Goal: Task Accomplishment & Management: Manage account settings

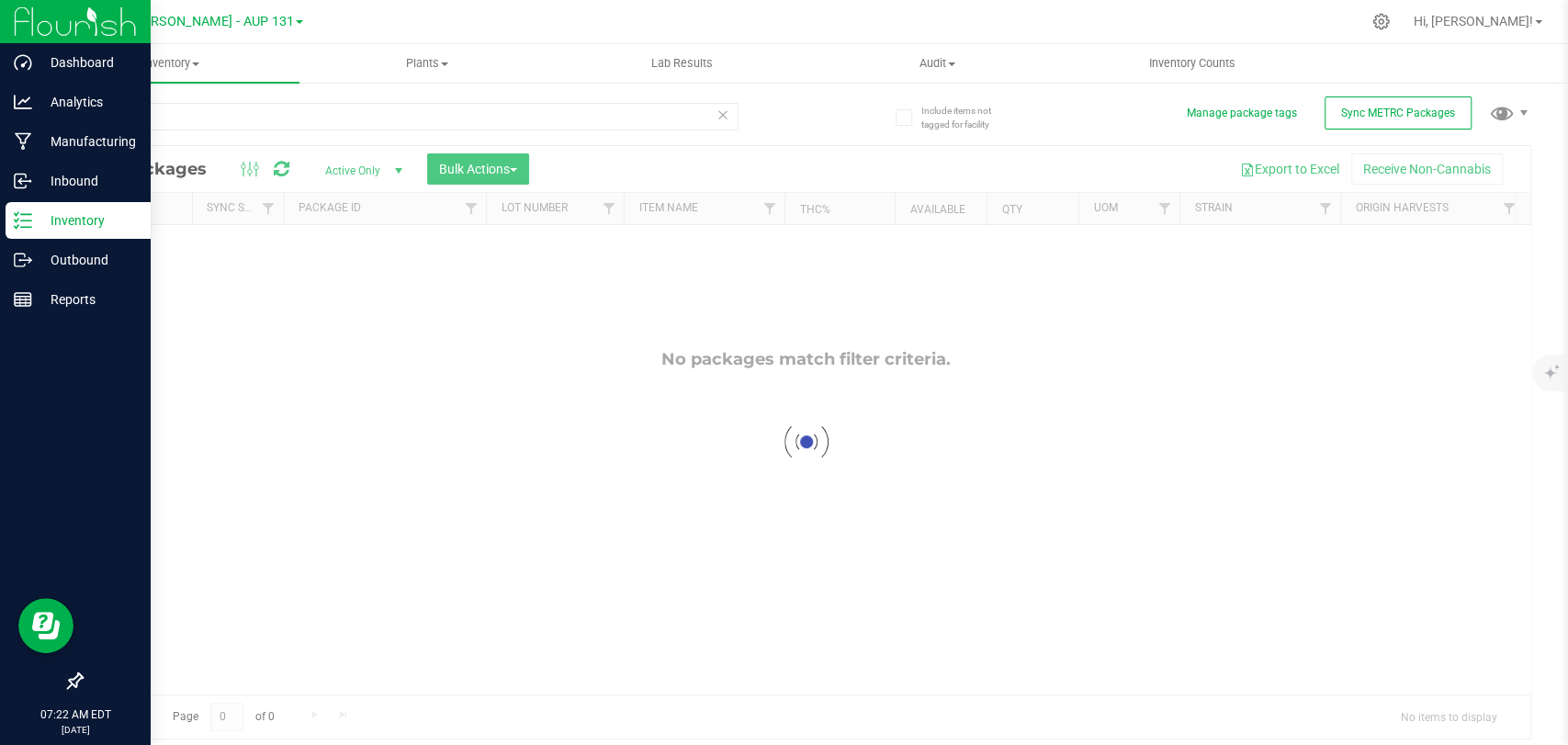
type input "167426"
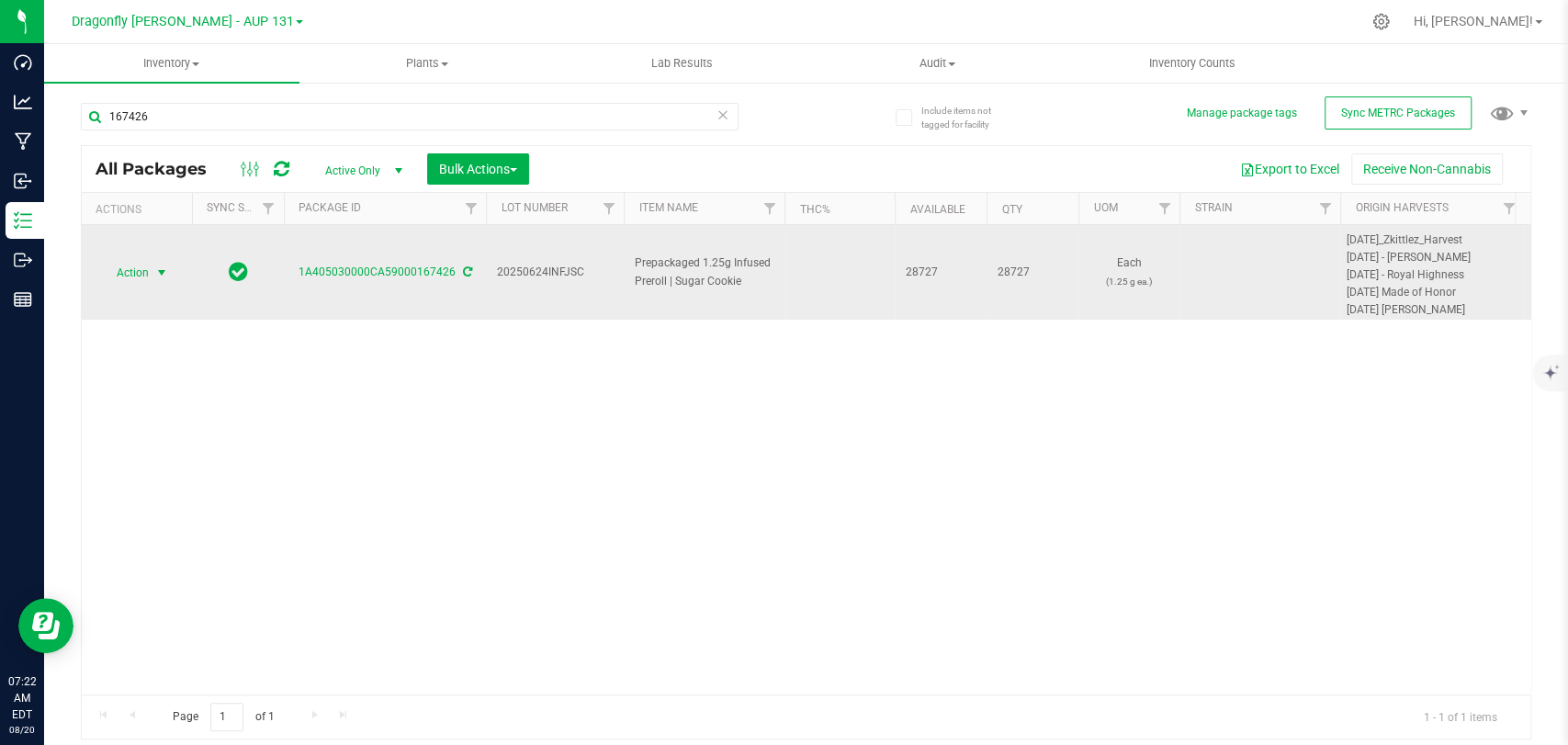
click at [123, 274] on span "Action" at bounding box center [125, 273] width 50 height 26
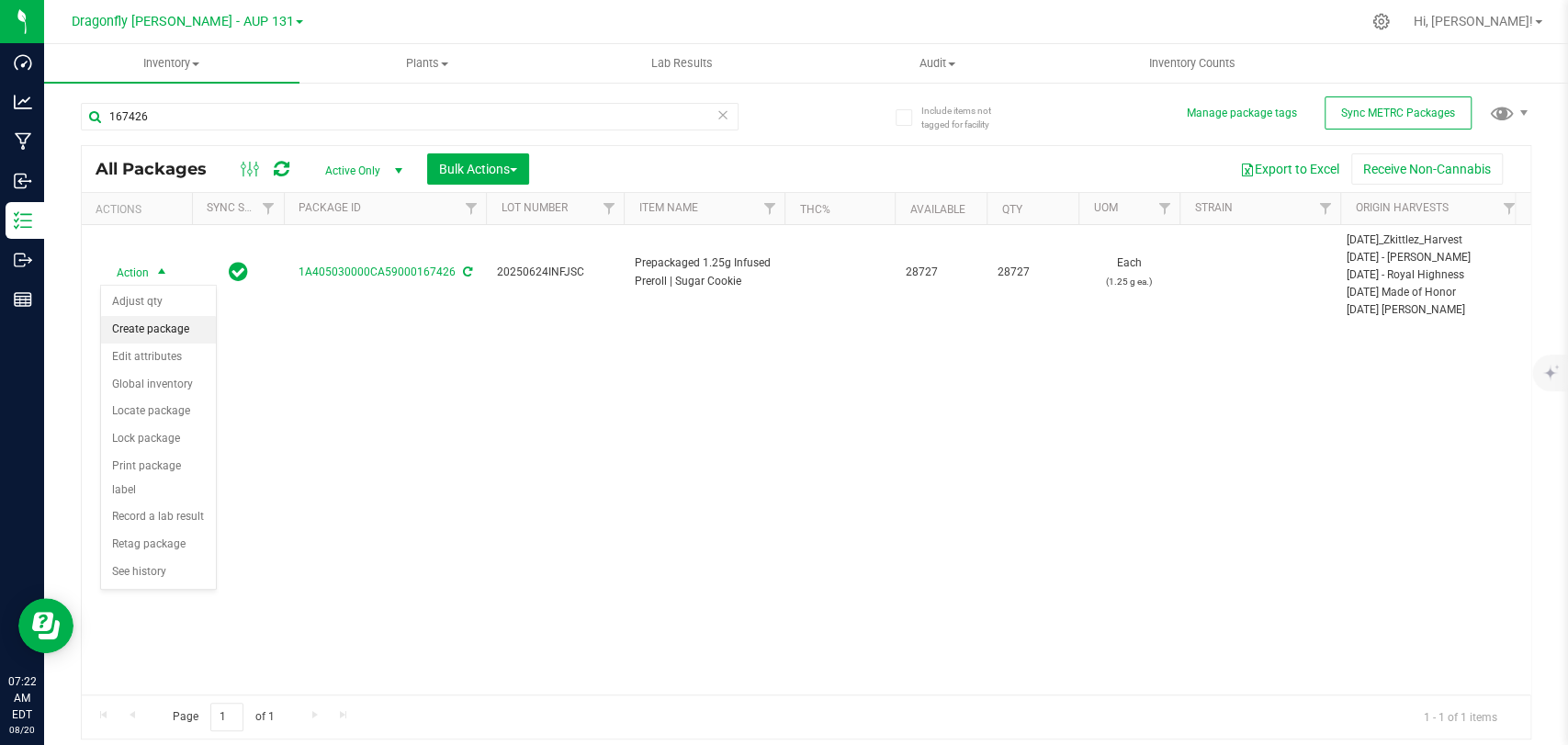
click at [161, 328] on li "Create package" at bounding box center [158, 330] width 114 height 28
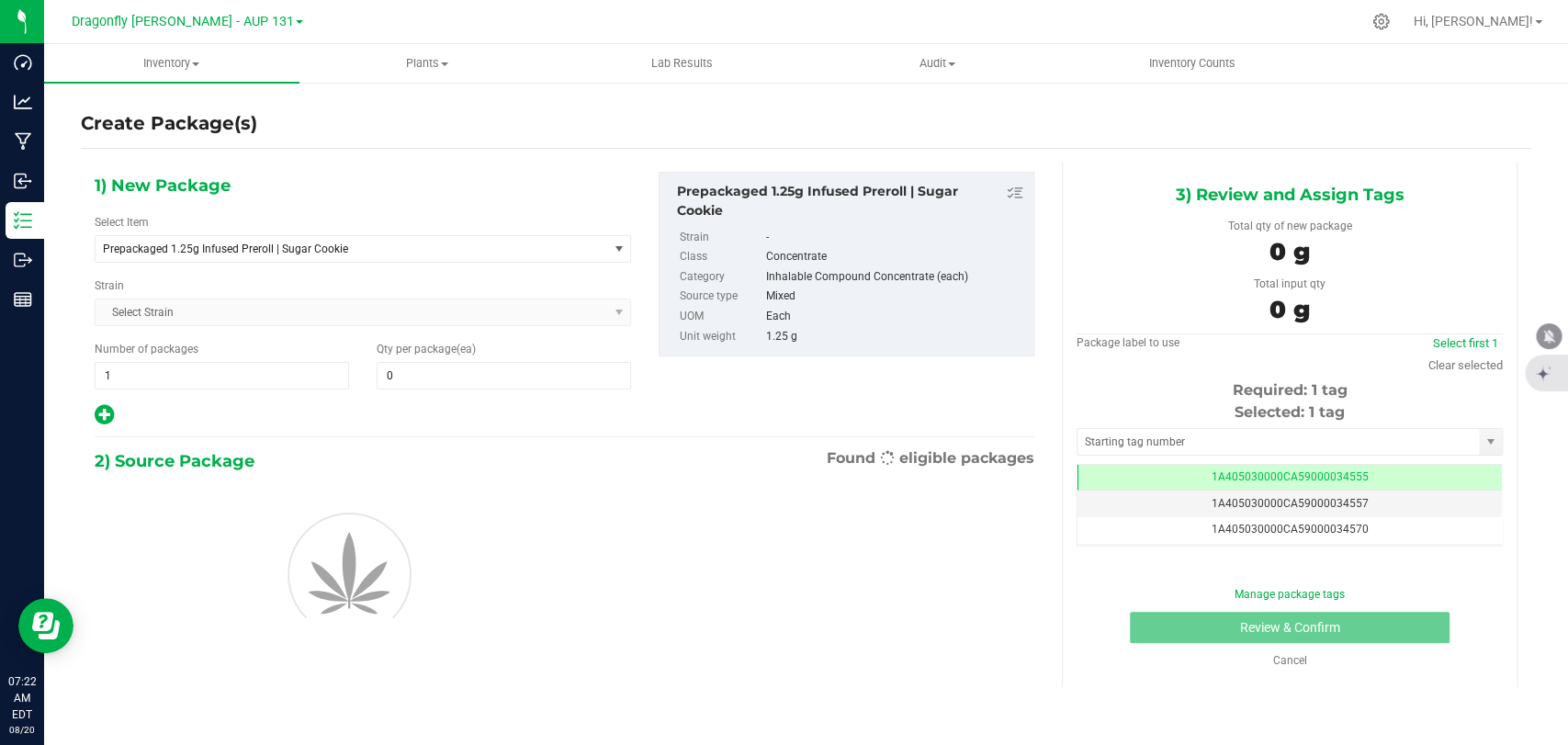
type input "0"
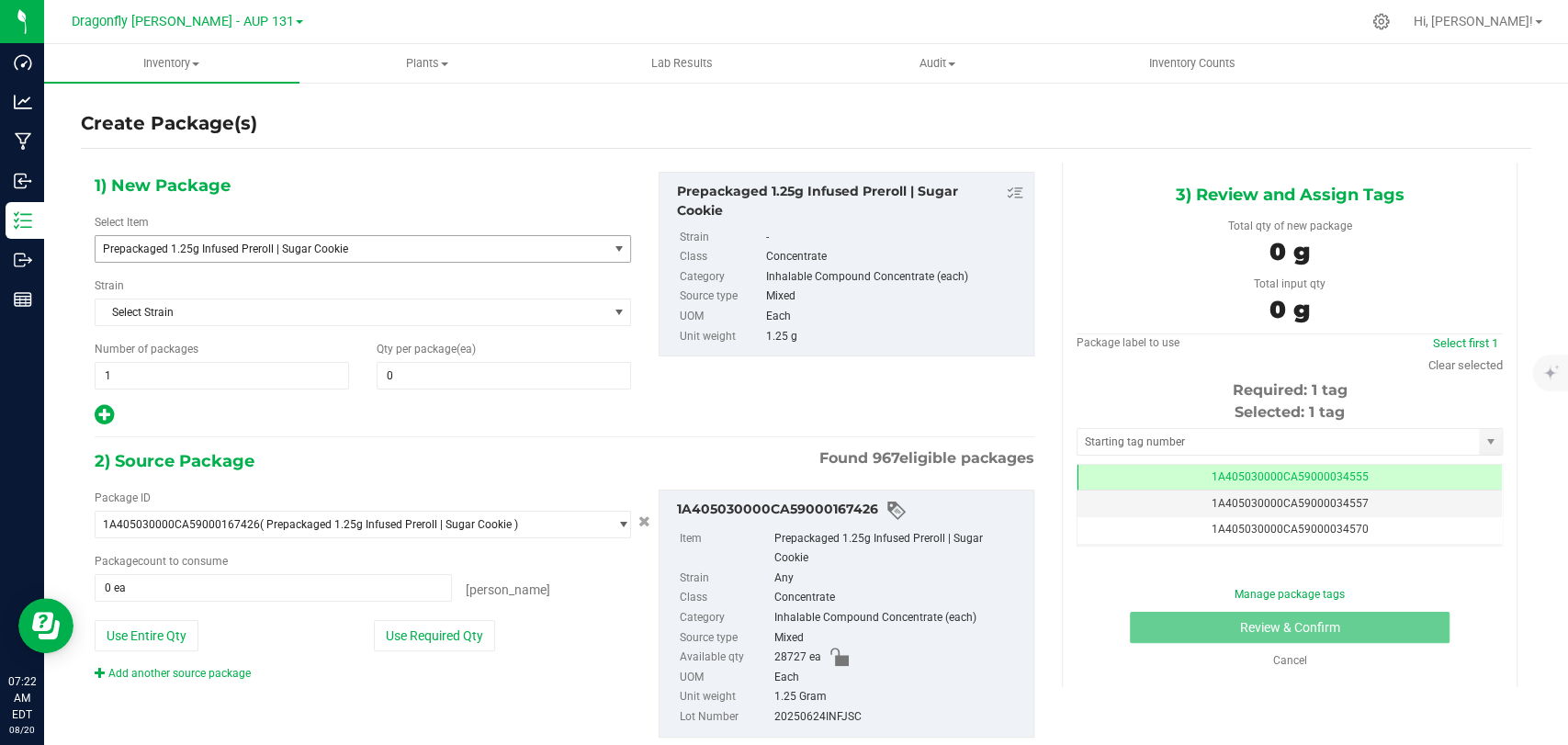
click at [272, 244] on span "Prepackaged 1.25g Infused Preroll | Sugar Cookie" at bounding box center [341, 248] width 477 height 12
click at [445, 73] on uib-tab-heading "Plants All plants Waste log" at bounding box center [428, 63] width 254 height 37
click at [460, 371] on span at bounding box center [503, 376] width 255 height 28
type input "3"
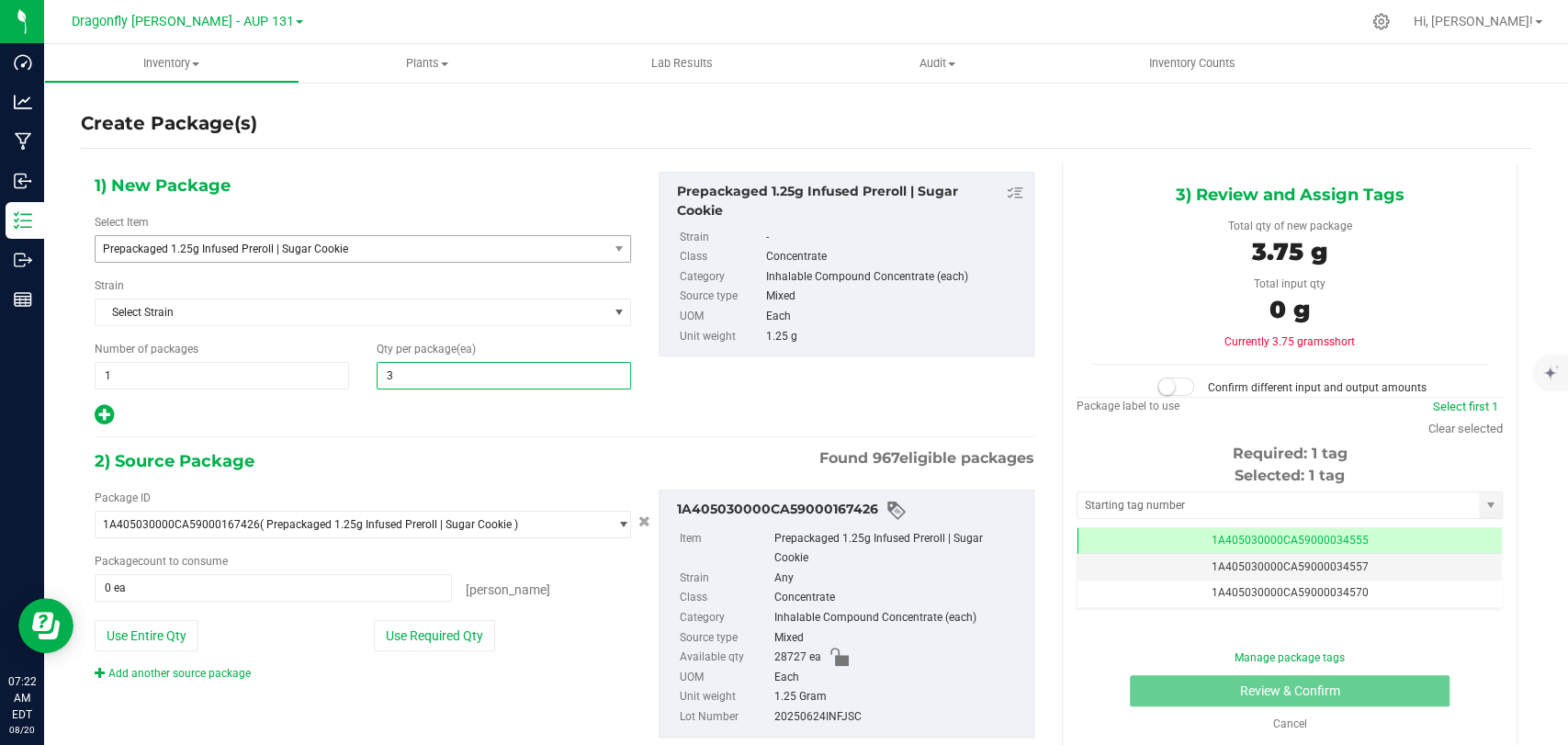
type input "3"
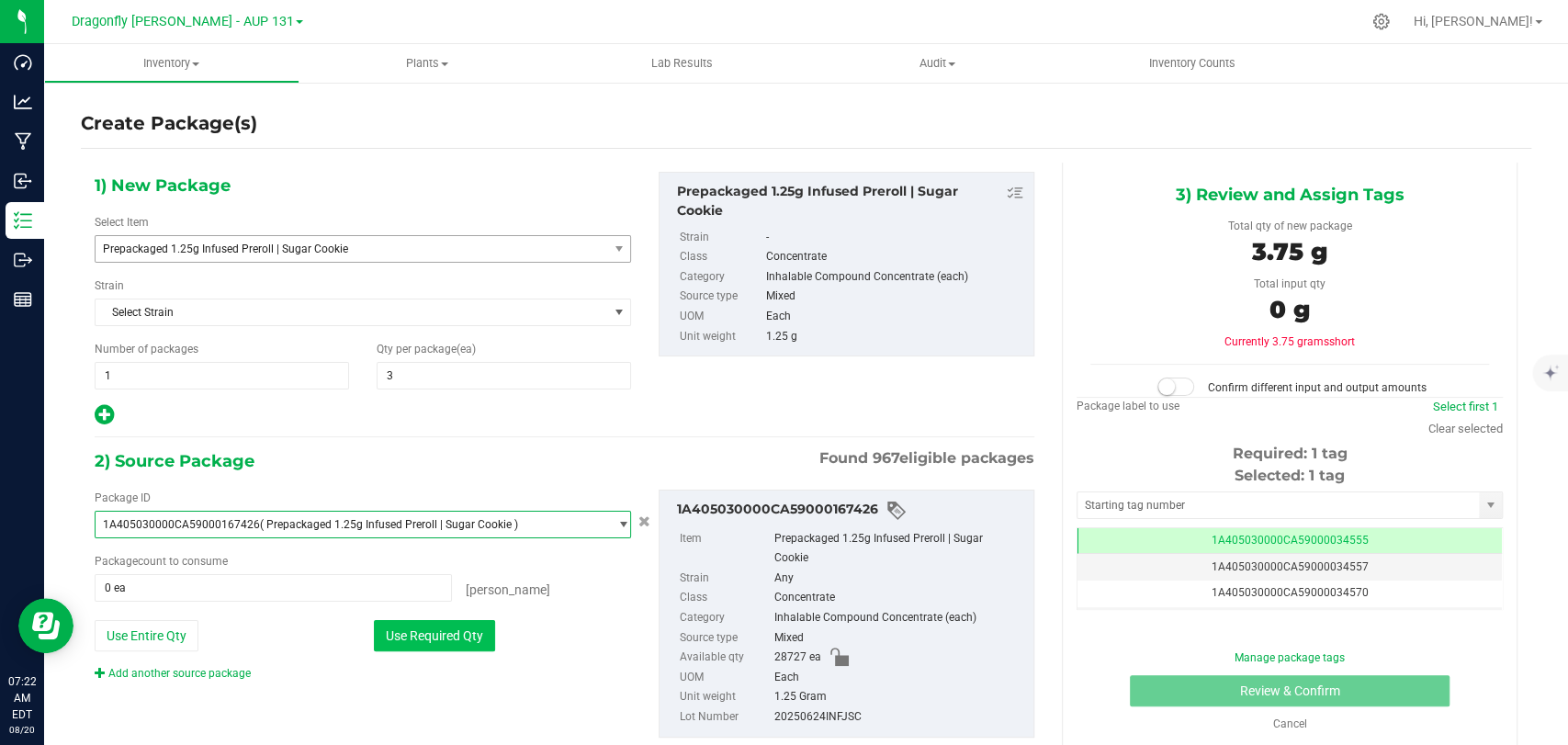
click at [432, 637] on button "Use Required Qty" at bounding box center [434, 635] width 121 height 32
type input "3 ea"
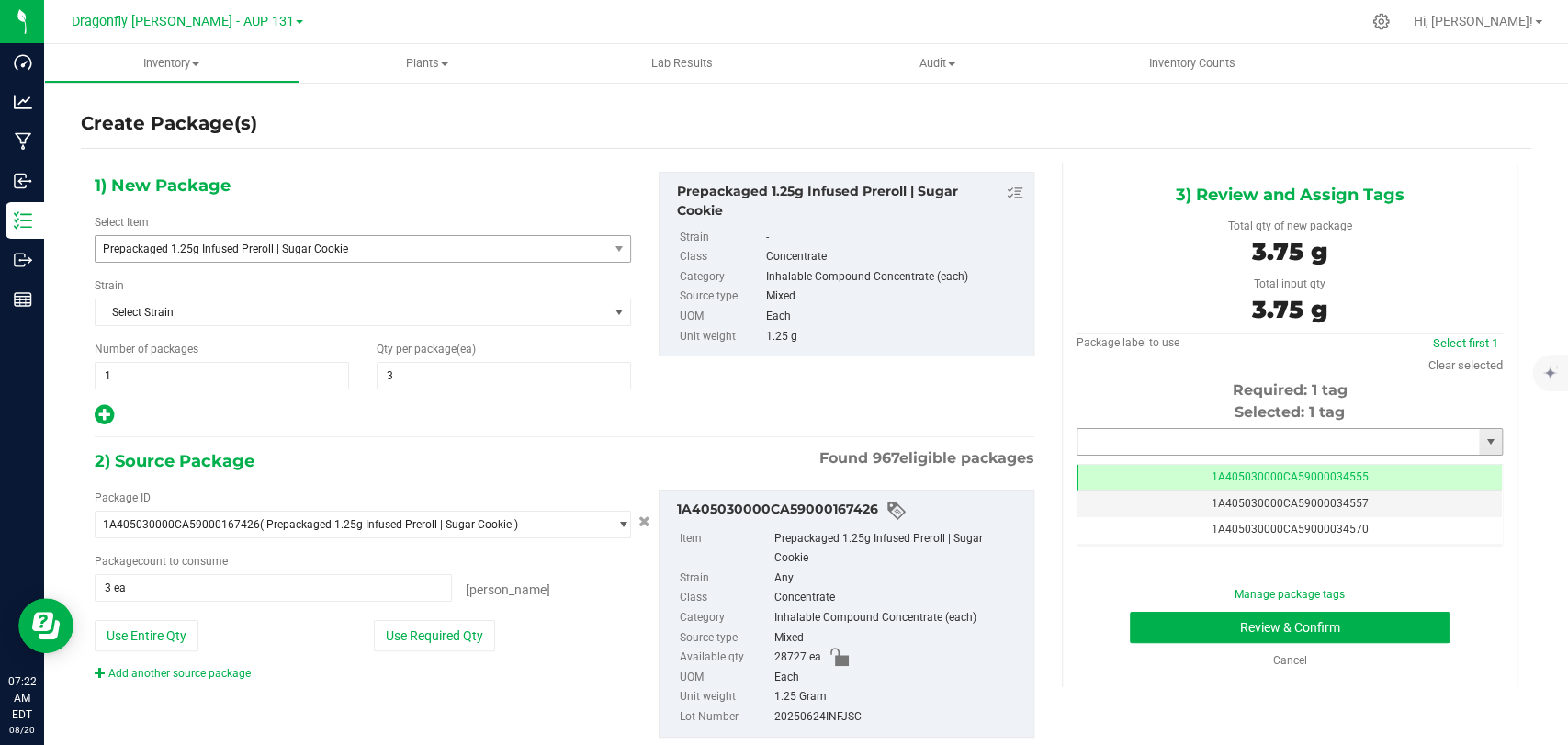
click at [1304, 442] on input "text" at bounding box center [1278, 441] width 402 height 26
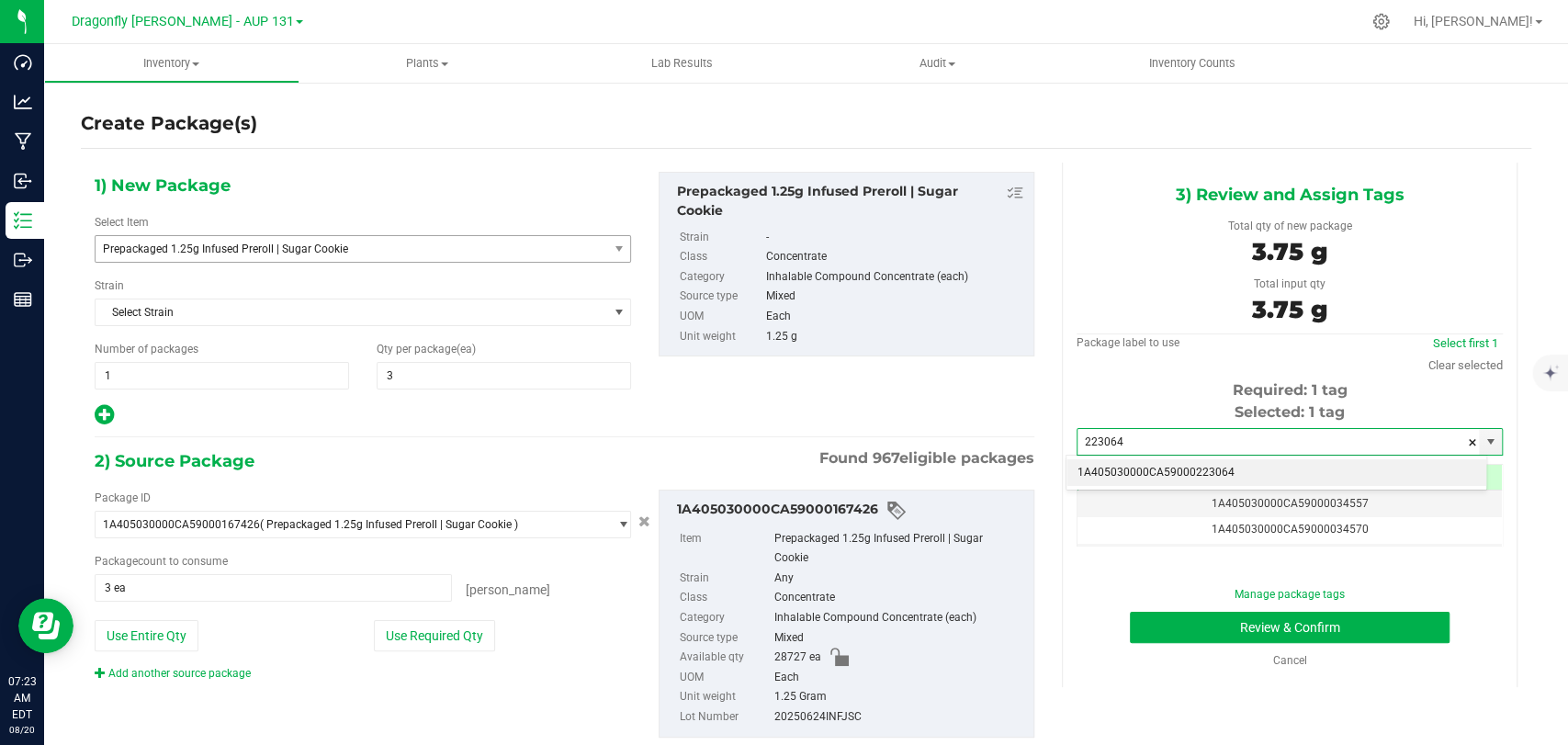
click at [1141, 471] on li "1A405030000CA59000223064" at bounding box center [1276, 473] width 420 height 28
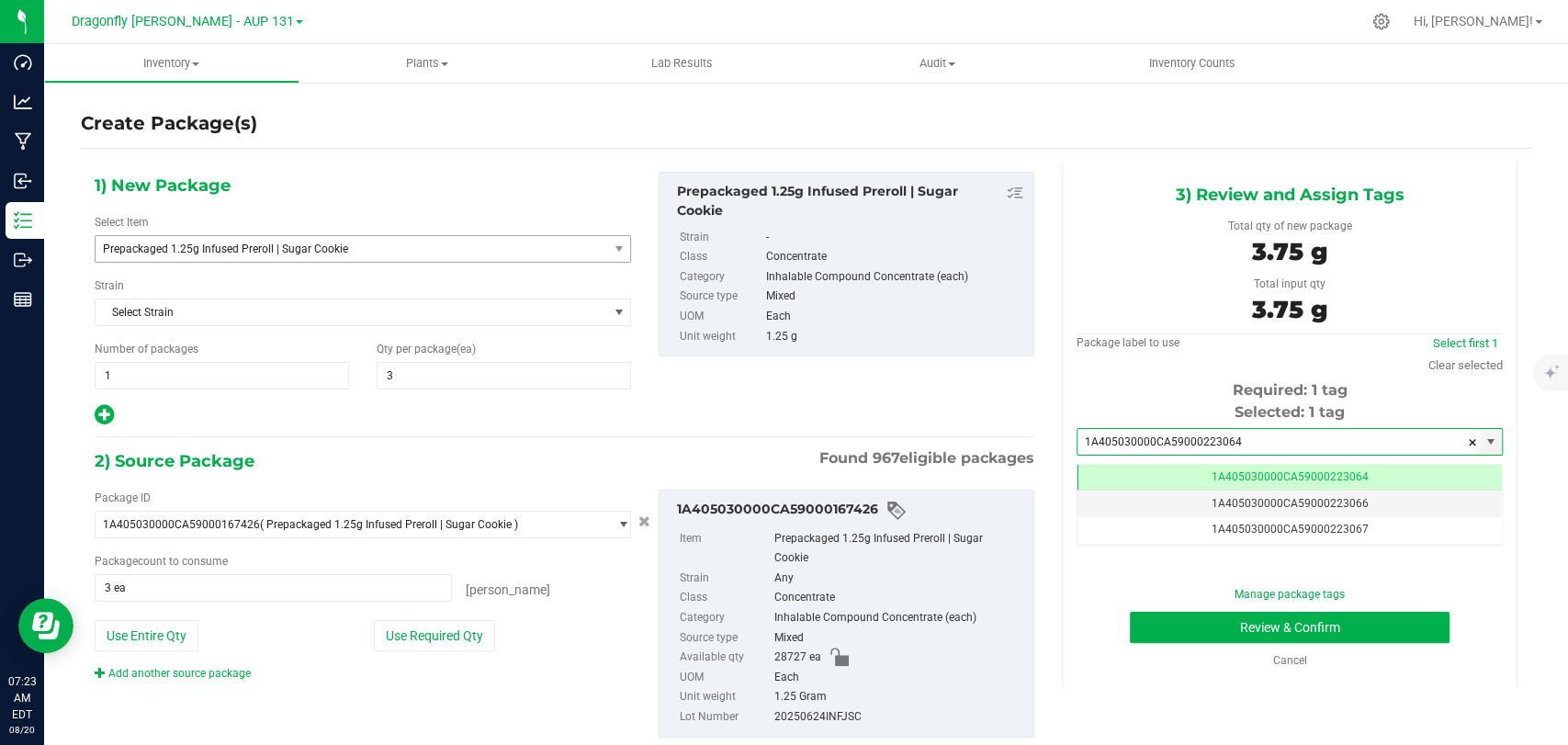
type input "1A405030000CA59000223064"
click at [1168, 605] on div "Manage package tags Review & Confirm Cancel" at bounding box center [1289, 628] width 399 height 83
click at [1178, 609] on div "Manage package tags Review & Confirm Cancel" at bounding box center [1289, 628] width 399 height 83
click at [1178, 630] on button "Review & Confirm" at bounding box center [1289, 628] width 319 height 32
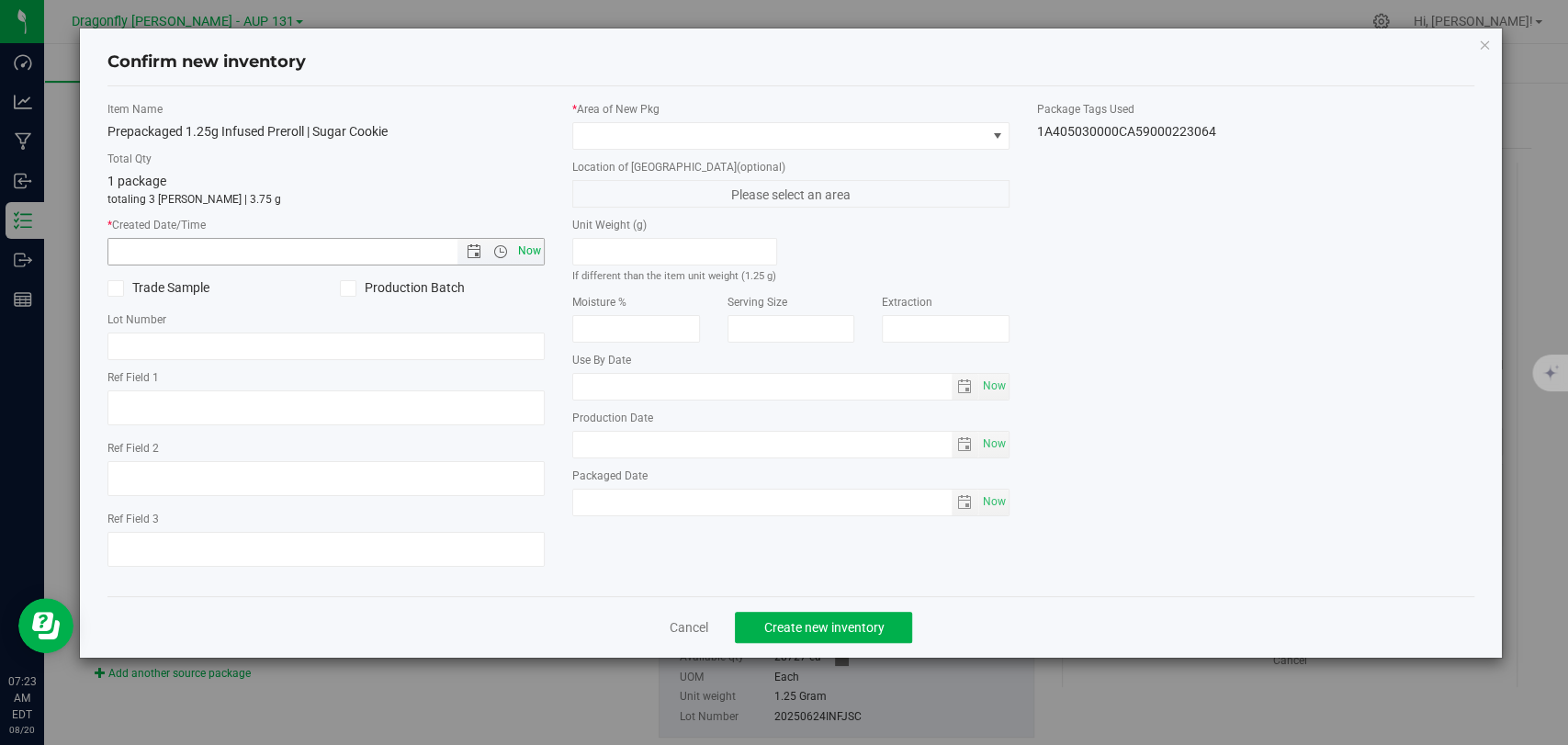
click at [538, 253] on span "Now" at bounding box center [529, 252] width 32 height 27
type input "[DATE] 7:23 AM"
click at [711, 123] on span at bounding box center [779, 136] width 412 height 26
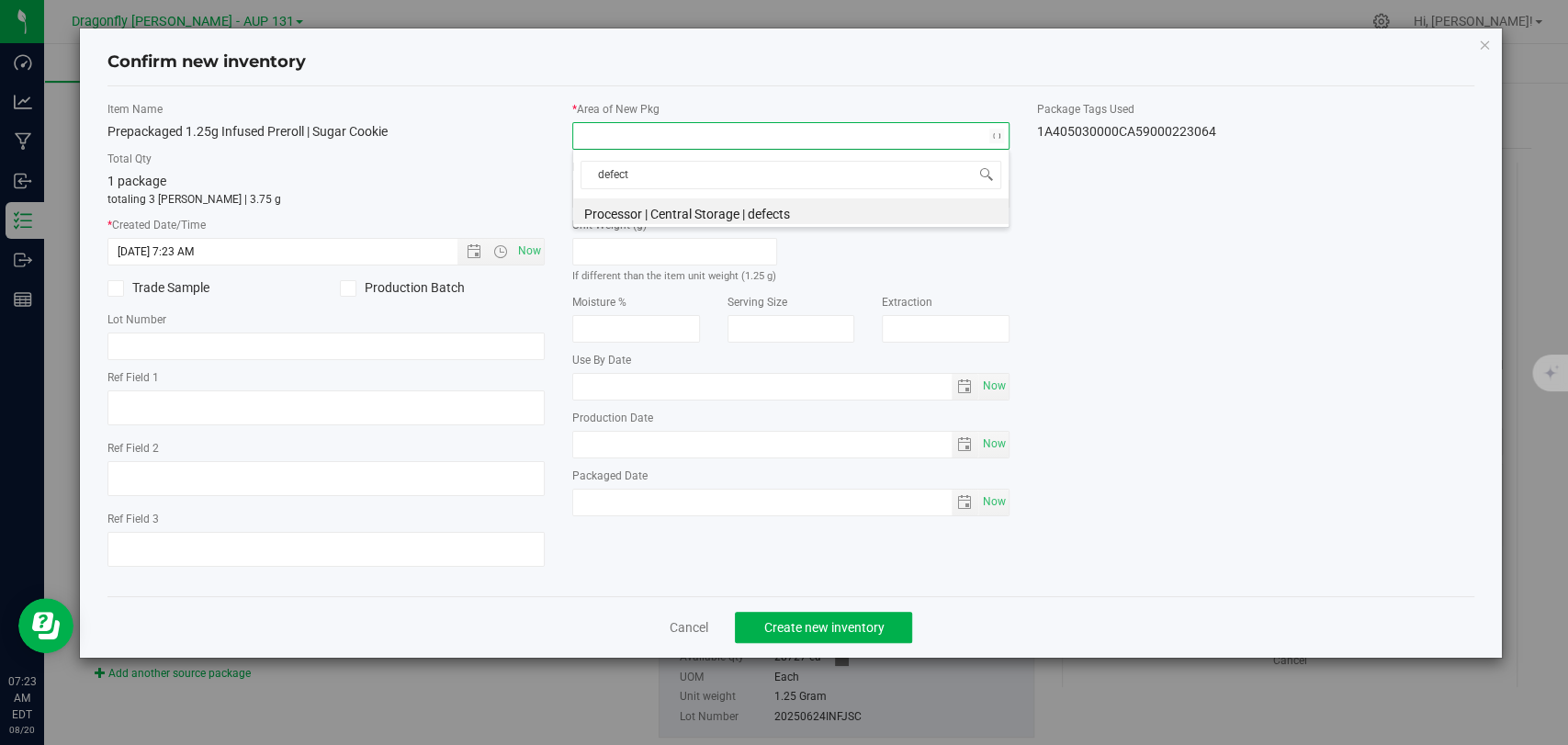
type input "defects"
click at [800, 215] on li "Processor | Central Storage | defects" at bounding box center [791, 211] width 435 height 26
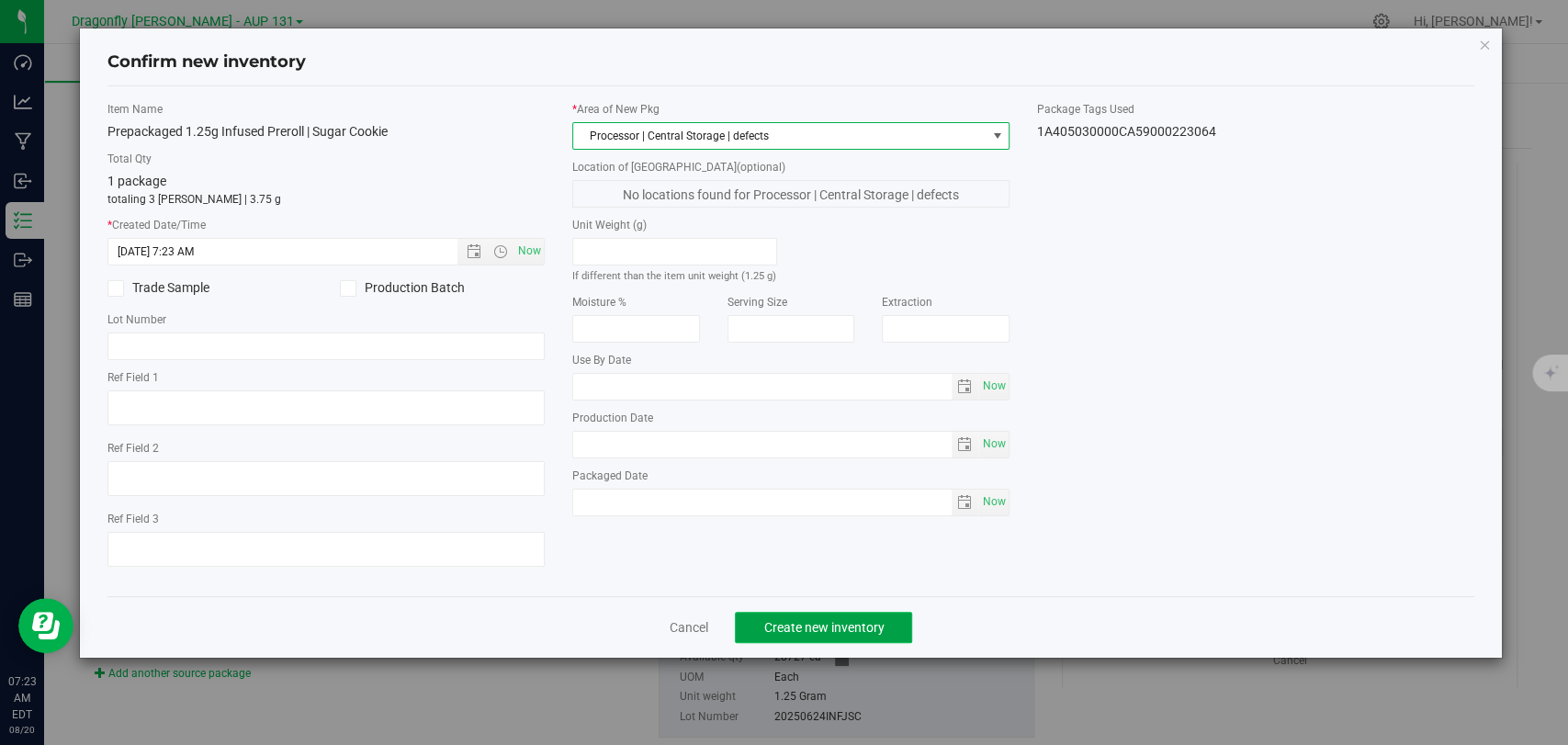
click at [866, 616] on button "Create new inventory" at bounding box center [823, 628] width 178 height 32
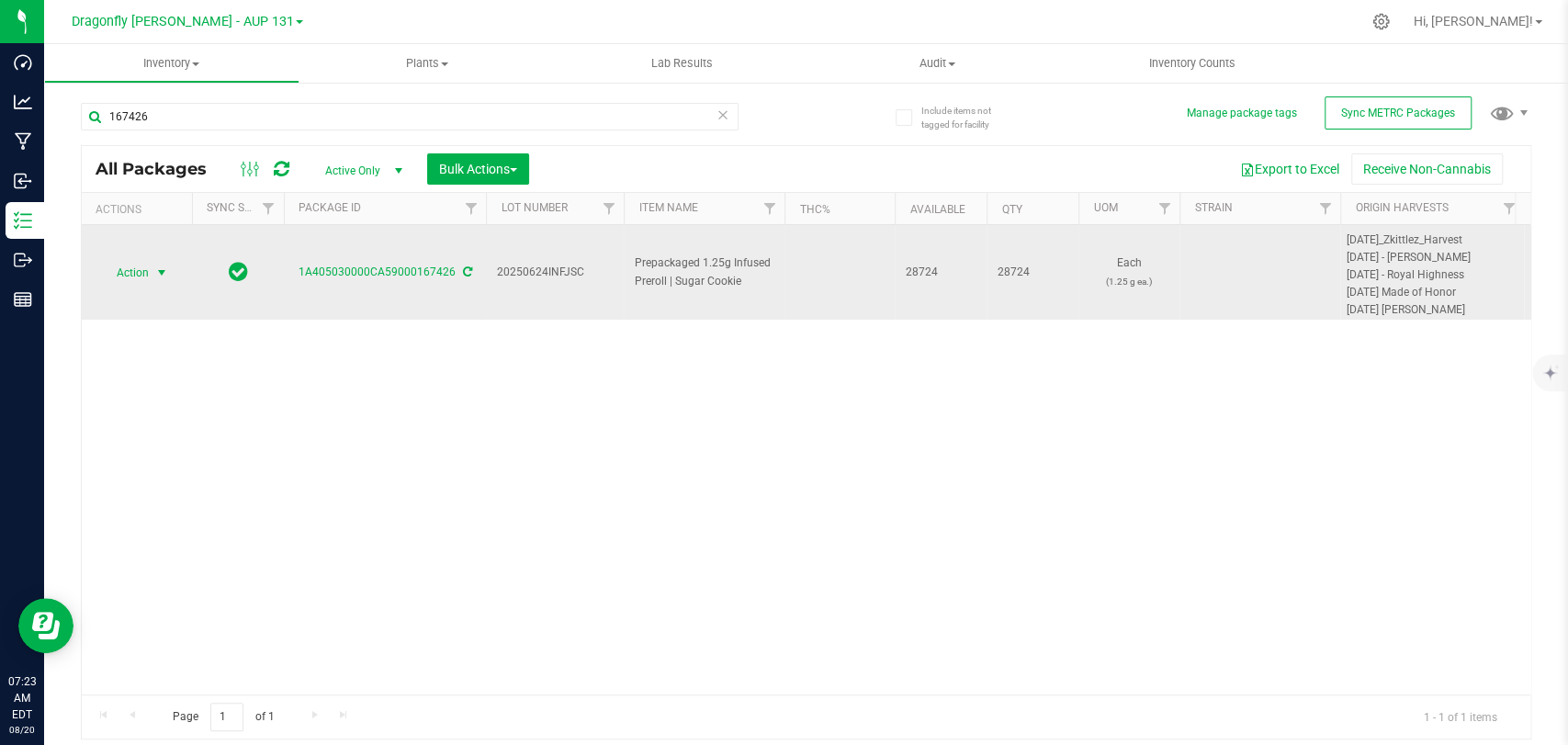
click at [151, 275] on span "select" at bounding box center [162, 273] width 23 height 26
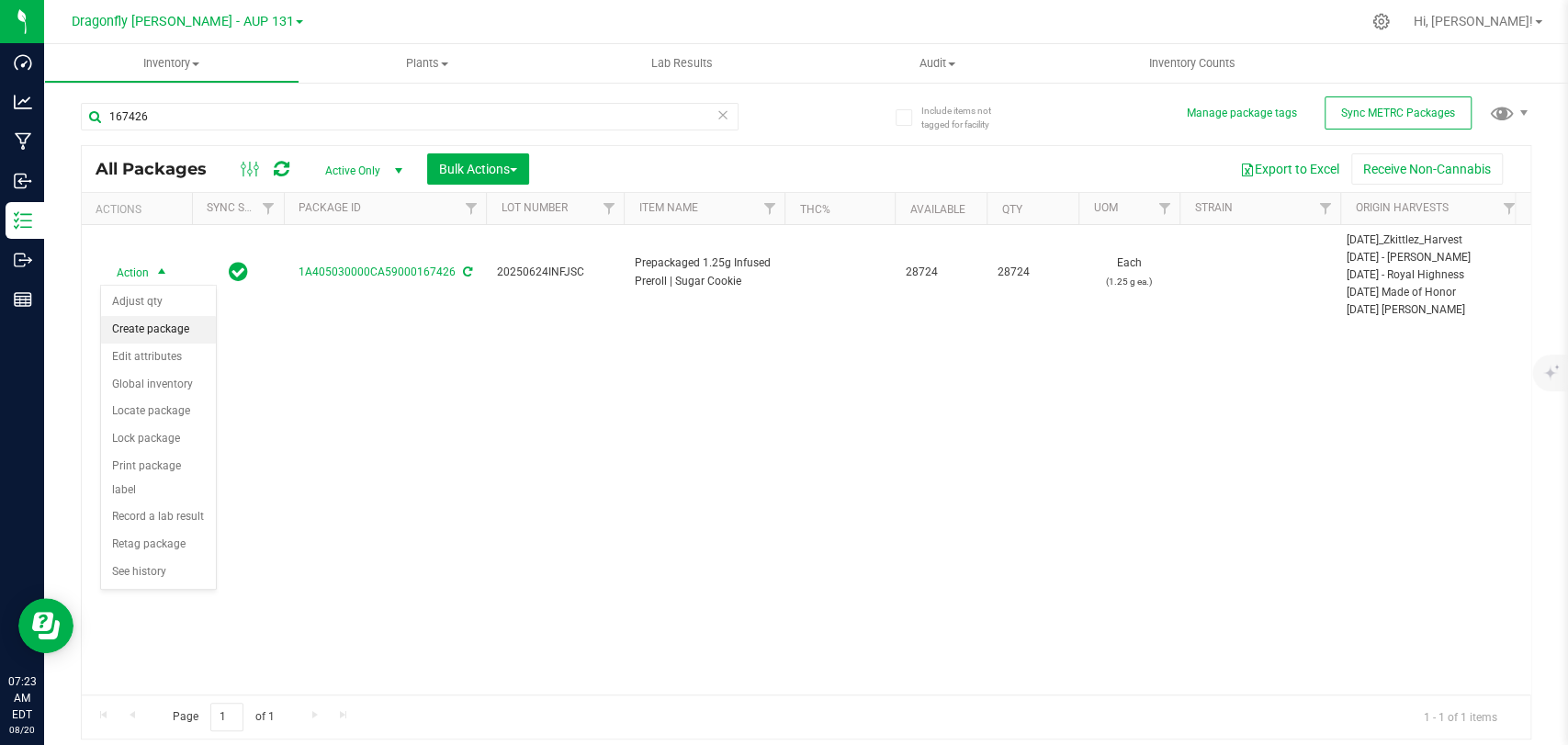
click at [183, 328] on li "Create package" at bounding box center [158, 330] width 114 height 28
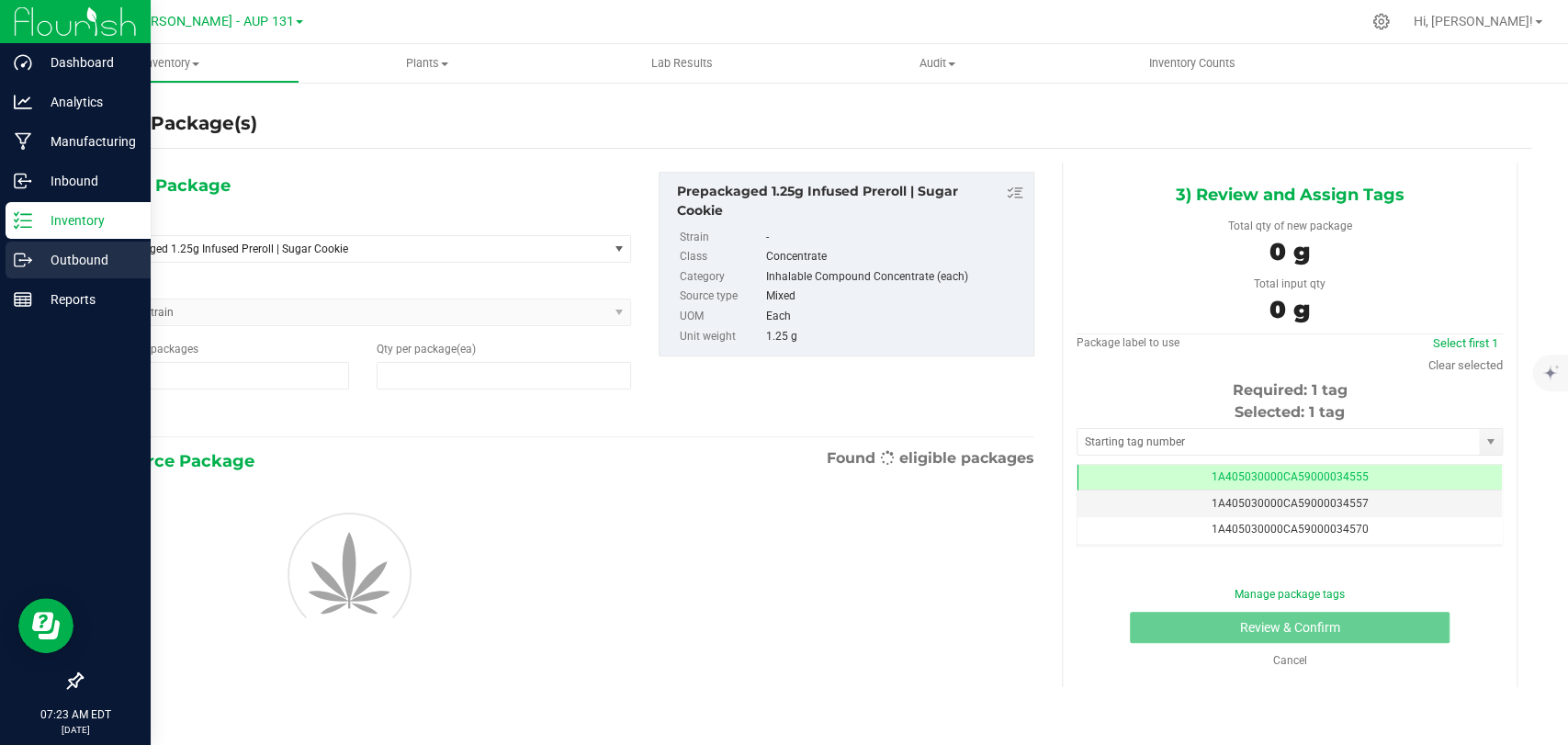
type input "1"
type input "0"
click at [18, 264] on icon at bounding box center [22, 260] width 18 height 18
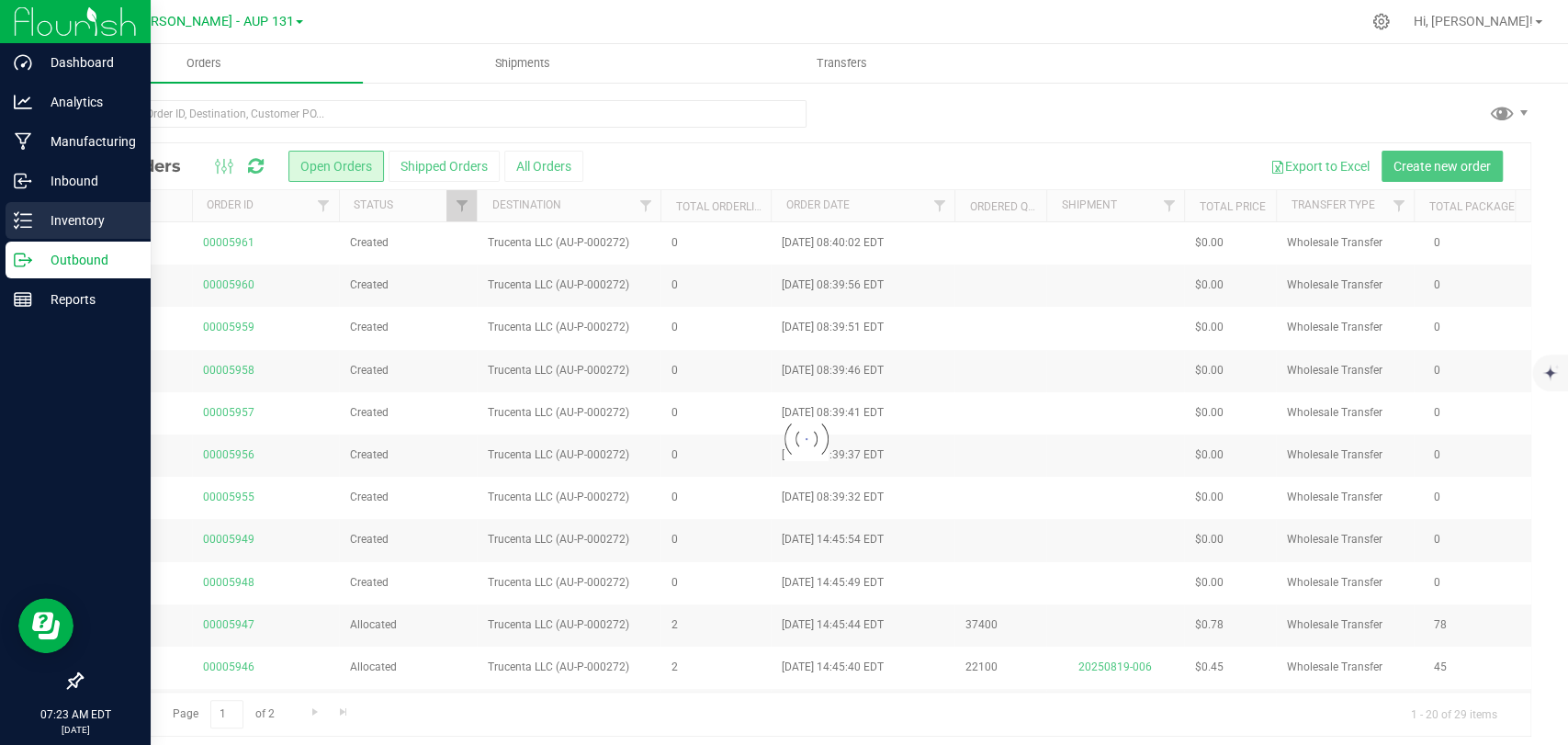
click at [71, 231] on p "Inventory" at bounding box center [86, 220] width 110 height 22
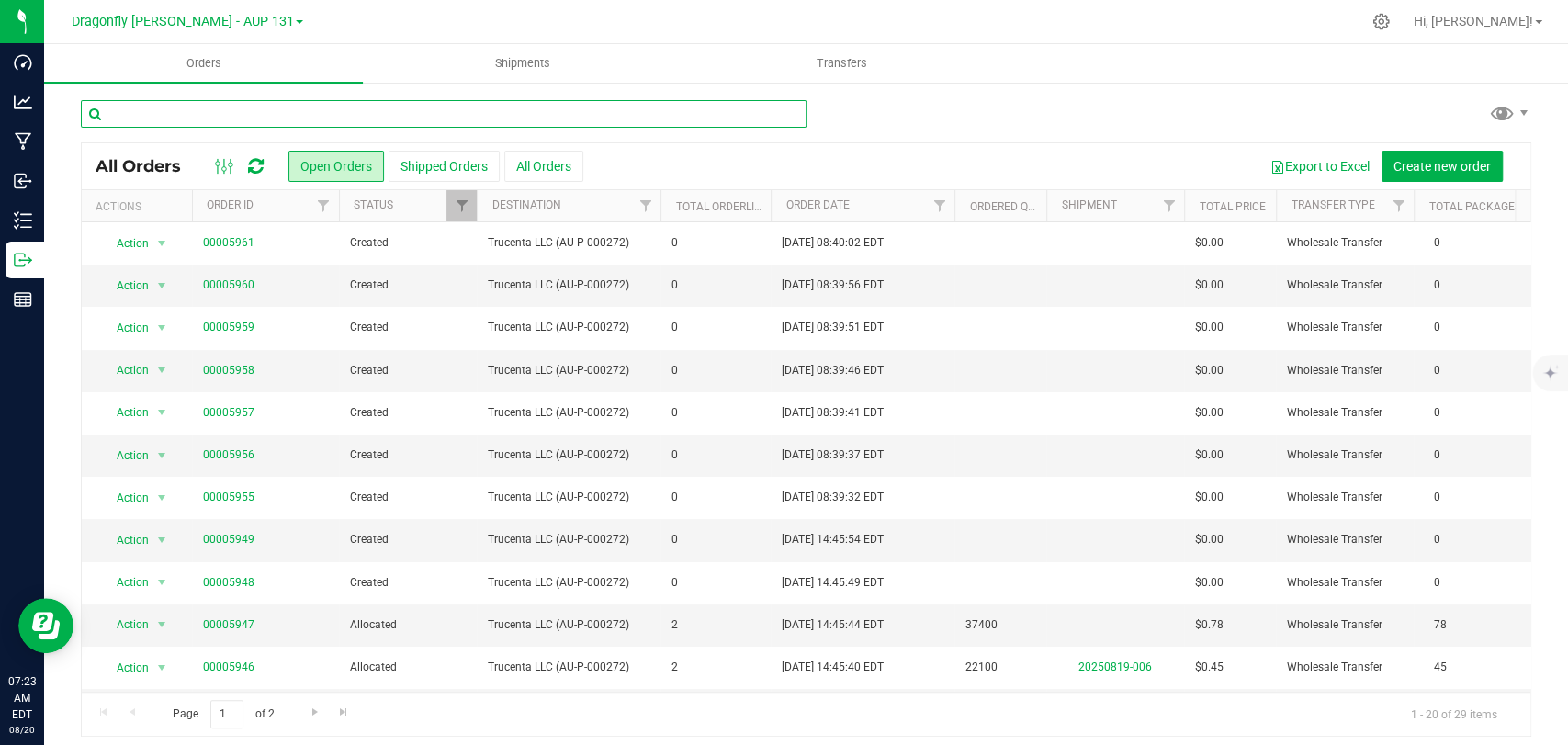
click at [433, 105] on input "text" at bounding box center [443, 113] width 725 height 28
type input "223064"
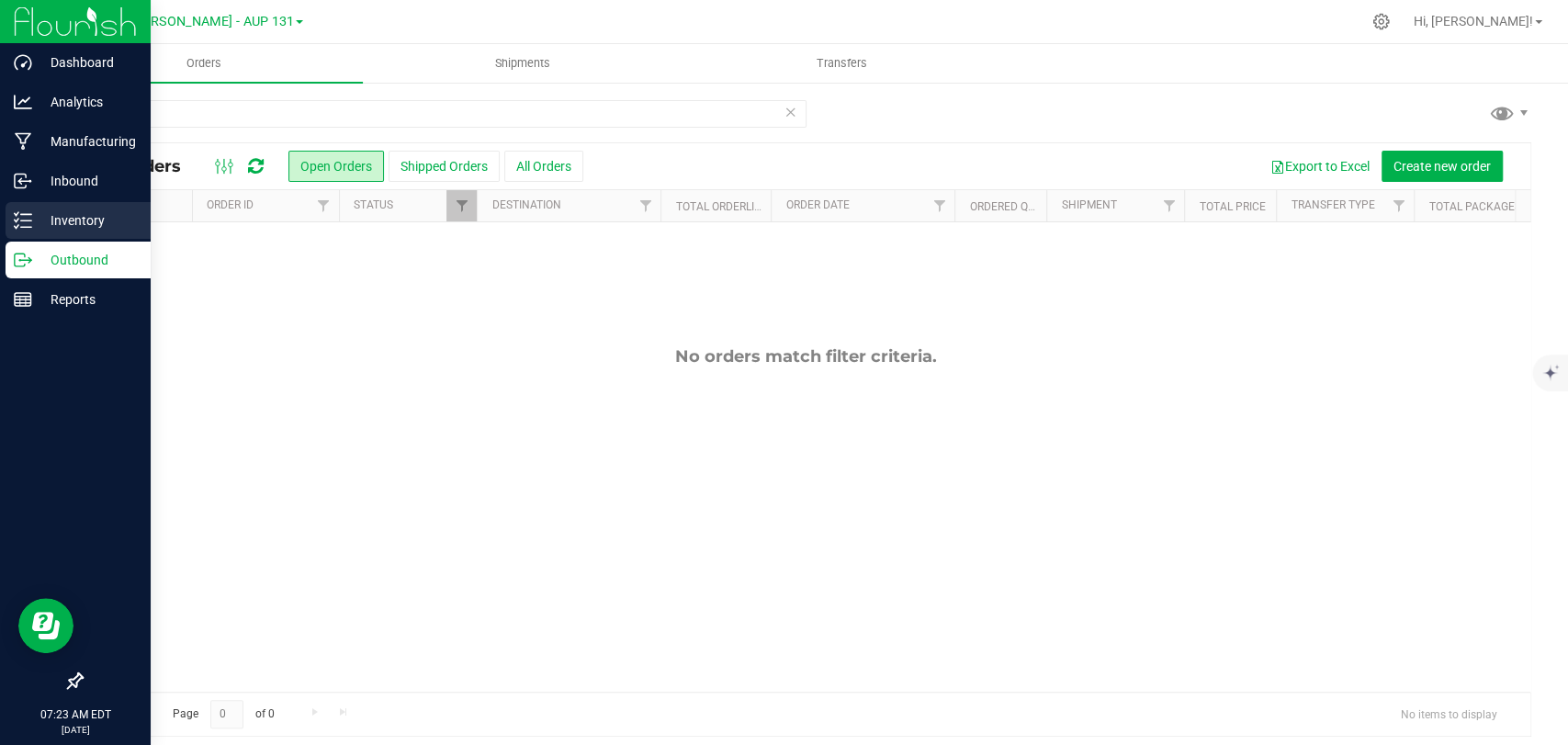
click at [38, 217] on p "Inventory" at bounding box center [86, 220] width 110 height 22
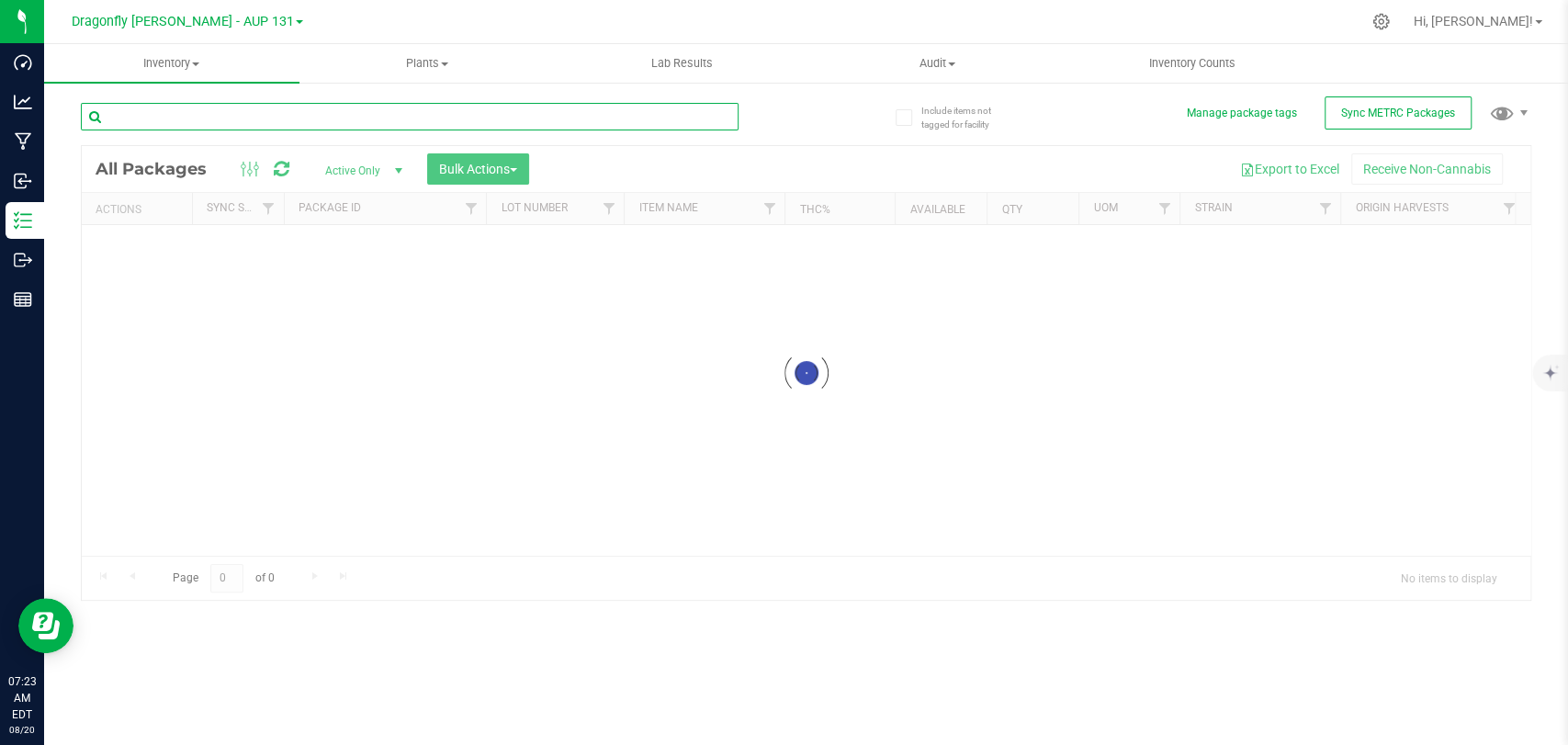
click at [358, 117] on input "text" at bounding box center [409, 116] width 657 height 28
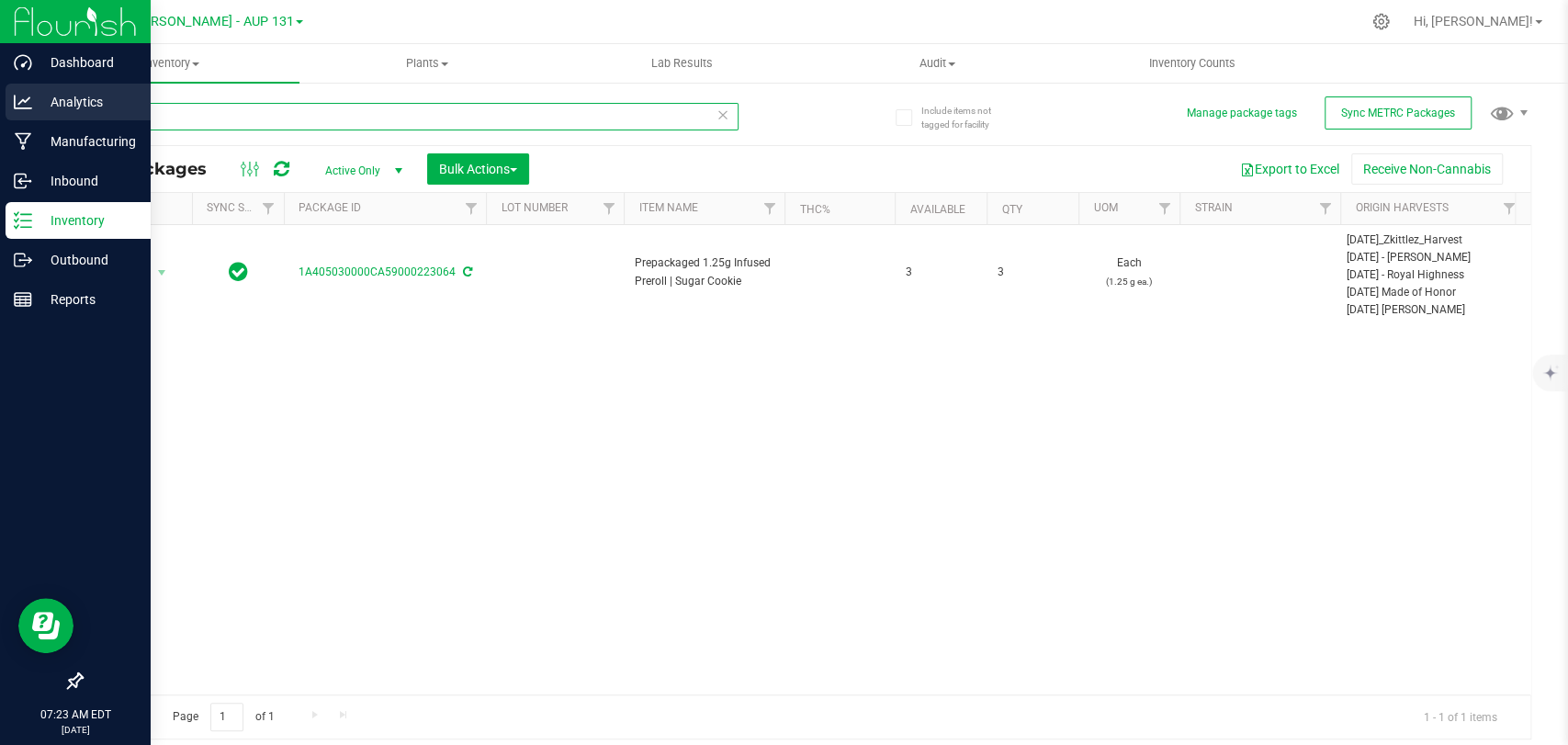
drag, startPoint x: 241, startPoint y: 112, endPoint x: 27, endPoint y: 114, distance: 214.0
click at [52, 114] on div "Include items not tagged for facility Manage package tags Sync METRC Packages 2…" at bounding box center [806, 360] width 1524 height 560
type input "167426"
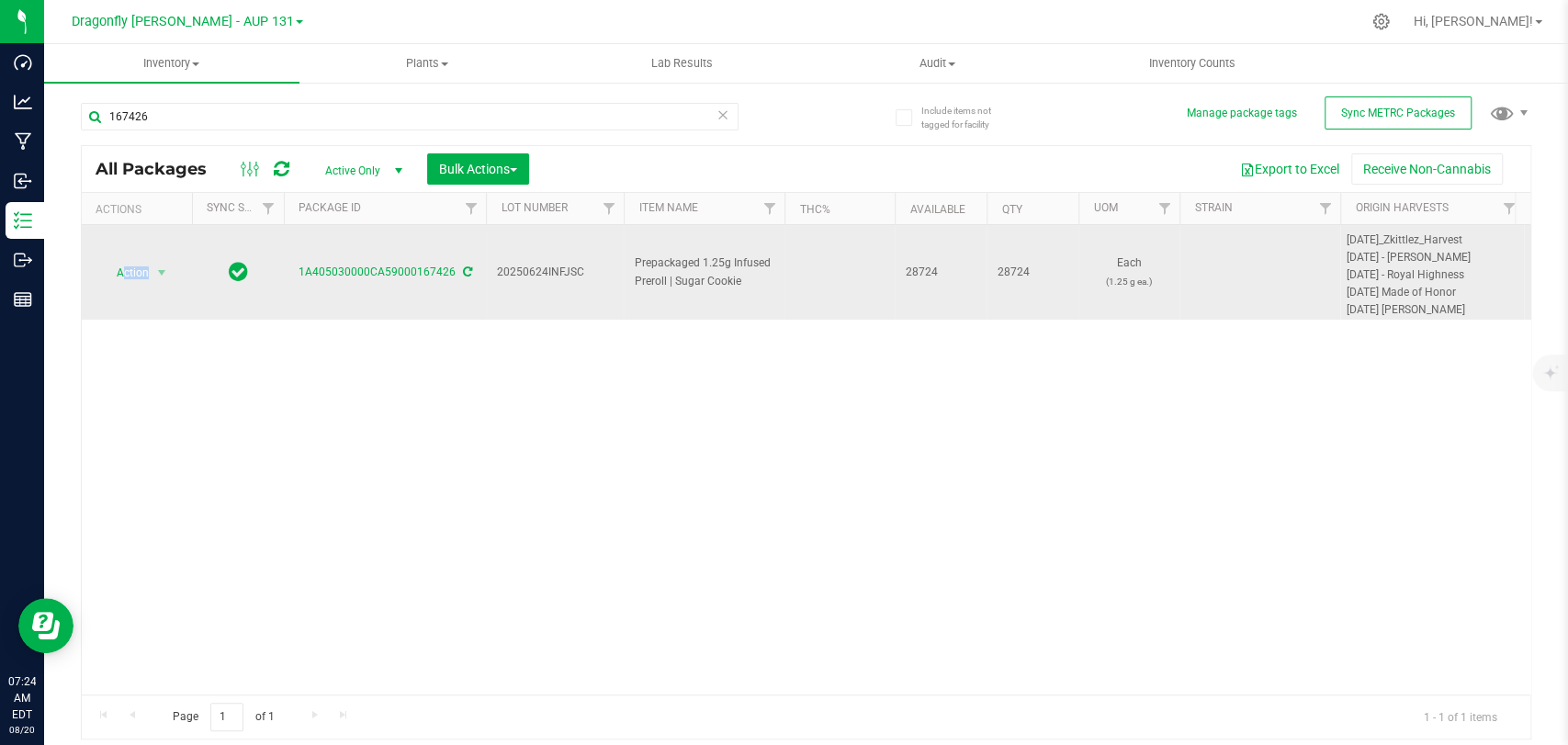
click at [124, 284] on td "Action Action Adjust qty Create package Edit attributes Global inventory Locate…" at bounding box center [136, 272] width 110 height 94
click at [124, 283] on span "Action" at bounding box center [125, 273] width 50 height 26
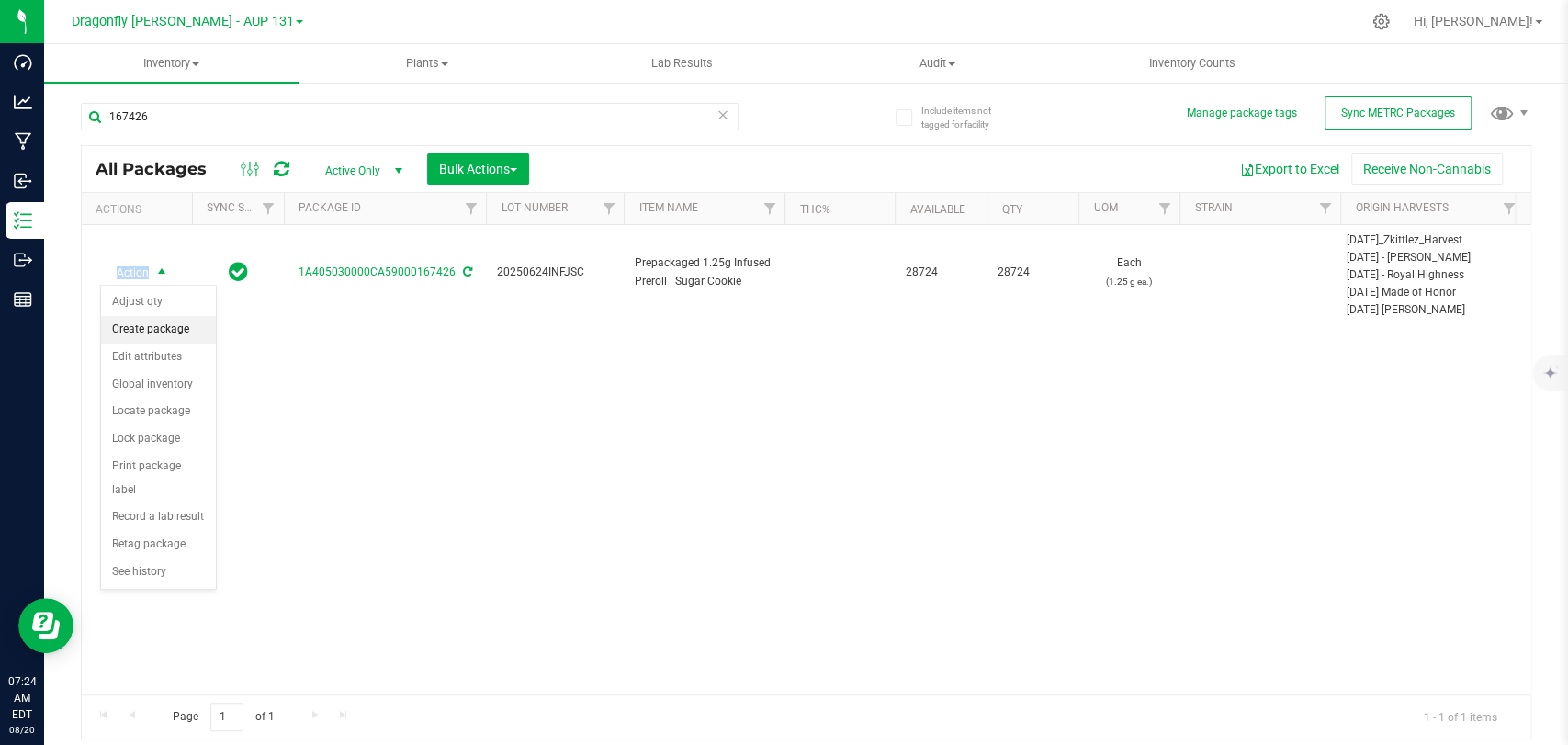
click at [161, 335] on li "Create package" at bounding box center [158, 330] width 114 height 28
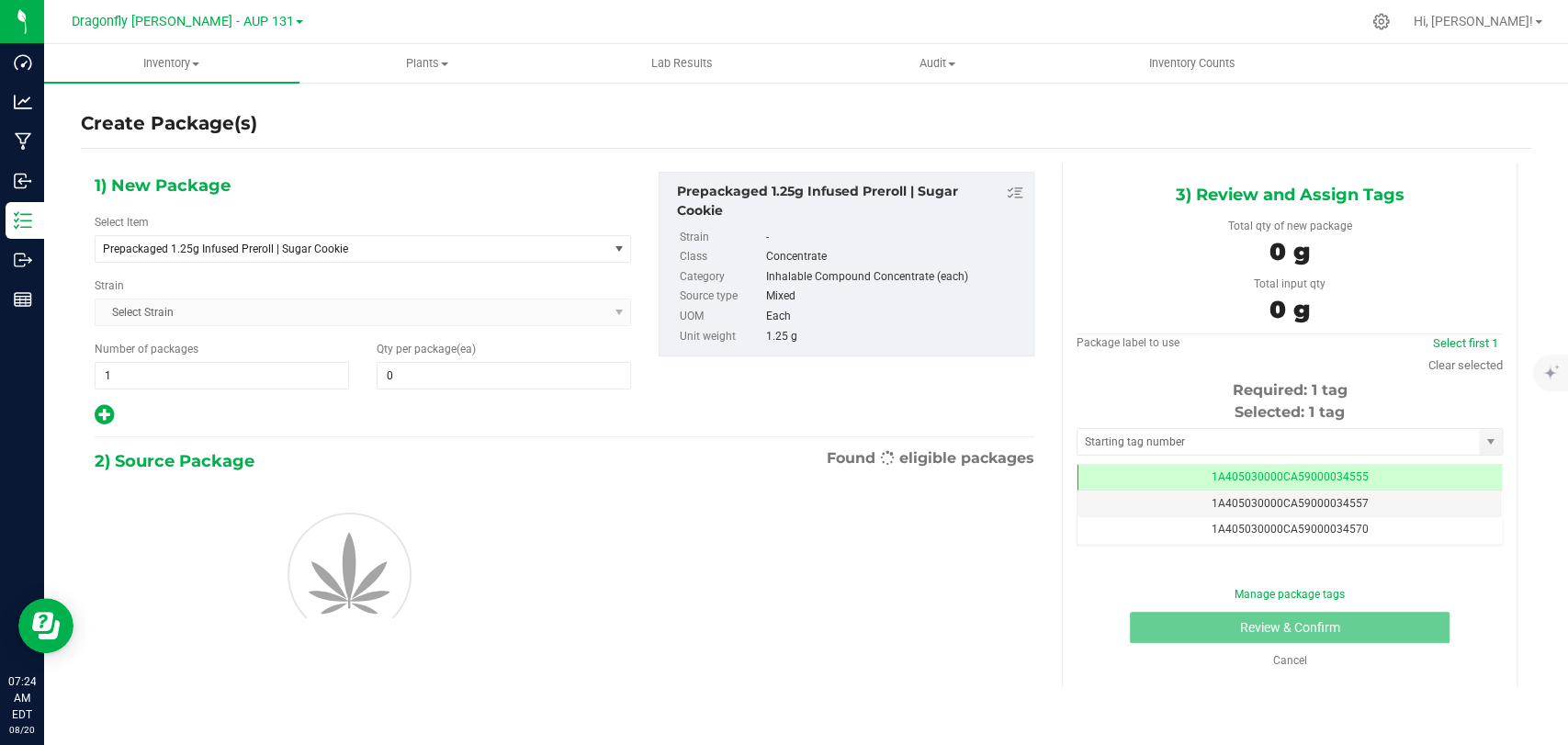
type input "0"
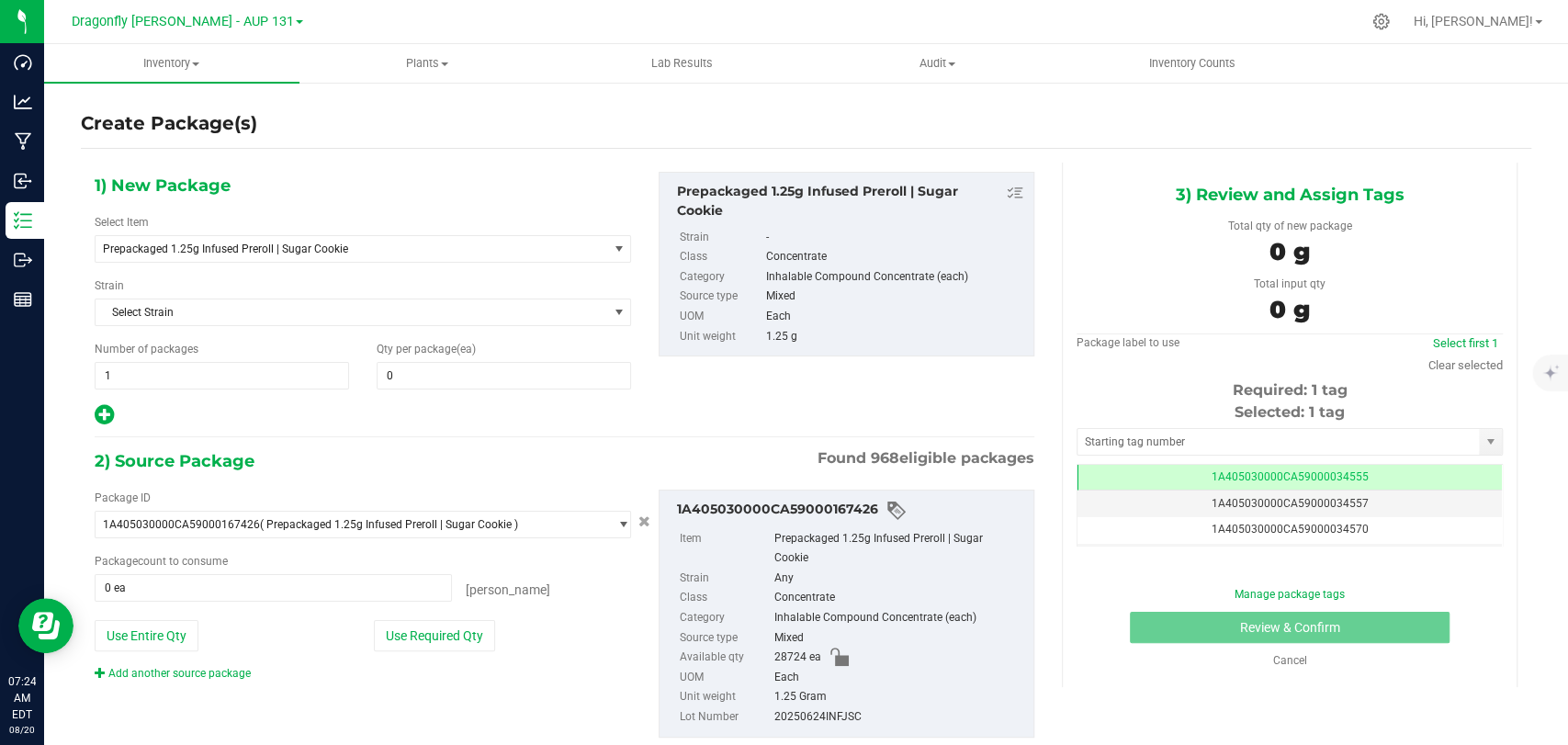
click at [418, 229] on div "Select Item Prepackaged 1.25g Infused Preroll | Sugar Cookie 1.25g Rosin Infuse…" at bounding box center [362, 238] width 536 height 49
click at [404, 248] on span "Prepackaged 1.25g Infused Preroll | Sugar Cookie" at bounding box center [341, 248] width 477 height 12
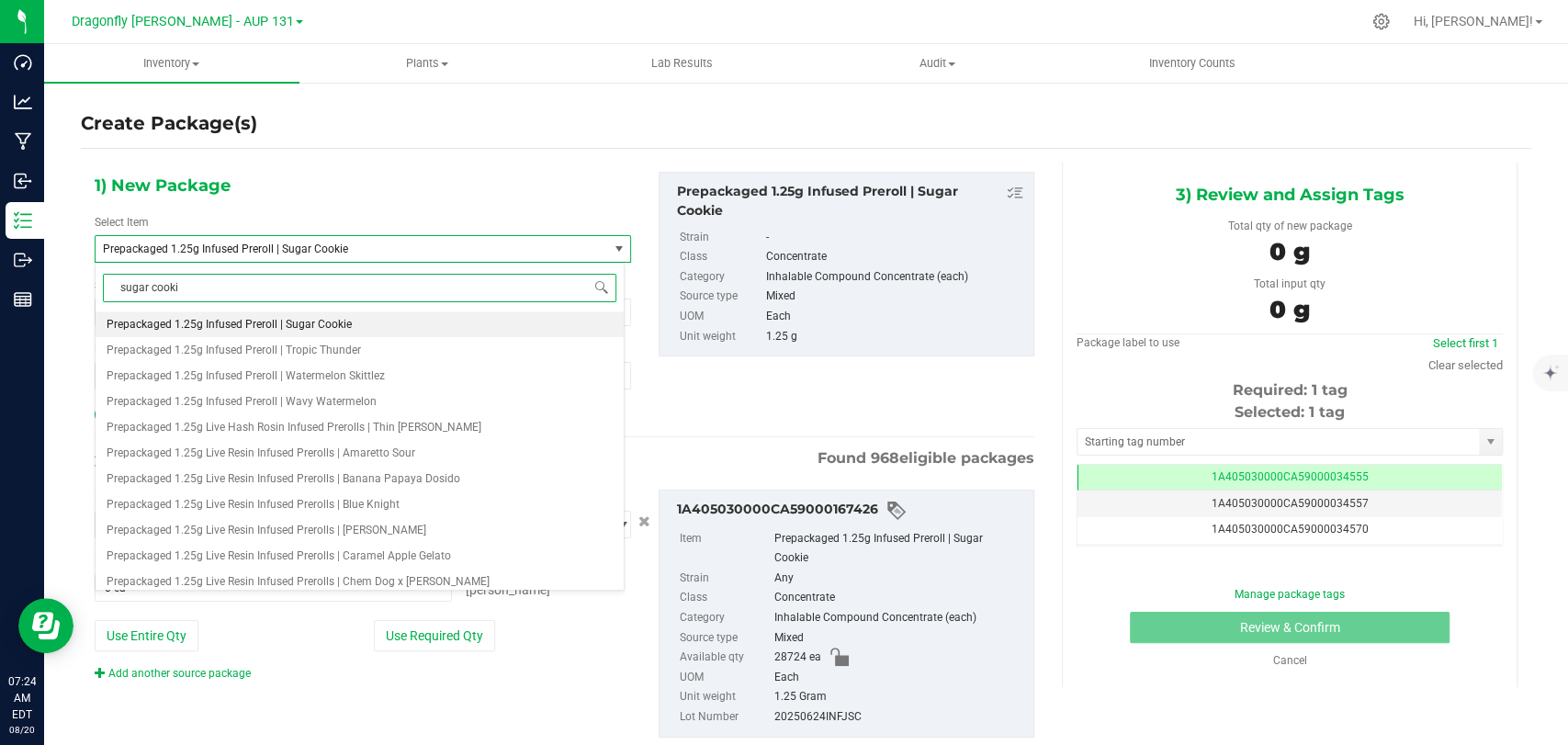
type input "sugar cookie"
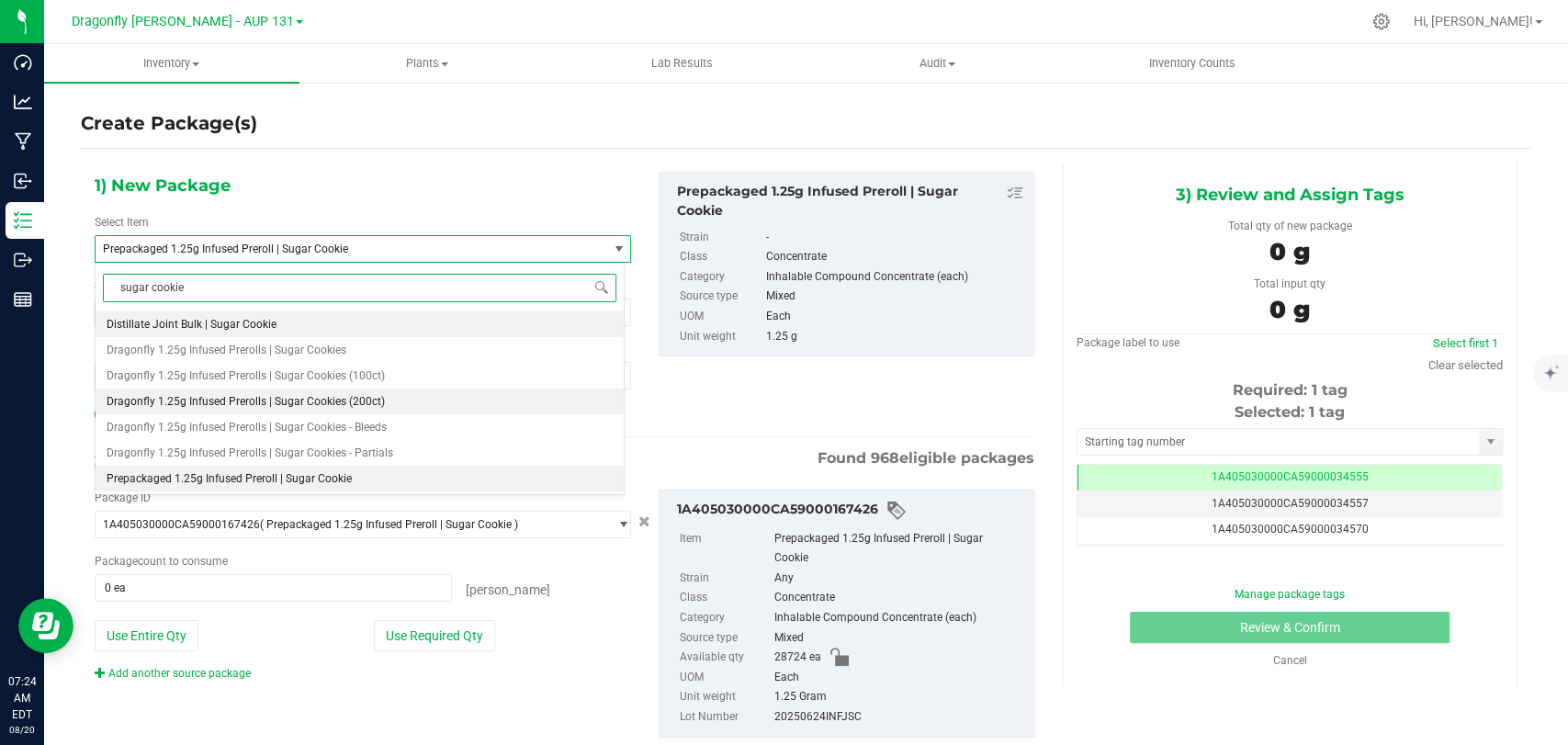
click at [363, 398] on span "Dragonfly 1.25g Infused Prerolls | Sugar Cookies (200ct)" at bounding box center [246, 401] width 279 height 12
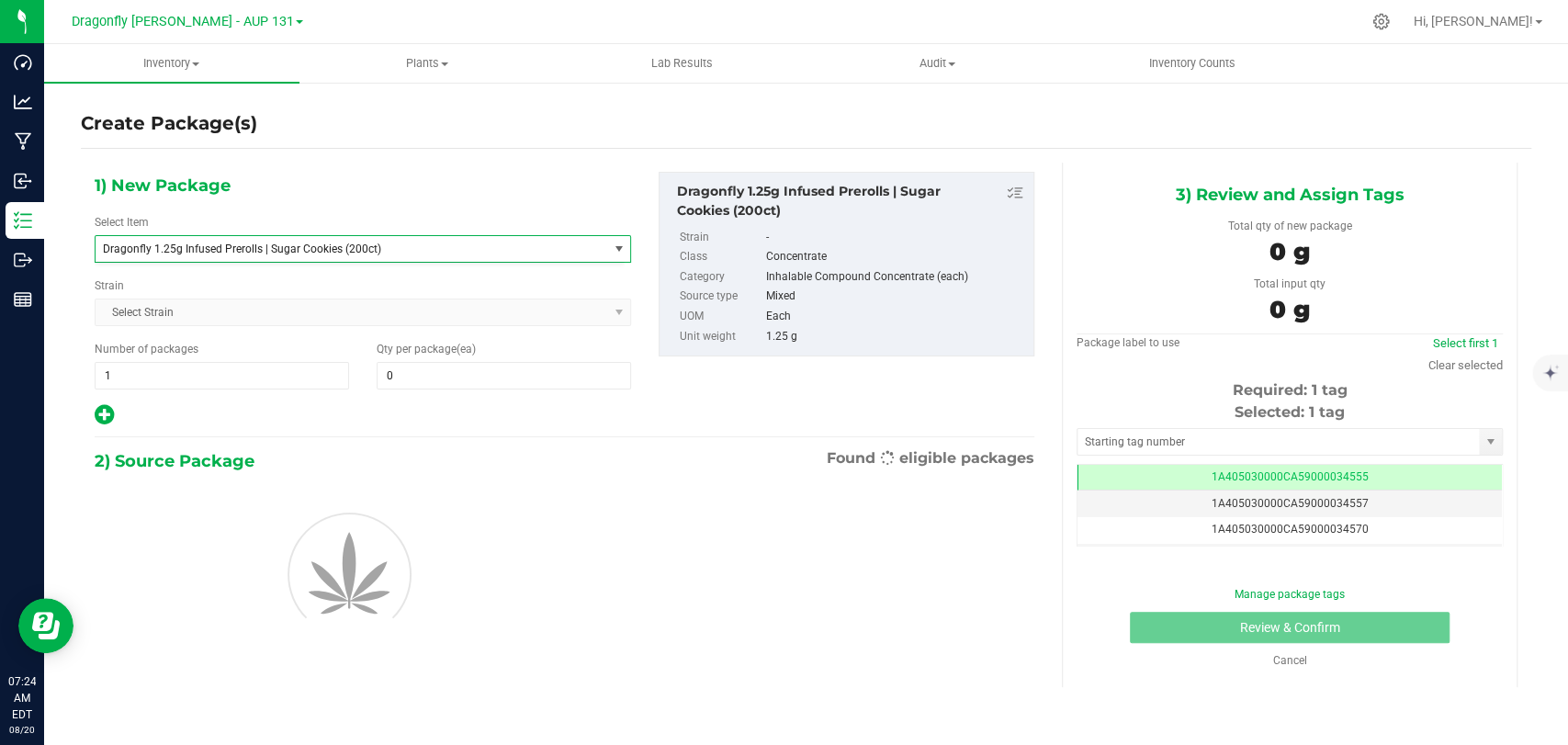
type input "0"
click at [309, 363] on span "1 1" at bounding box center [221, 376] width 255 height 28
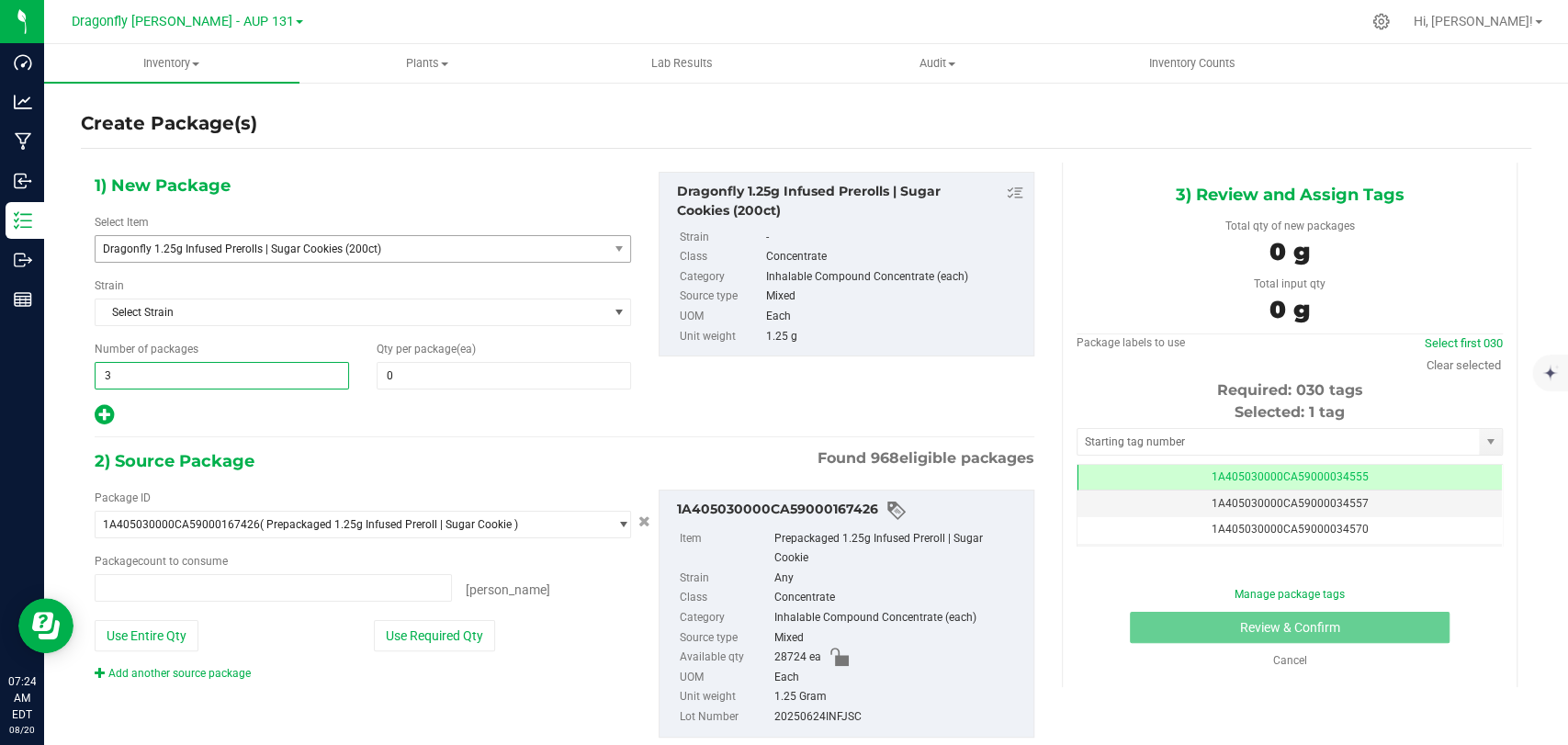
type input "30"
type input "0 ea"
type input "30"
type input "20"
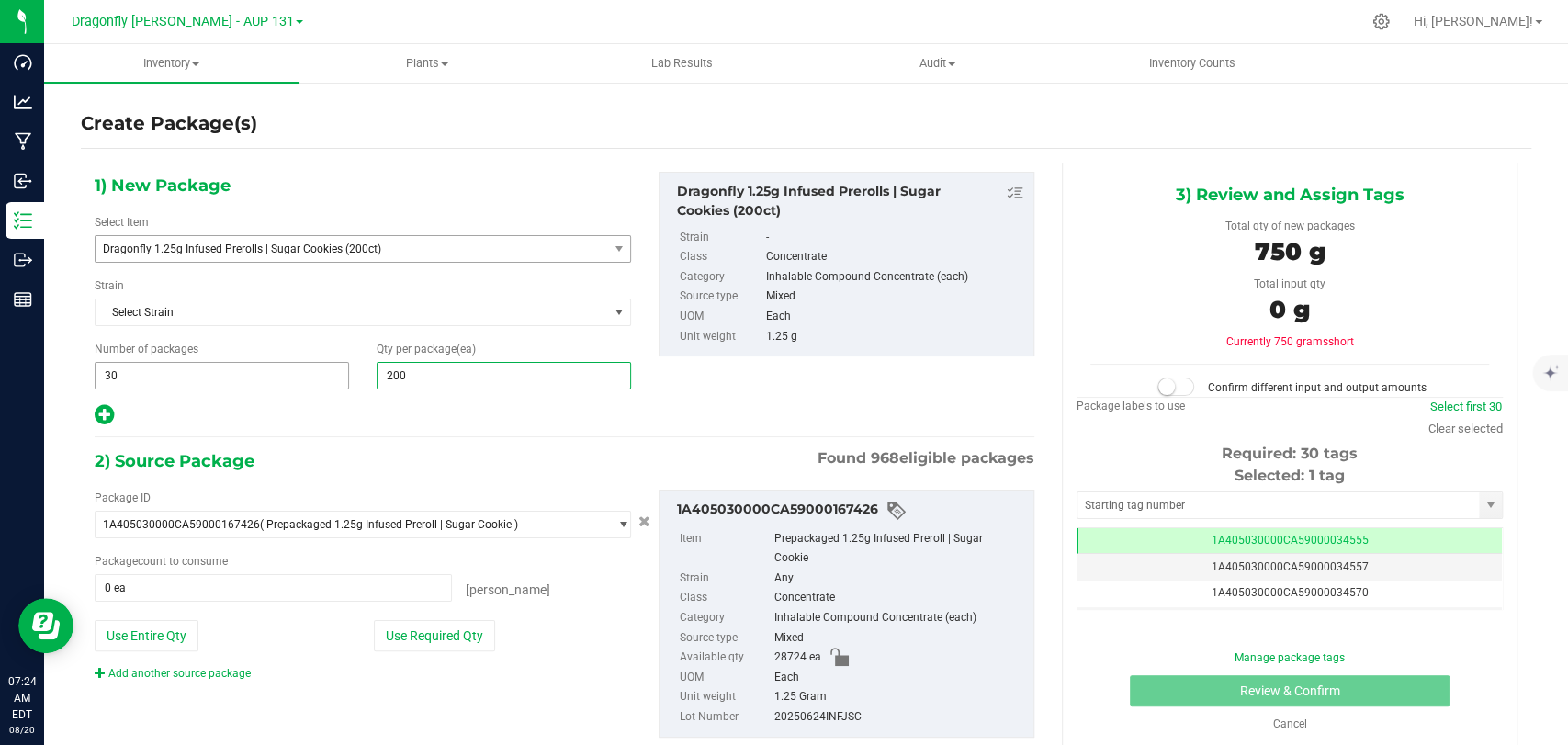
type input "200"
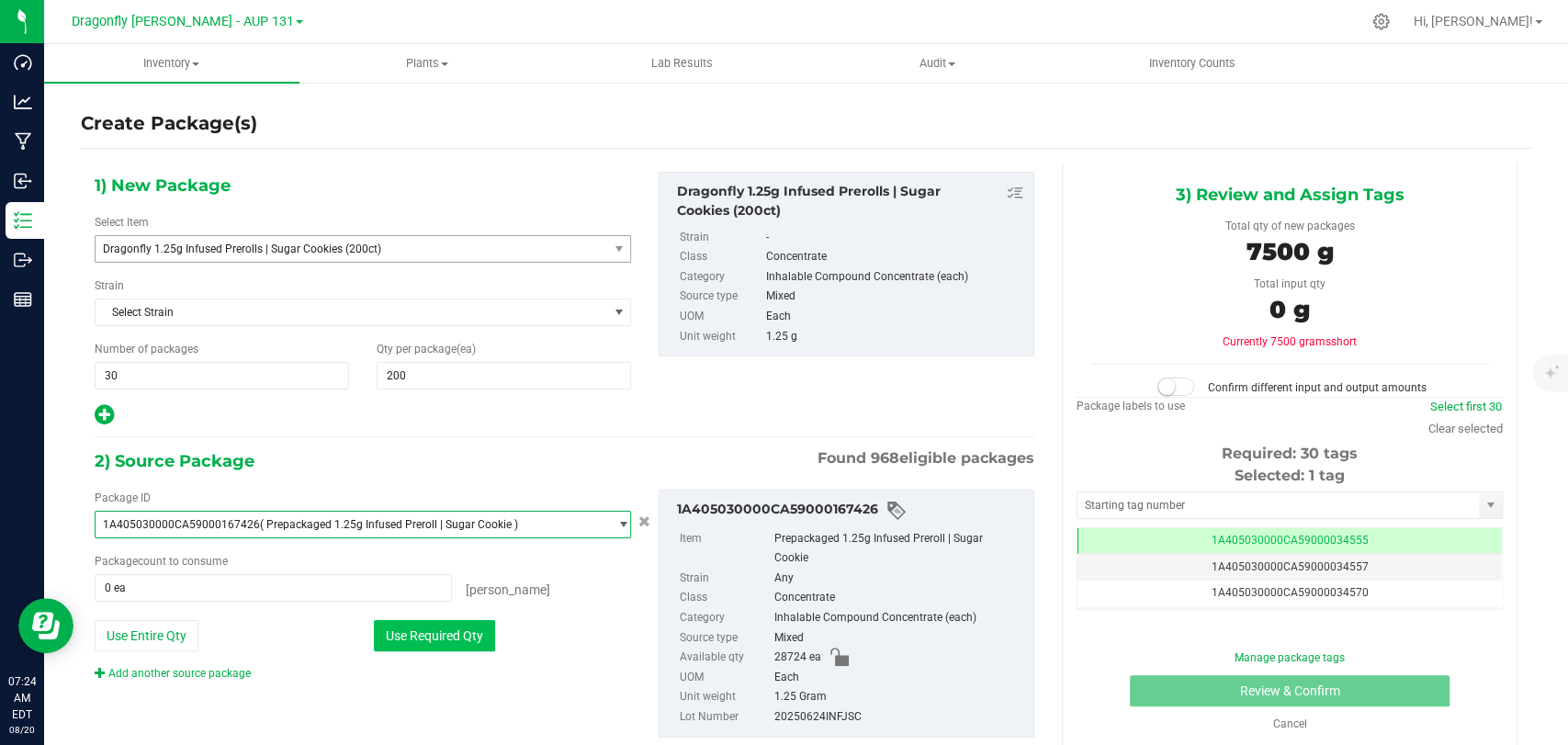
click at [405, 620] on button "Use Required Qty" at bounding box center [434, 635] width 121 height 32
type input "6000 ea"
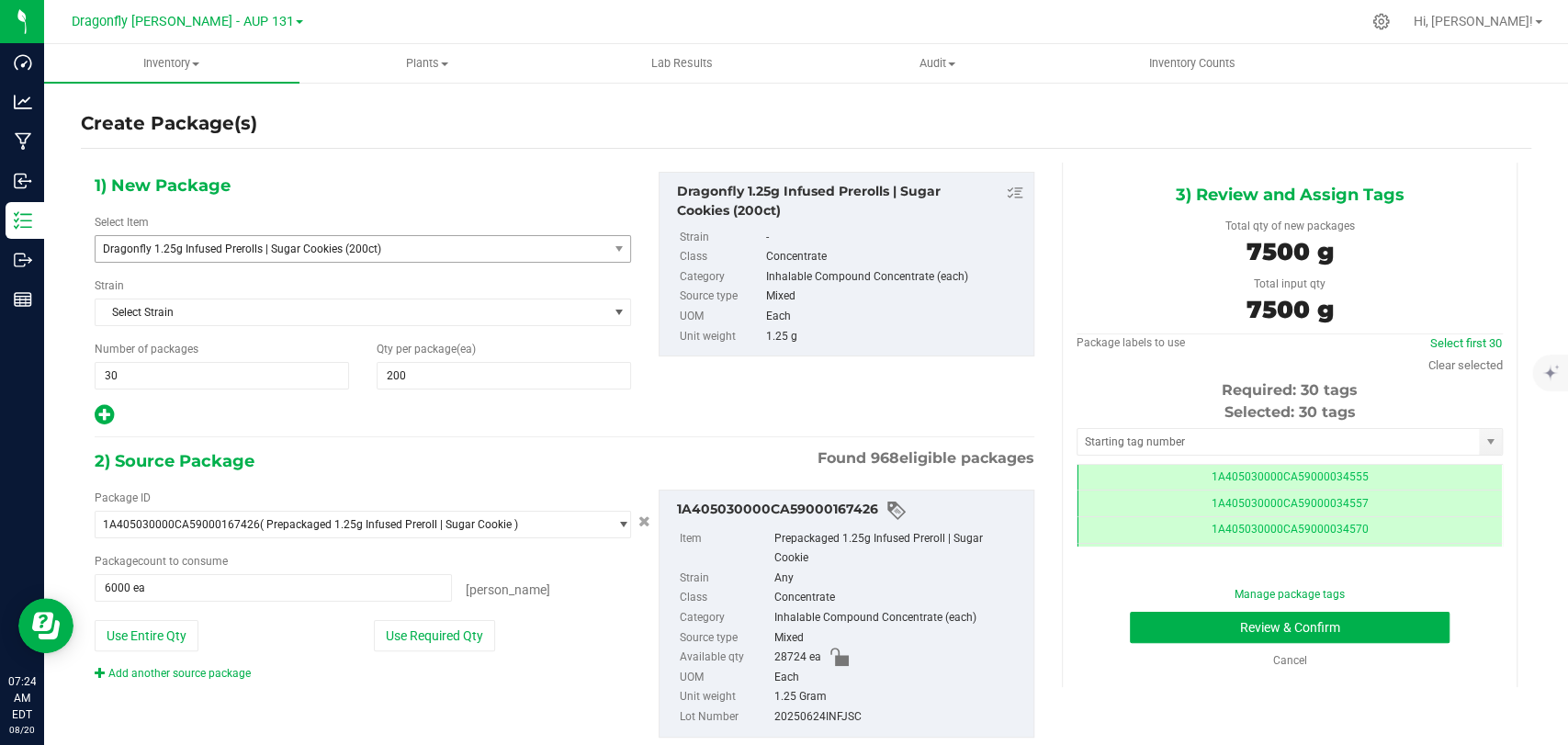
click at [1323, 421] on div "Selected: 30 tags" at bounding box center [1289, 412] width 427 height 22
click at [1315, 434] on input "text" at bounding box center [1278, 441] width 402 height 26
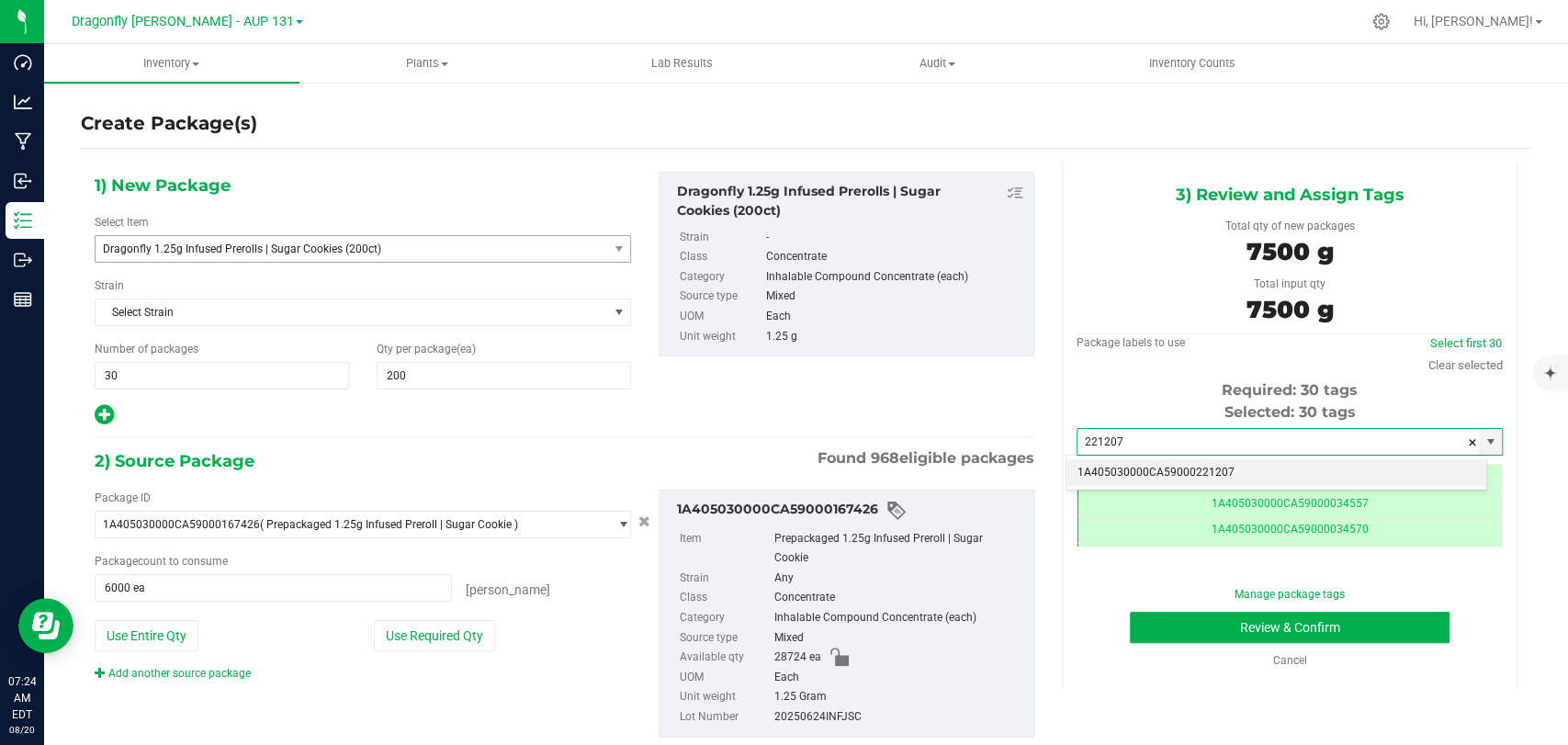
click at [1257, 469] on li "1A405030000CA59000221207" at bounding box center [1276, 473] width 420 height 28
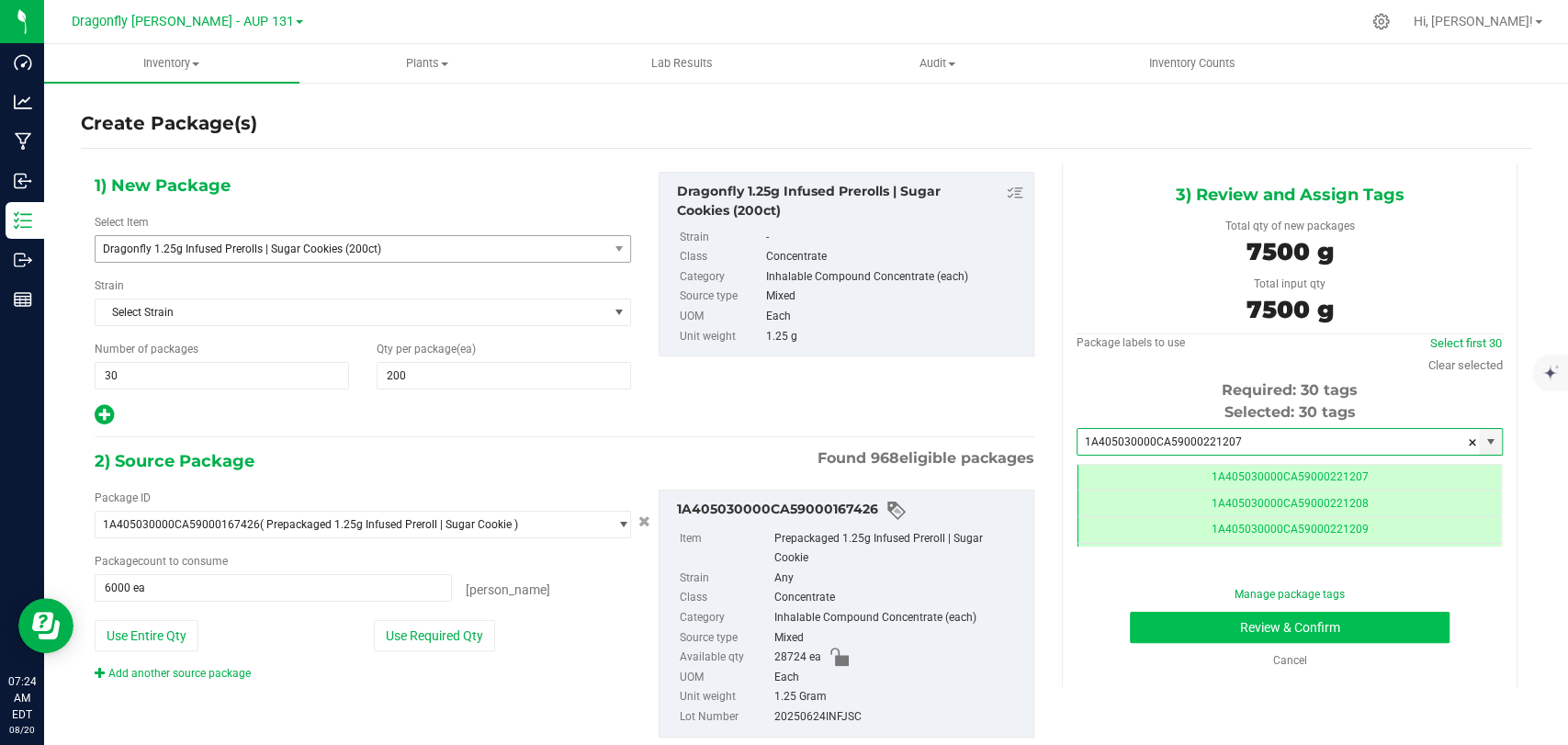
type input "1A405030000CA59000221207"
click at [1173, 631] on button "Review & Confirm" at bounding box center [1289, 628] width 319 height 32
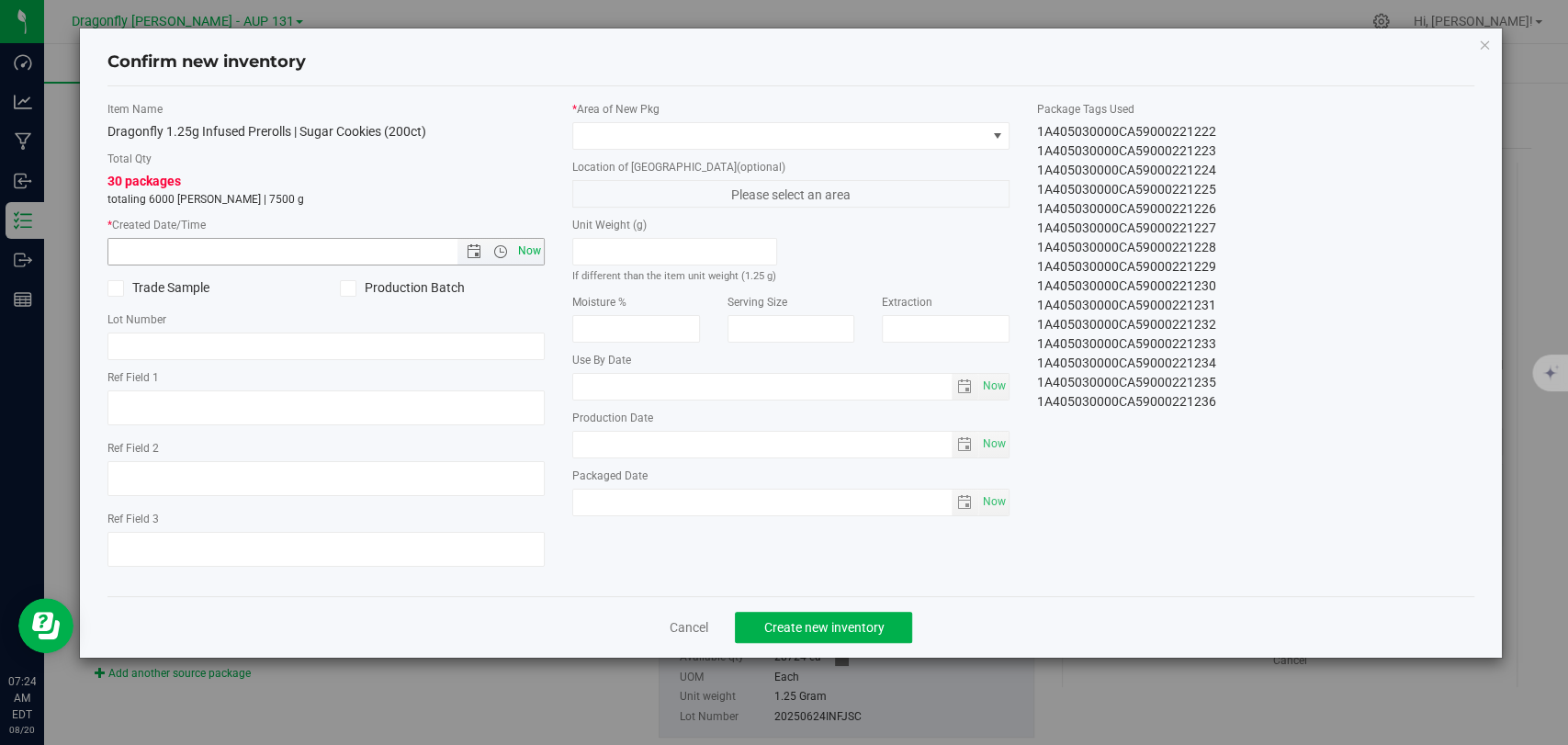
click at [525, 254] on span "Now" at bounding box center [529, 252] width 32 height 27
type input "[DATE] 7:24 AM"
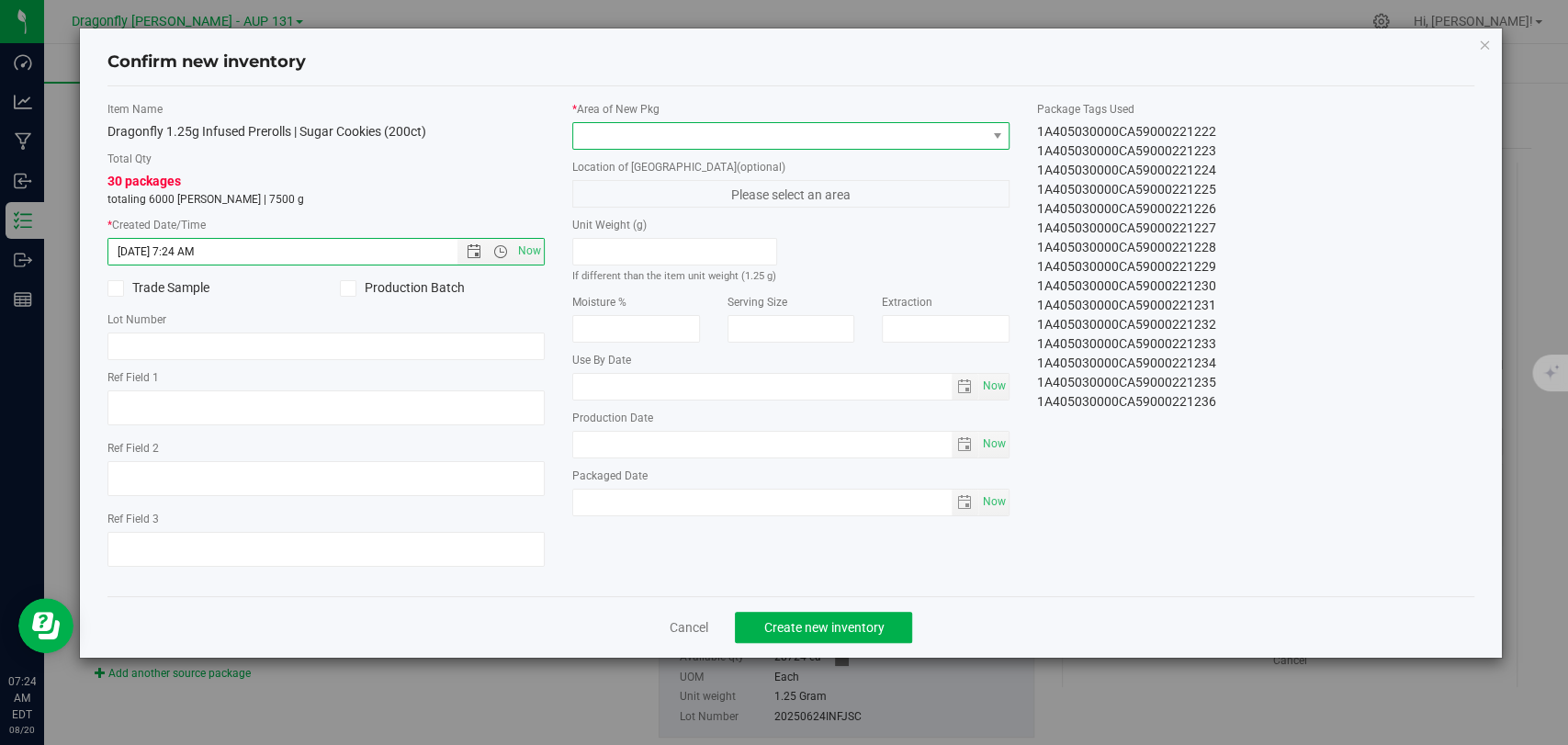
click at [654, 136] on span at bounding box center [779, 136] width 412 height 26
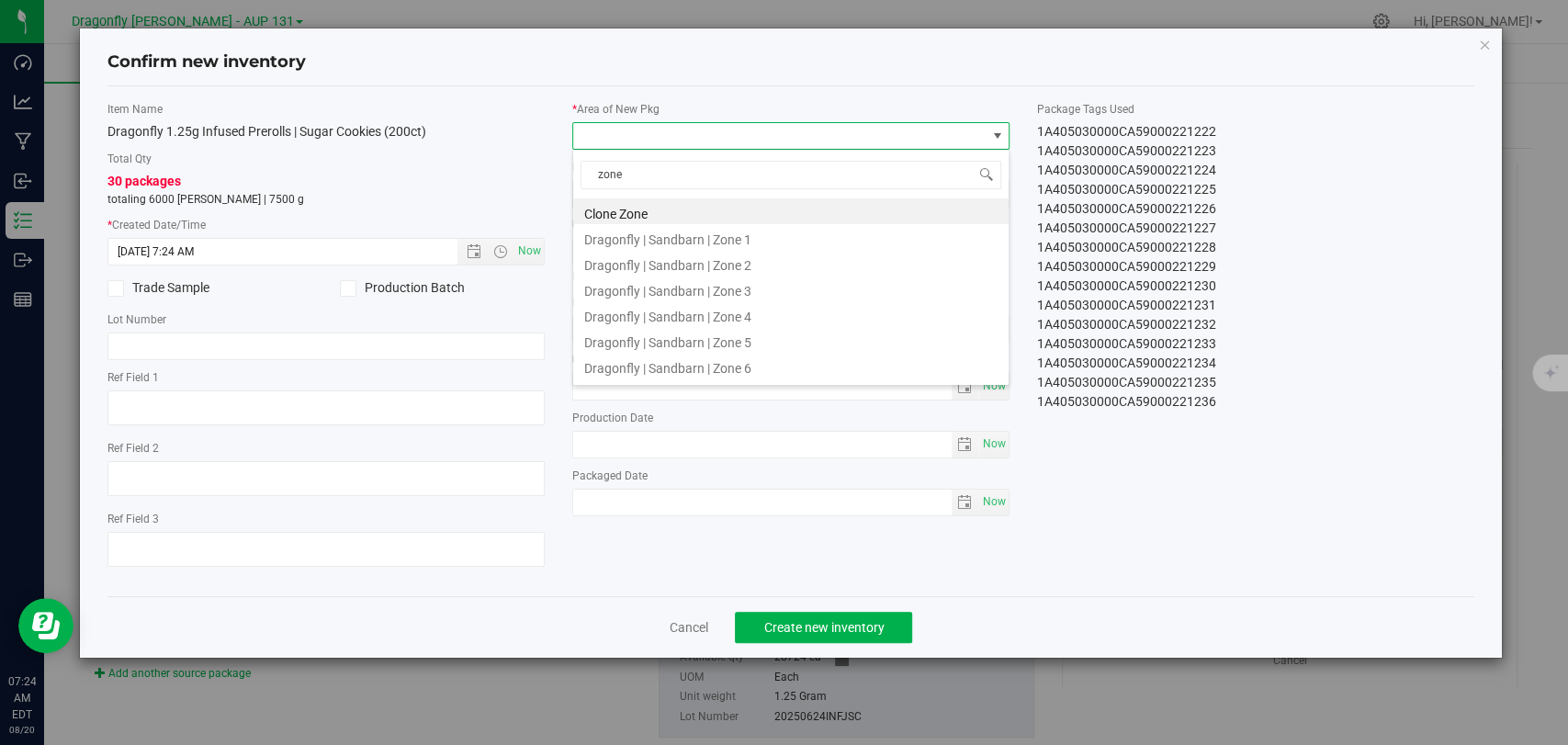
type input "zone 1"
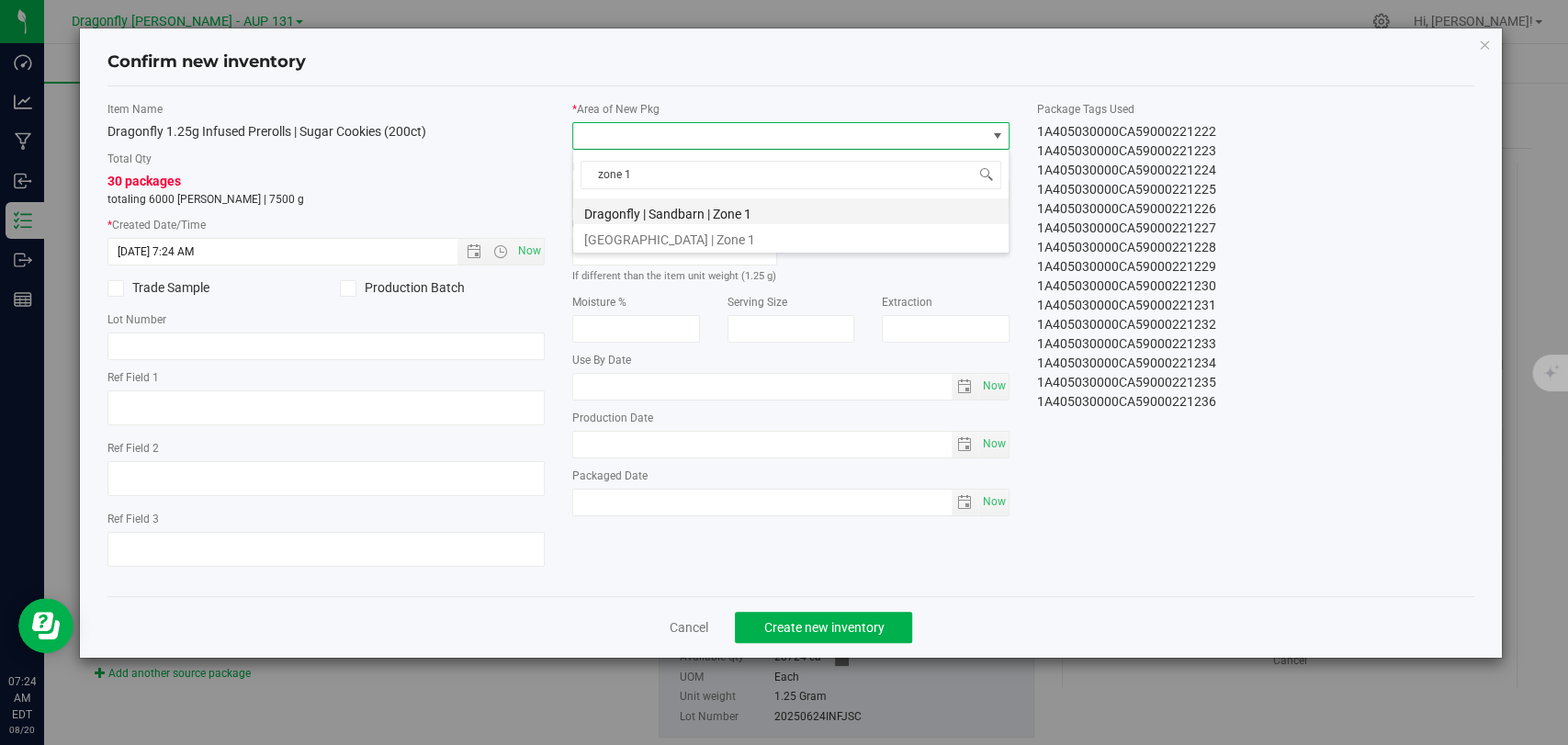
click at [674, 208] on li "Dragonfly | Sandbarn | Zone 1" at bounding box center [791, 211] width 435 height 26
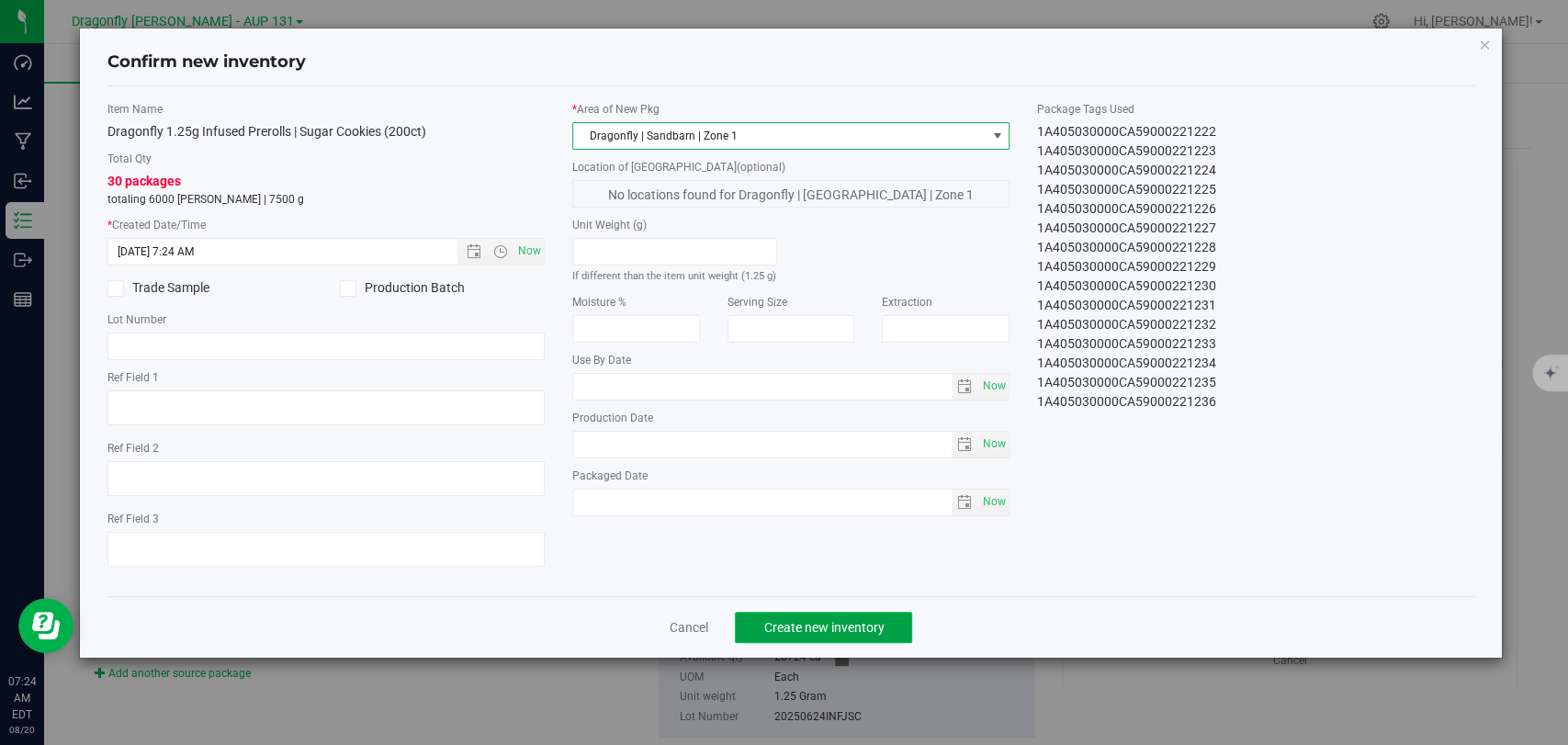
click at [813, 620] on span "Create new inventory" at bounding box center [822, 627] width 120 height 14
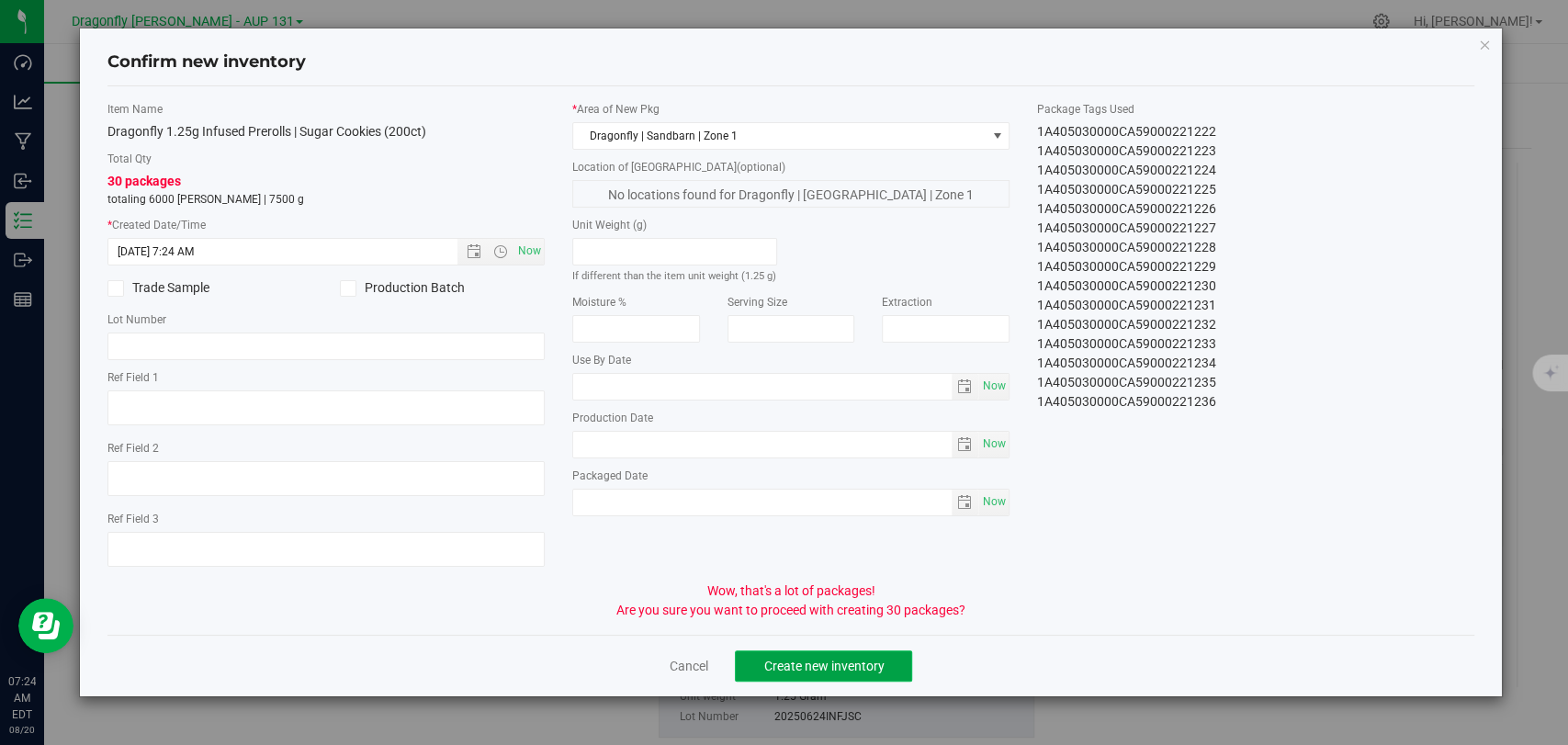
click at [860, 667] on span "Create new inventory" at bounding box center [822, 665] width 120 height 14
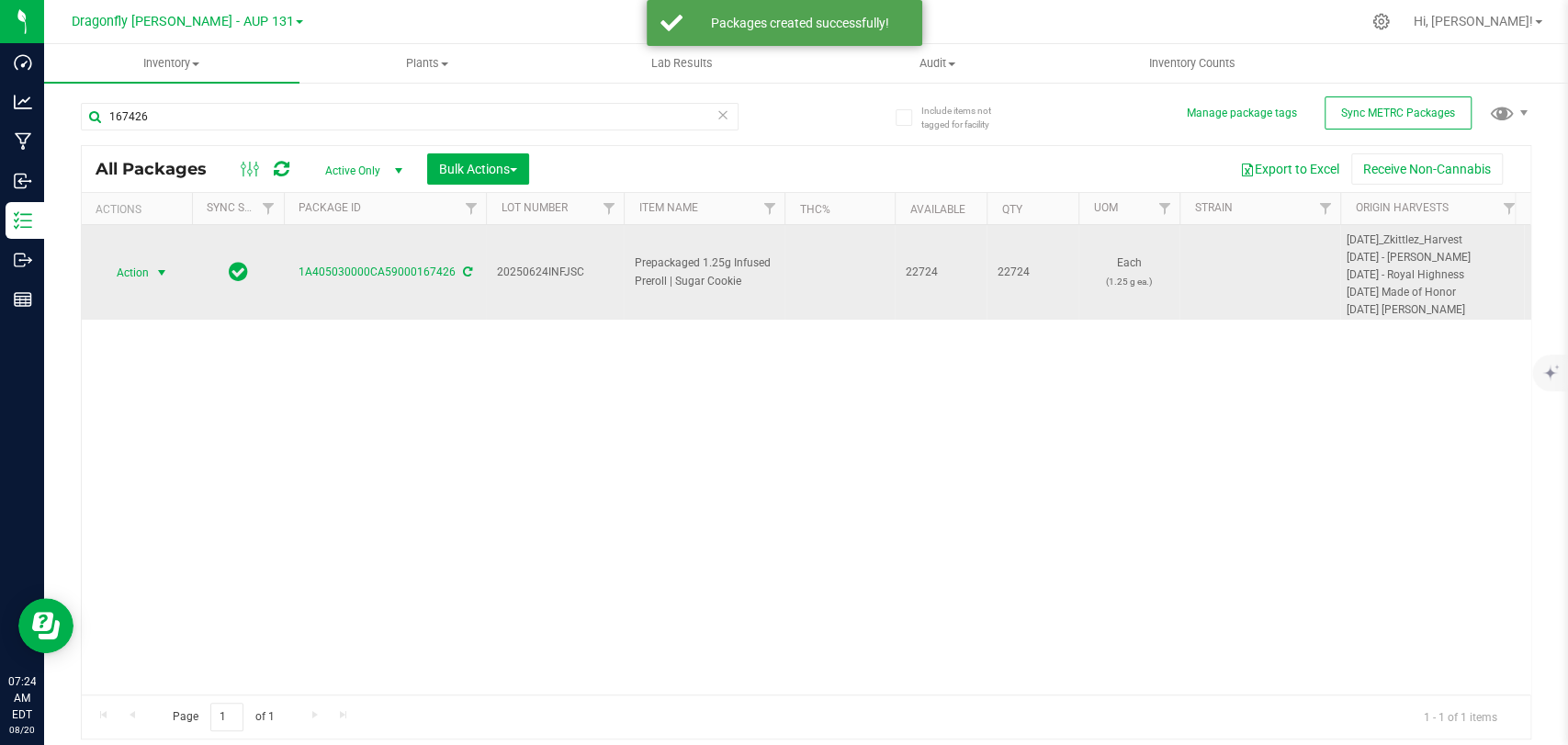
click at [133, 282] on span "Action" at bounding box center [125, 273] width 50 height 26
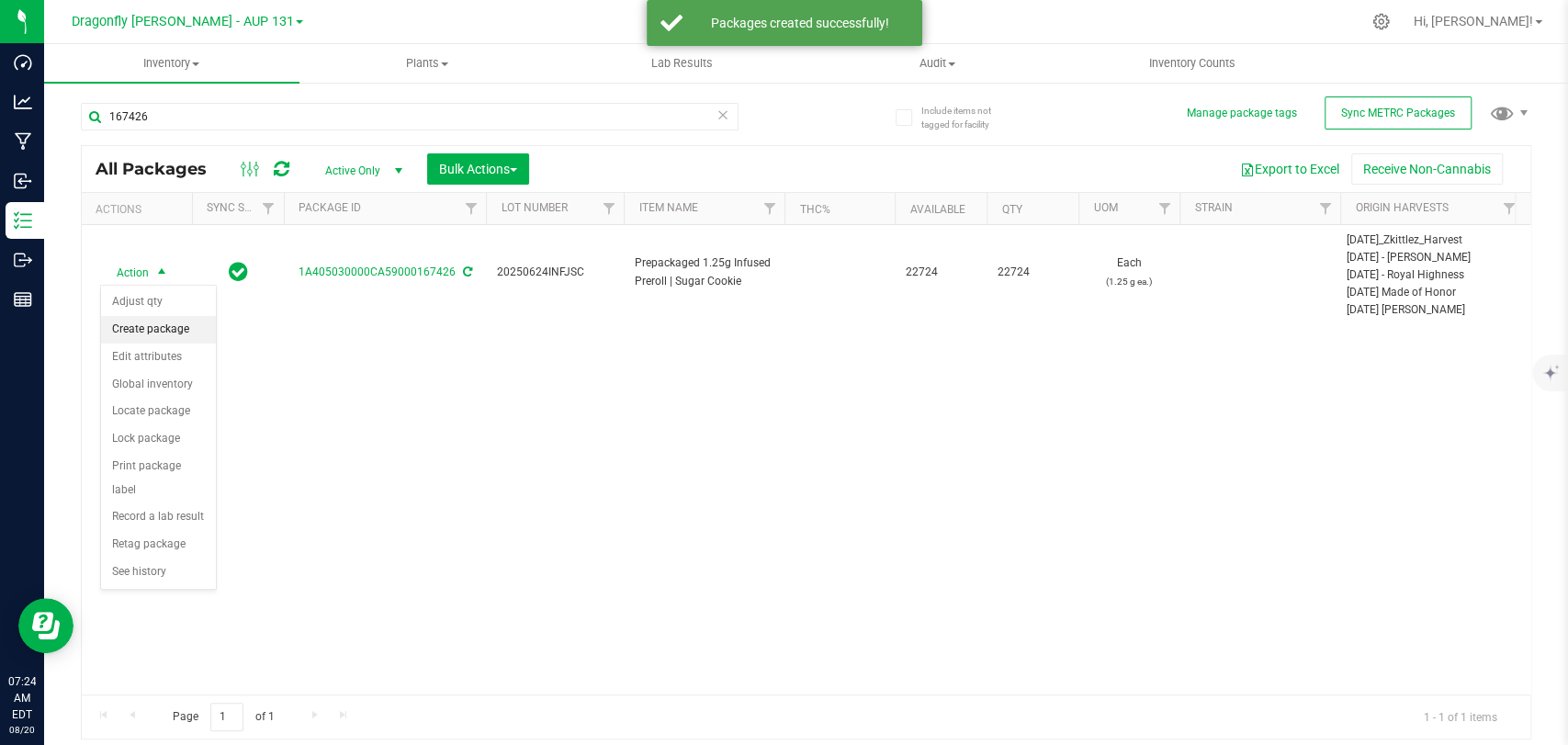
click at [169, 337] on li "Create package" at bounding box center [158, 330] width 114 height 28
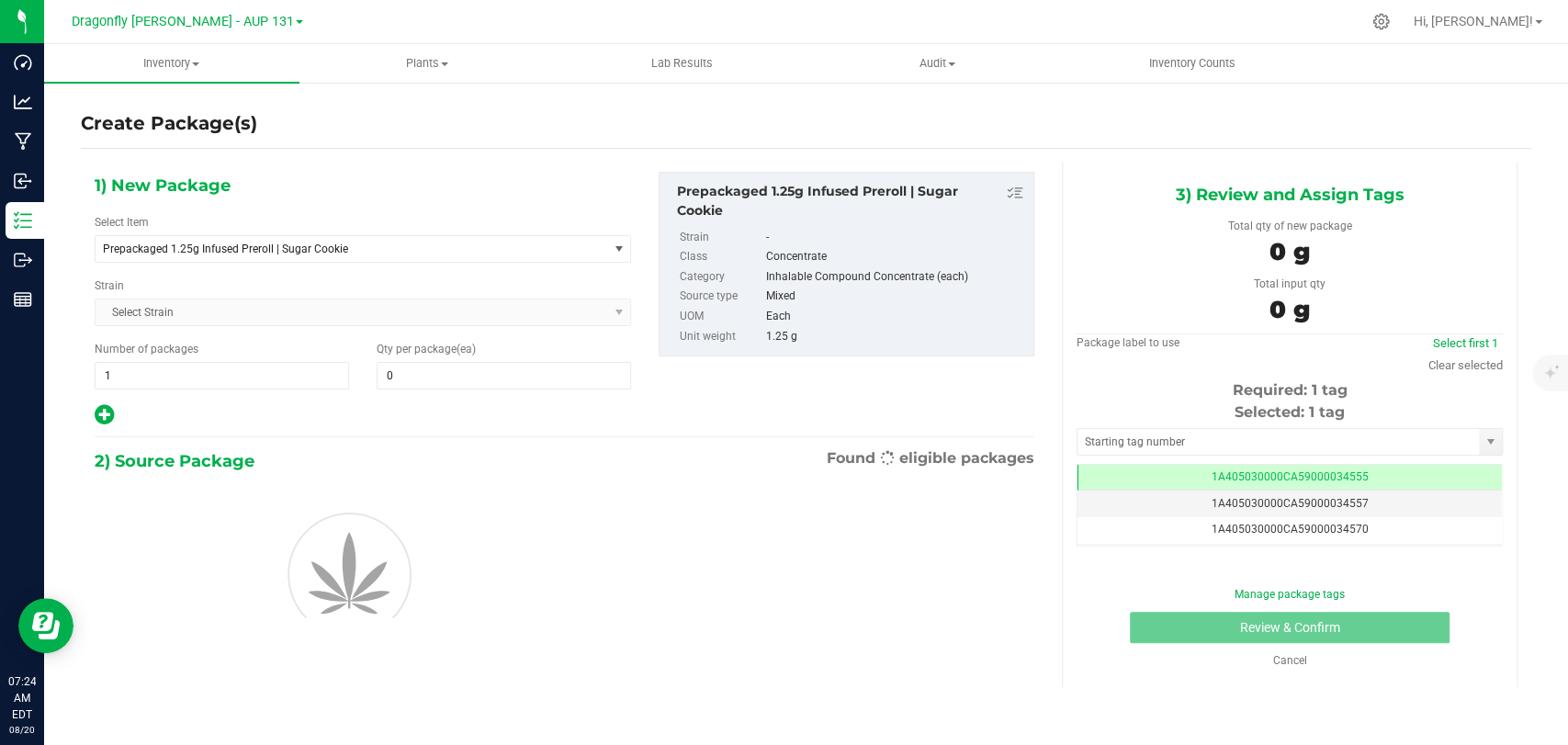
type input "0"
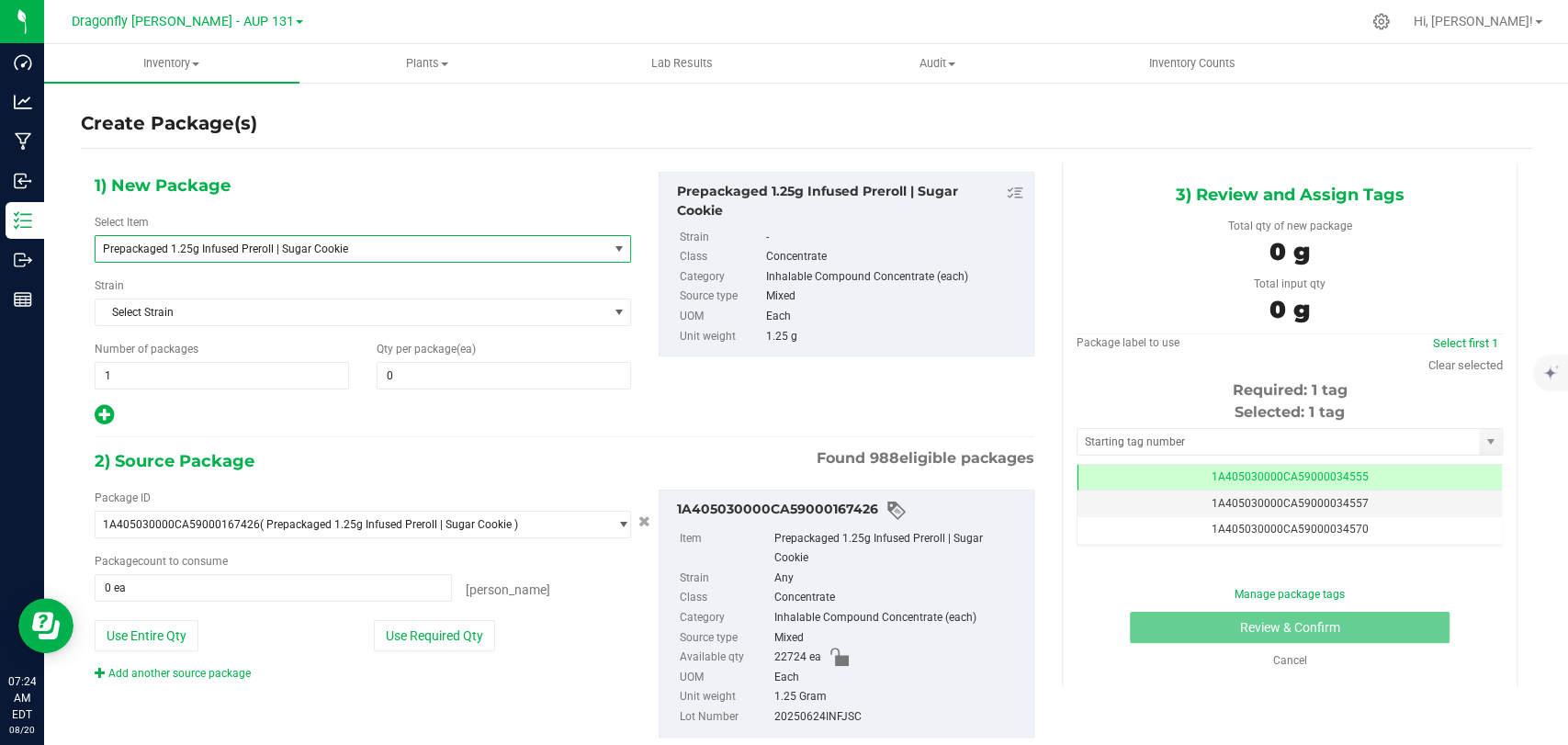
click at [347, 248] on span "Prepackaged 1.25g Infused Preroll | Sugar Cookie" at bounding box center [341, 248] width 477 height 12
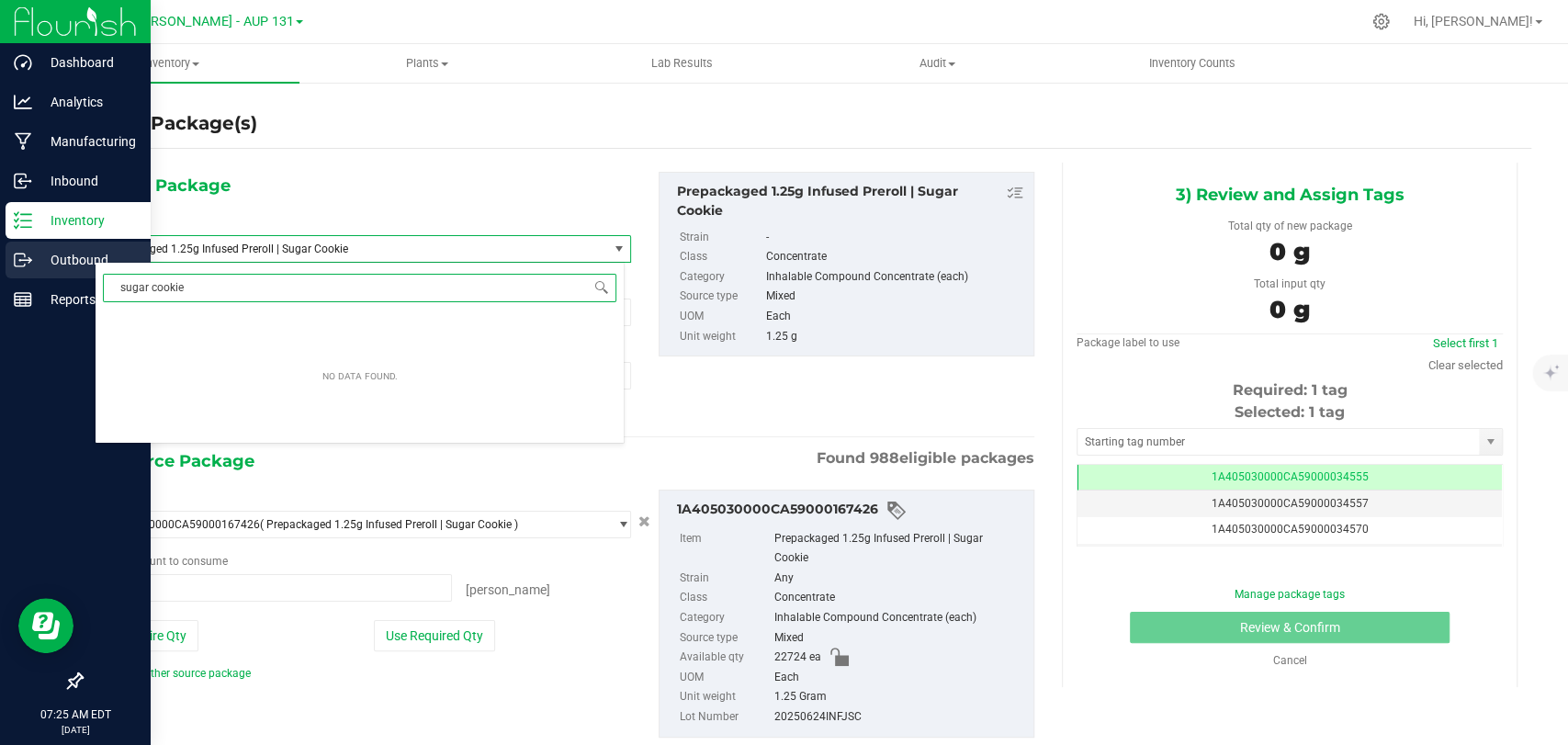
drag, startPoint x: 220, startPoint y: 279, endPoint x: 0, endPoint y: 269, distance: 220.2
click at [0, 271] on body "Dashboard Analytics Manufacturing Inbound Inventory Outbound Reports 07:25 AM E…" at bounding box center [784, 372] width 1568 height 745
type input "sugar cookie"
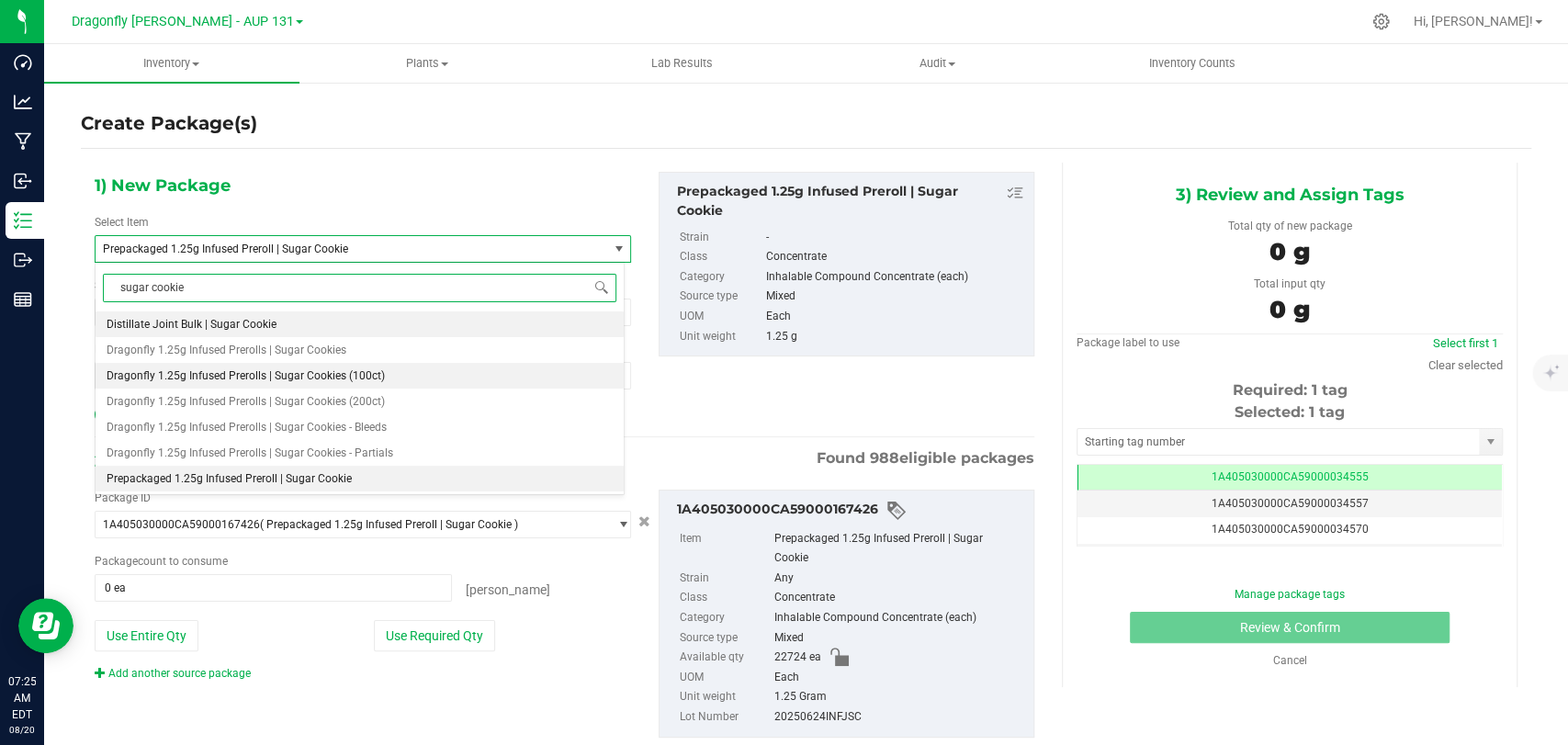
click at [191, 369] on span "Dragonfly 1.25g Infused Prerolls | Sugar Cookies (100ct)" at bounding box center [246, 375] width 279 height 12
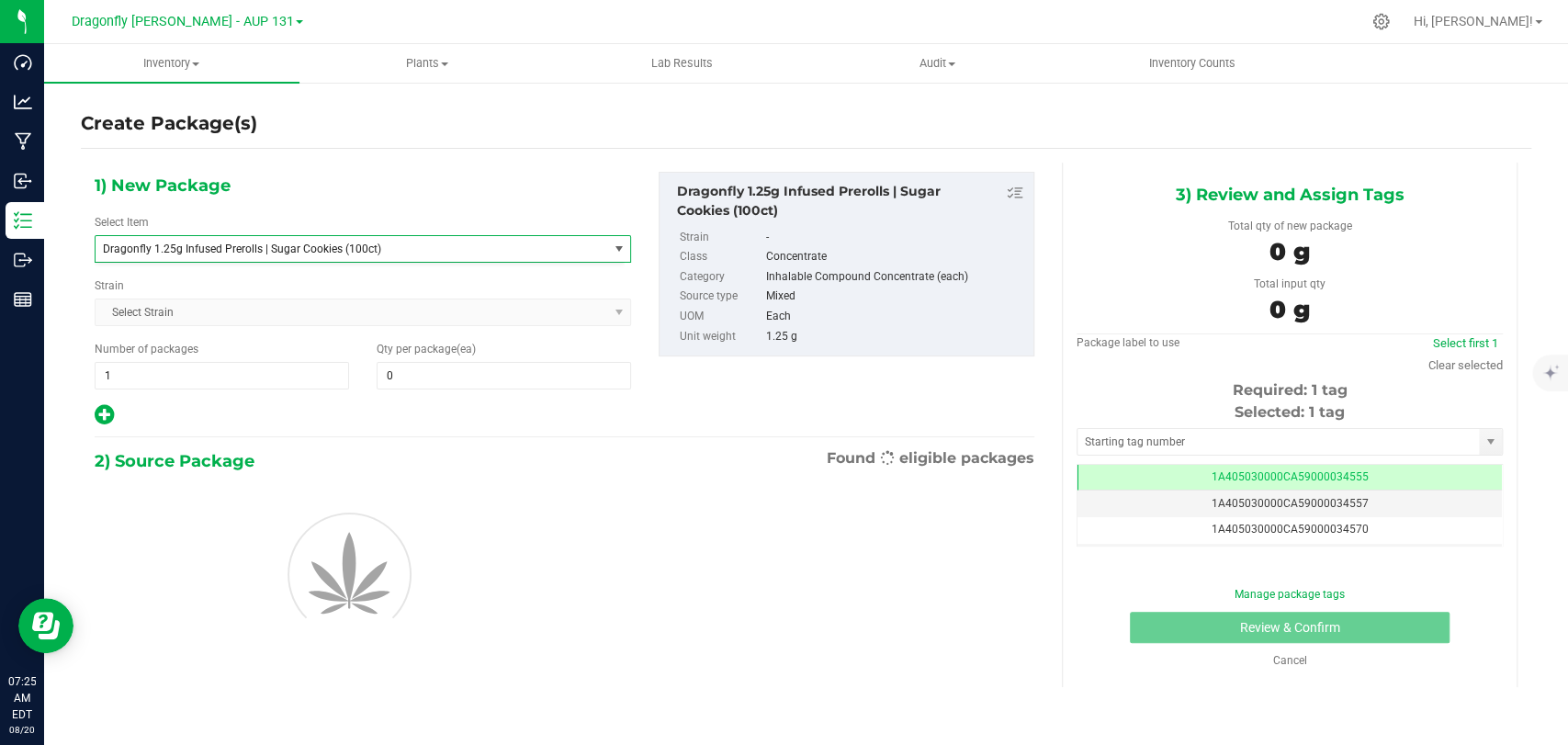
type input "0"
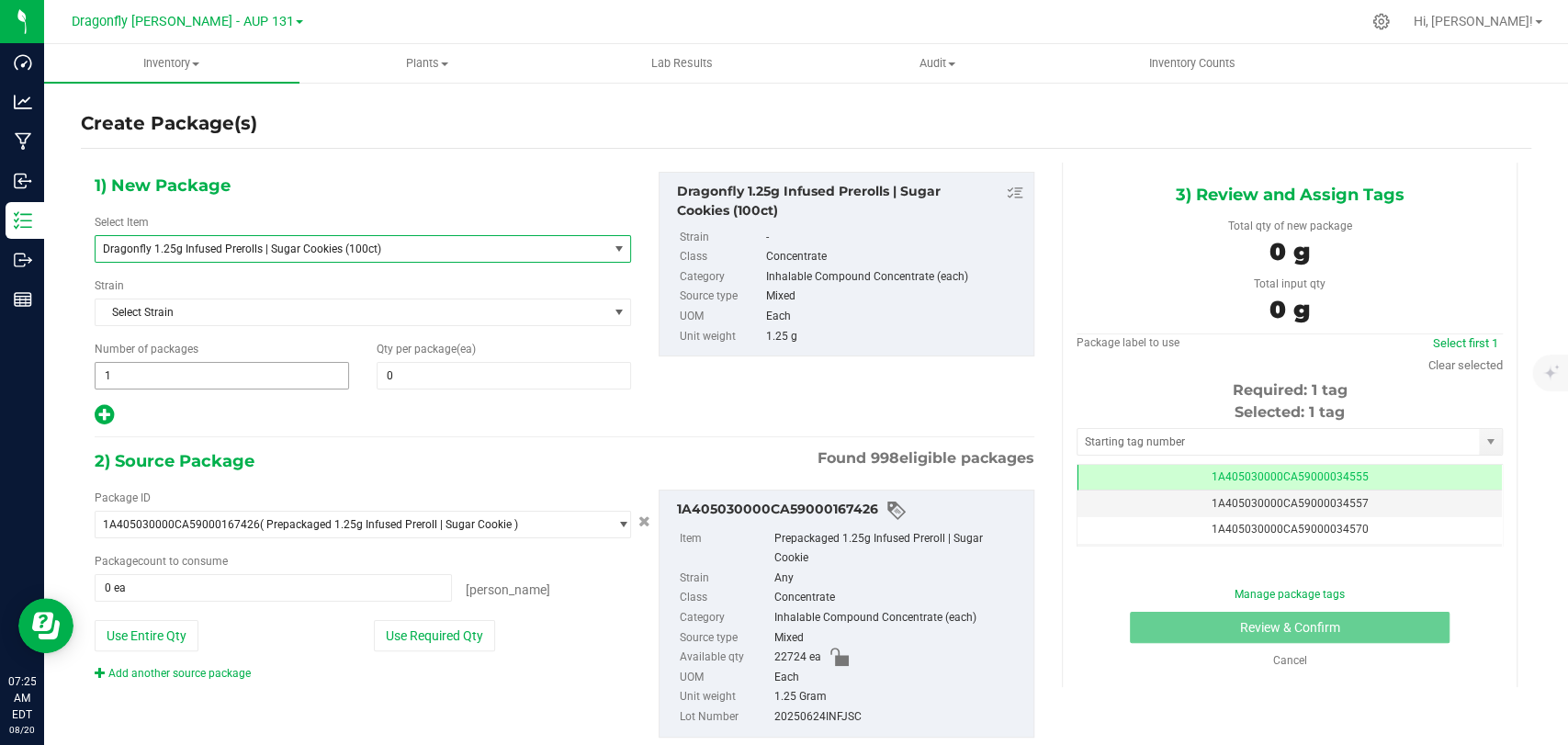
click at [262, 362] on span "1 1" at bounding box center [221, 376] width 255 height 28
type input "125"
type input "10"
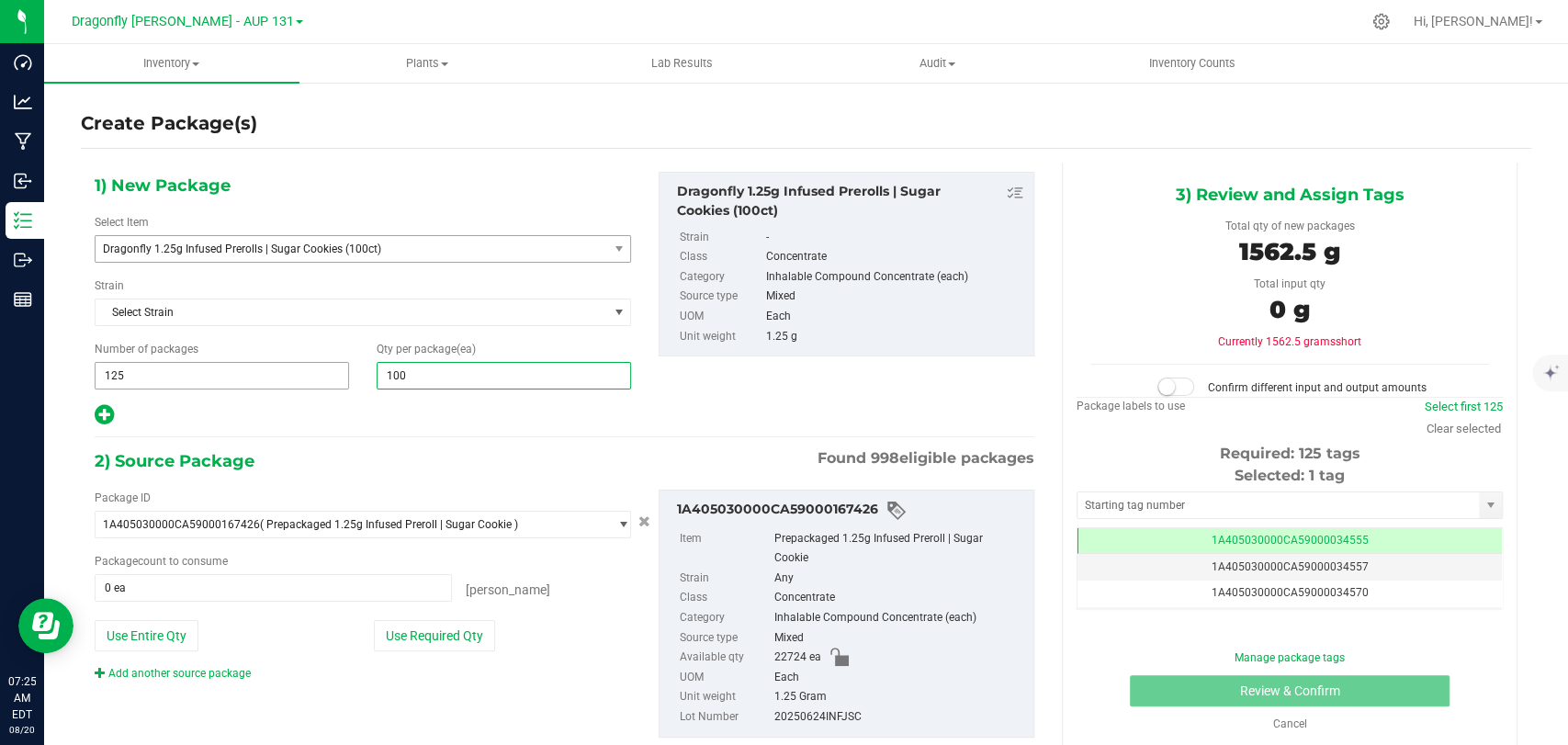
type input "100"
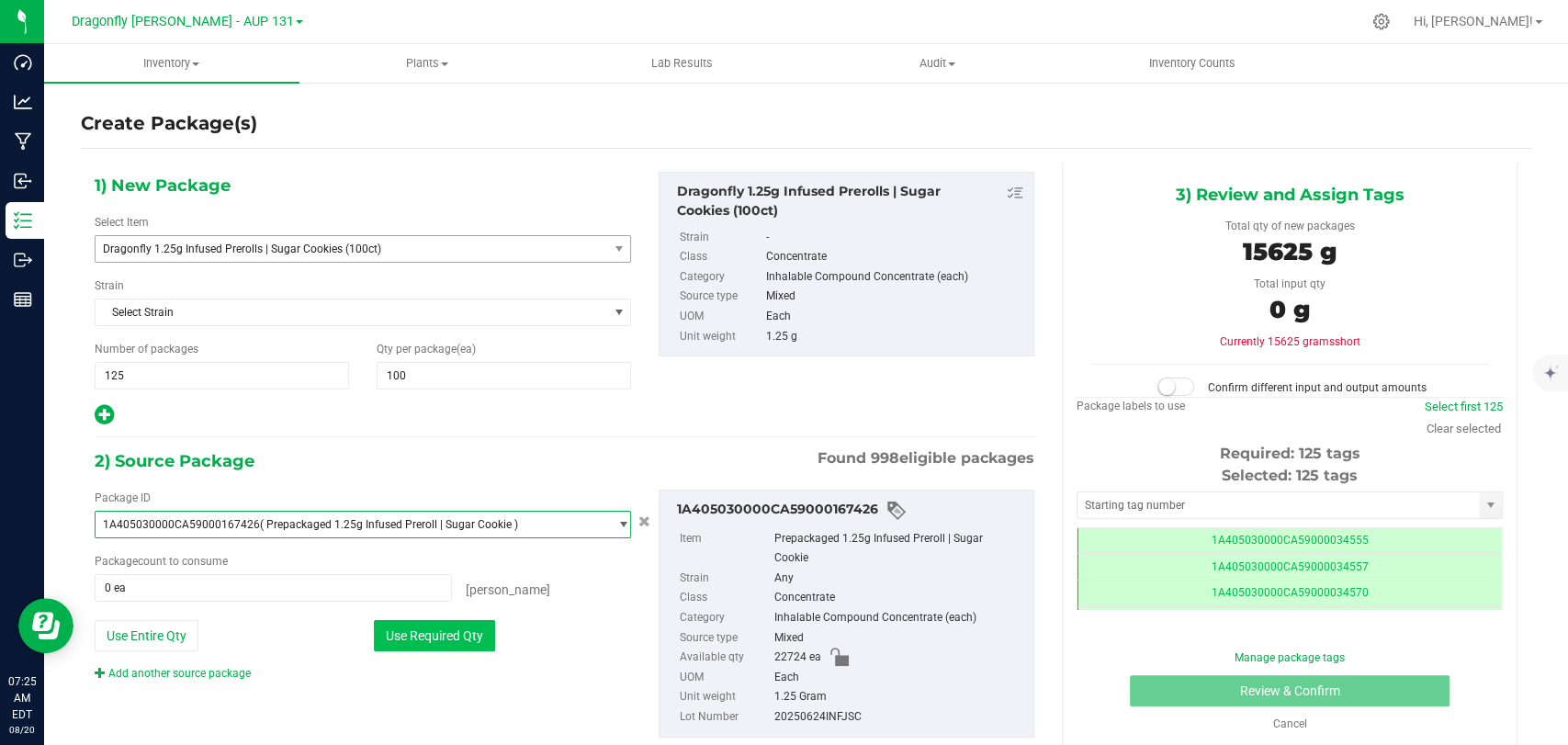
click at [458, 633] on button "Use Required Qty" at bounding box center [434, 635] width 121 height 32
type input "12500 ea"
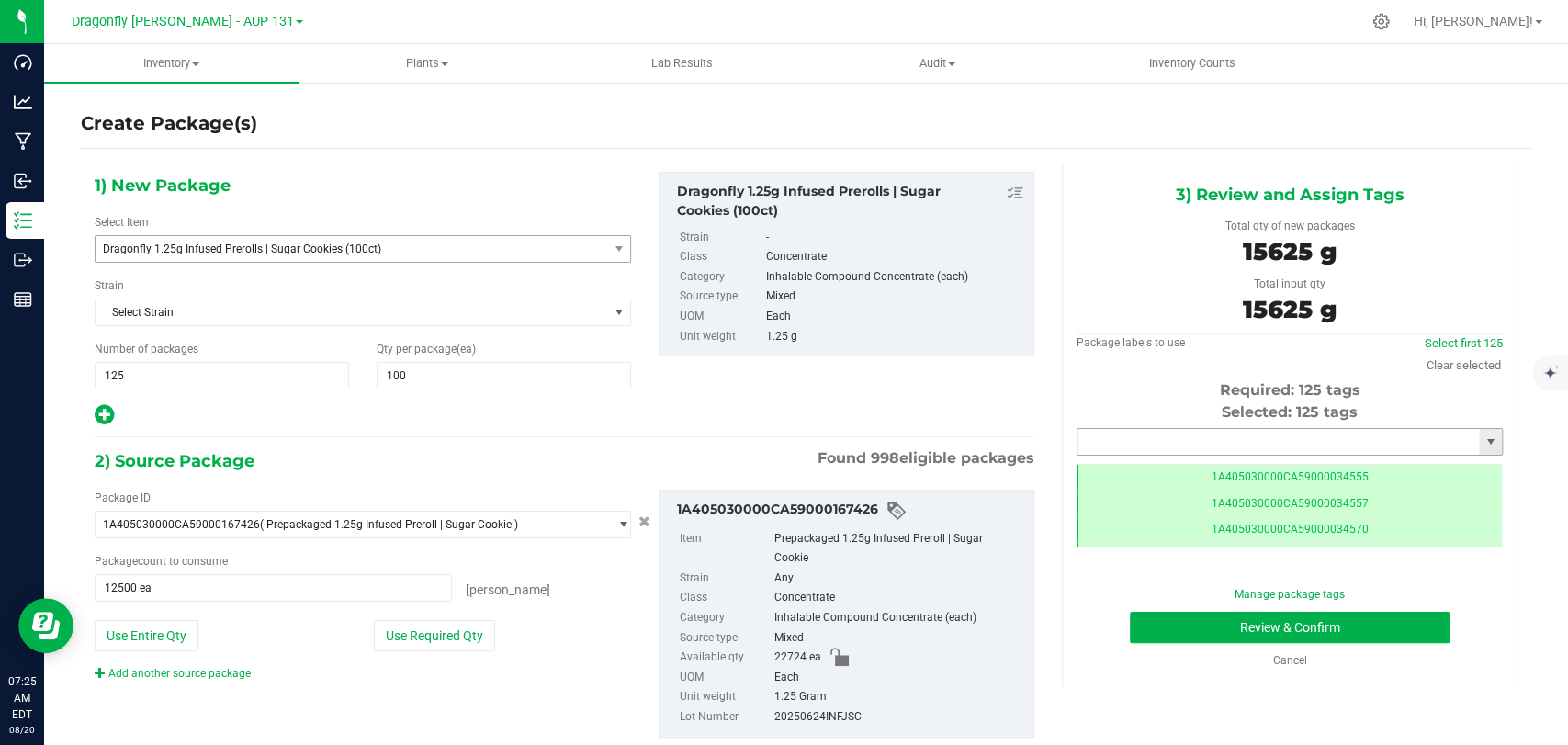
click at [1387, 451] on input "text" at bounding box center [1278, 441] width 402 height 26
click at [1143, 443] on input "text" at bounding box center [1278, 441] width 402 height 26
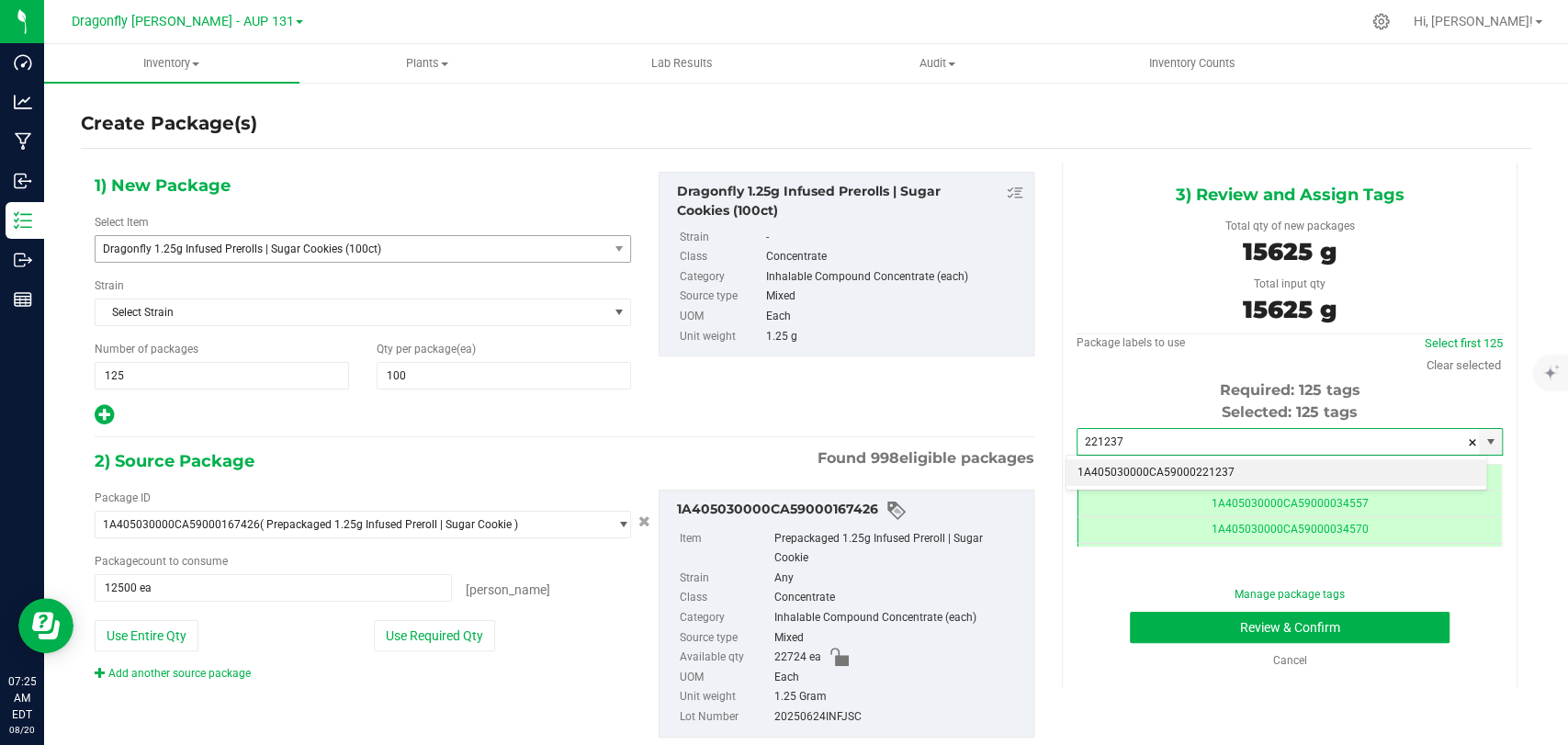
click at [1183, 471] on li "1A405030000CA59000221237" at bounding box center [1276, 473] width 420 height 28
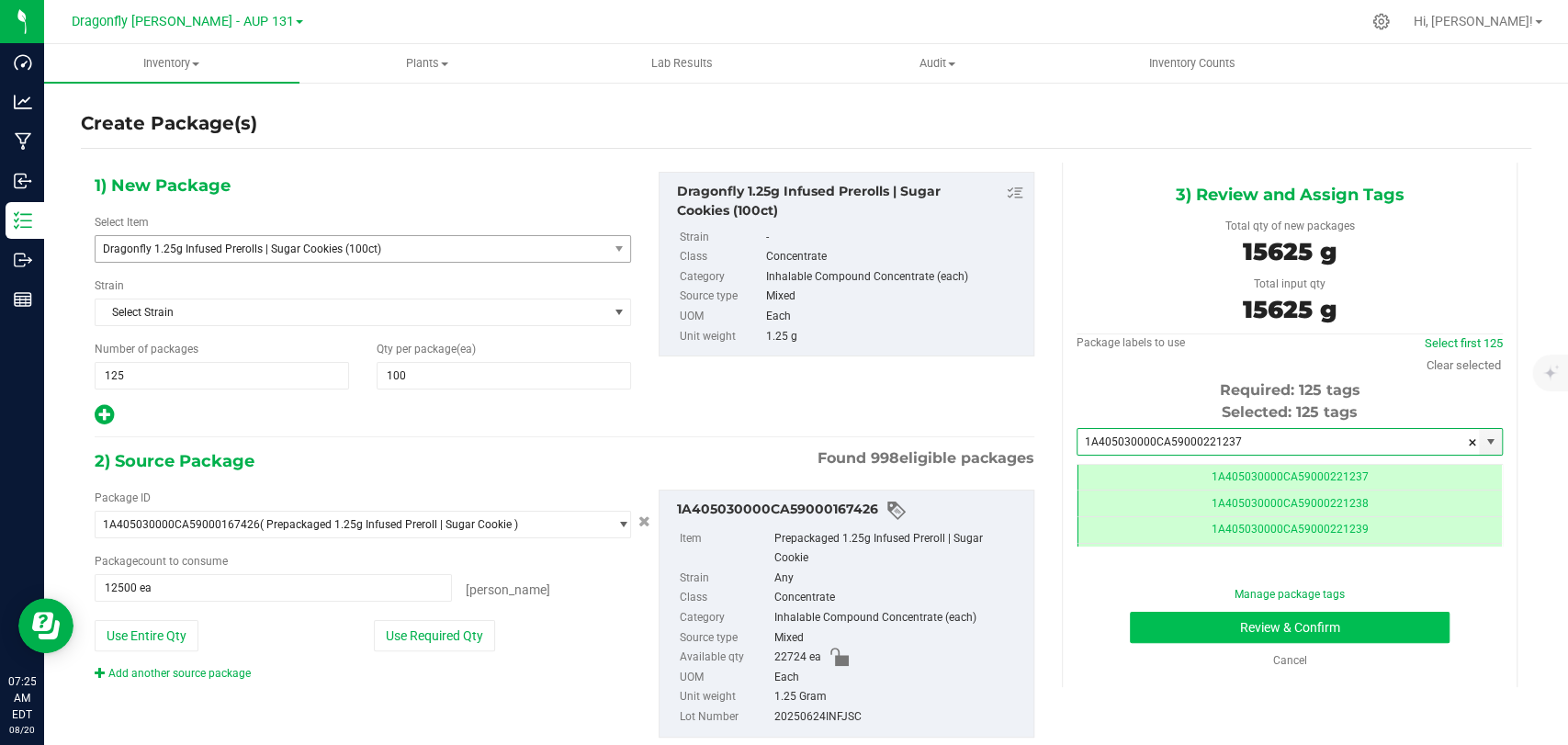
type input "1A405030000CA59000221237"
click at [1180, 640] on button "Review & Confirm" at bounding box center [1289, 628] width 319 height 32
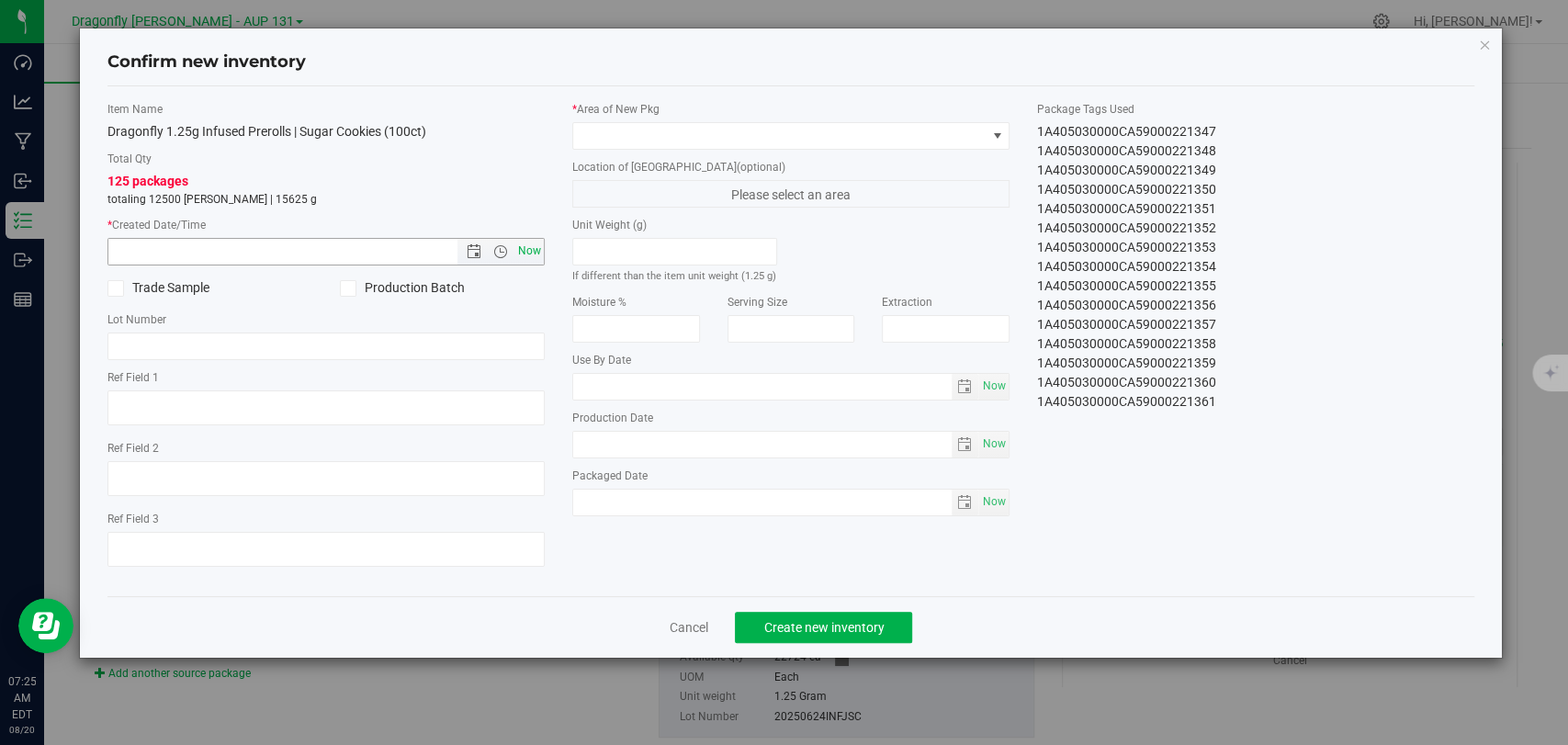
click at [522, 257] on span "Now" at bounding box center [529, 252] width 32 height 27
type input "[DATE] 7:25 AM"
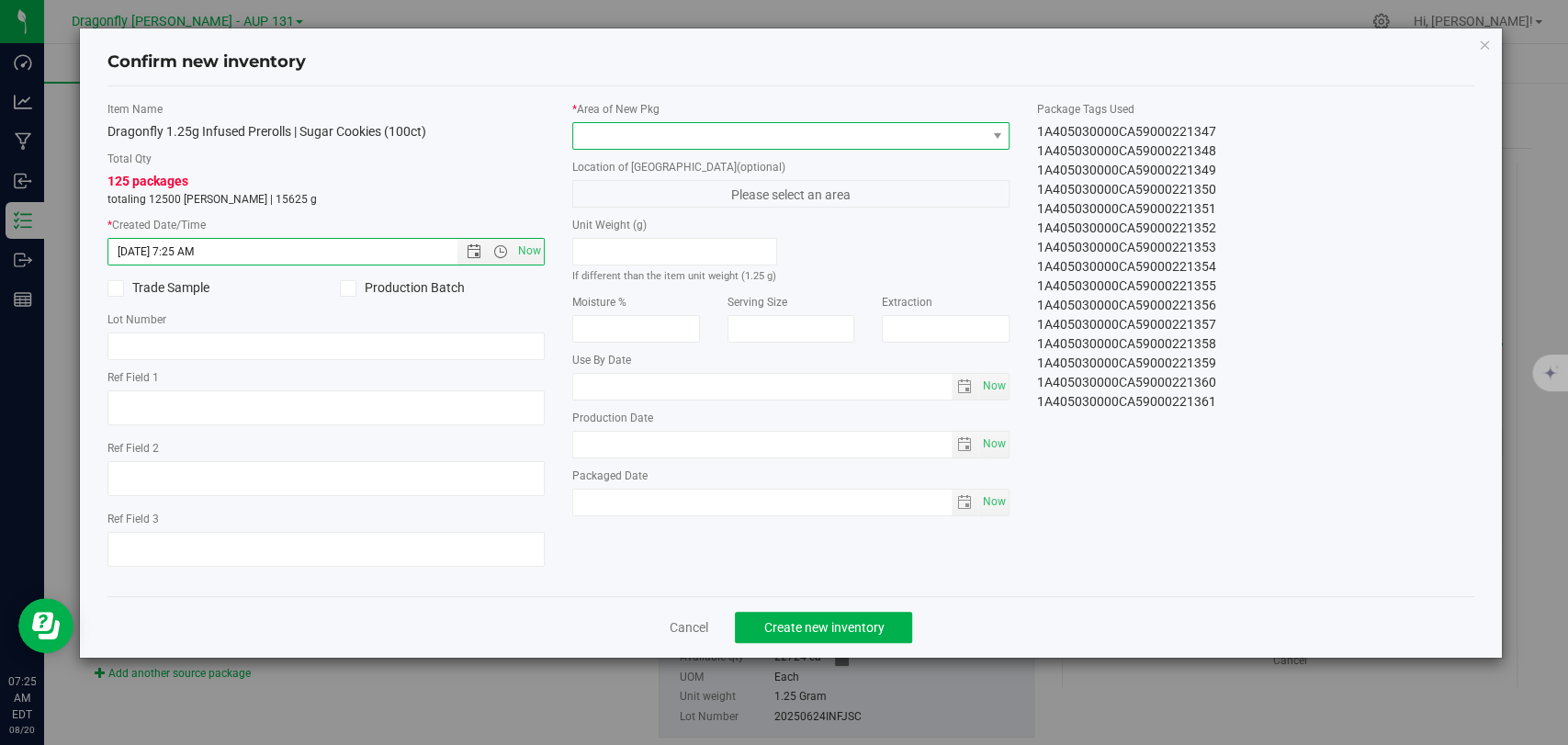
click at [631, 148] on span at bounding box center [779, 136] width 412 height 26
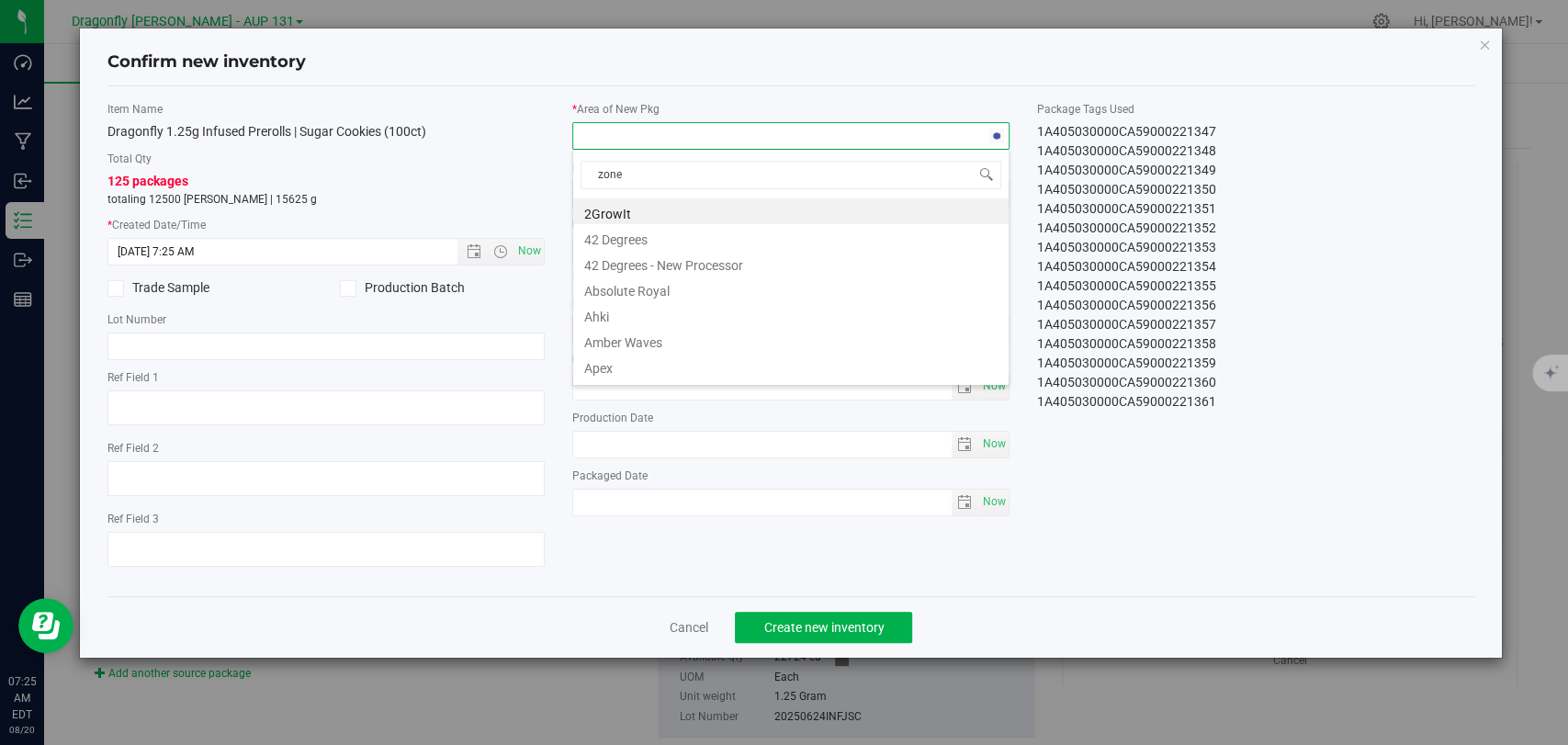
type input "zone 1"
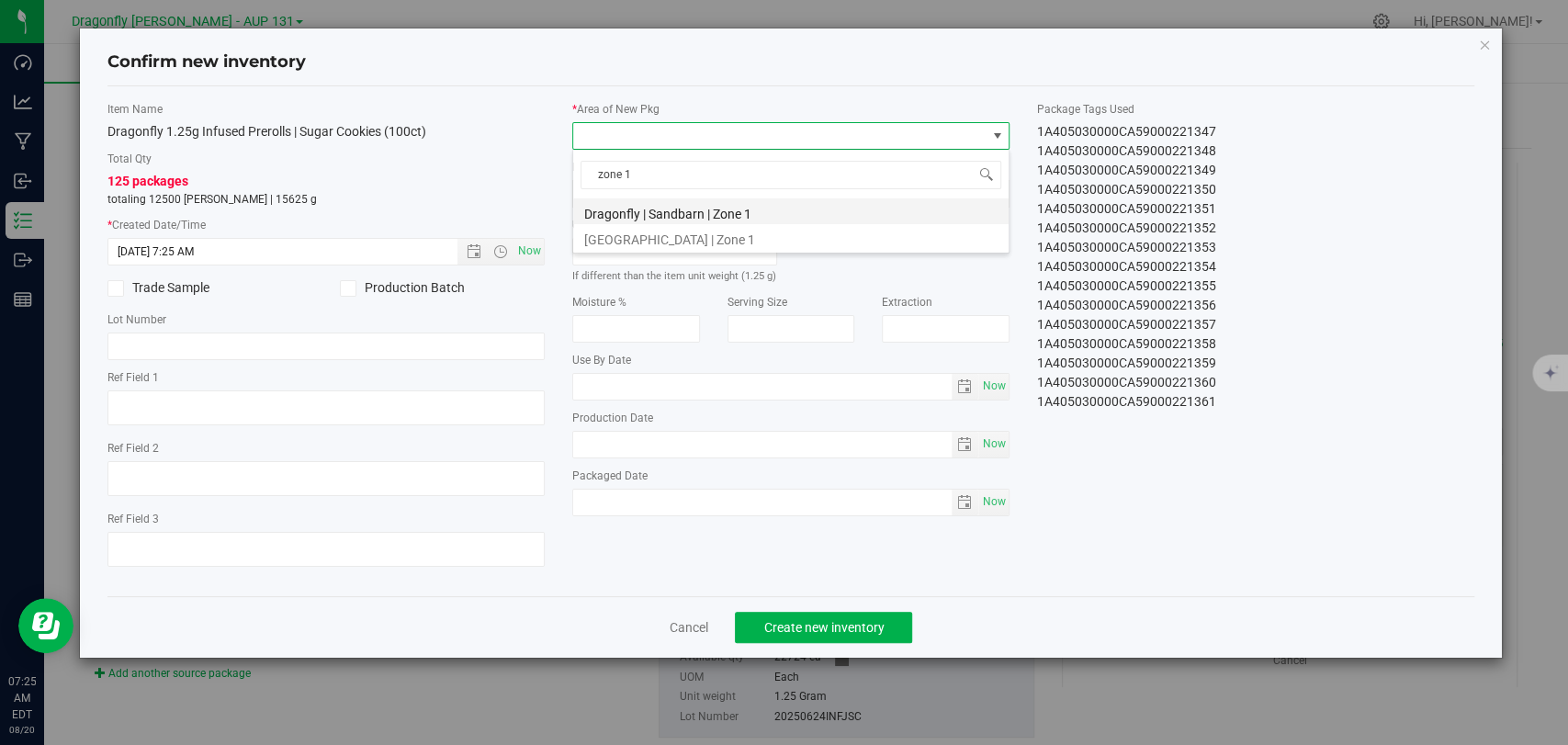
click at [714, 203] on li "Dragonfly | Sandbarn | Zone 1" at bounding box center [791, 211] width 435 height 26
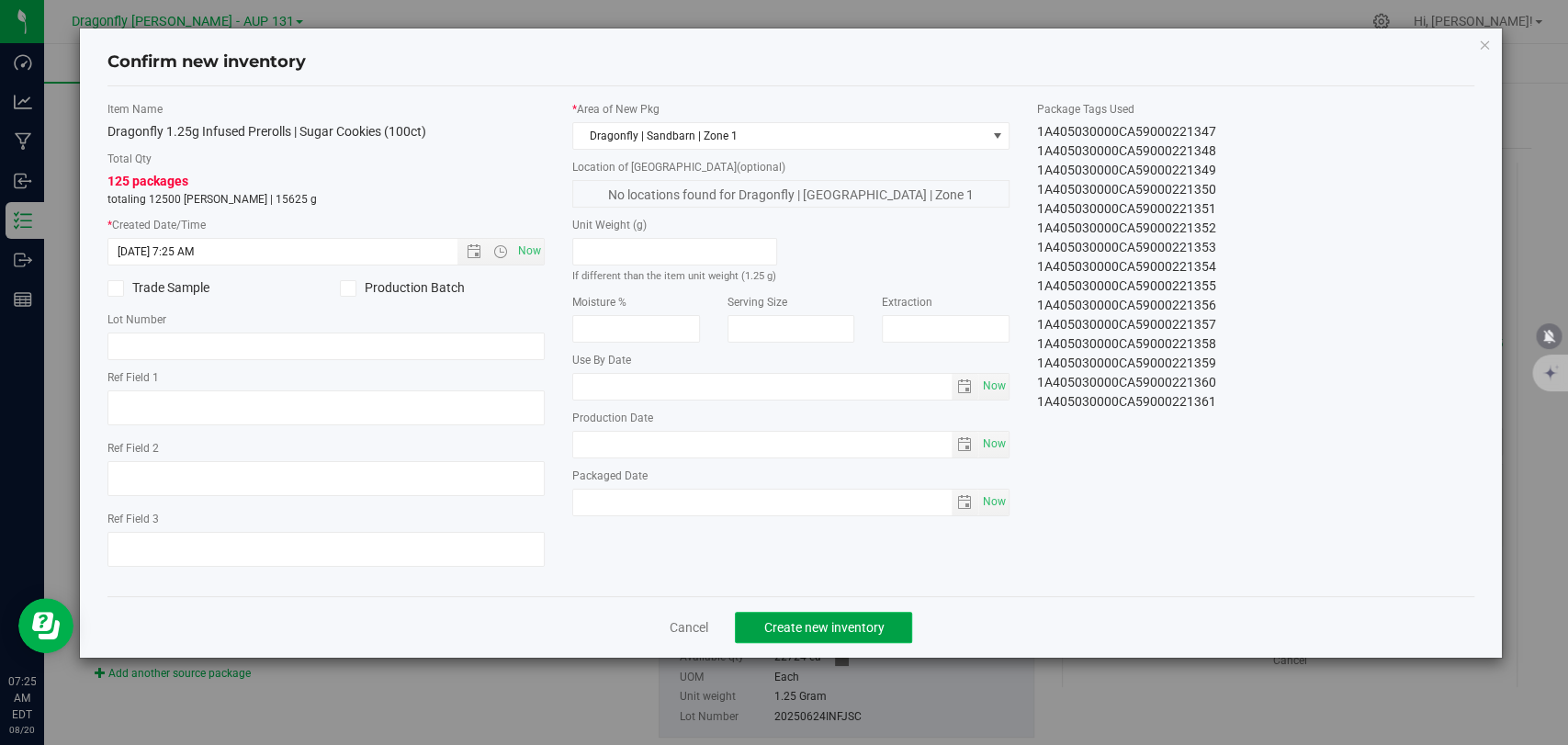
click at [863, 637] on button "Create new inventory" at bounding box center [823, 628] width 178 height 32
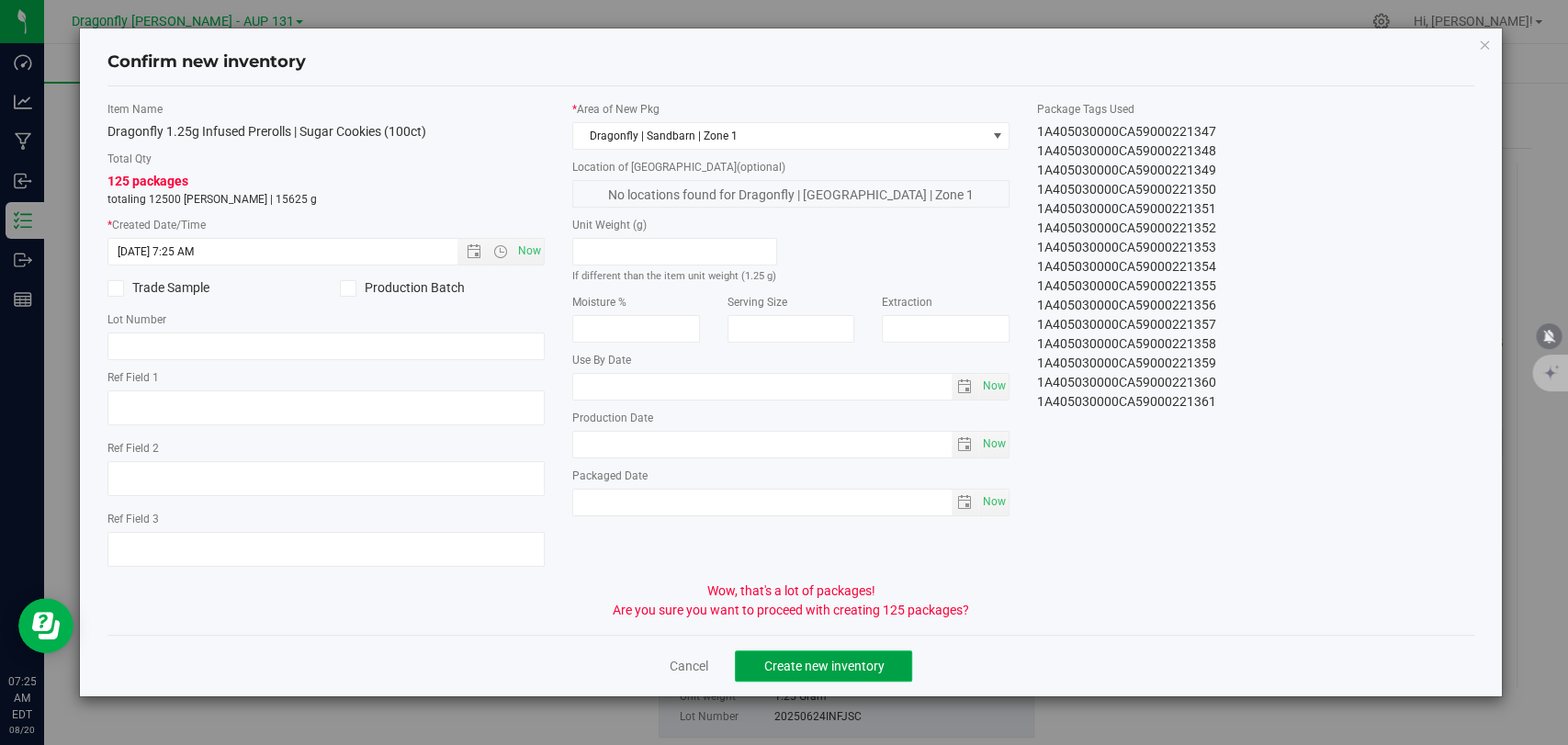
click at [821, 659] on span "Create new inventory" at bounding box center [822, 665] width 120 height 14
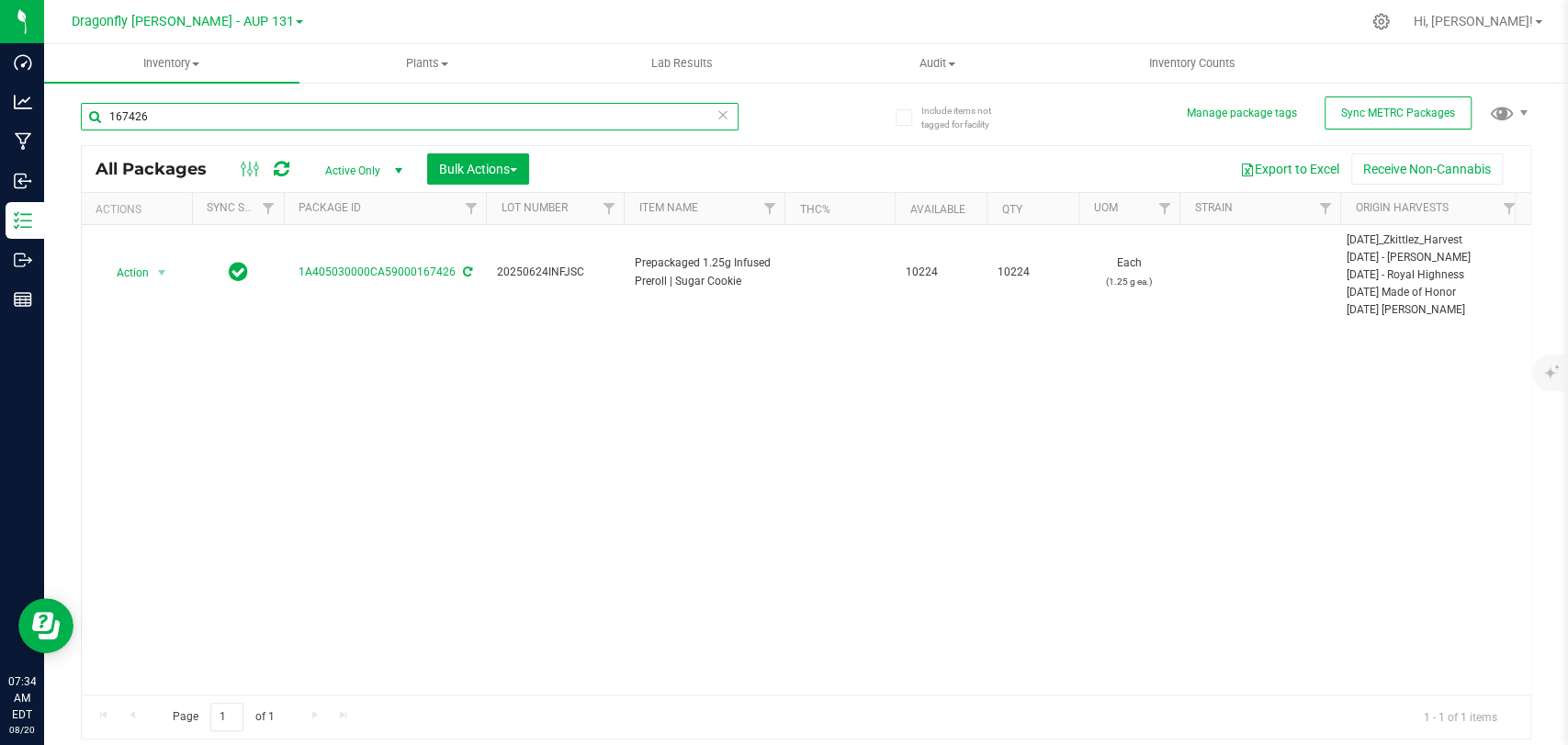
drag, startPoint x: 195, startPoint y: 112, endPoint x: 0, endPoint y: -35, distance: 244.2
click at [0, 0] on html "Dashboard Analytics Manufacturing Inbound Inventory Outbound Reports 07:34 AM E…" at bounding box center [784, 372] width 1568 height 745
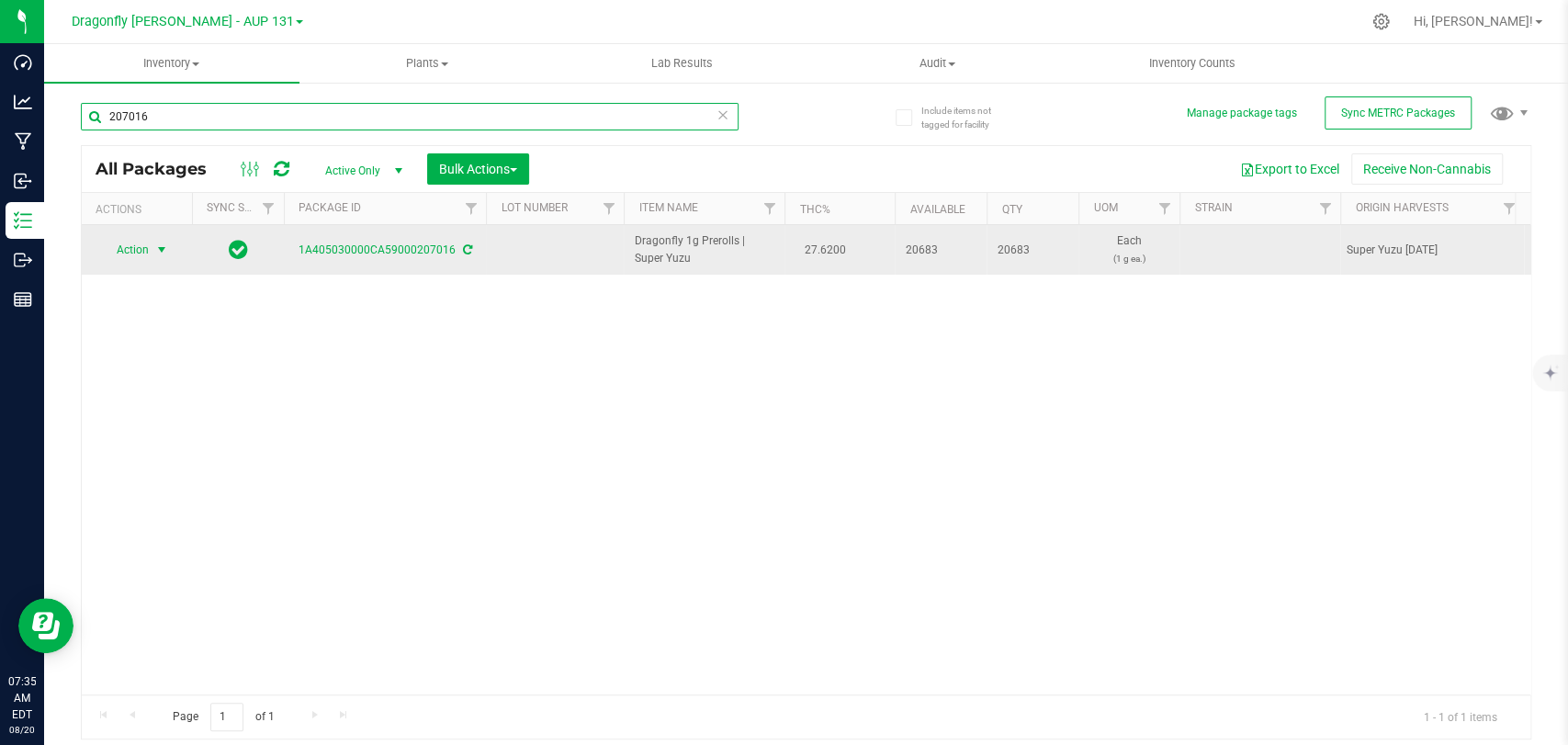
type input "207016"
click at [138, 254] on span "Action" at bounding box center [125, 250] width 50 height 26
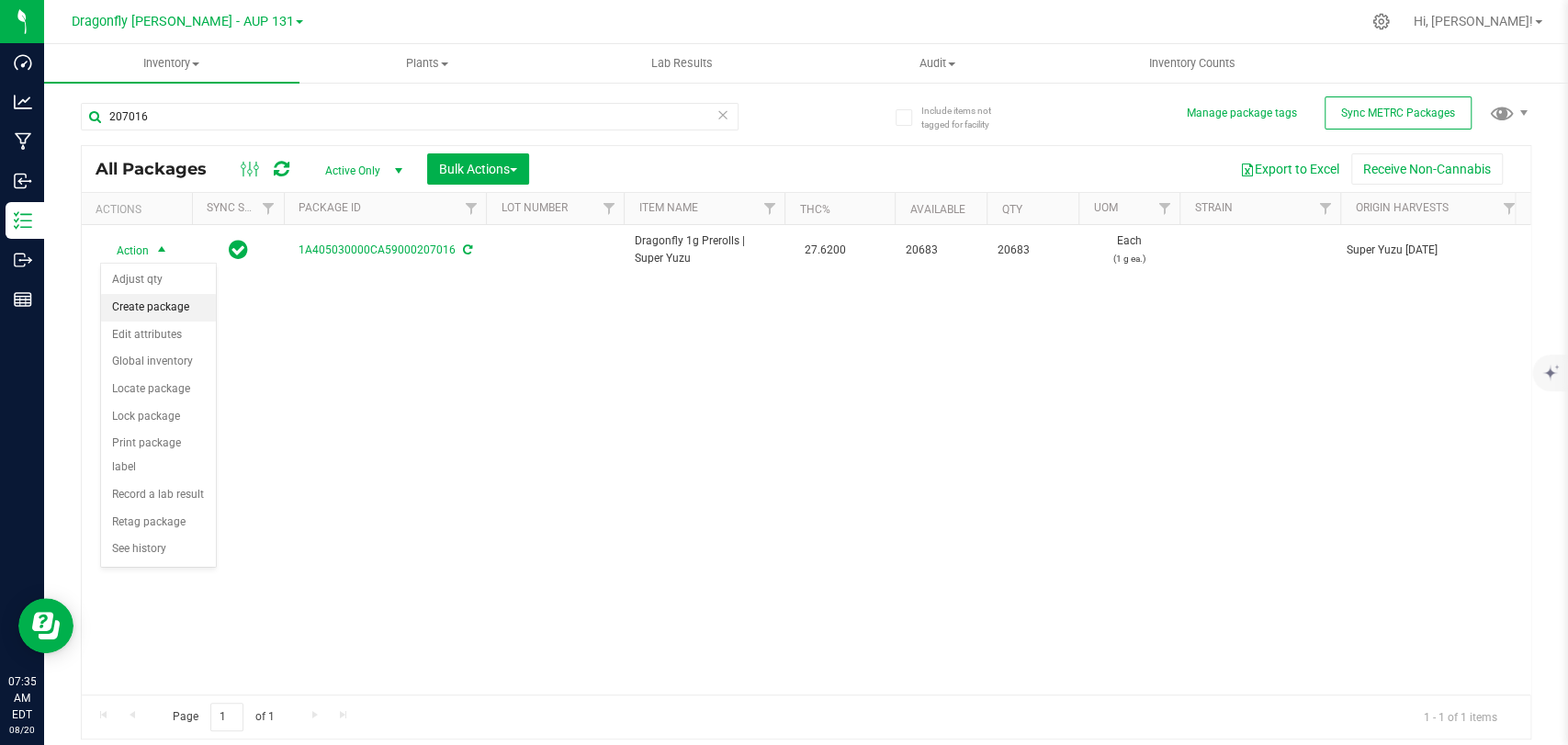
click at [166, 302] on li "Create package" at bounding box center [158, 308] width 114 height 28
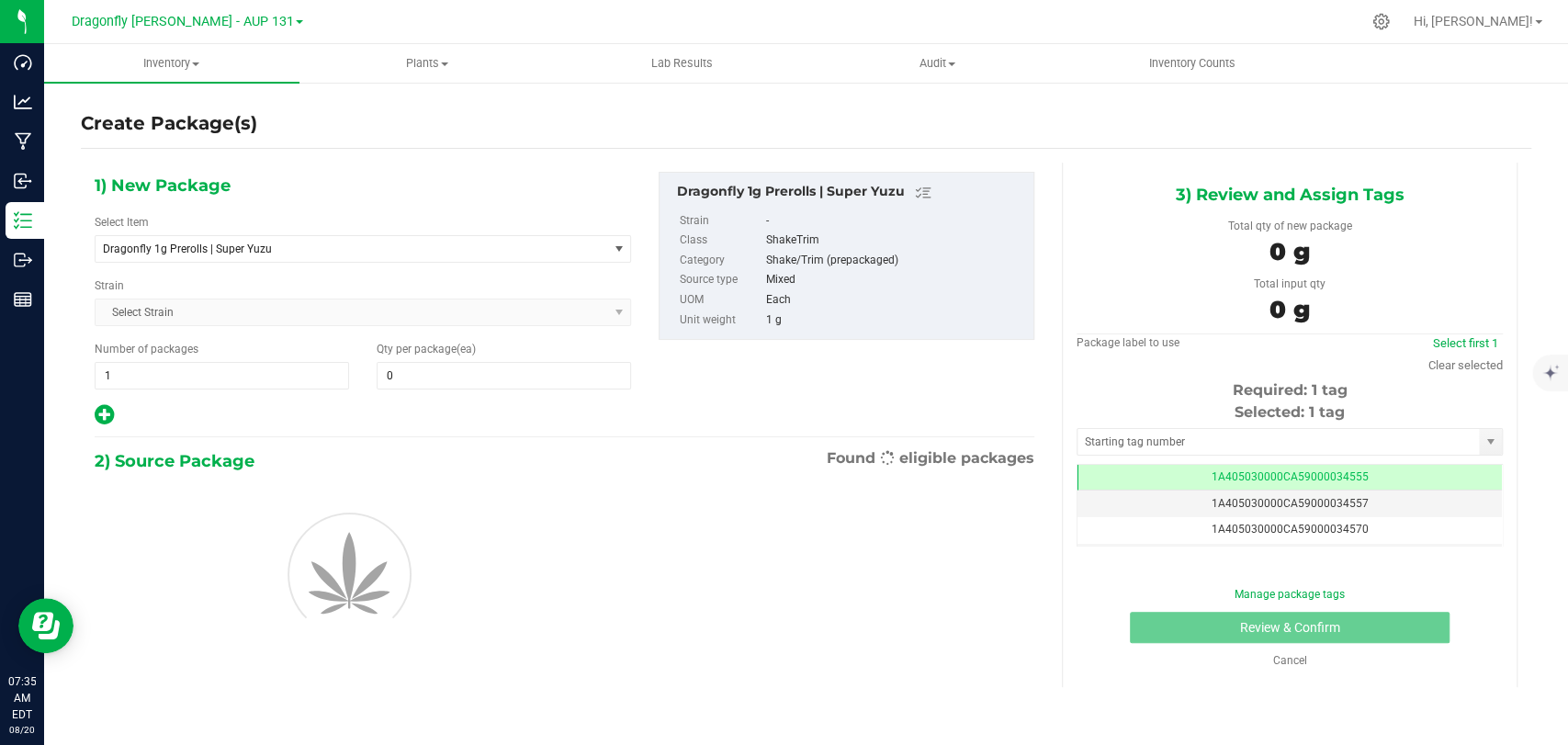
type input "0"
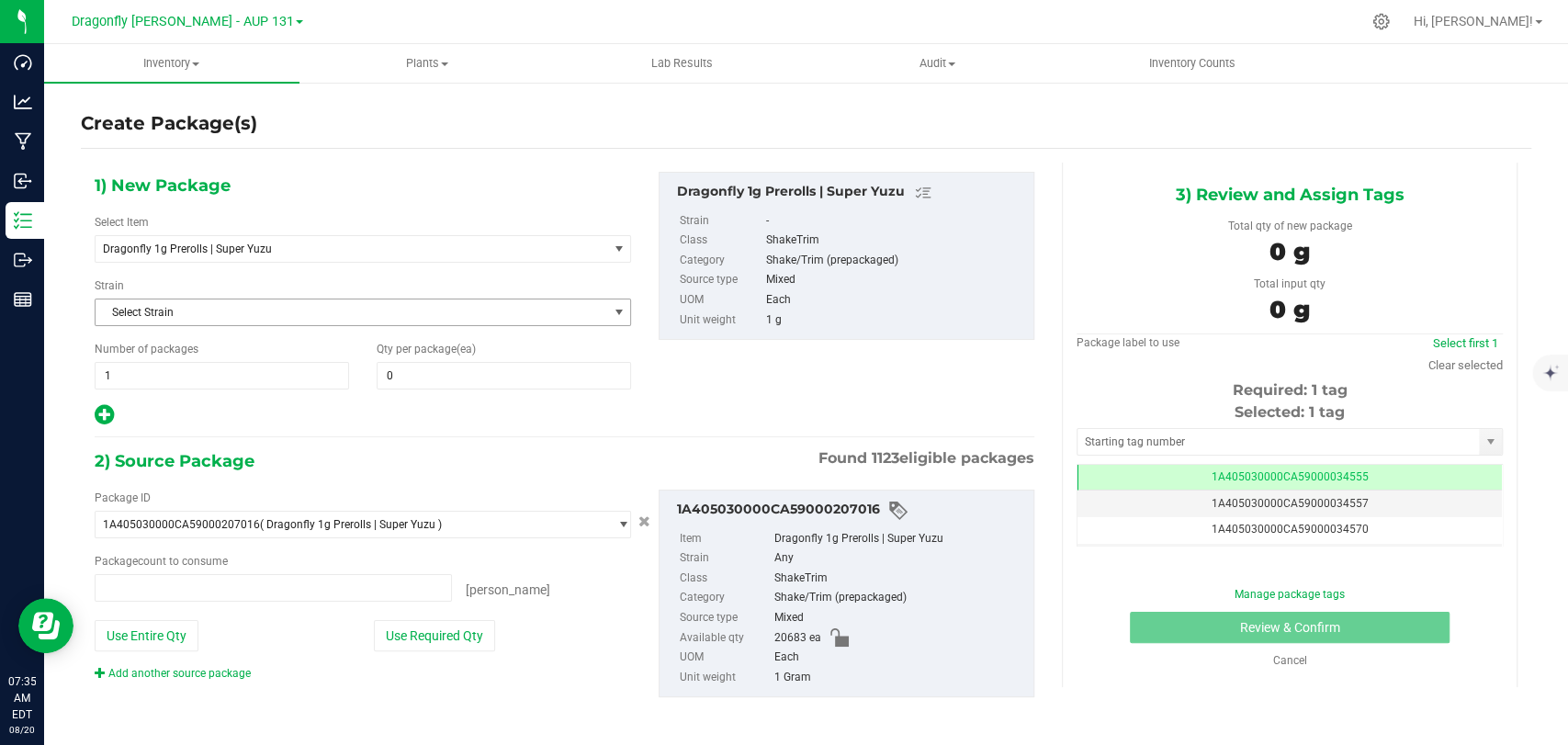
type input "0 ea"
click at [343, 253] on span "Dragonfly 1g Prerolls | Super Yuzu" at bounding box center [341, 248] width 477 height 12
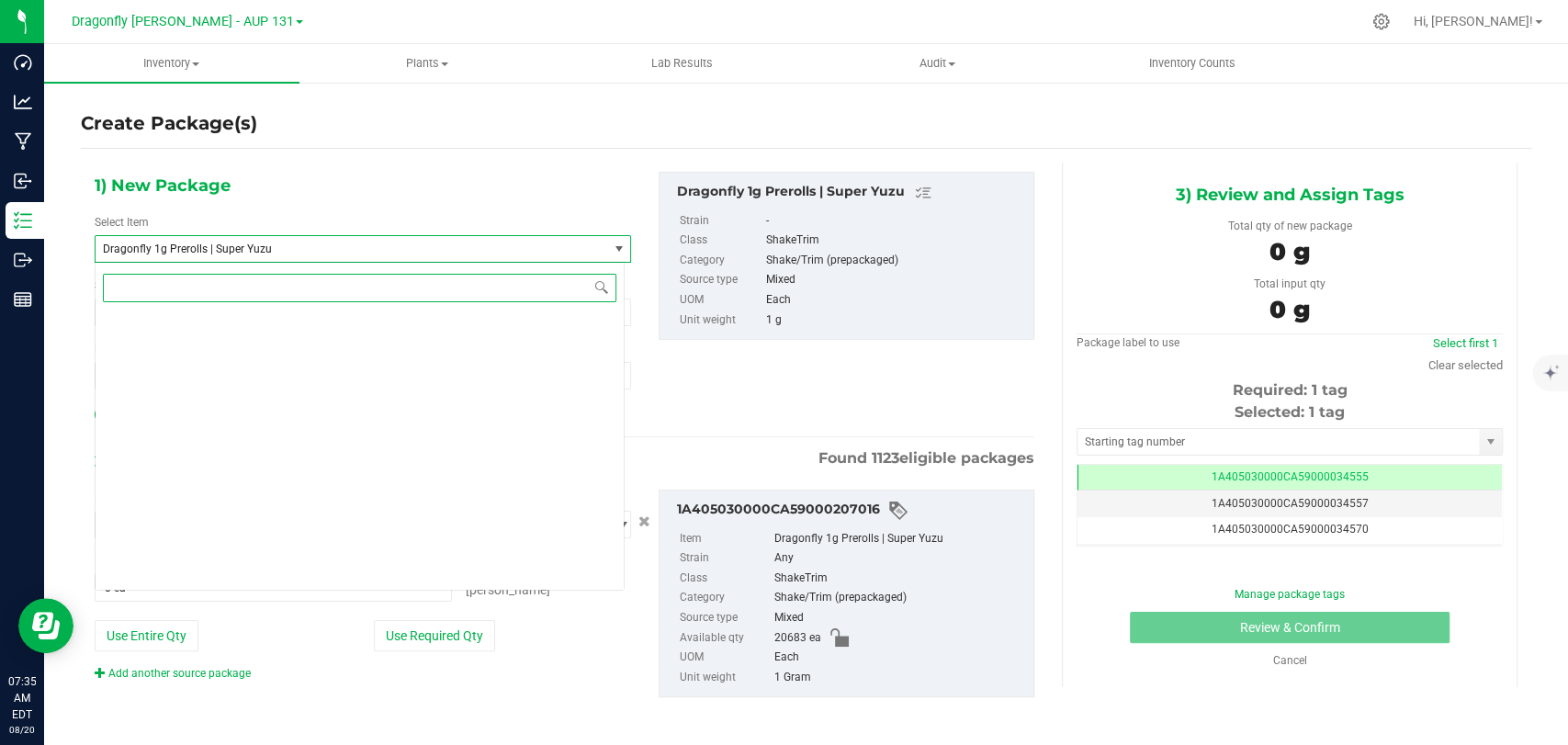
scroll to position [44617, 0]
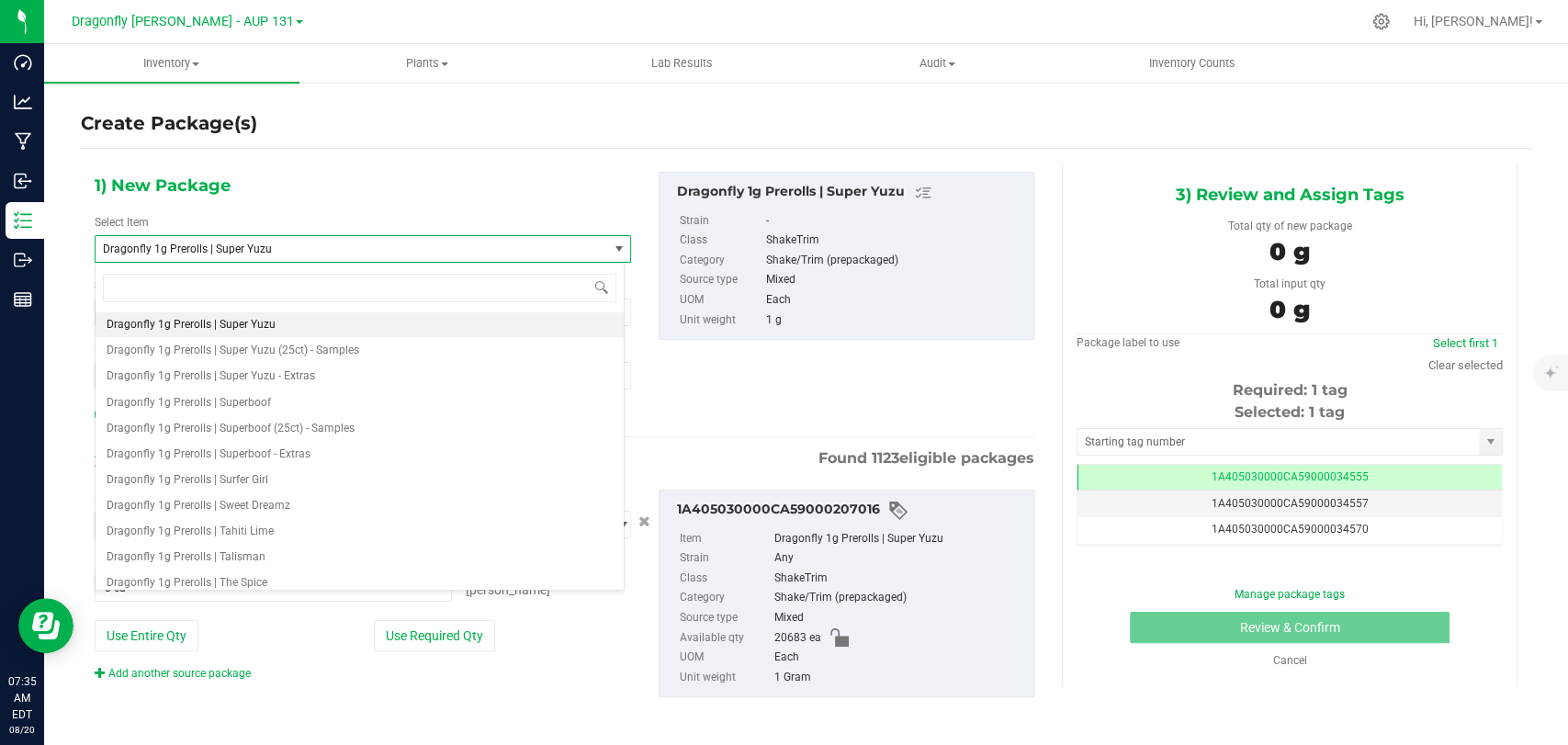
click at [326, 149] on div "1) New Package Select Item Dragonfly 1g Prerolls | Super Yuzu Dragonfly 1g Prer…" at bounding box center [805, 450] width 1450 height 602
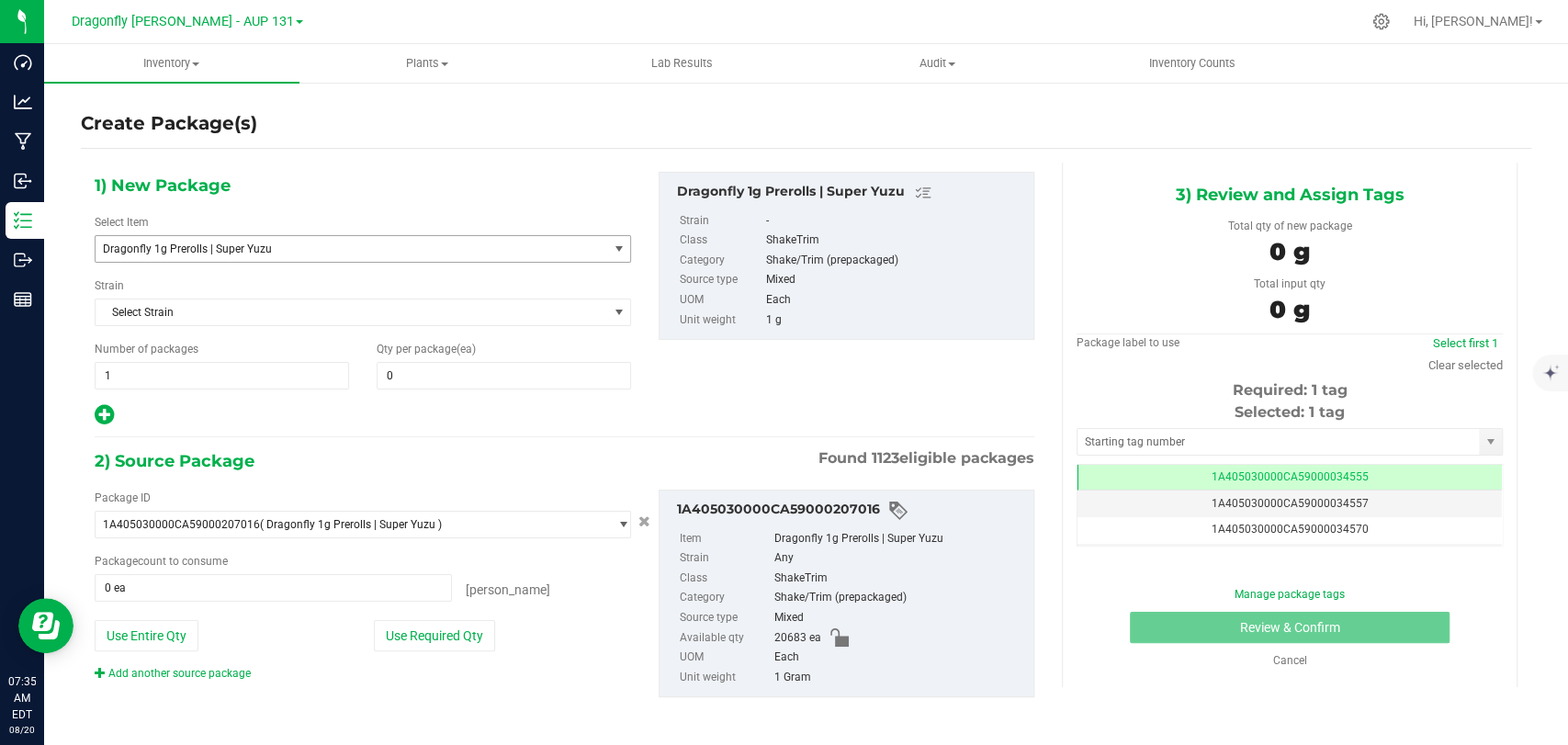
click at [296, 247] on span "Dragonfly 1g Prerolls | Super Yuzu" at bounding box center [341, 248] width 477 height 12
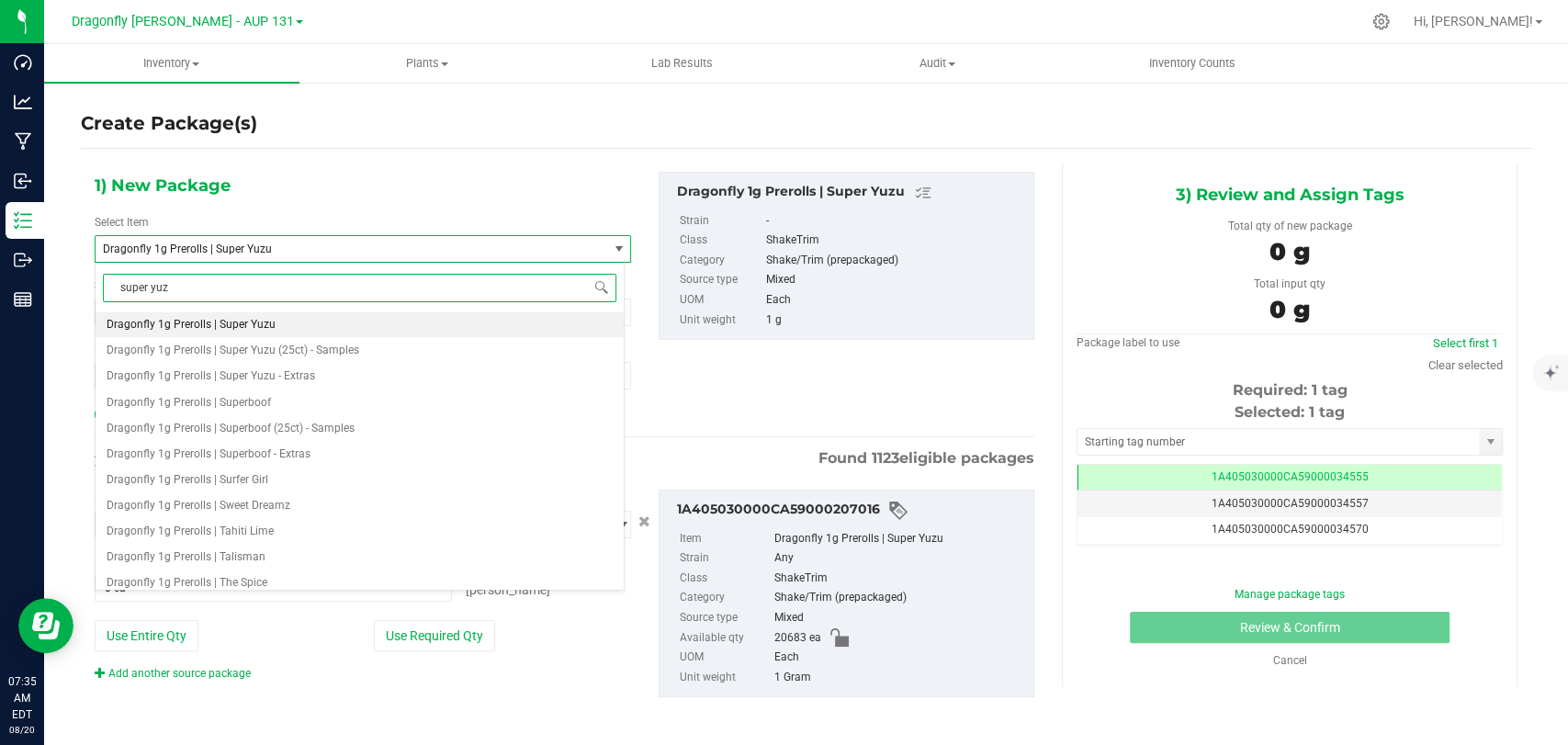
type input "super yuzu"
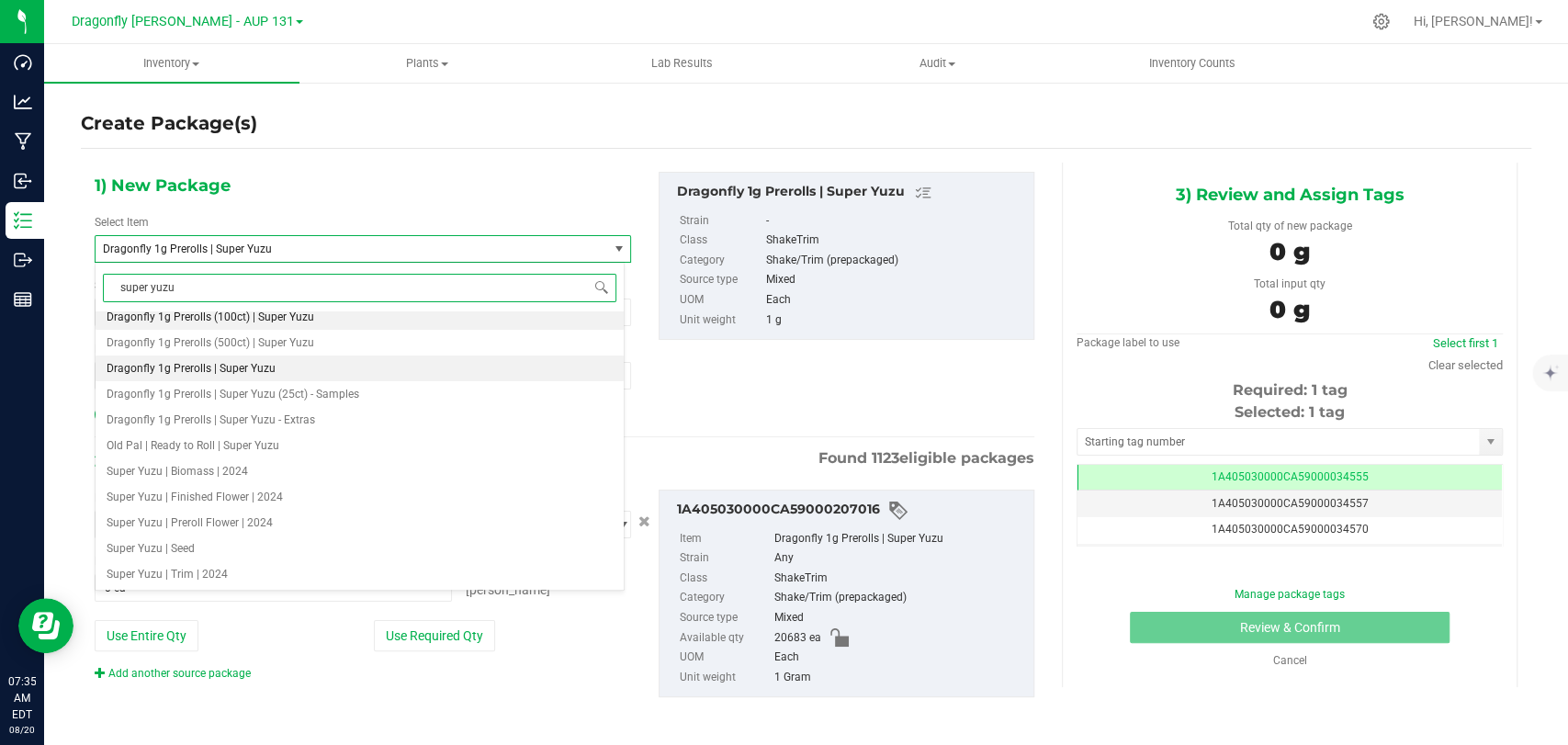
scroll to position [0, 0]
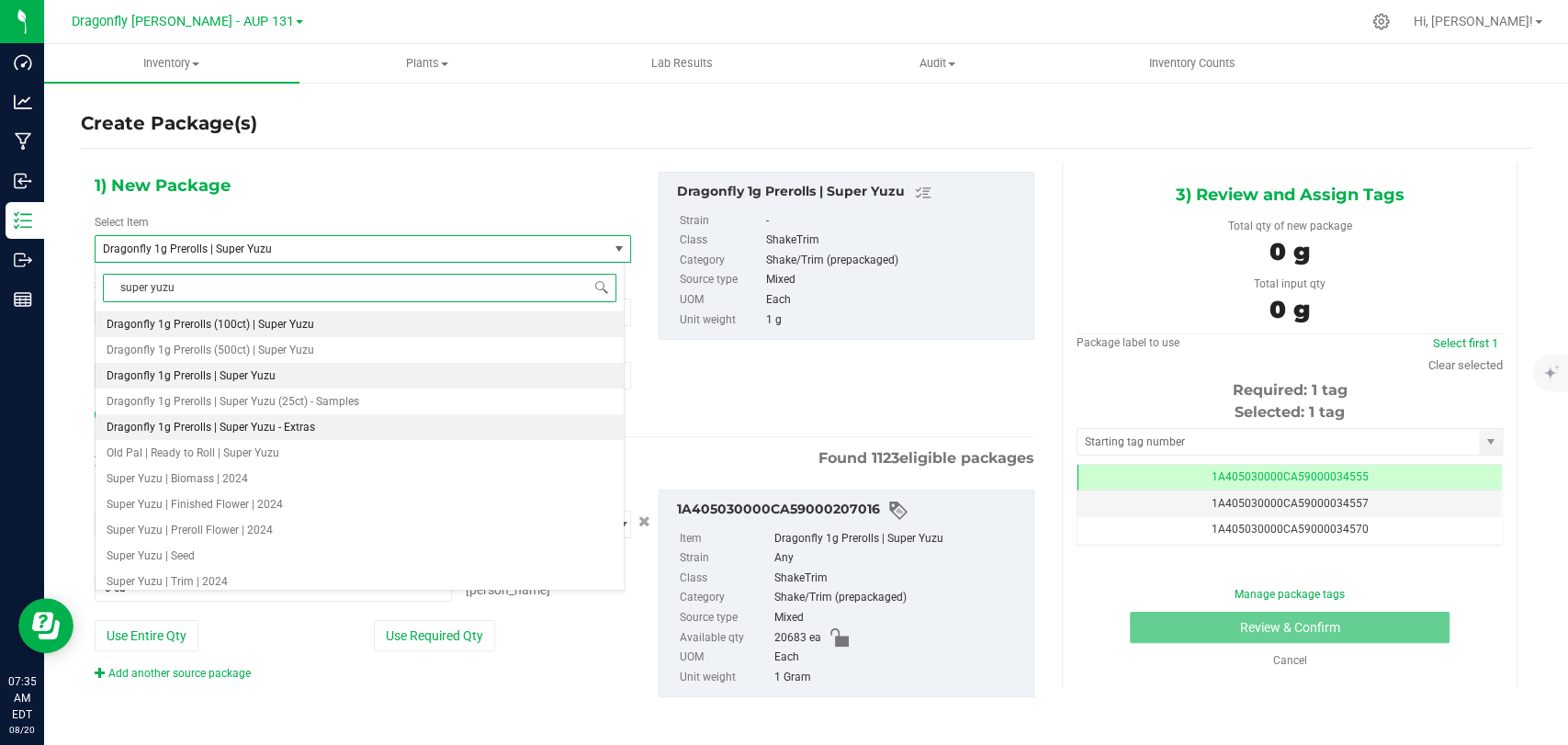
click at [365, 434] on li "Dragonfly 1g Prerolls | Super Yuzu - Extras" at bounding box center [359, 427] width 528 height 26
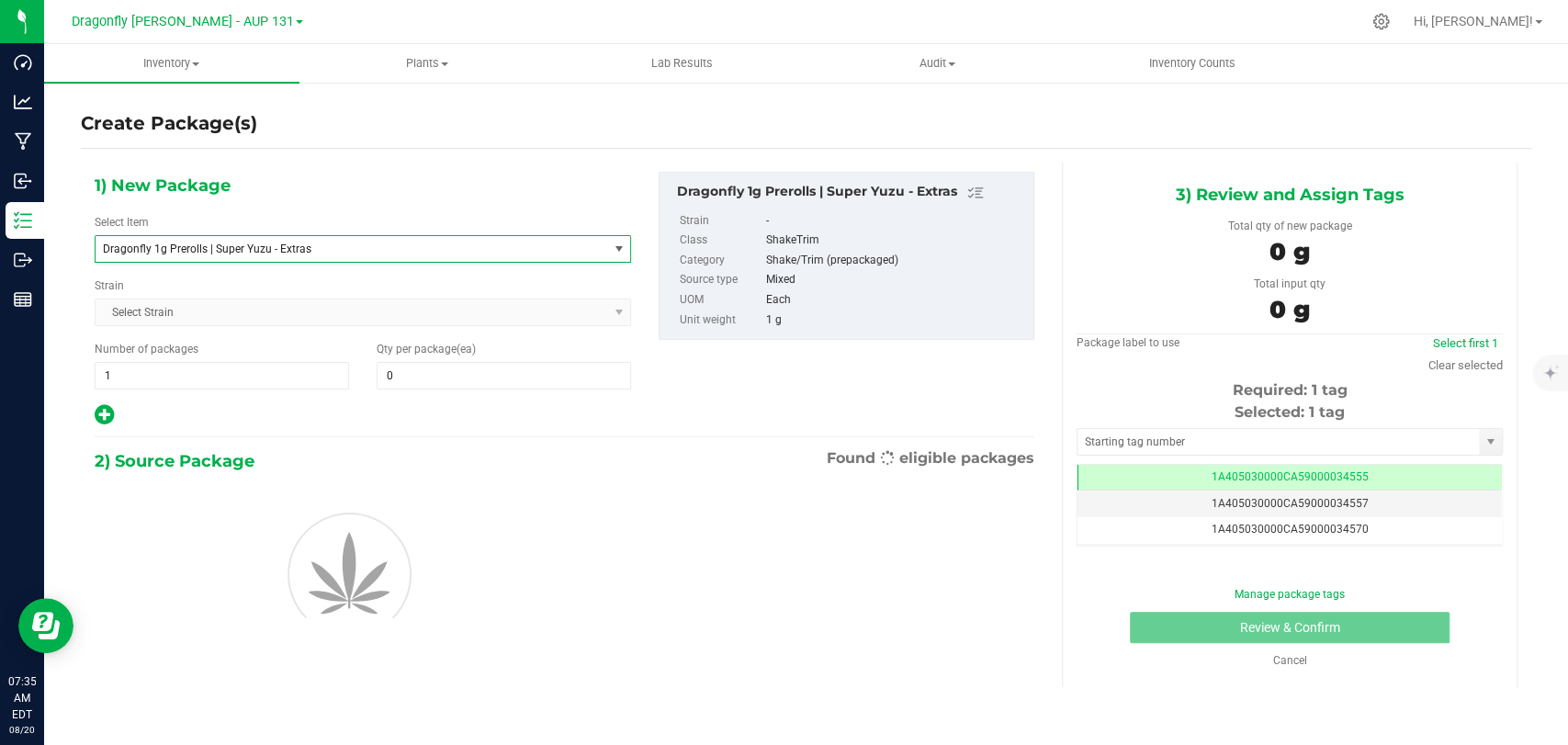
type input "0"
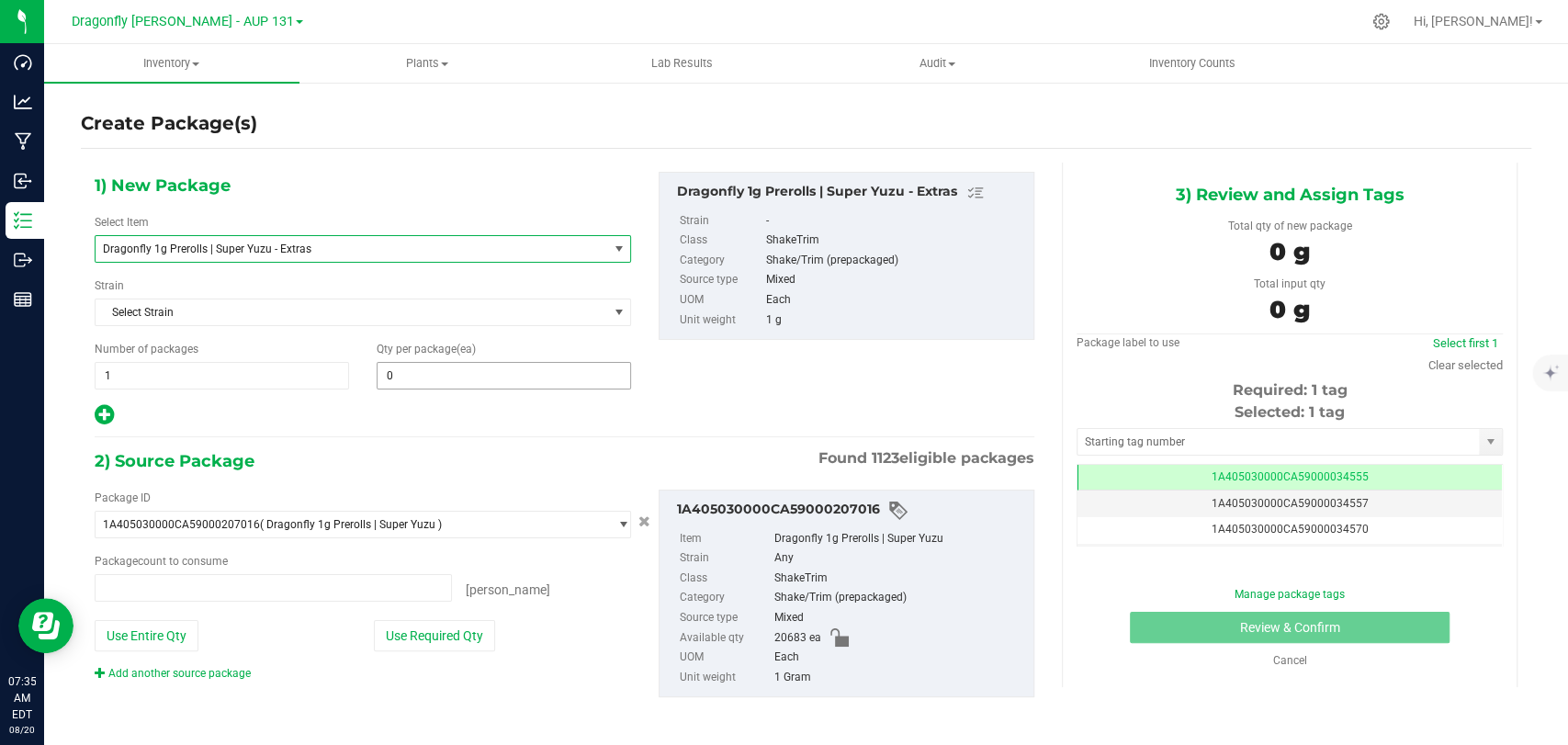
type input "0 ea"
click at [418, 373] on span "0 0" at bounding box center [503, 376] width 255 height 28
type input "50"
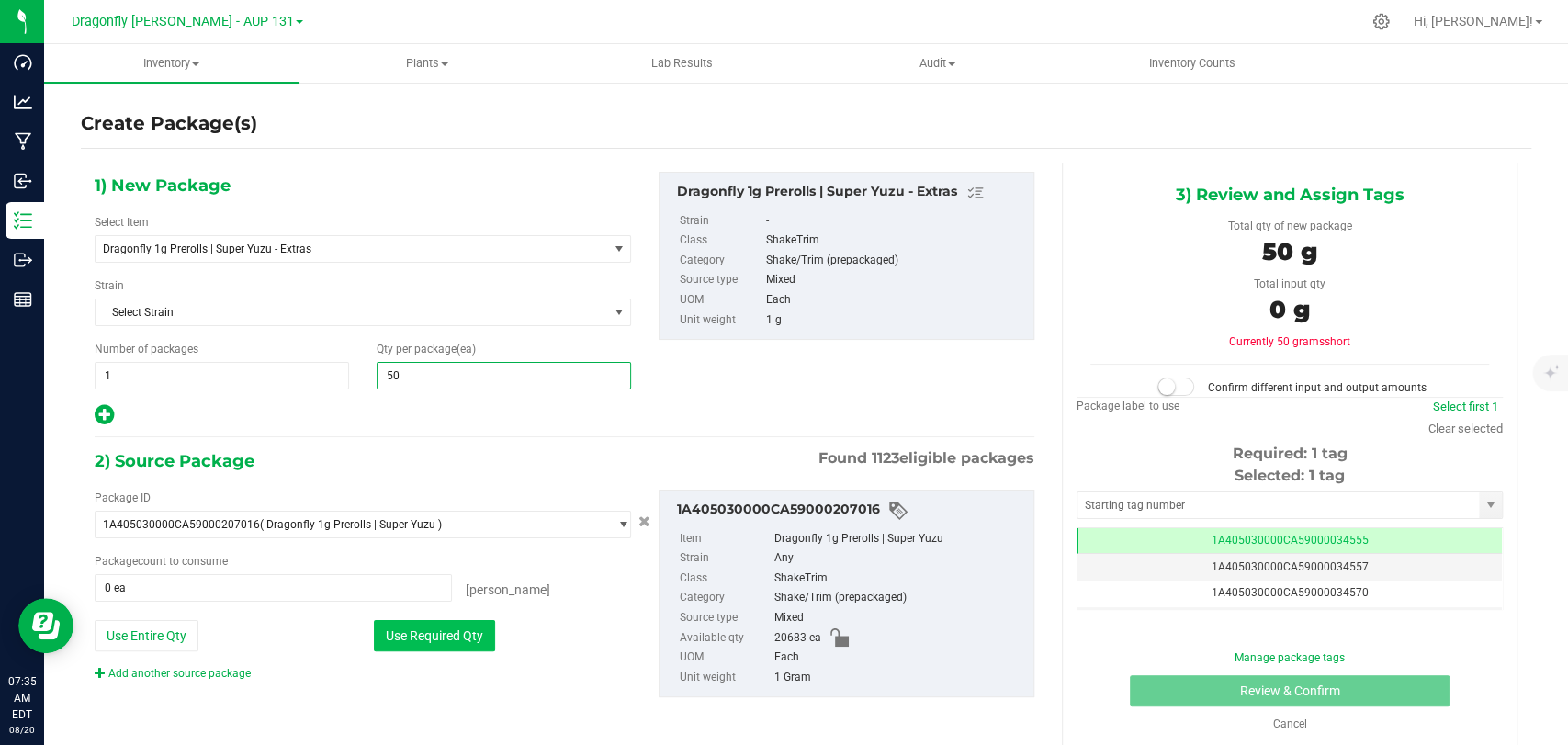
type input "50"
click at [416, 638] on button "Use Required Qty" at bounding box center [434, 635] width 121 height 32
type input "50 ea"
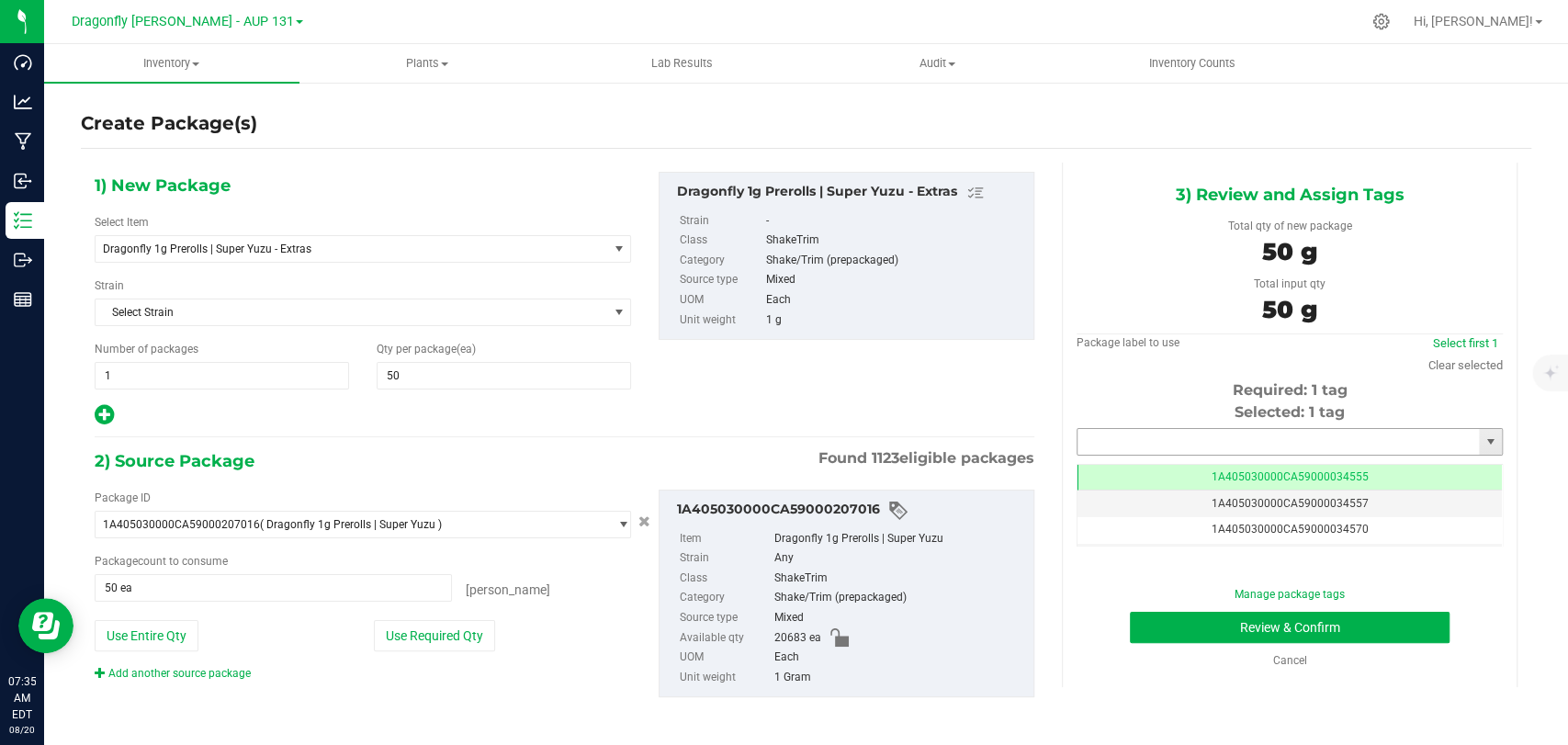
click at [1279, 443] on input "text" at bounding box center [1278, 441] width 402 height 26
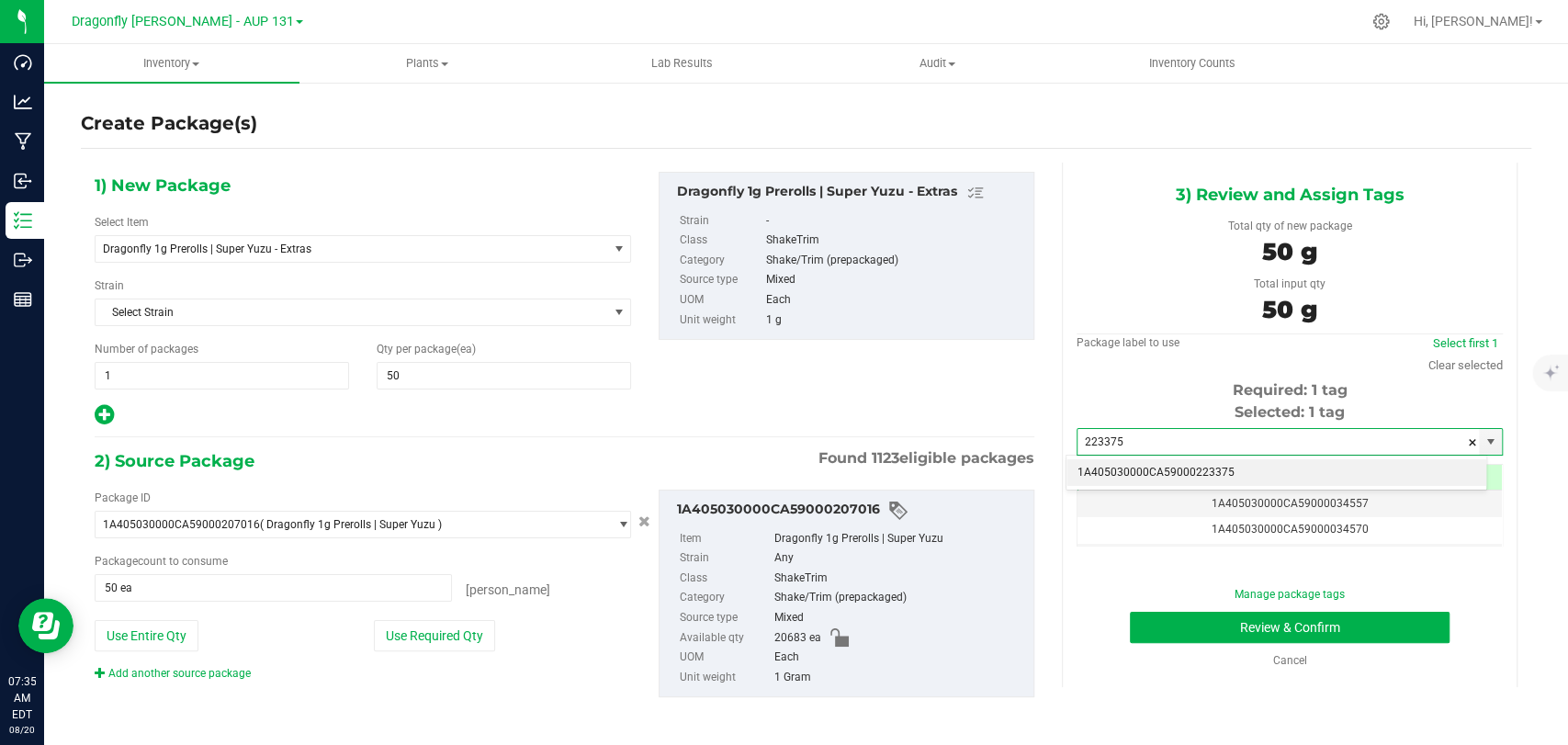
click at [1220, 469] on li "1A405030000CA59000223375" at bounding box center [1276, 473] width 420 height 28
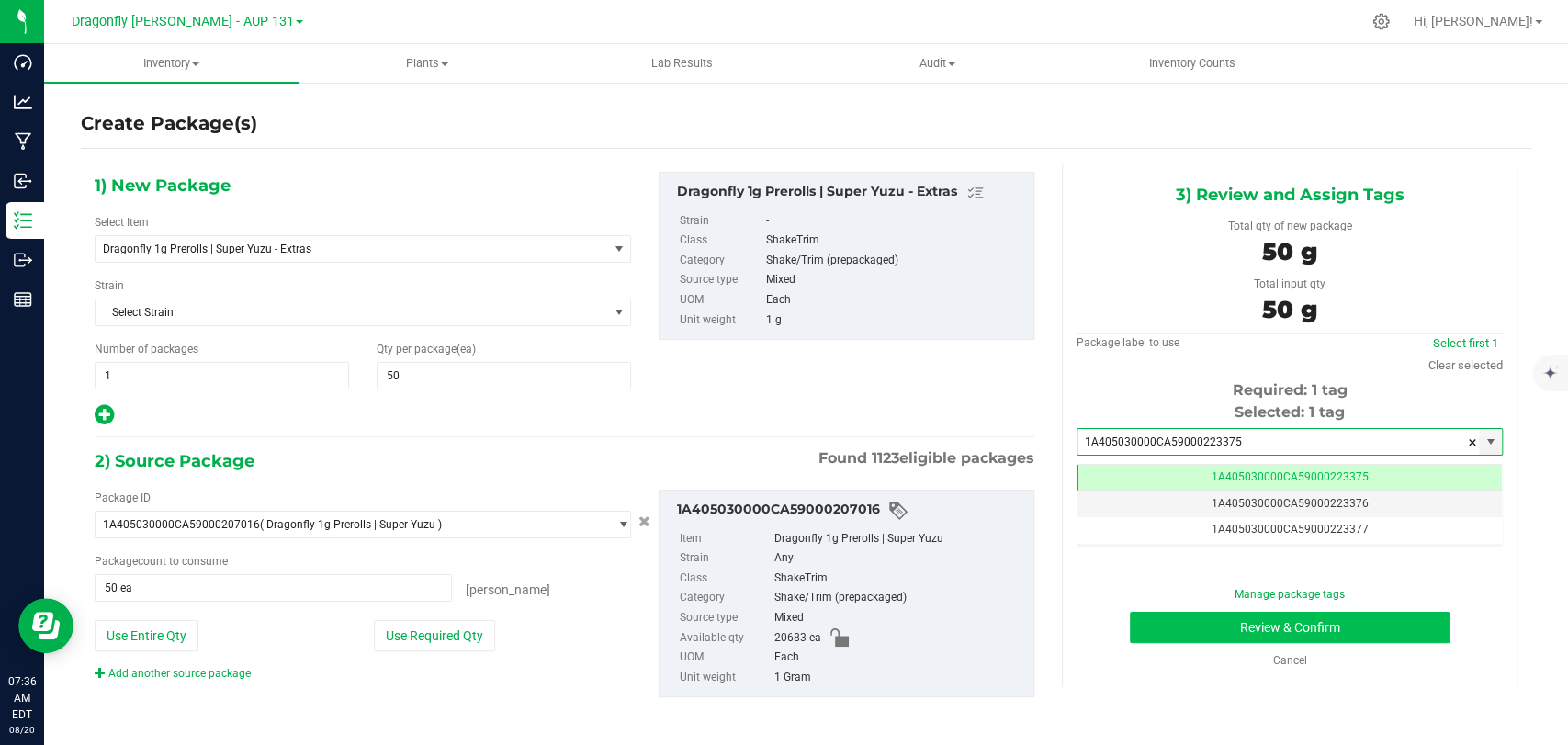
type input "1A405030000CA59000223375"
click at [1190, 612] on button "Review & Confirm" at bounding box center [1289, 628] width 319 height 32
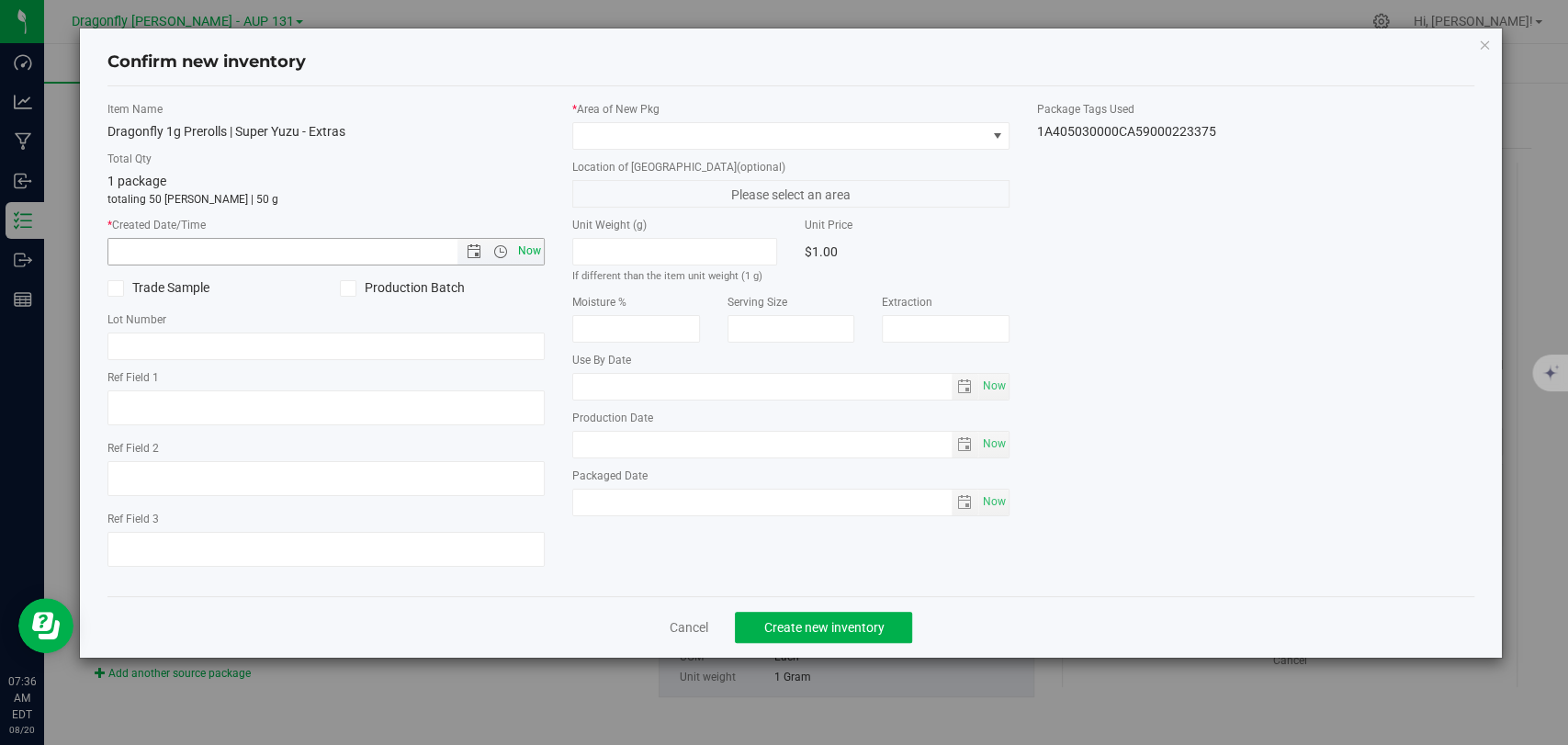
click at [533, 242] on span "Now" at bounding box center [529, 252] width 32 height 27
type input "[DATE] 7:36 AM"
click at [666, 159] on label "Location of [GEOGRAPHIC_DATA] (optional)" at bounding box center [791, 166] width 437 height 16
click at [654, 132] on span at bounding box center [779, 136] width 412 height 26
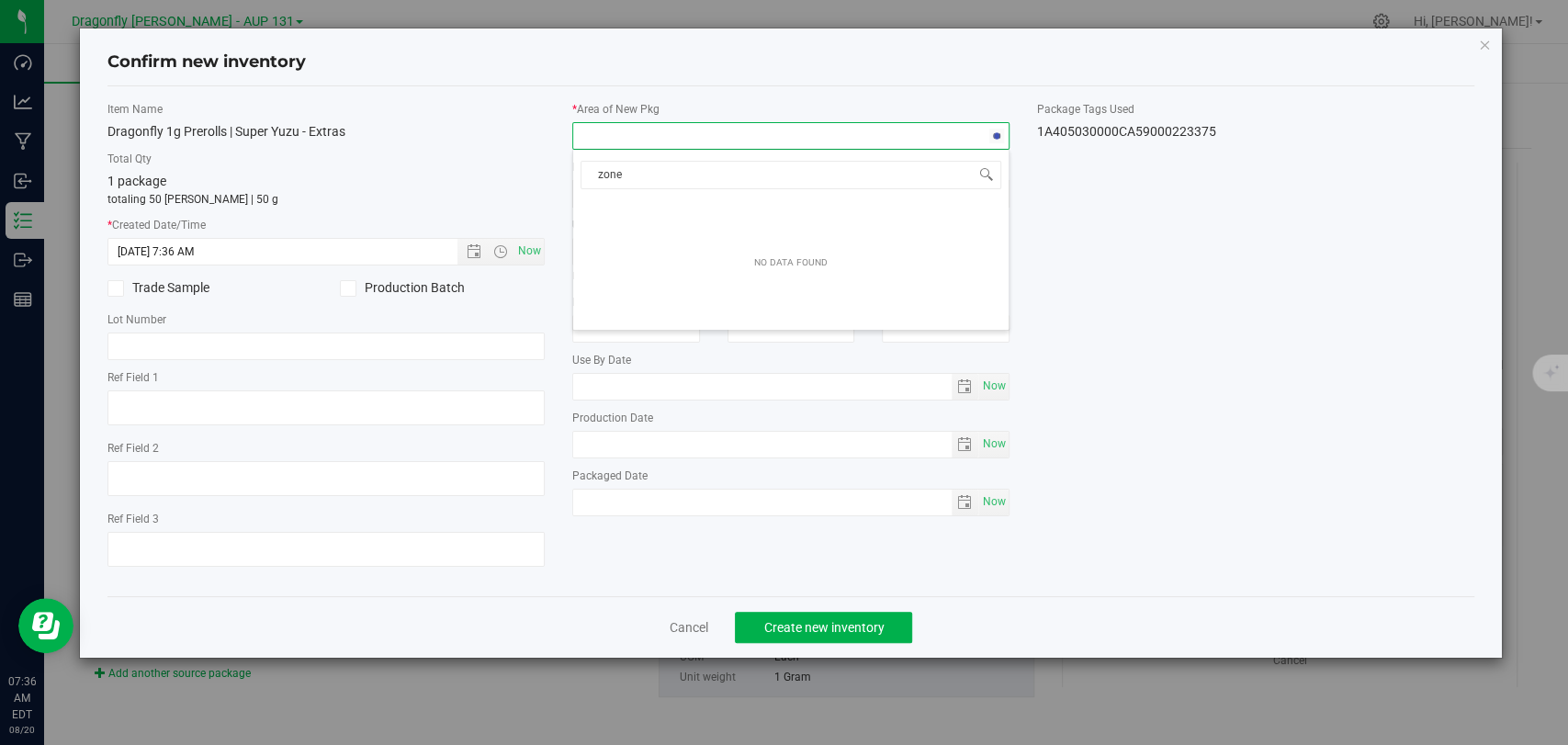
type input "zone 2"
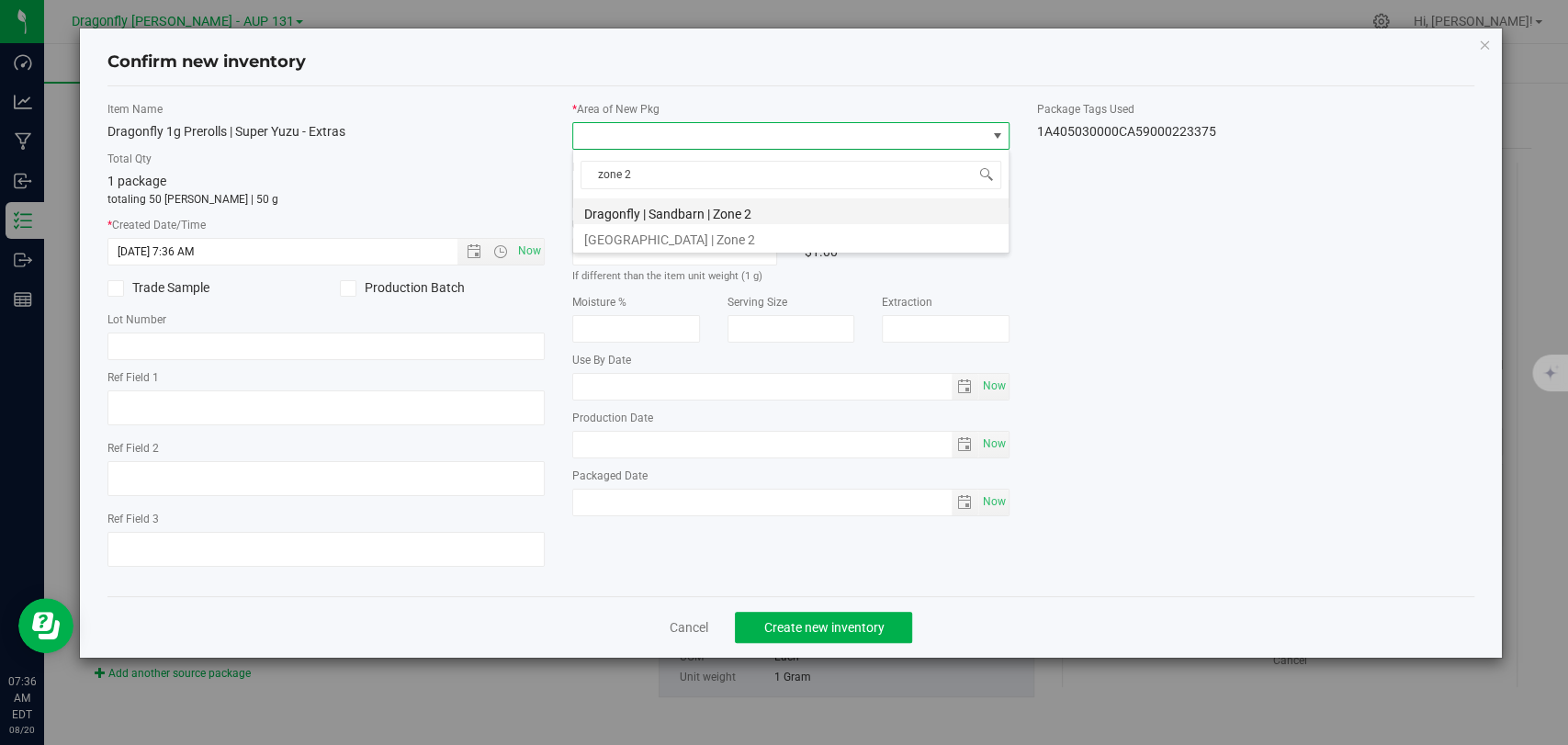
click at [661, 203] on li "Dragonfly | Sandbarn | Zone 2" at bounding box center [791, 211] width 435 height 26
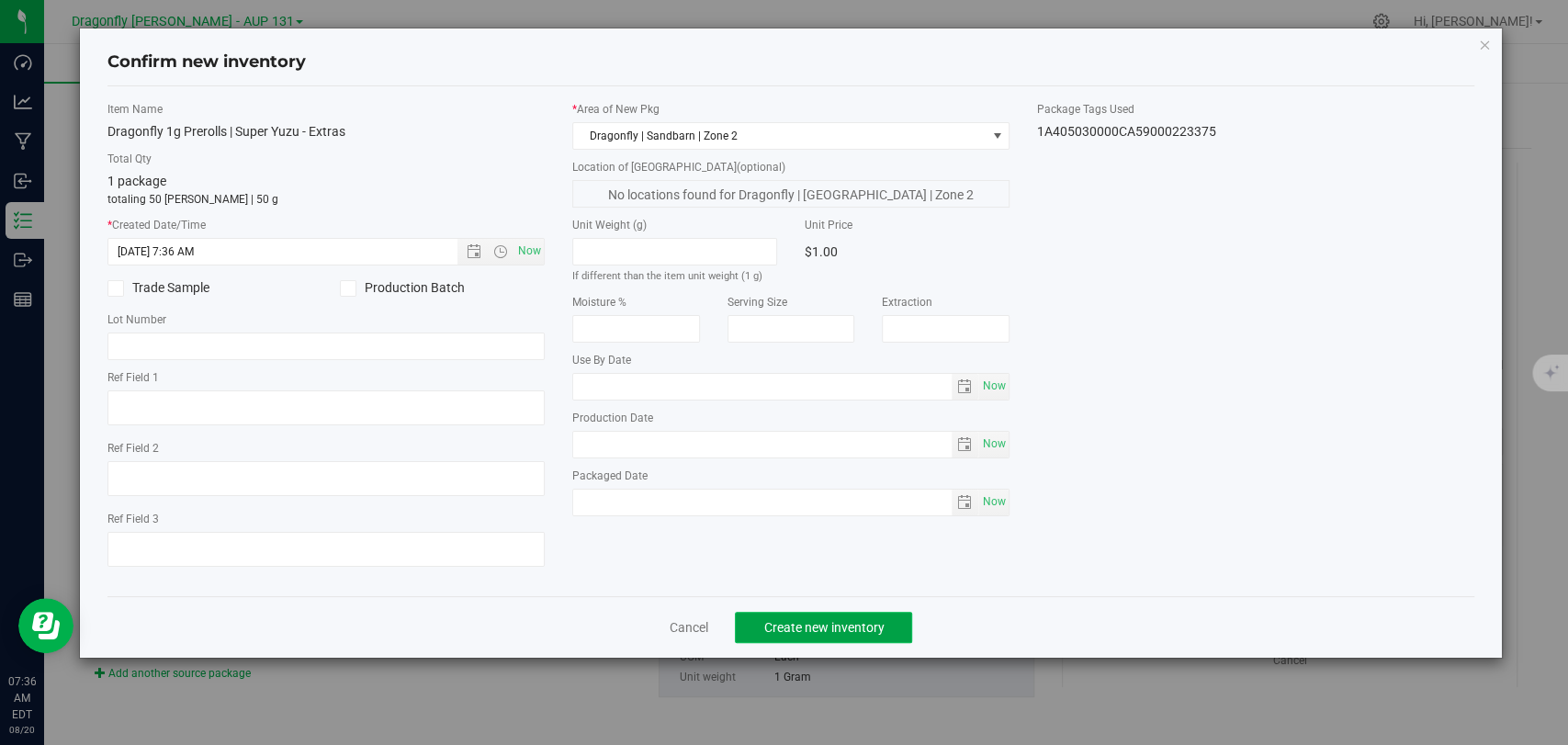
click at [854, 631] on span "Create new inventory" at bounding box center [822, 627] width 120 height 14
click at [616, 640] on div "Cancel Create new inventory" at bounding box center [791, 627] width 1366 height 62
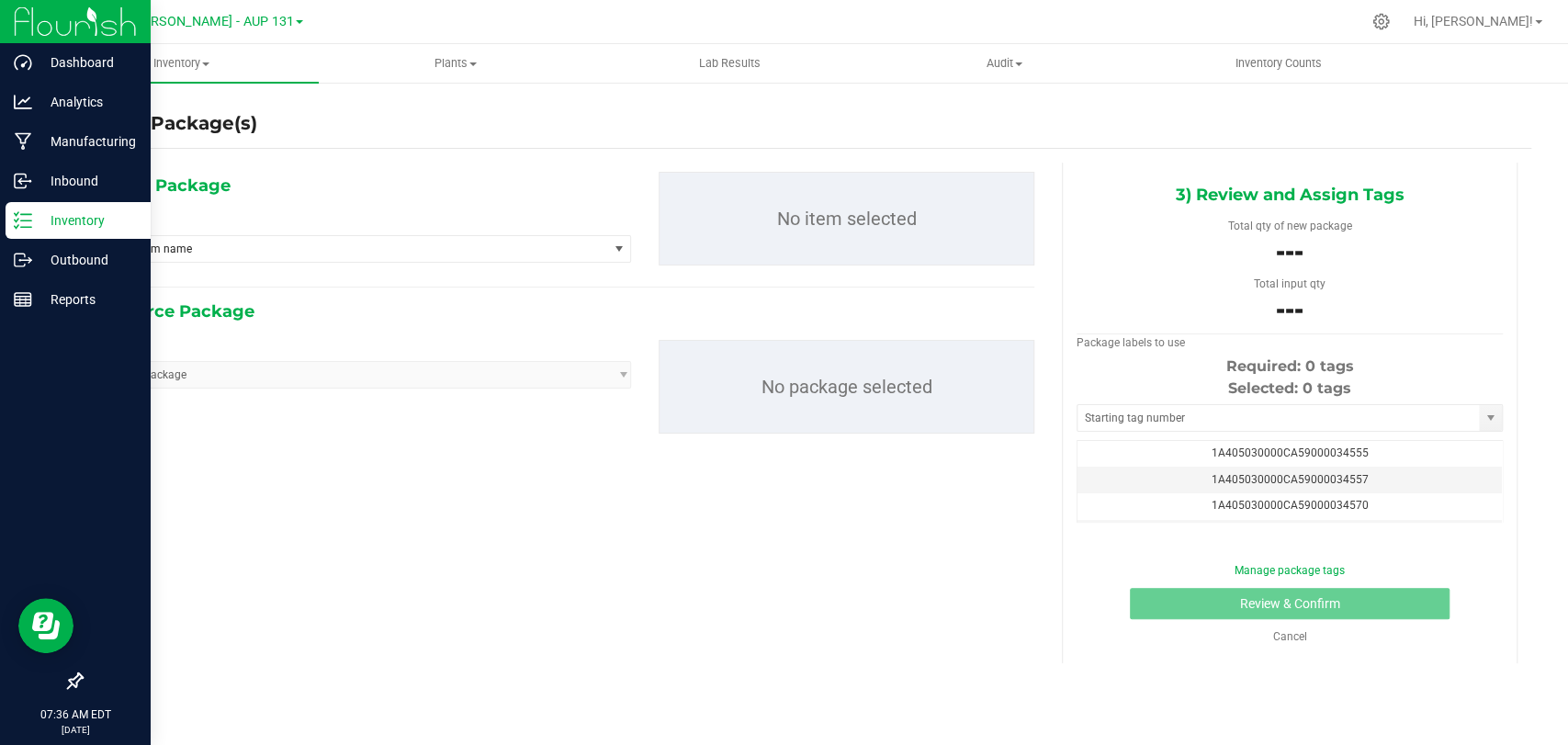
click at [35, 230] on p "Inventory" at bounding box center [86, 220] width 110 height 22
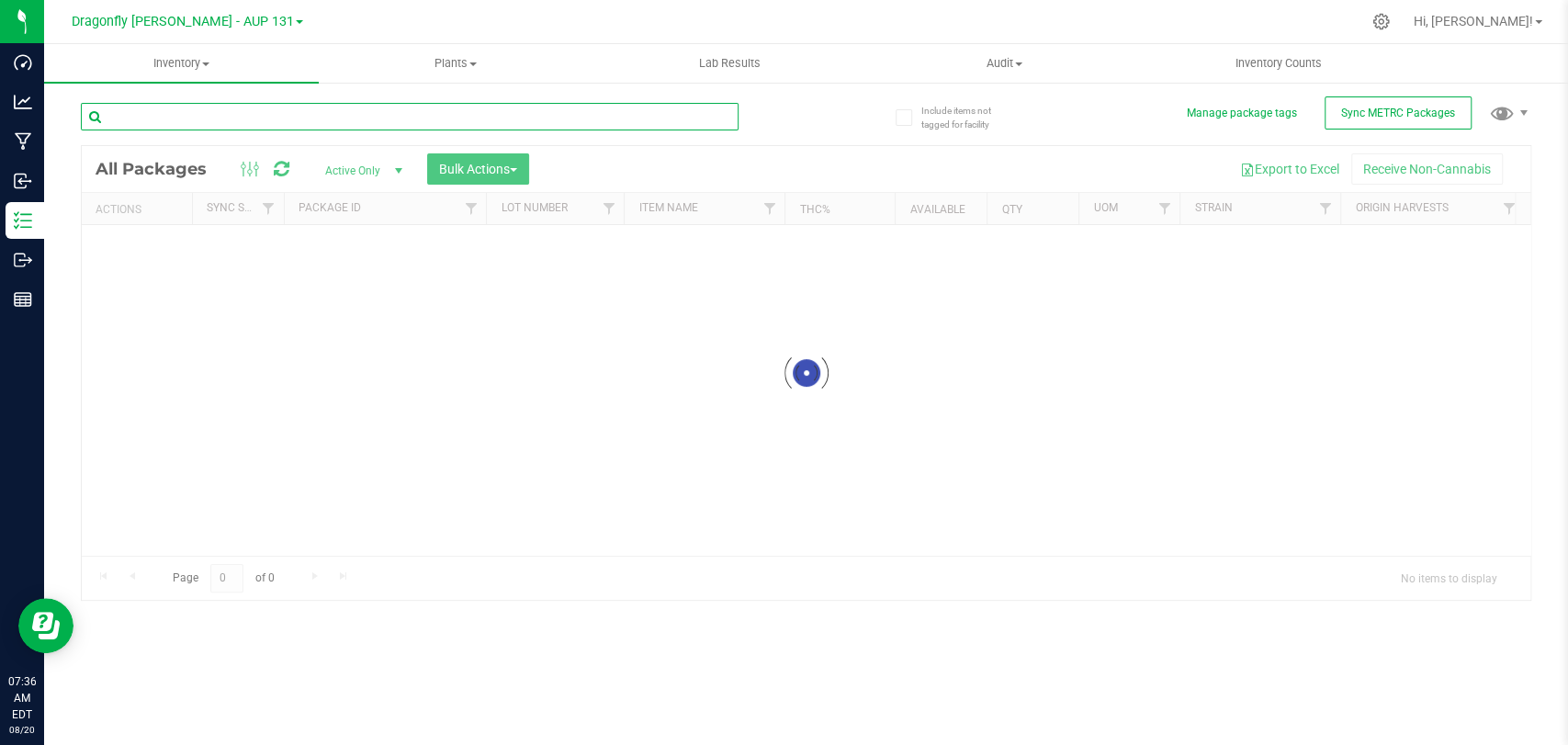
click at [312, 105] on input "text" at bounding box center [409, 116] width 657 height 28
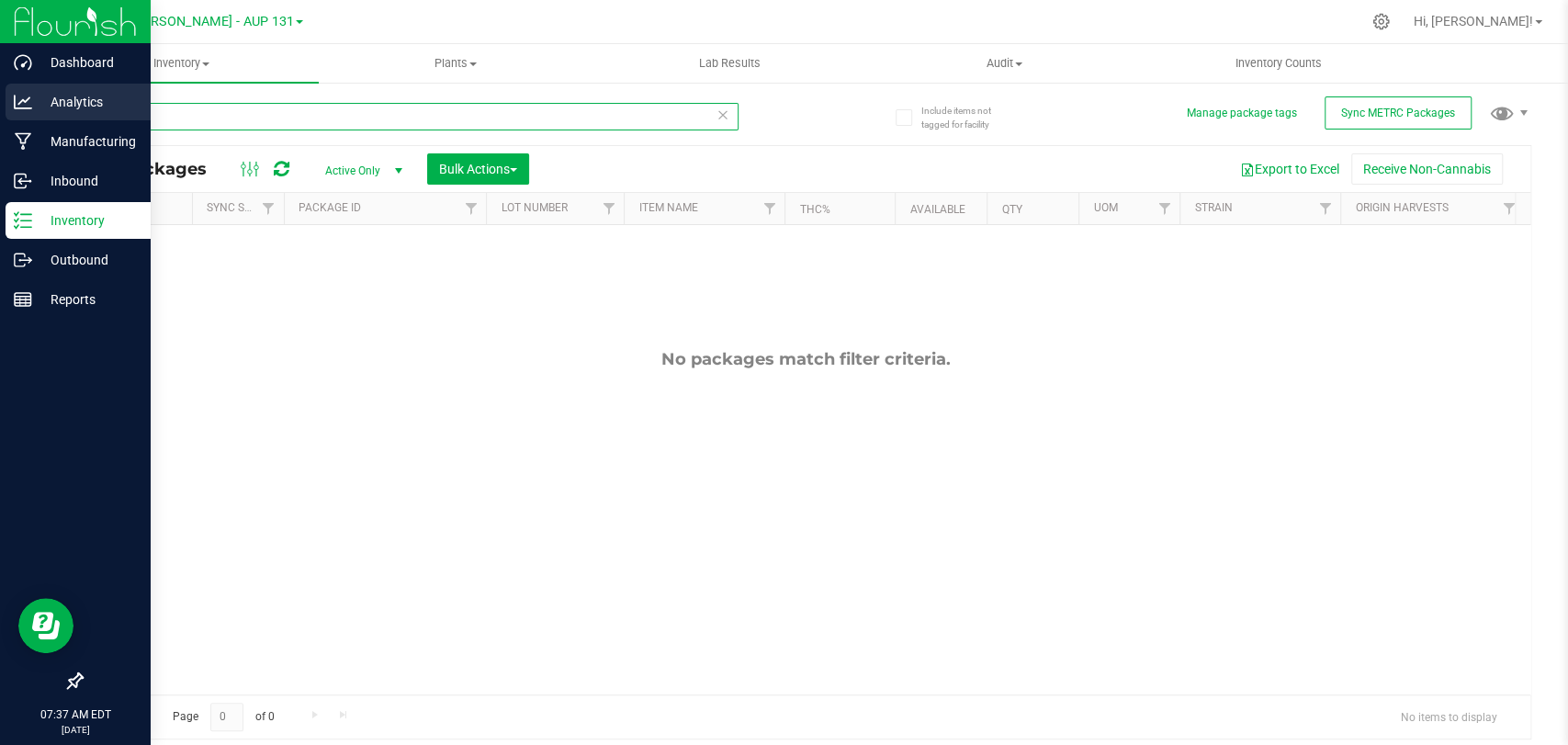
click at [0, 107] on div "Dashboard Analytics Manufacturing Inbound Inventory Outbound Reports 07:37 AM E…" at bounding box center [784, 372] width 1568 height 745
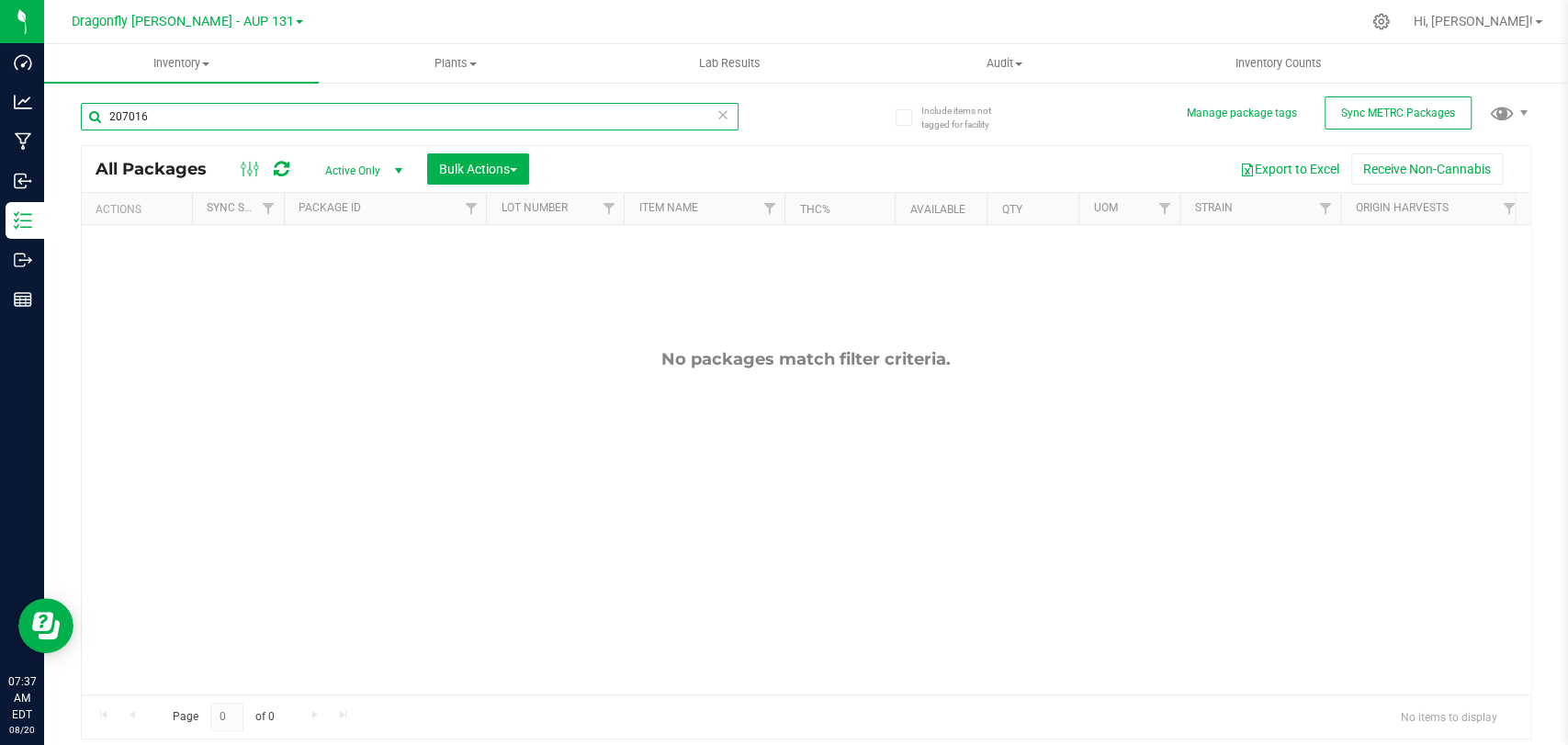
type input "207016"
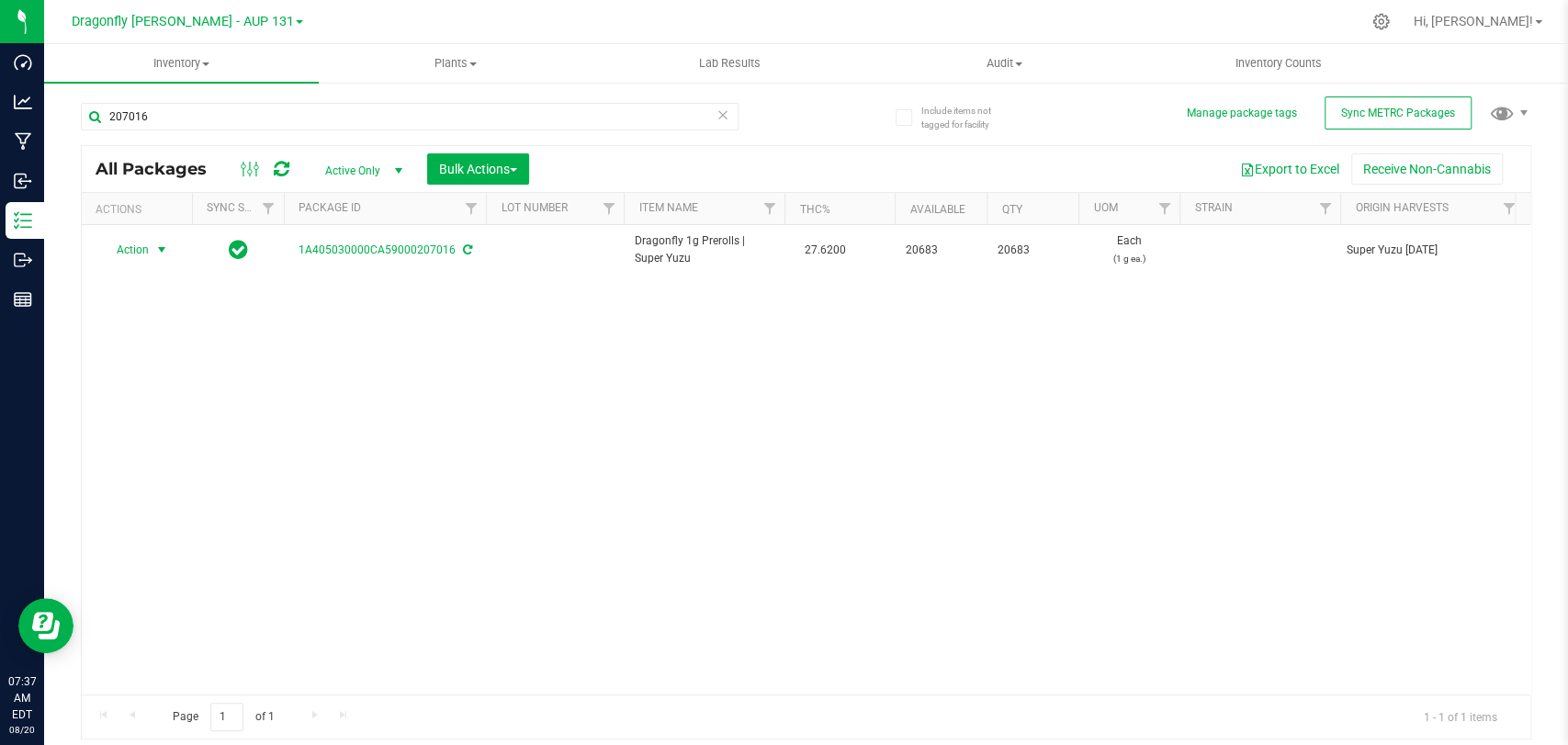
drag, startPoint x: 159, startPoint y: 240, endPoint x: 157, endPoint y: 261, distance: 21.1
click at [159, 240] on span "select" at bounding box center [162, 250] width 23 height 26
drag, startPoint x: 196, startPoint y: 310, endPoint x: 184, endPoint y: 309, distance: 12.0
click at [184, 309] on li "Create package" at bounding box center [158, 308] width 114 height 28
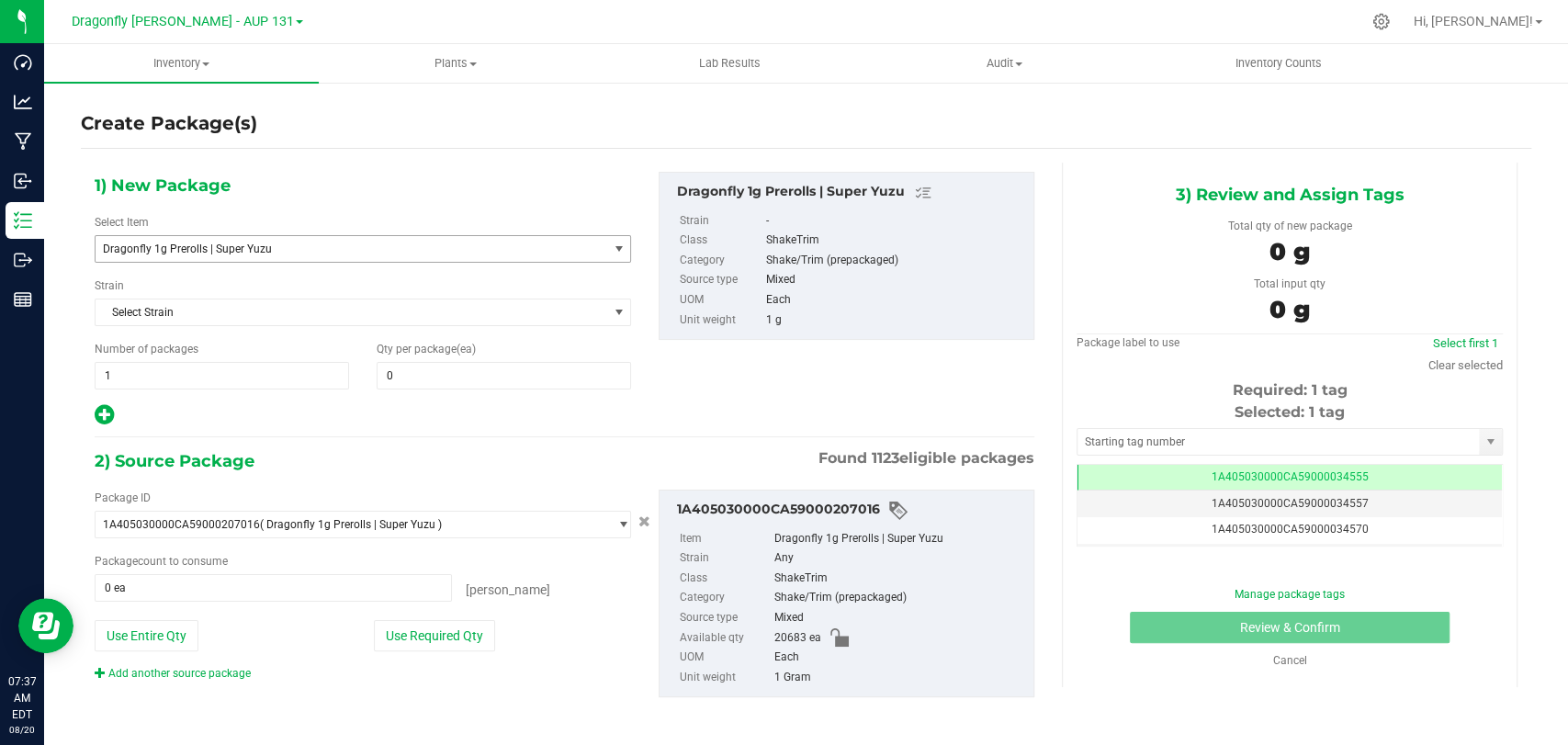
click at [288, 251] on span "Dragonfly 1g Prerolls | Super Yuzu" at bounding box center [341, 248] width 477 height 12
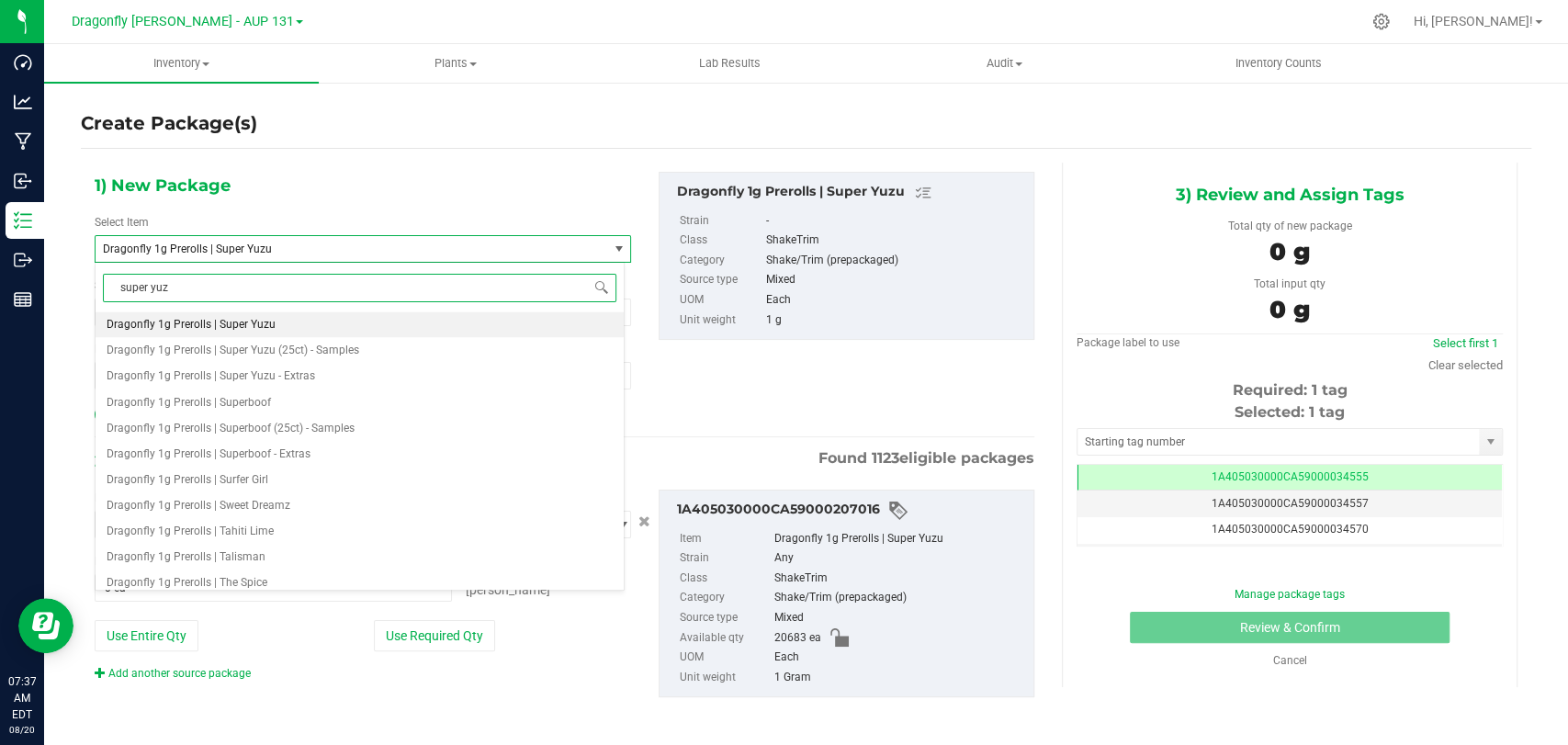
type input "super yuzu"
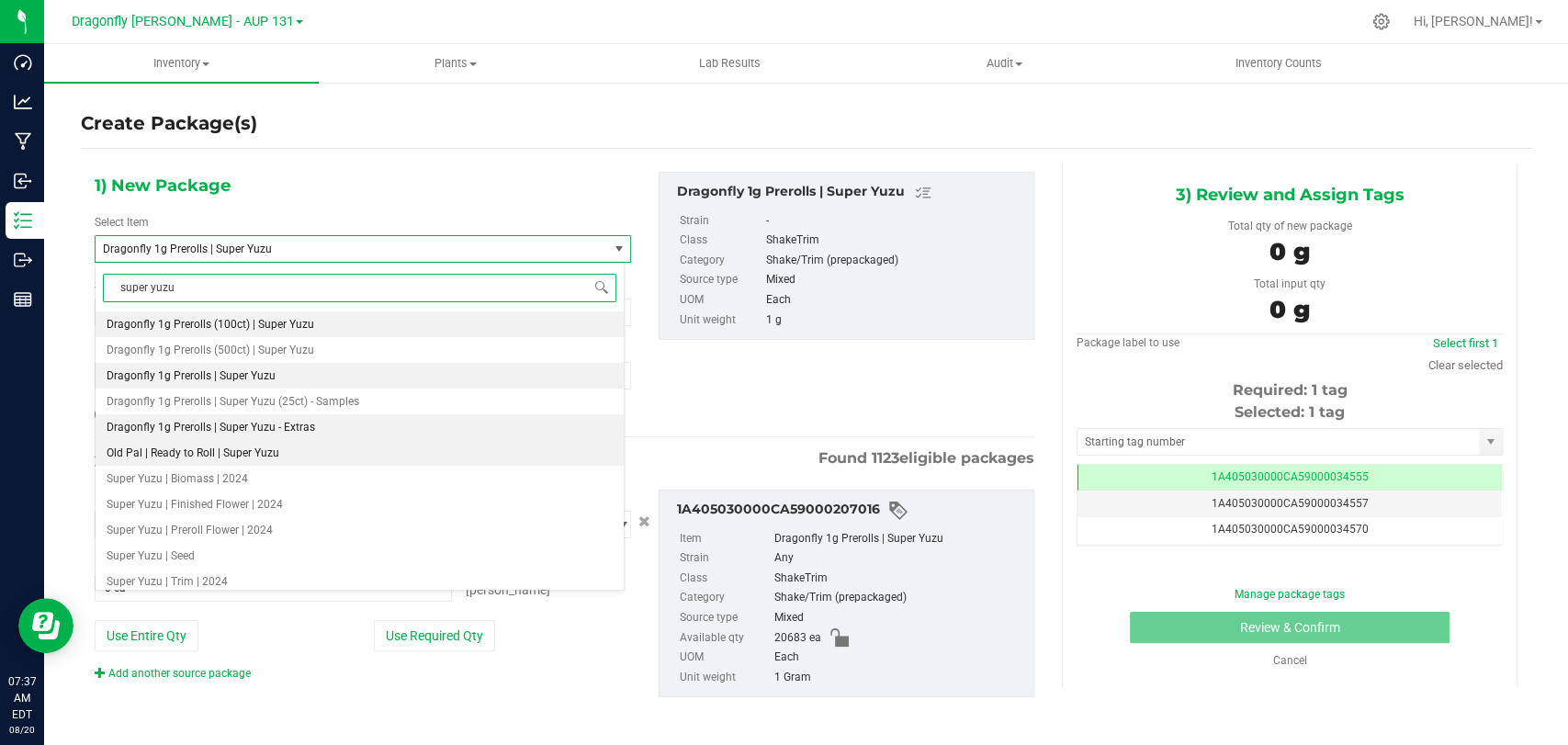
click at [391, 438] on li "Dragonfly 1g Prerolls | Super Yuzu - Extras" at bounding box center [359, 427] width 528 height 26
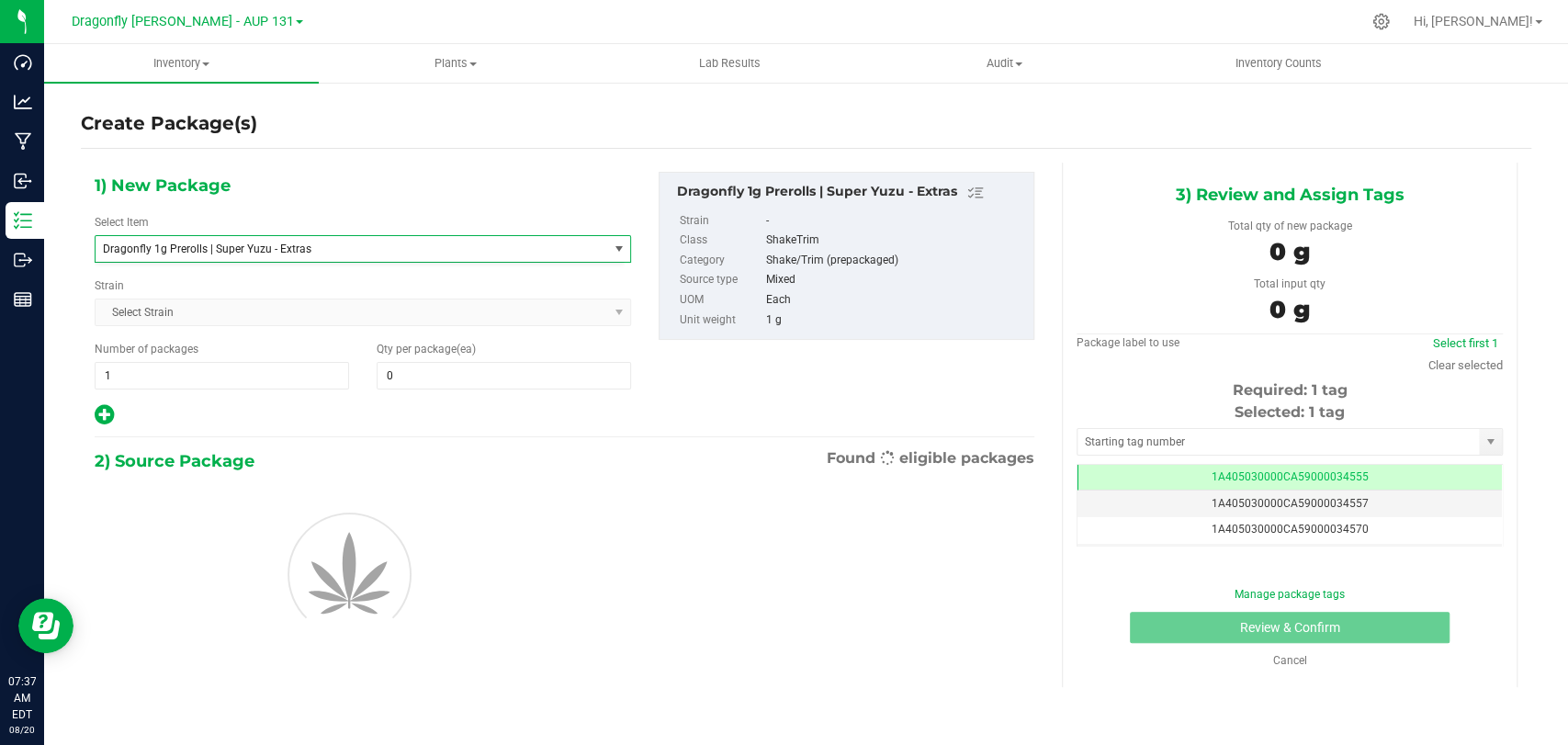
type input "0"
click at [445, 386] on span at bounding box center [503, 376] width 255 height 28
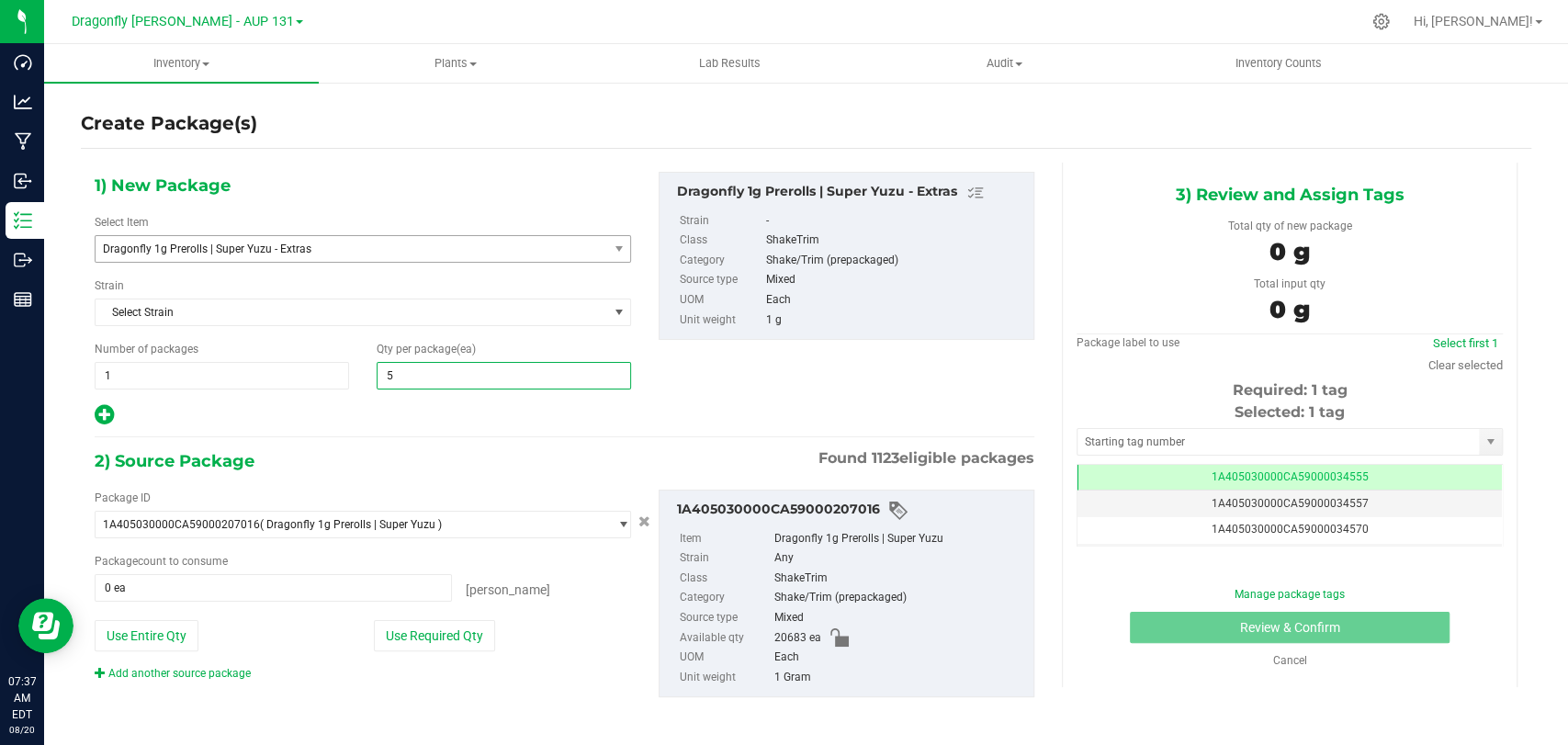
type input "50"
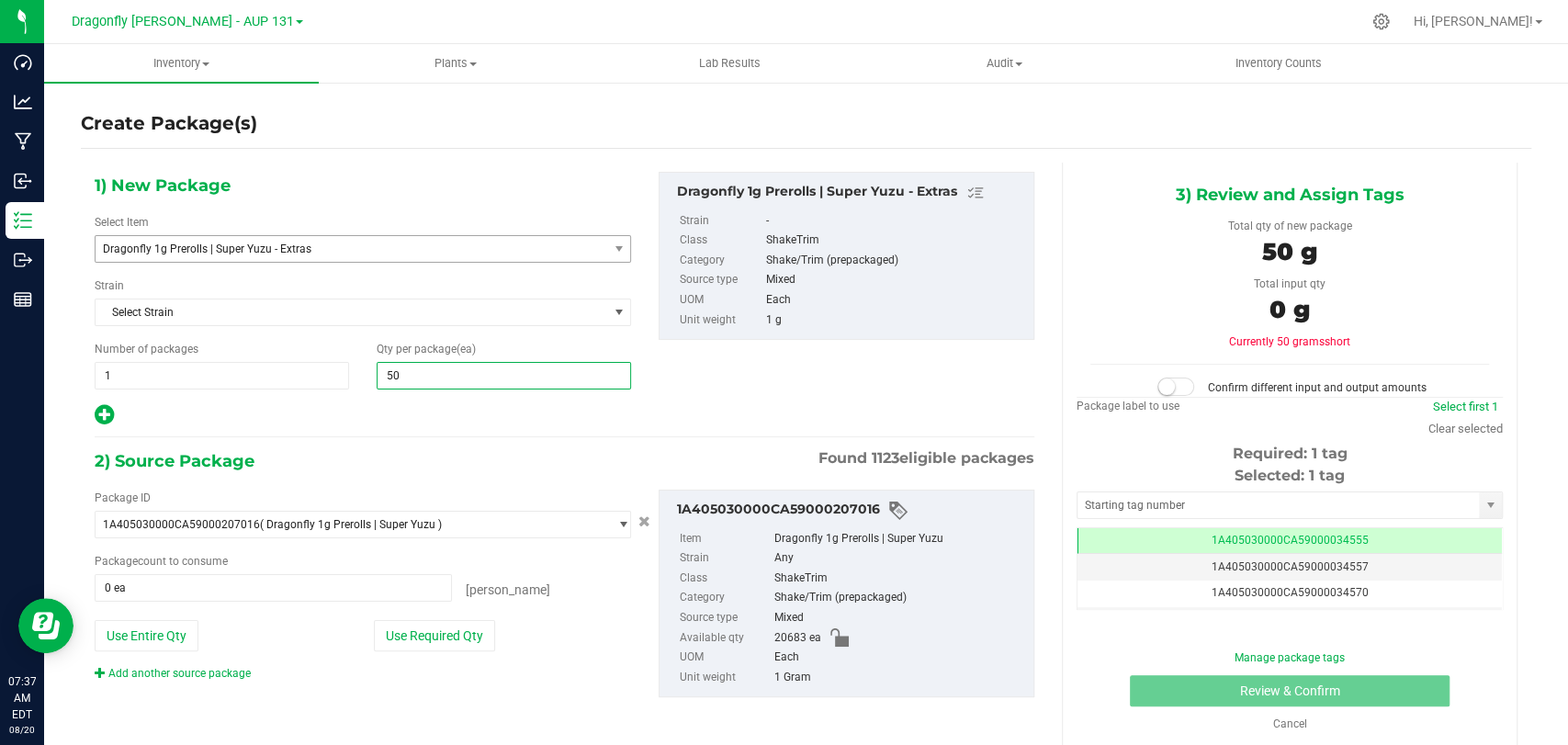
type input "50"
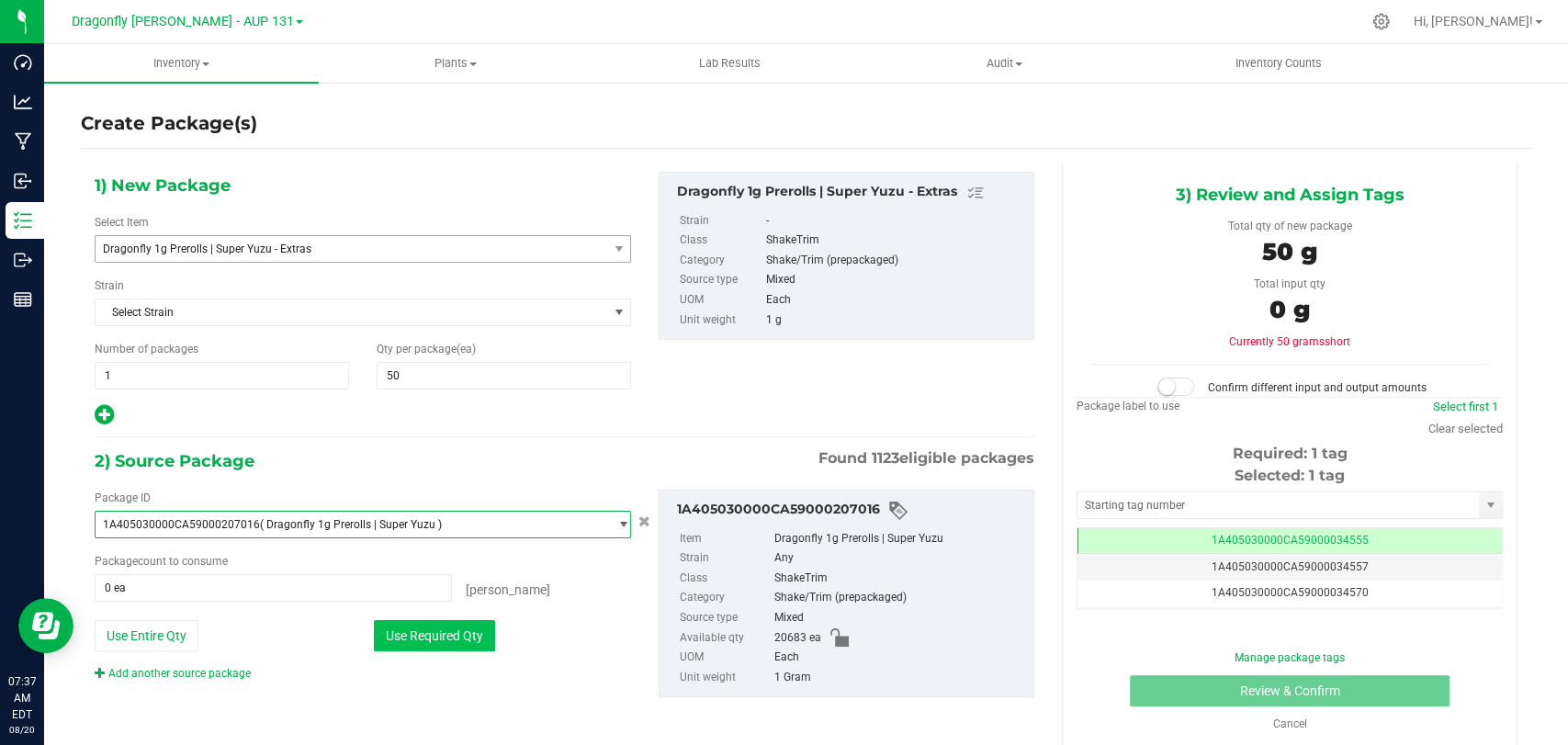
click at [386, 634] on button "Use Required Qty" at bounding box center [434, 635] width 121 height 32
type input "50 ea"
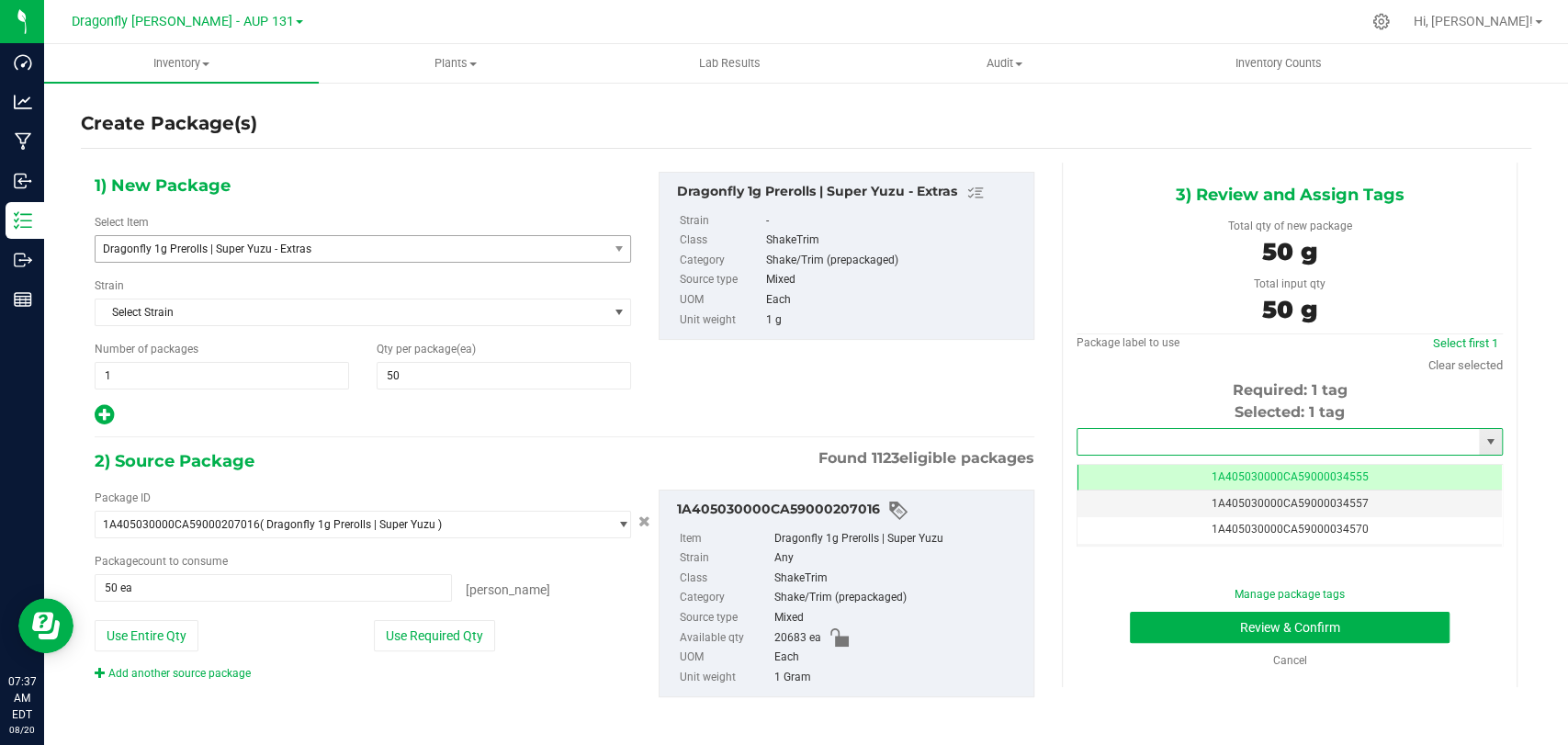
click at [1139, 449] on input "text" at bounding box center [1278, 441] width 402 height 26
type input "223375"
click at [1233, 618] on button "Review & Confirm" at bounding box center [1289, 628] width 319 height 32
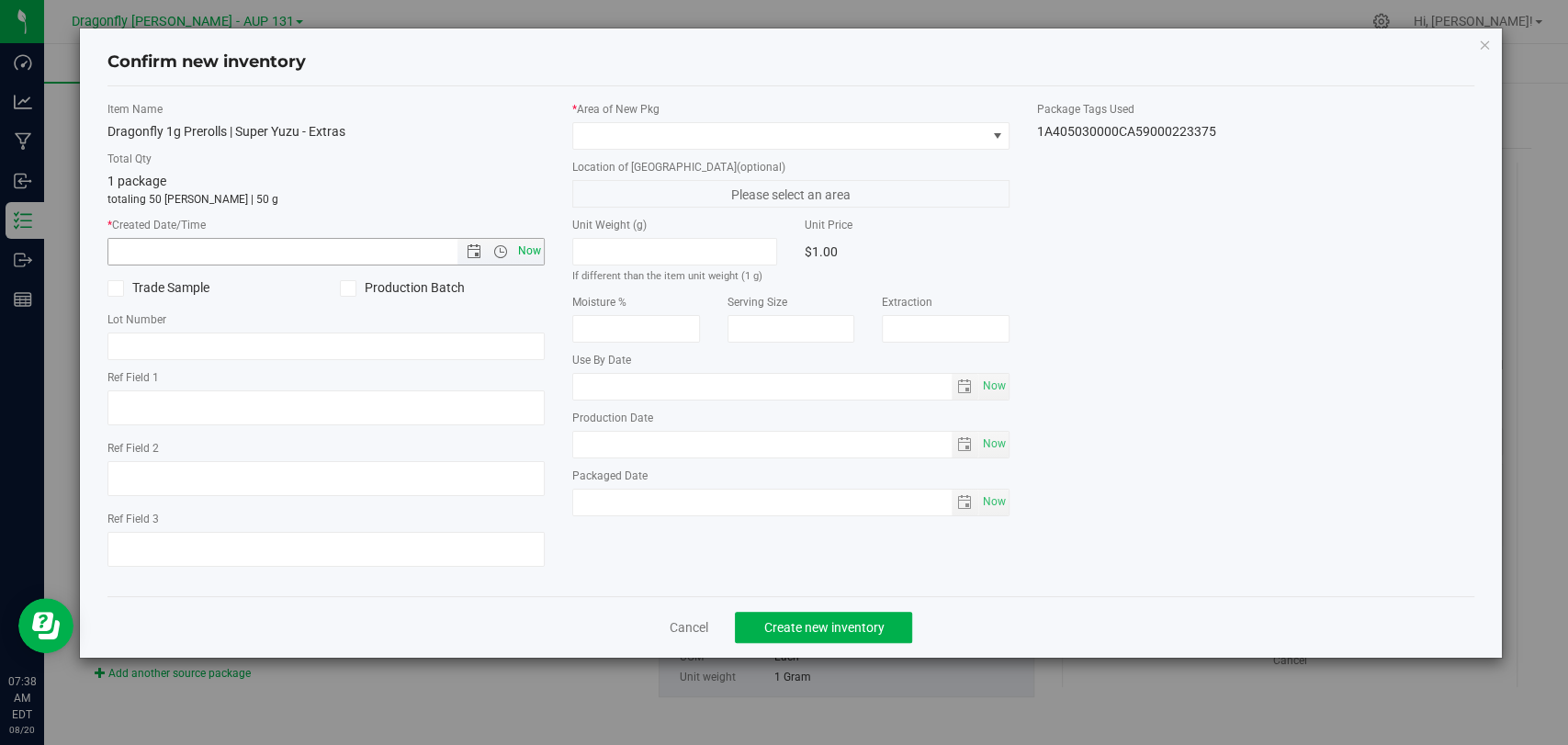
click at [528, 257] on span "Now" at bounding box center [529, 252] width 32 height 27
type input "8/20/2025 7:38 AM"
click at [661, 150] on div "* Area of New Pkg Location of New Pkg (optional) Please select an area Unit Wei…" at bounding box center [791, 313] width 465 height 425
click at [664, 141] on span at bounding box center [779, 136] width 412 height 26
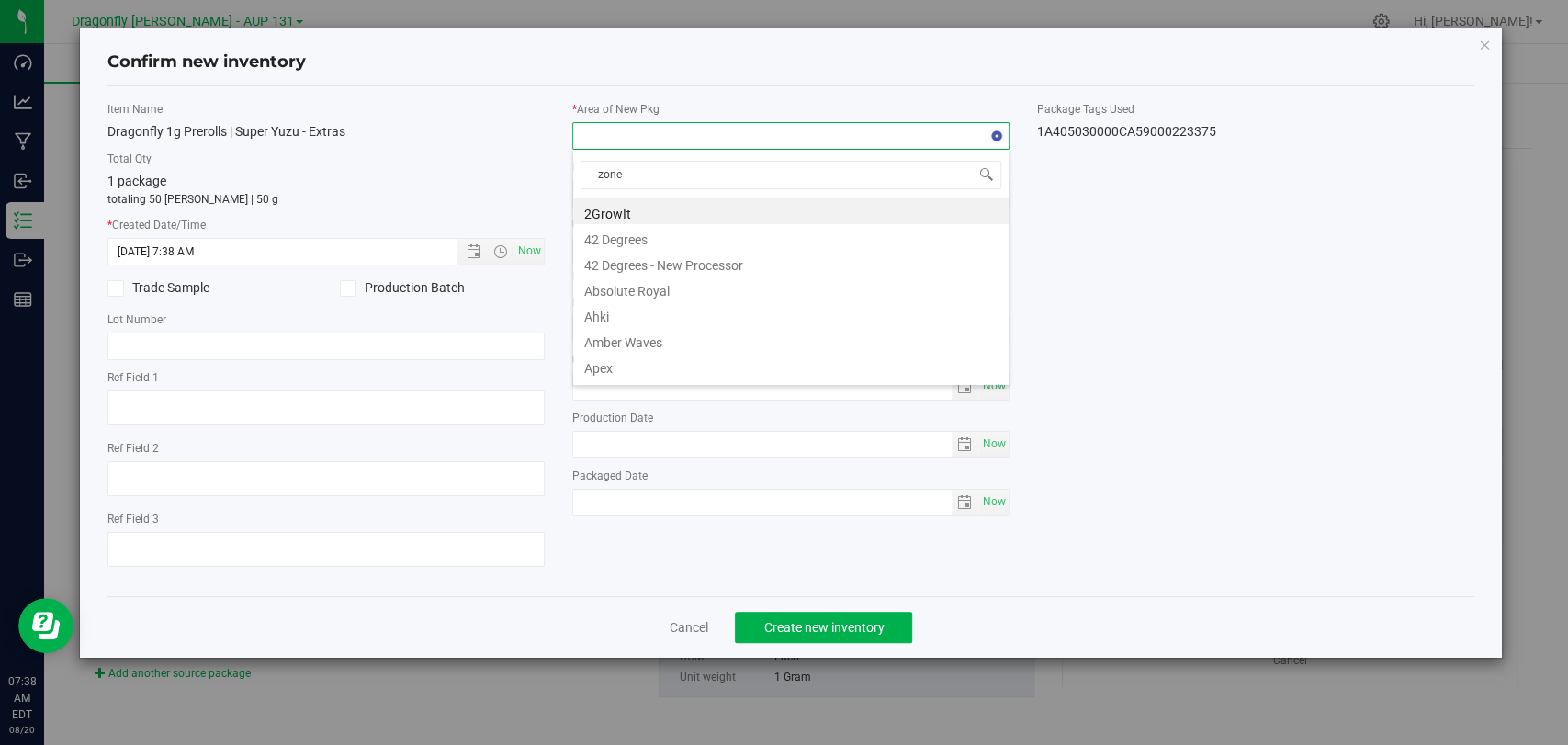
type input "zone 2"
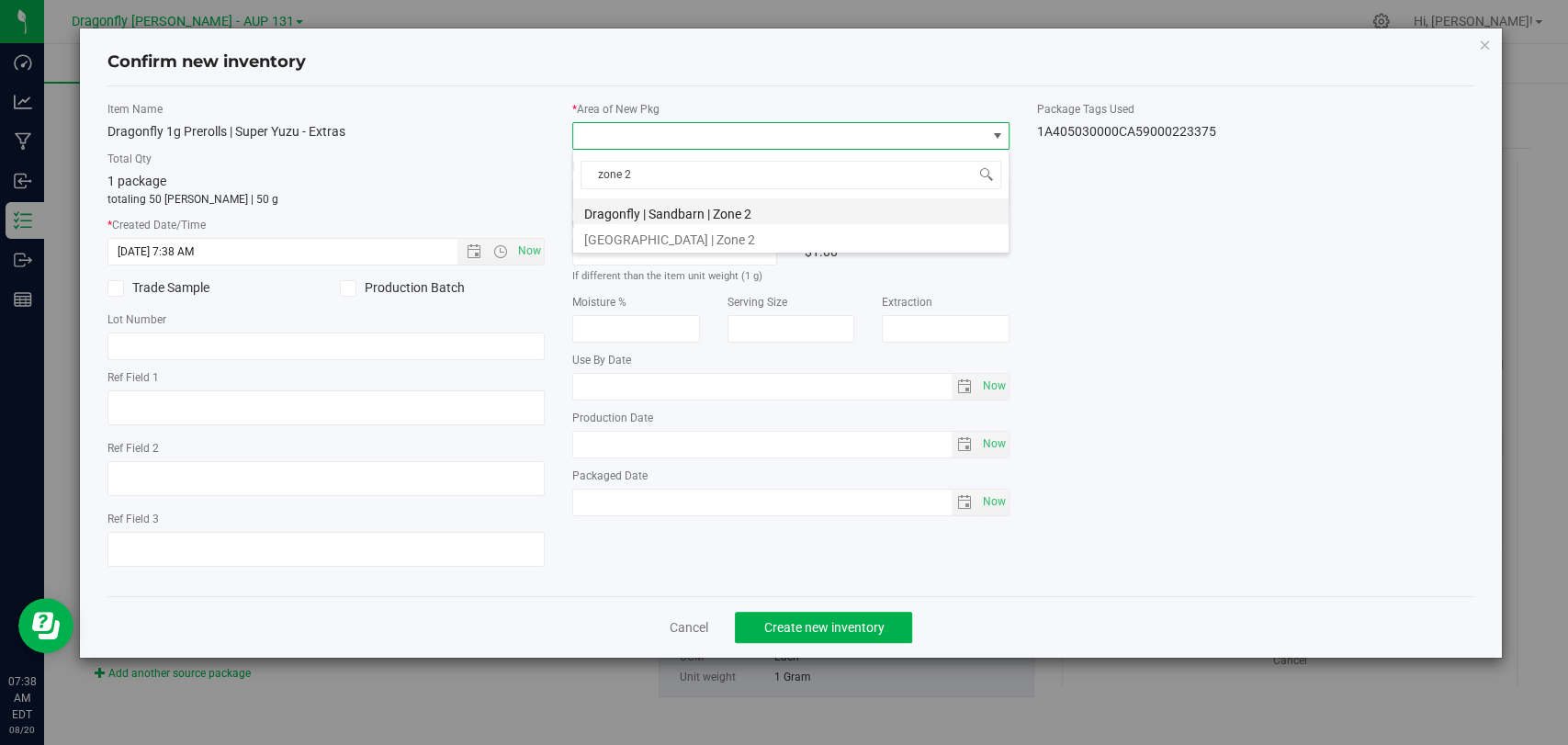
click at [706, 204] on li "Dragonfly | Sandbarn | Zone 2" at bounding box center [791, 211] width 435 height 26
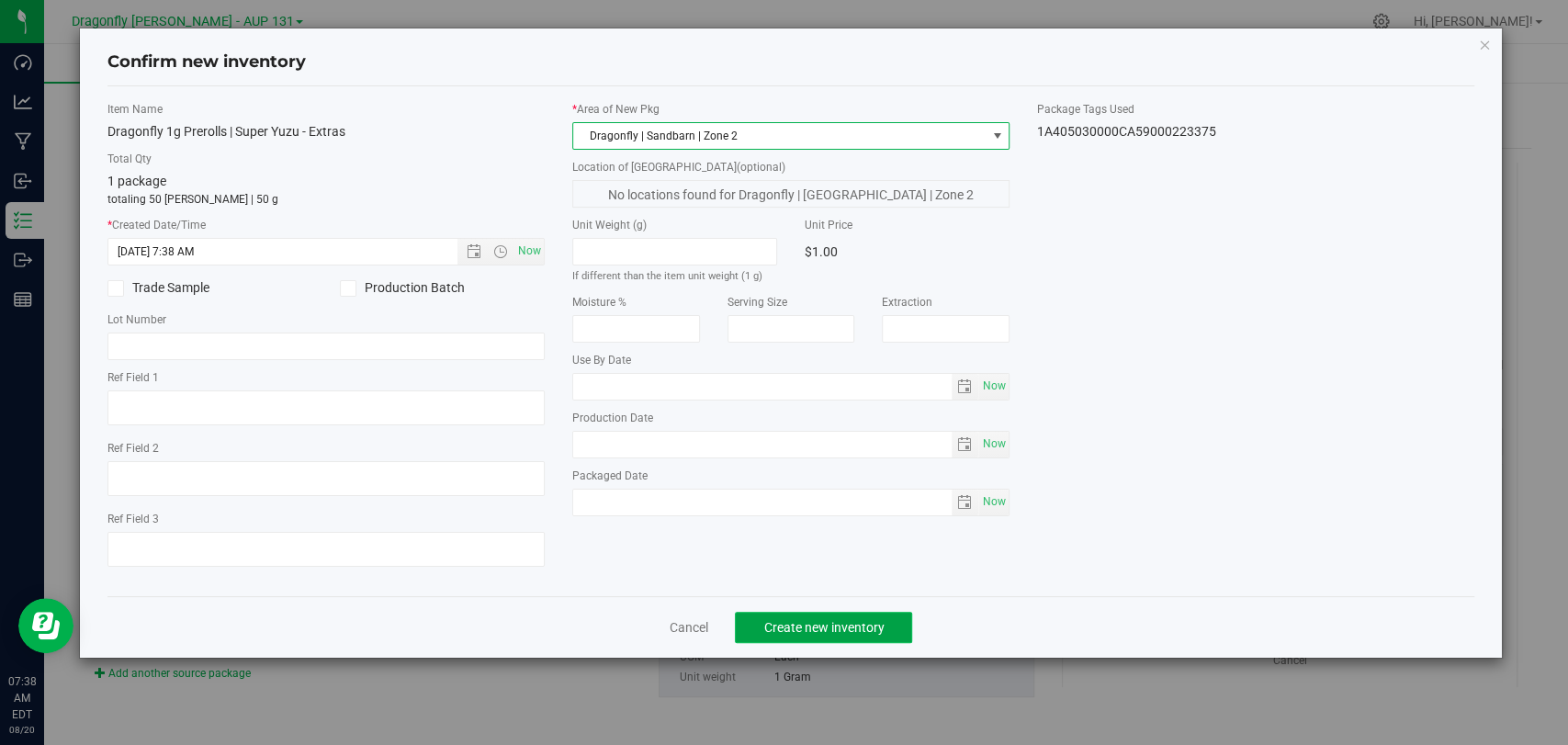
click at [854, 627] on span "Create new inventory" at bounding box center [822, 627] width 120 height 14
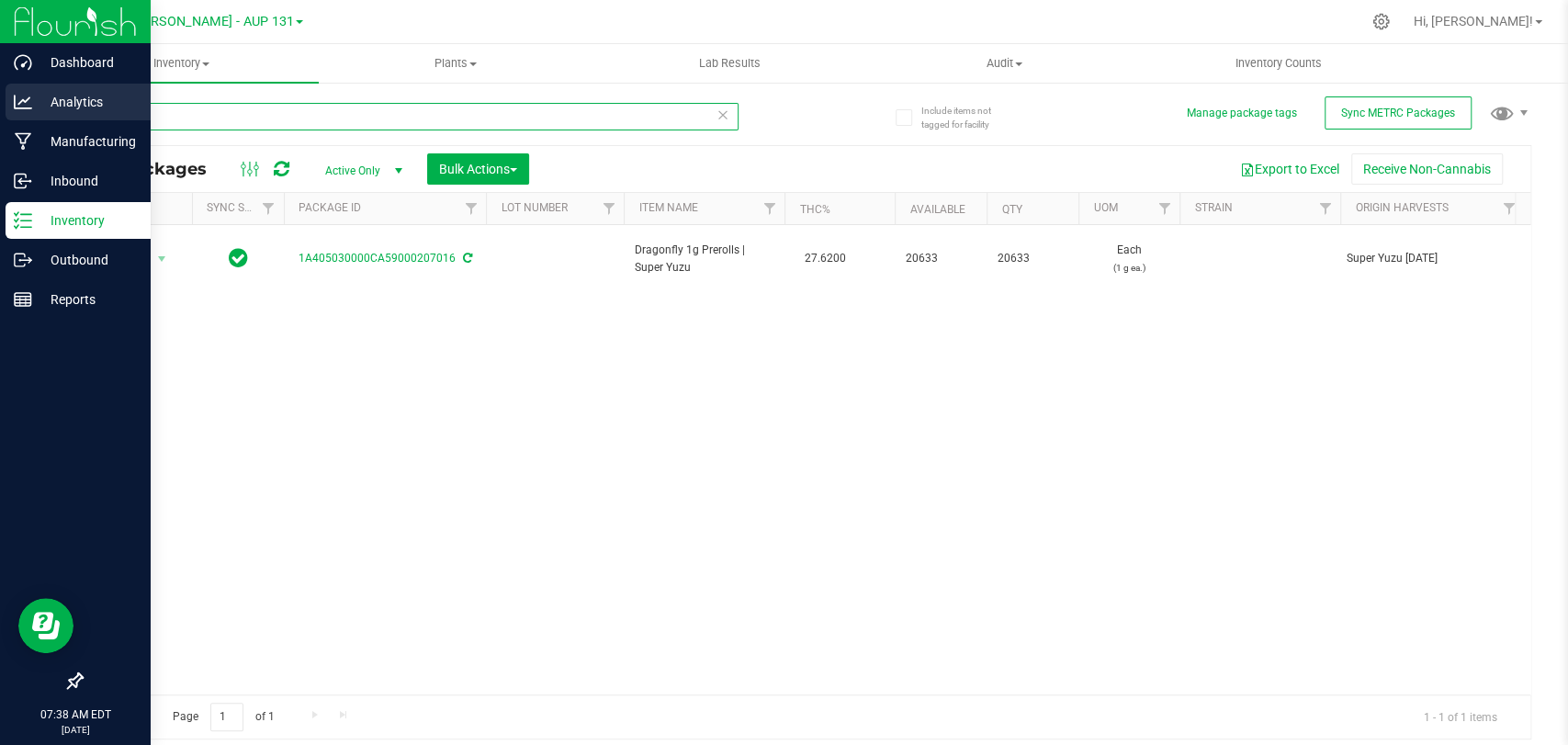
drag, startPoint x: 176, startPoint y: 113, endPoint x: 0, endPoint y: 105, distance: 176.2
click at [0, 105] on div "Dashboard Analytics Manufacturing Inbound Inventory Outbound Reports 07:38 AM E…" at bounding box center [784, 372] width 1568 height 745
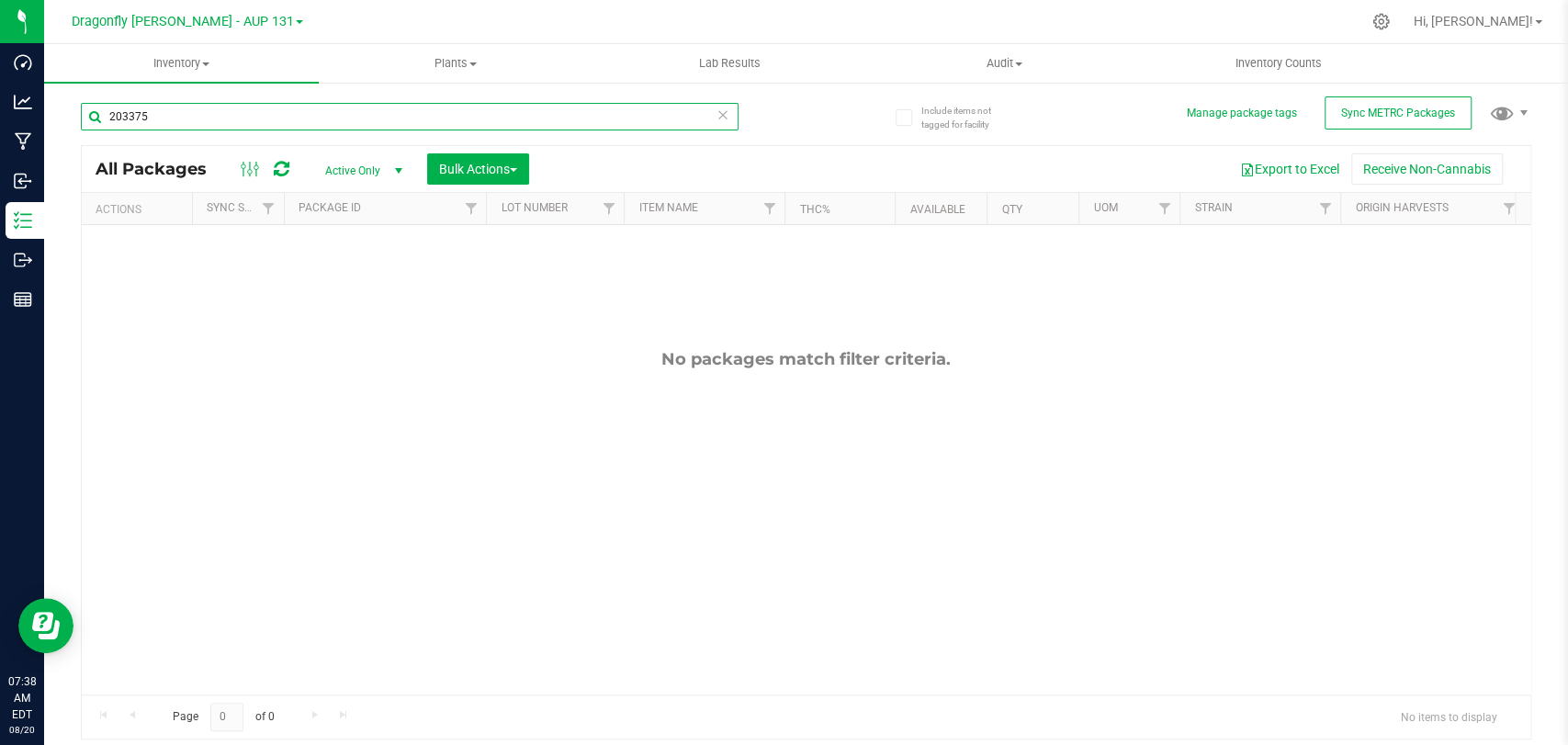
drag, startPoint x: 177, startPoint y: 106, endPoint x: 113, endPoint y: 98, distance: 64.5
click at [114, 99] on div "203375" at bounding box center [443, 115] width 725 height 59
drag, startPoint x: 161, startPoint y: 116, endPoint x: 44, endPoint y: 107, distance: 117.3
click at [47, 108] on div "Include items not tagged for facility Manage package tags Sync METRC Packages 2…" at bounding box center [806, 360] width 1524 height 560
type input "223375"
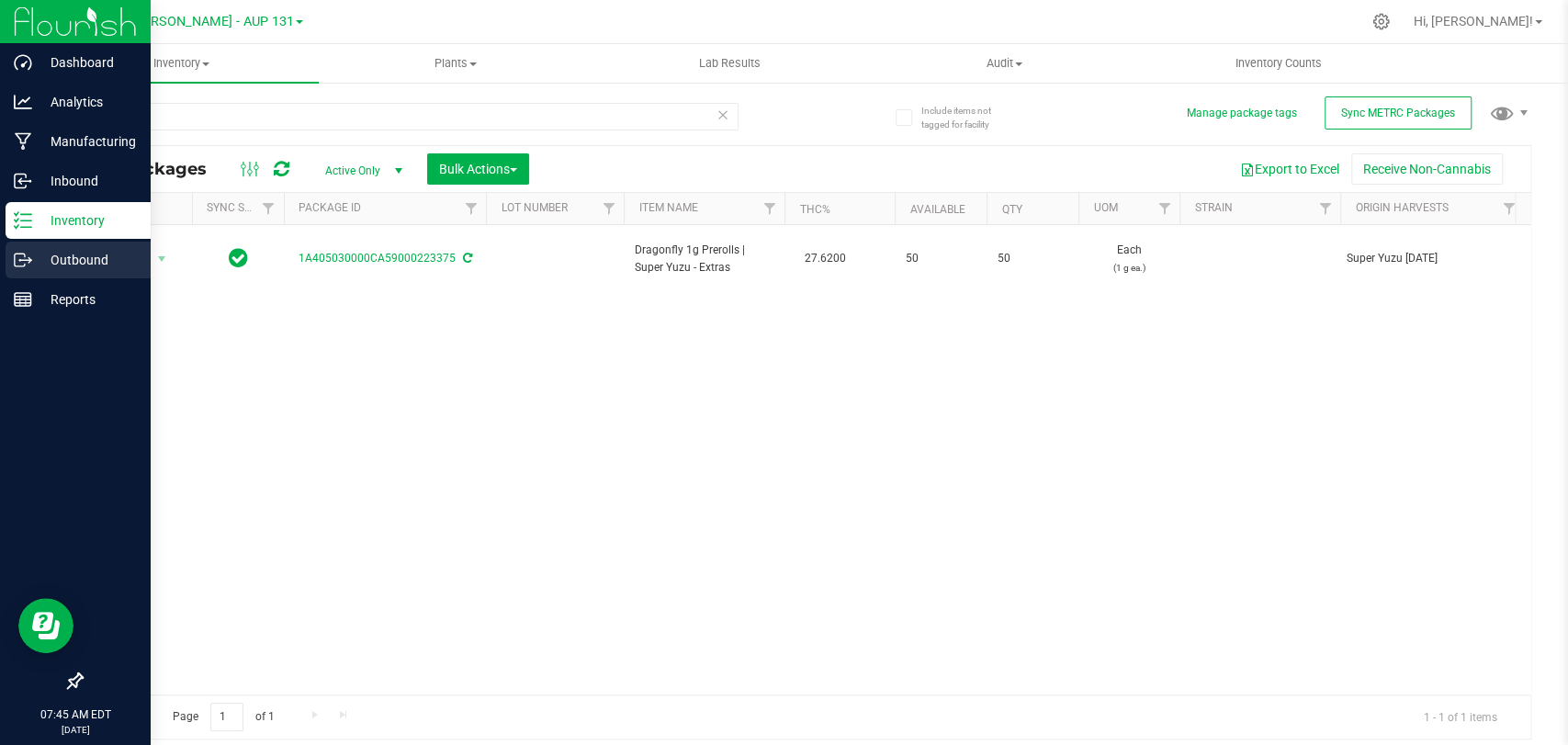
drag, startPoint x: 65, startPoint y: 247, endPoint x: 67, endPoint y: 260, distance: 13.2
click at [65, 247] on div "Outbound" at bounding box center [78, 260] width 145 height 37
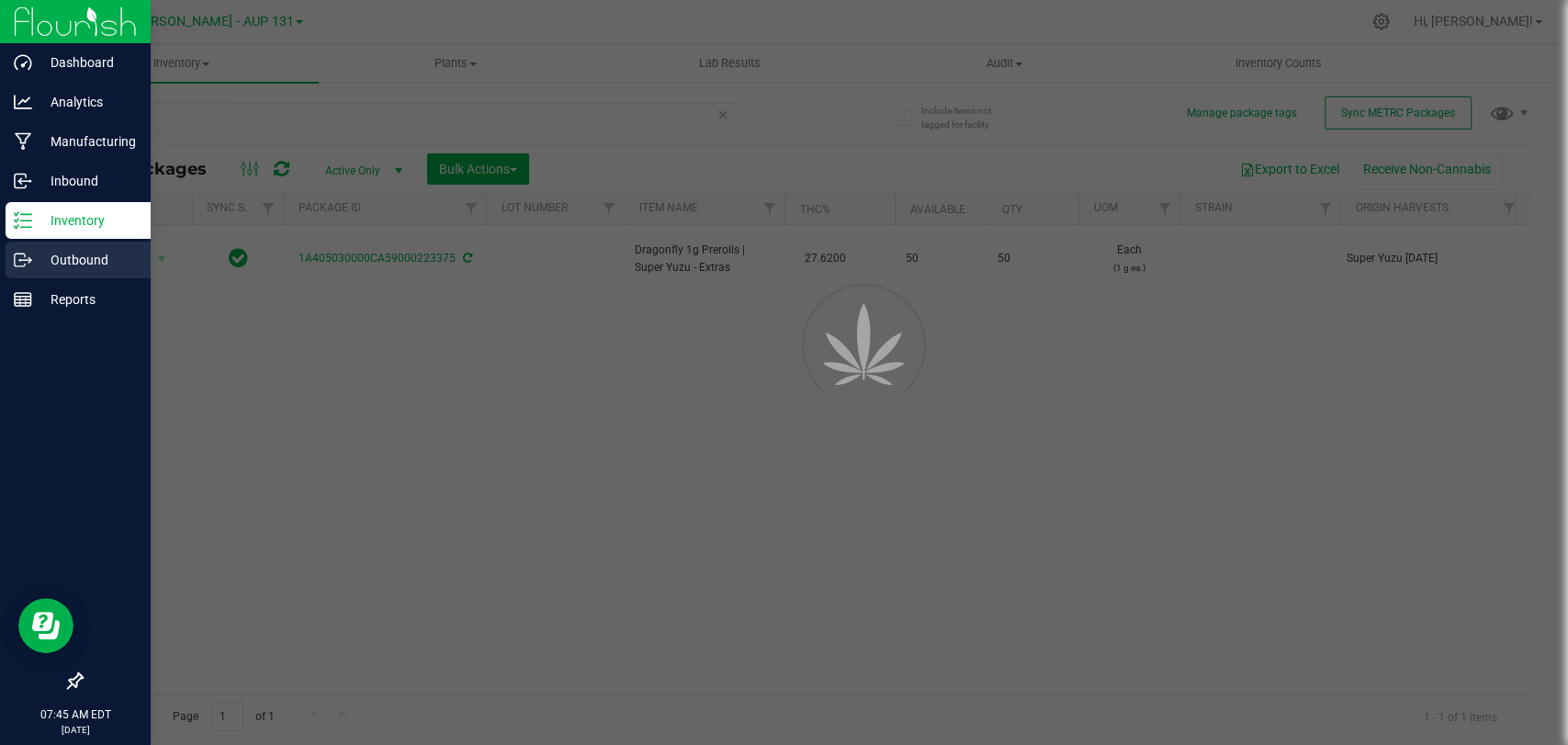
click at [68, 272] on div "Outbound" at bounding box center [78, 260] width 145 height 37
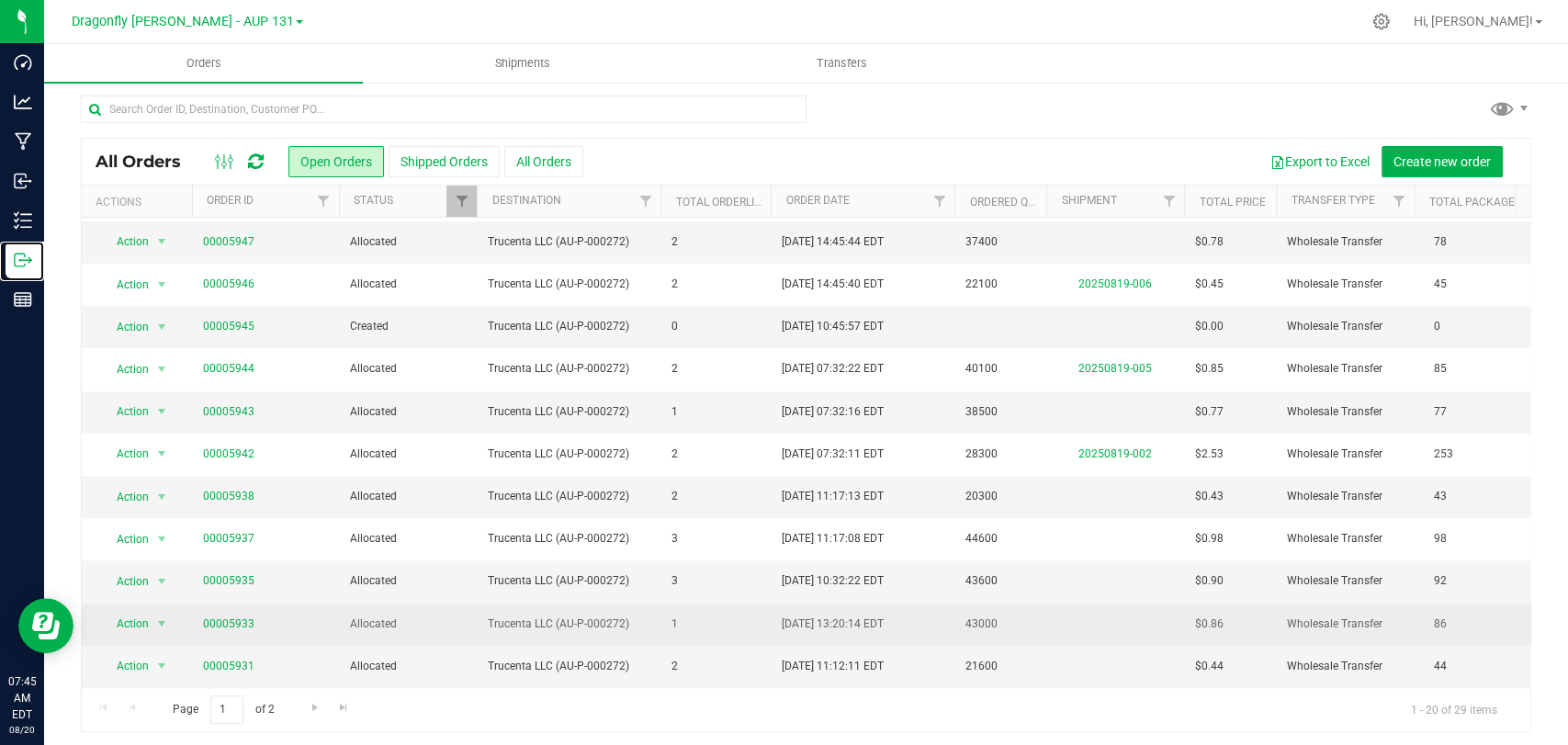
scroll to position [10, 0]
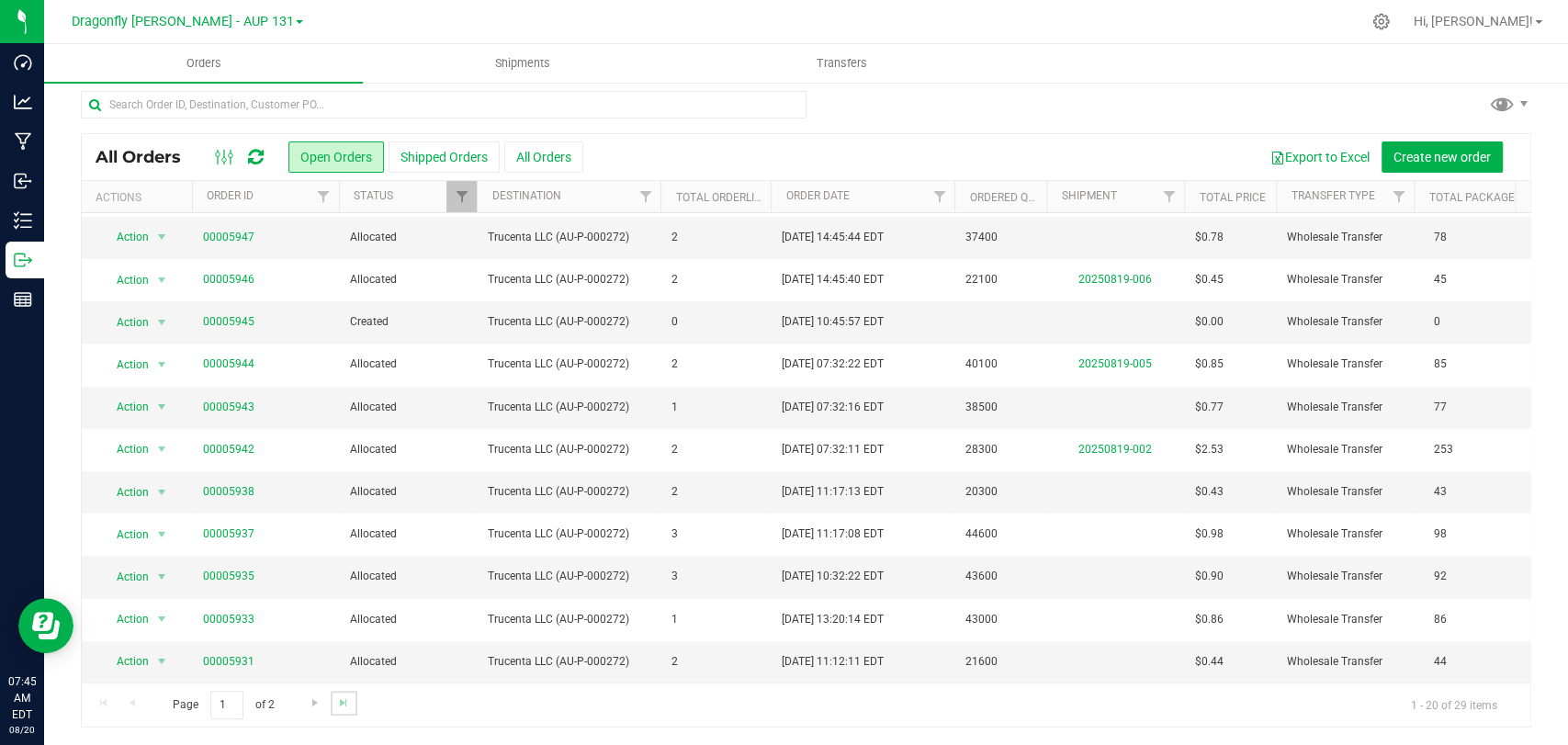
click at [338, 710] on link "Go to the last page" at bounding box center [344, 704] width 27 height 25
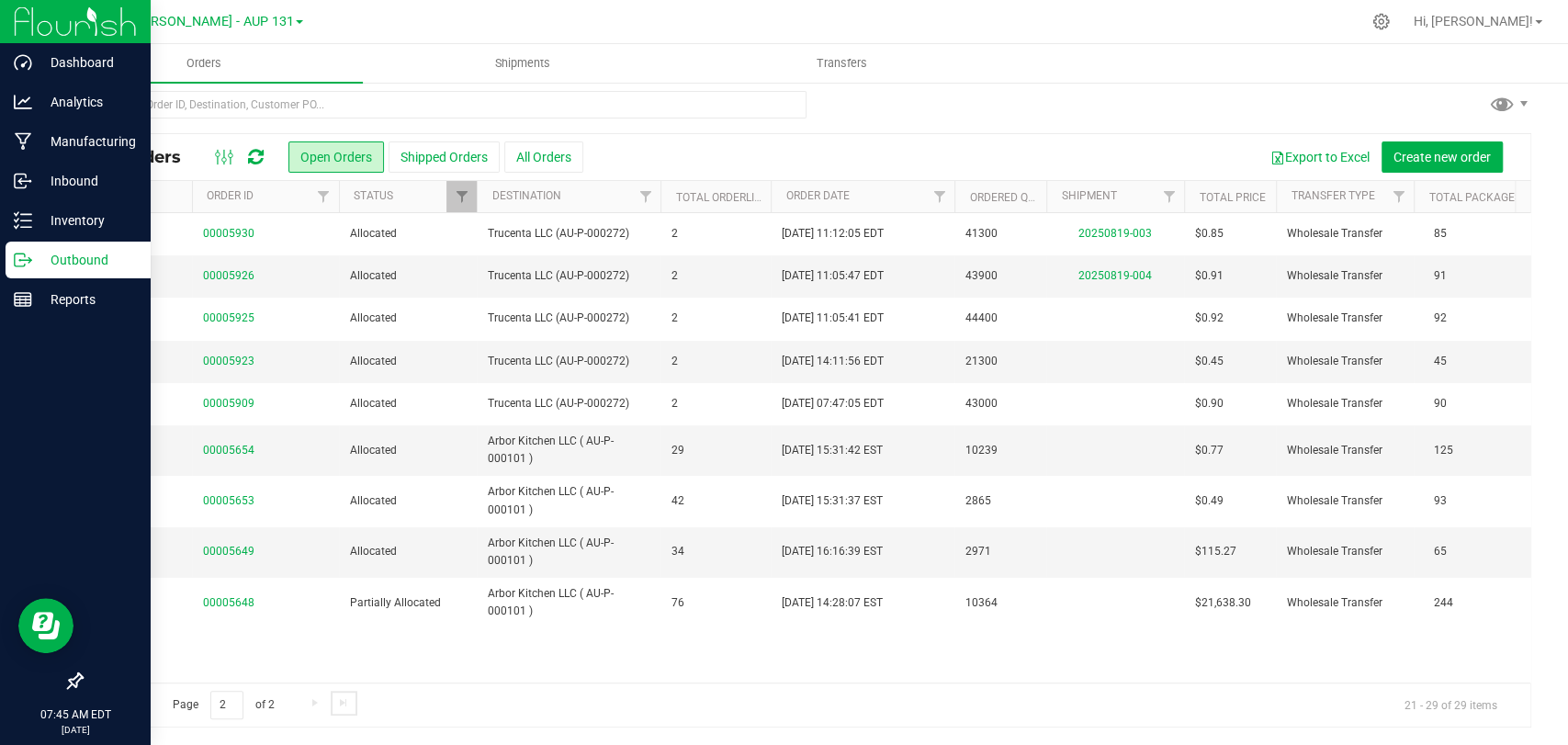
scroll to position [0, 0]
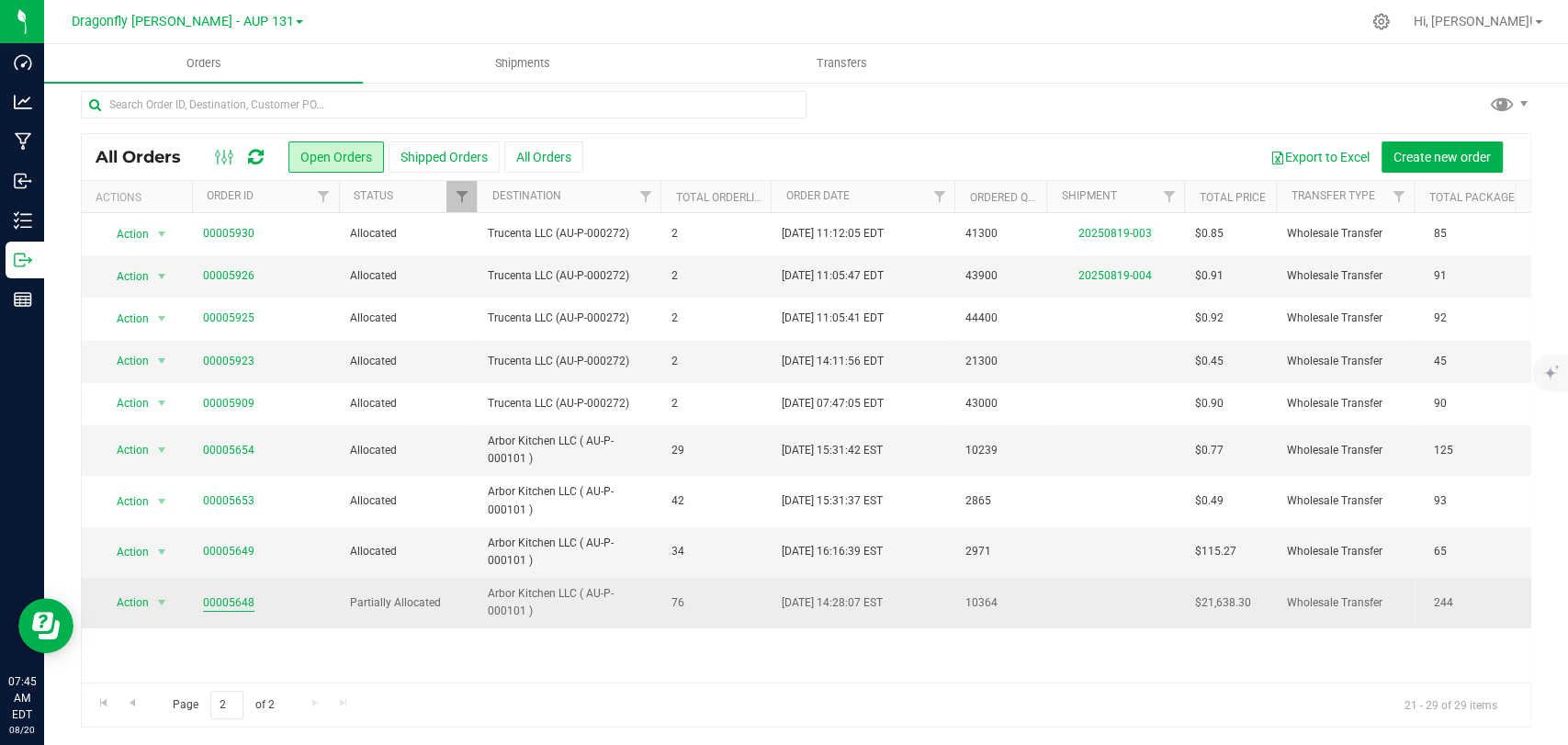
click at [224, 595] on link "00005648" at bounding box center [229, 604] width 52 height 17
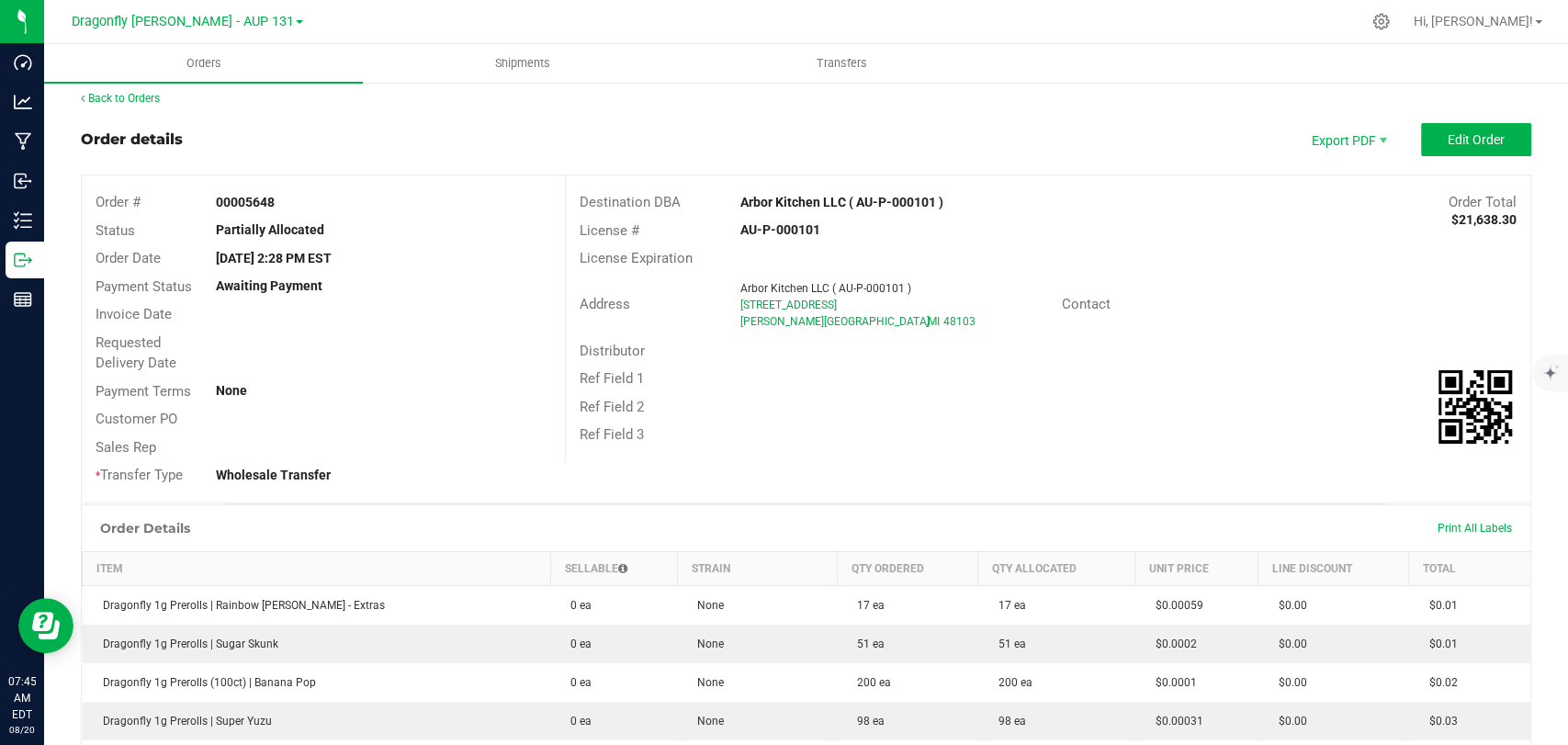
click at [1431, 149] on button "Edit Order" at bounding box center [1476, 139] width 110 height 33
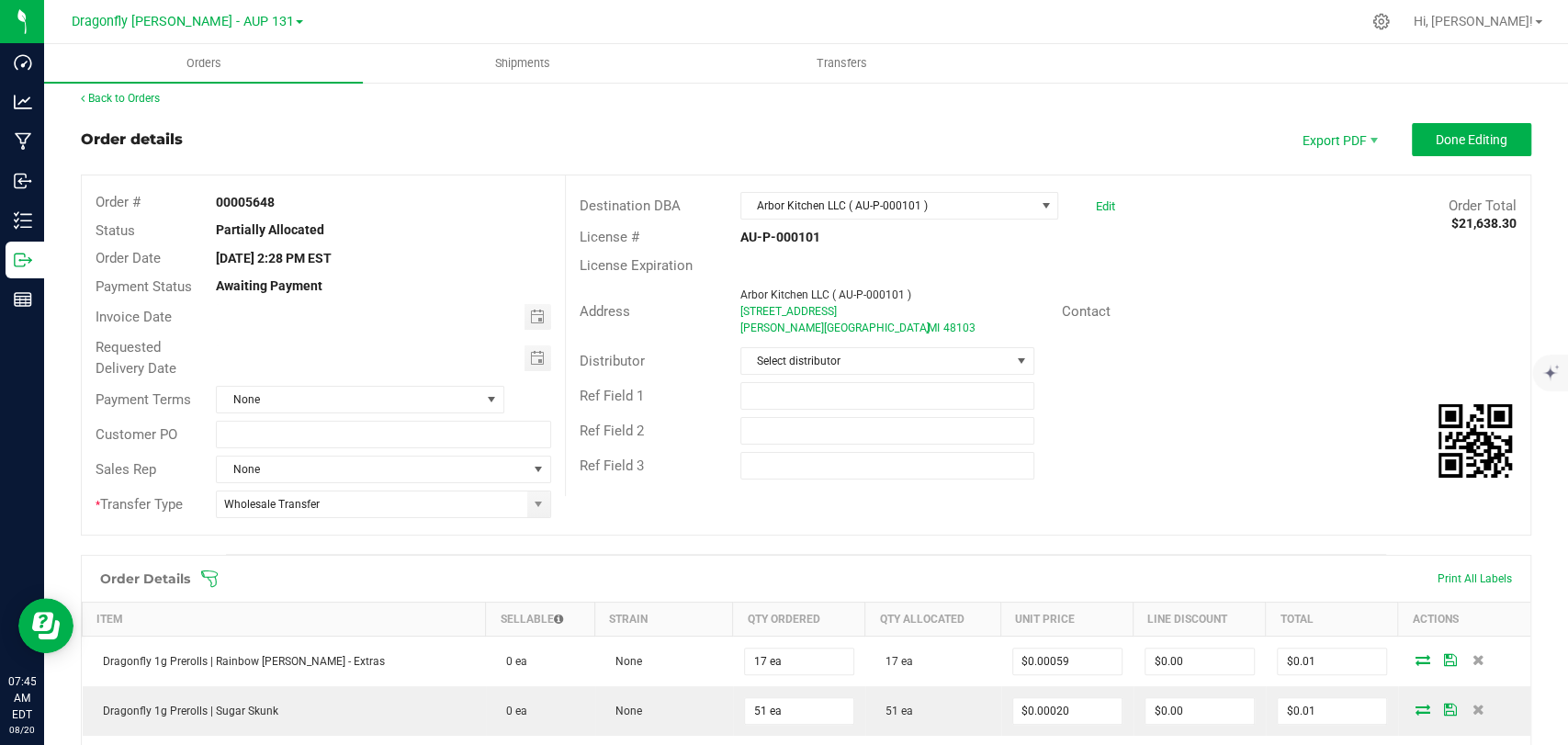
click at [205, 573] on icon at bounding box center [208, 579] width 18 height 18
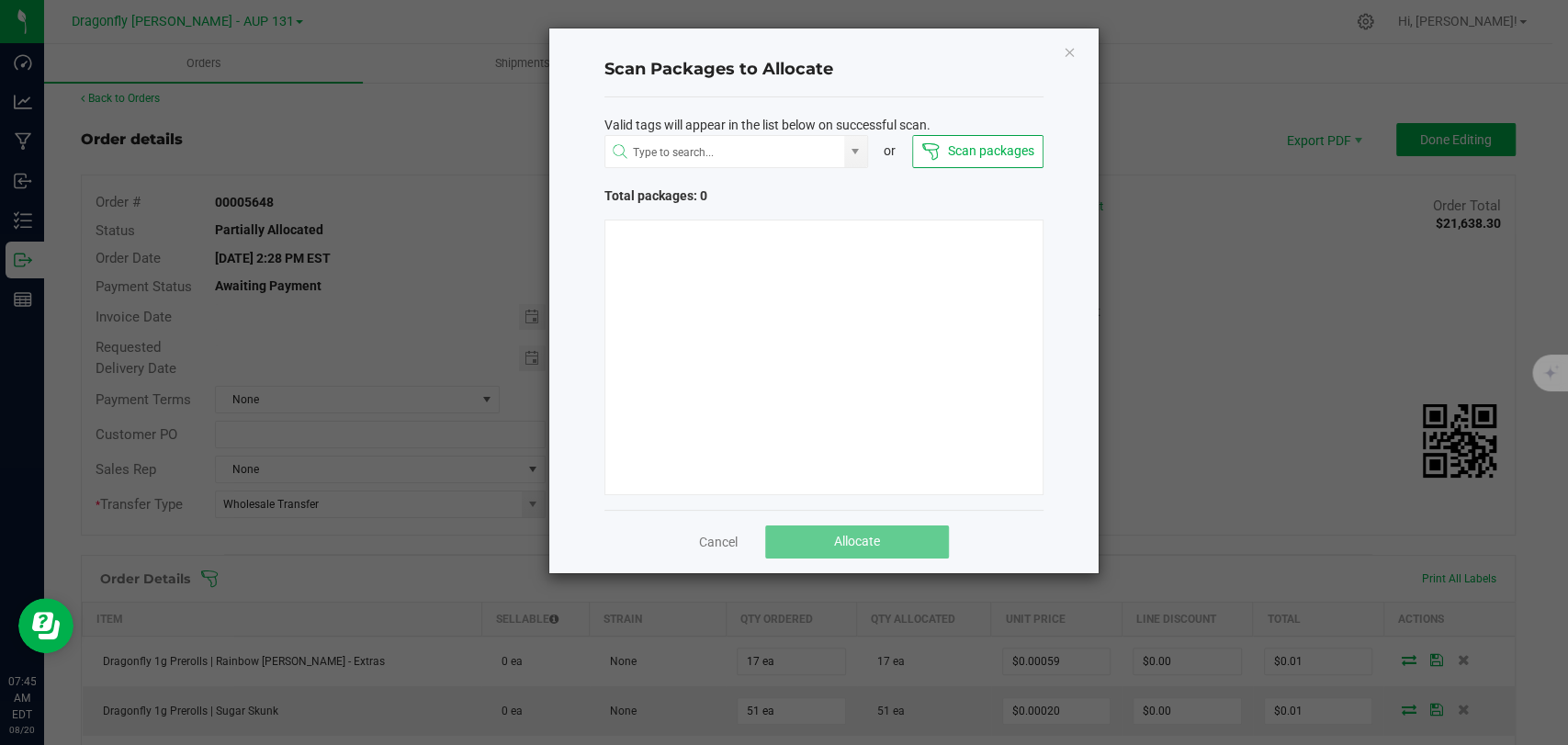
click at [877, 63] on h4 "Scan Packages to Allocate" at bounding box center [823, 69] width 439 height 24
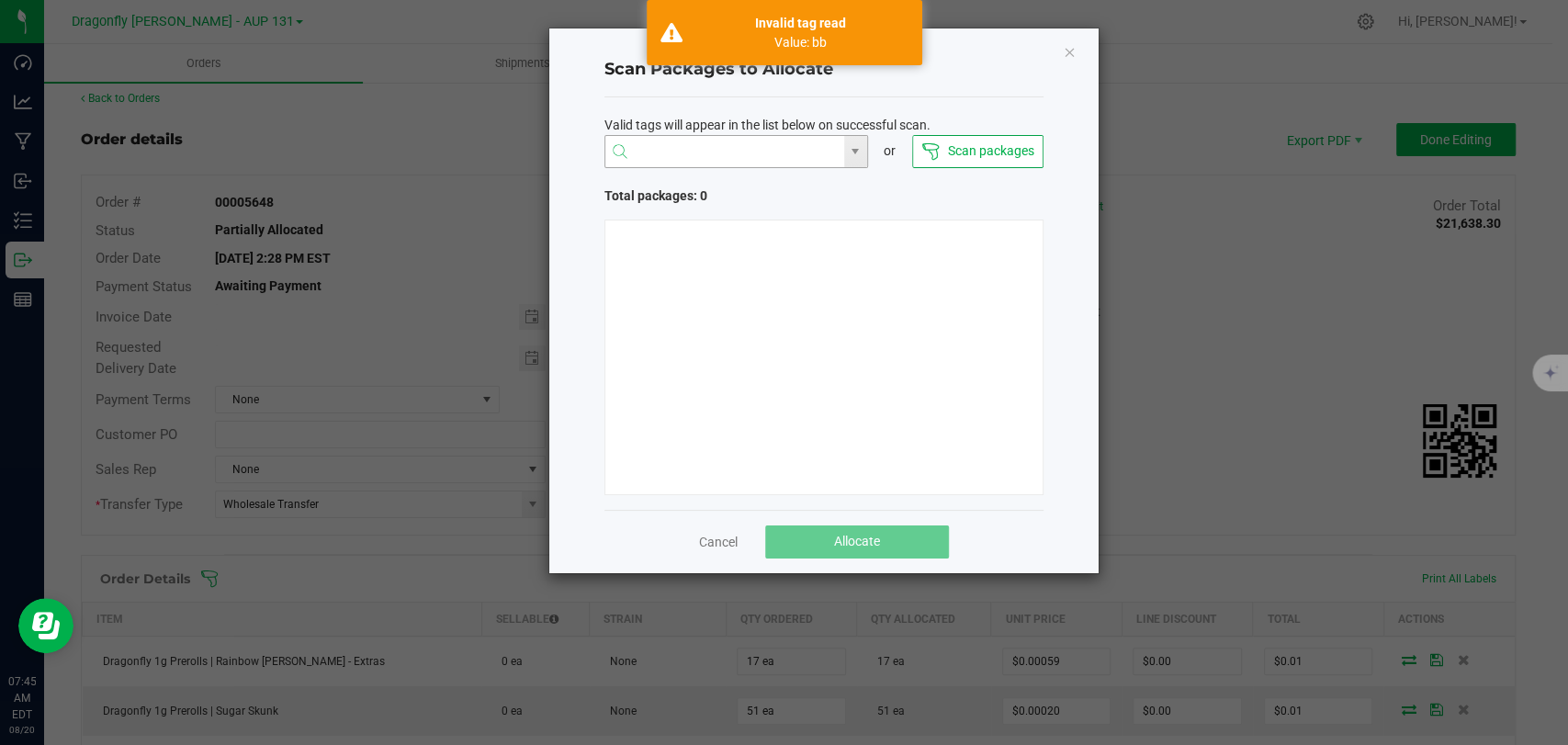
click at [779, 149] on input "NO DATA FOUND" at bounding box center [724, 152] width 239 height 33
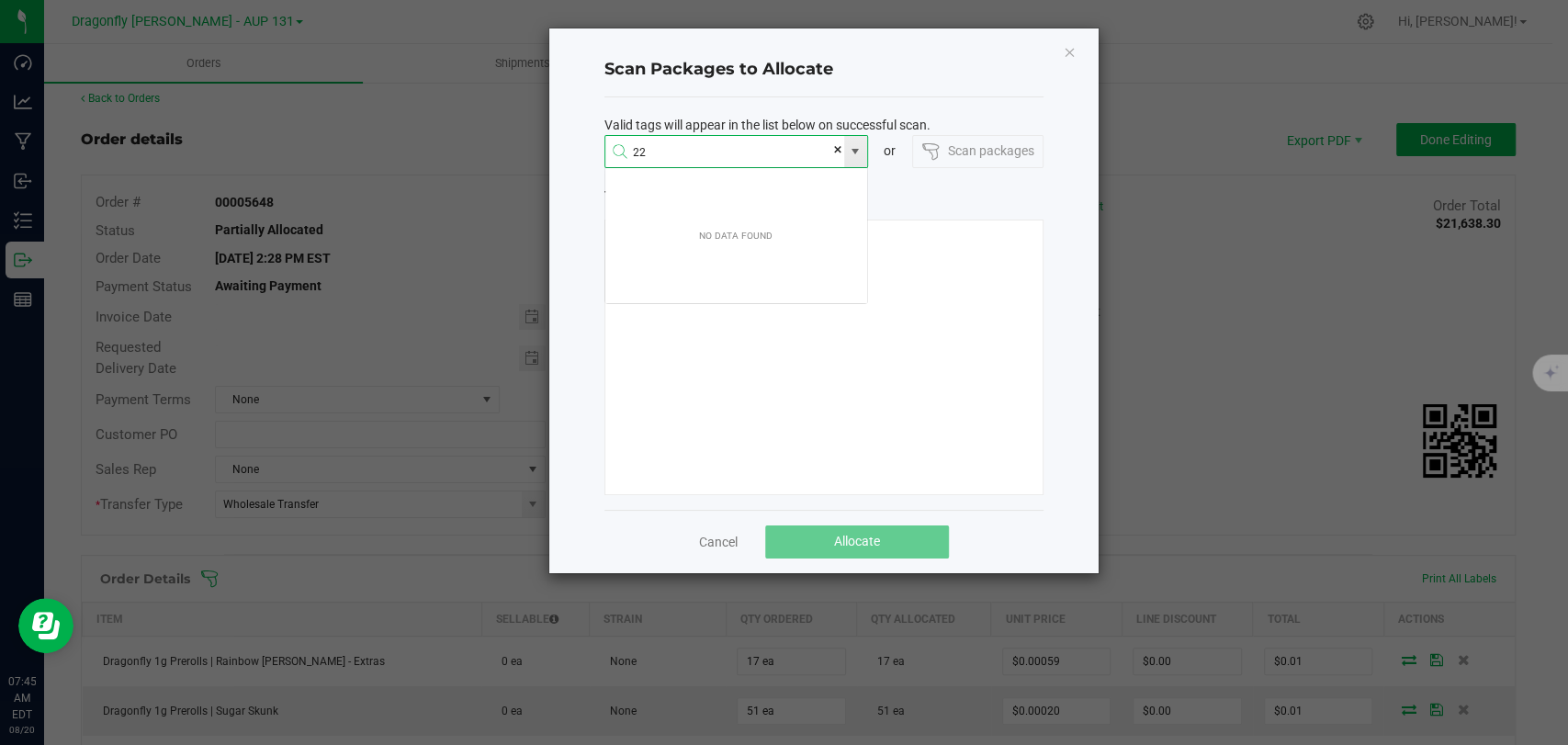
scroll to position [32, 263]
click at [766, 182] on li "1A405030000CA59000221206" at bounding box center [736, 187] width 261 height 32
type input "1A405030000CA59000221206"
type input "1"
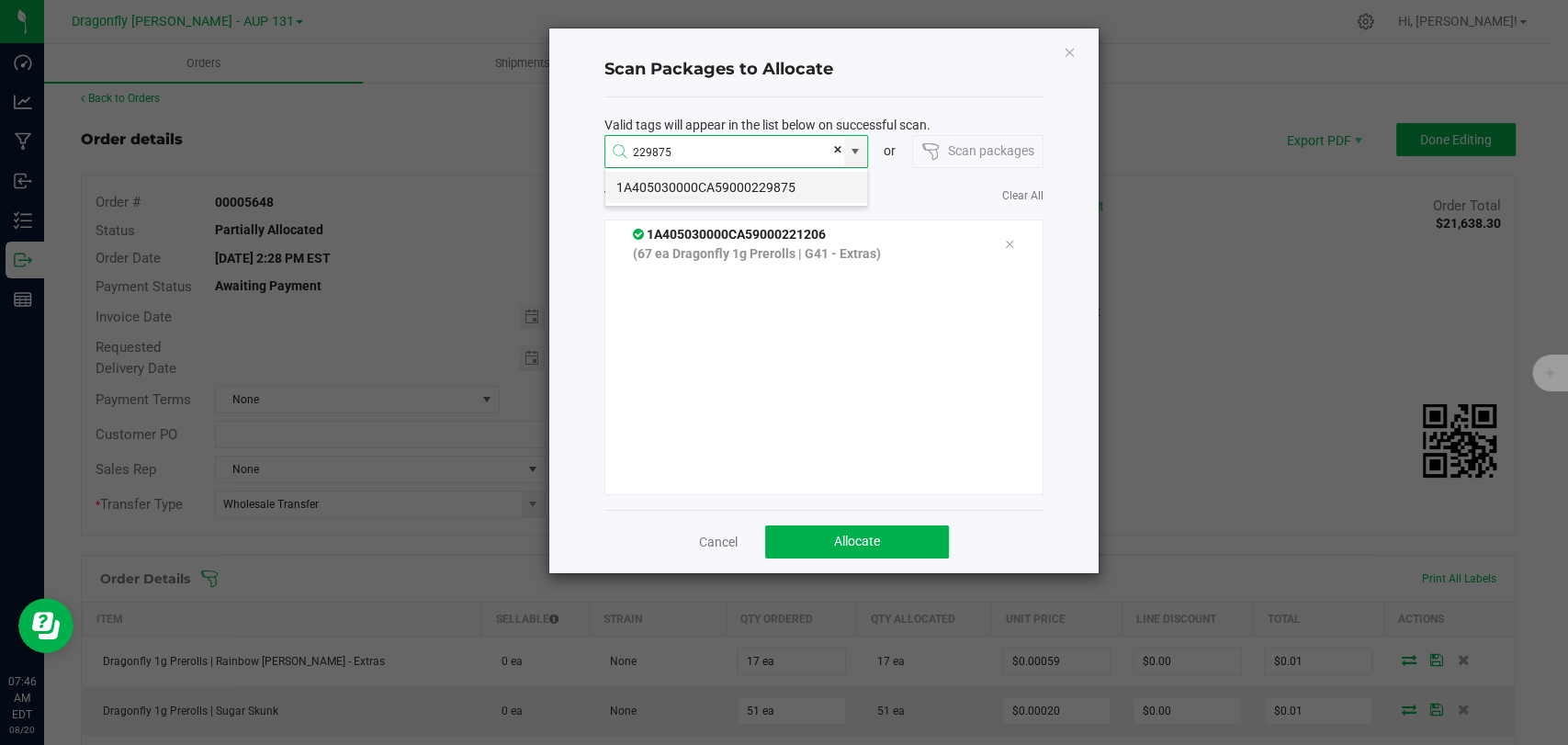
click at [781, 187] on li "1A405030000CA59000229875" at bounding box center [736, 187] width 261 height 32
type input "1A405030000CA59000229875"
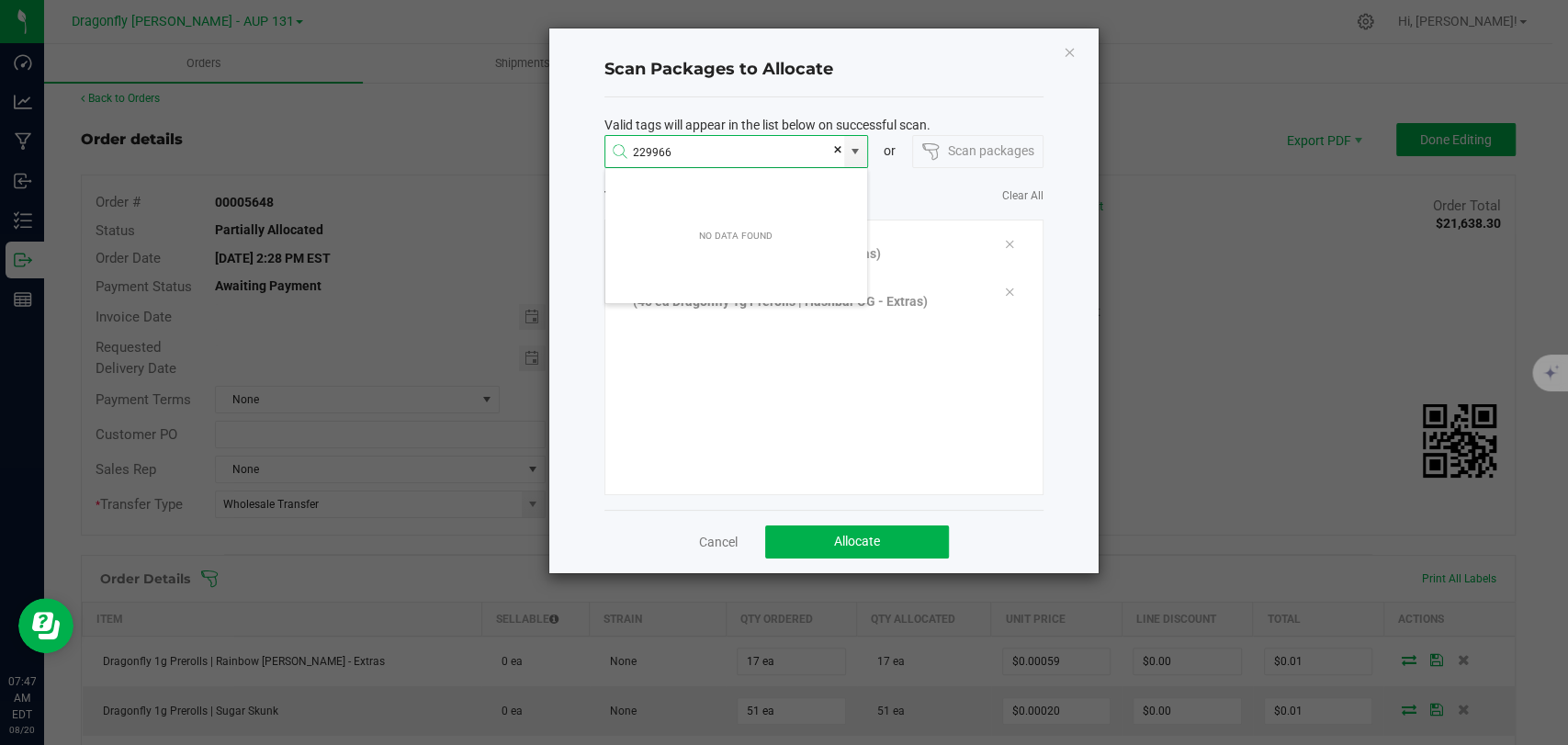
type input "229966"
click at [949, 412] on div "1A405030000CA59000221206 (67 ea Dragonfly 1g Prerolls | G41 - Extras) 1A4050300…" at bounding box center [823, 357] width 439 height 276
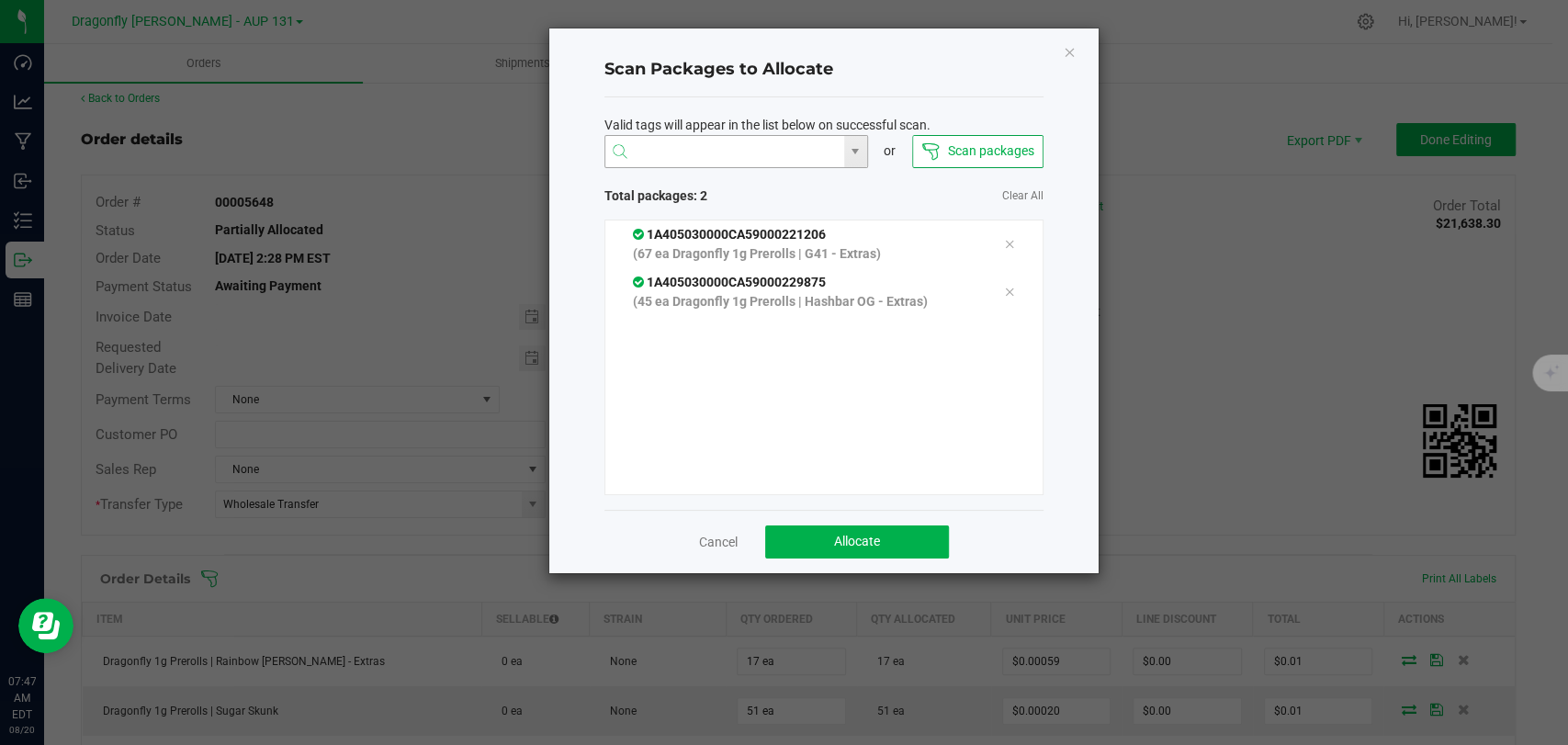
click at [732, 164] on input "NO DATA FOUND" at bounding box center [724, 152] width 239 height 33
click at [777, 198] on li "1A405030000CA59000230012" at bounding box center [736, 187] width 261 height 32
type input "1A405030000CA59000230012"
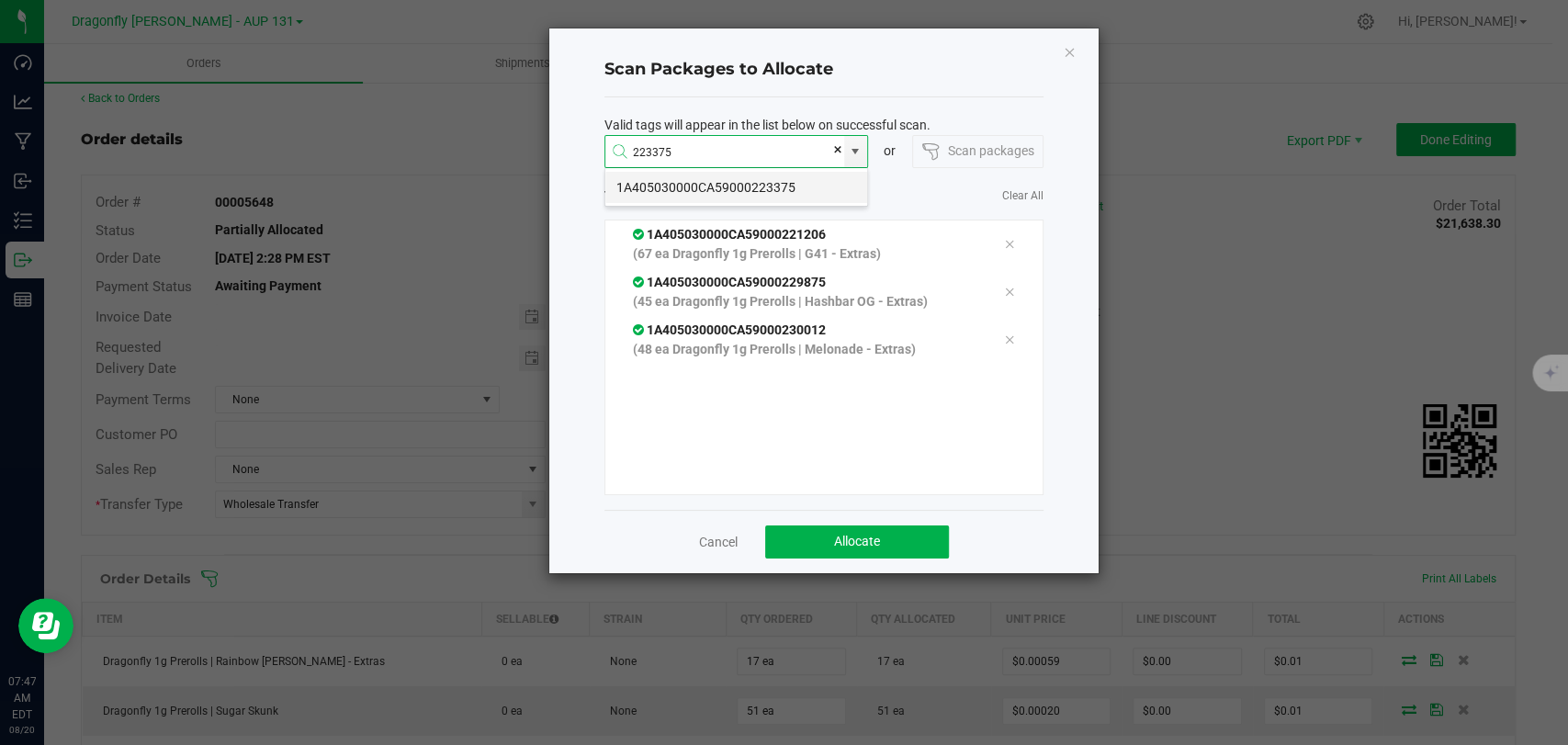
click at [715, 198] on li "1A405030000CA59000223375" at bounding box center [736, 187] width 261 height 32
type input "1A405030000CA59000223375"
click at [748, 183] on li "1A405030000CA59000223287" at bounding box center [736, 187] width 261 height 32
type input "1A405030000CA59000223287"
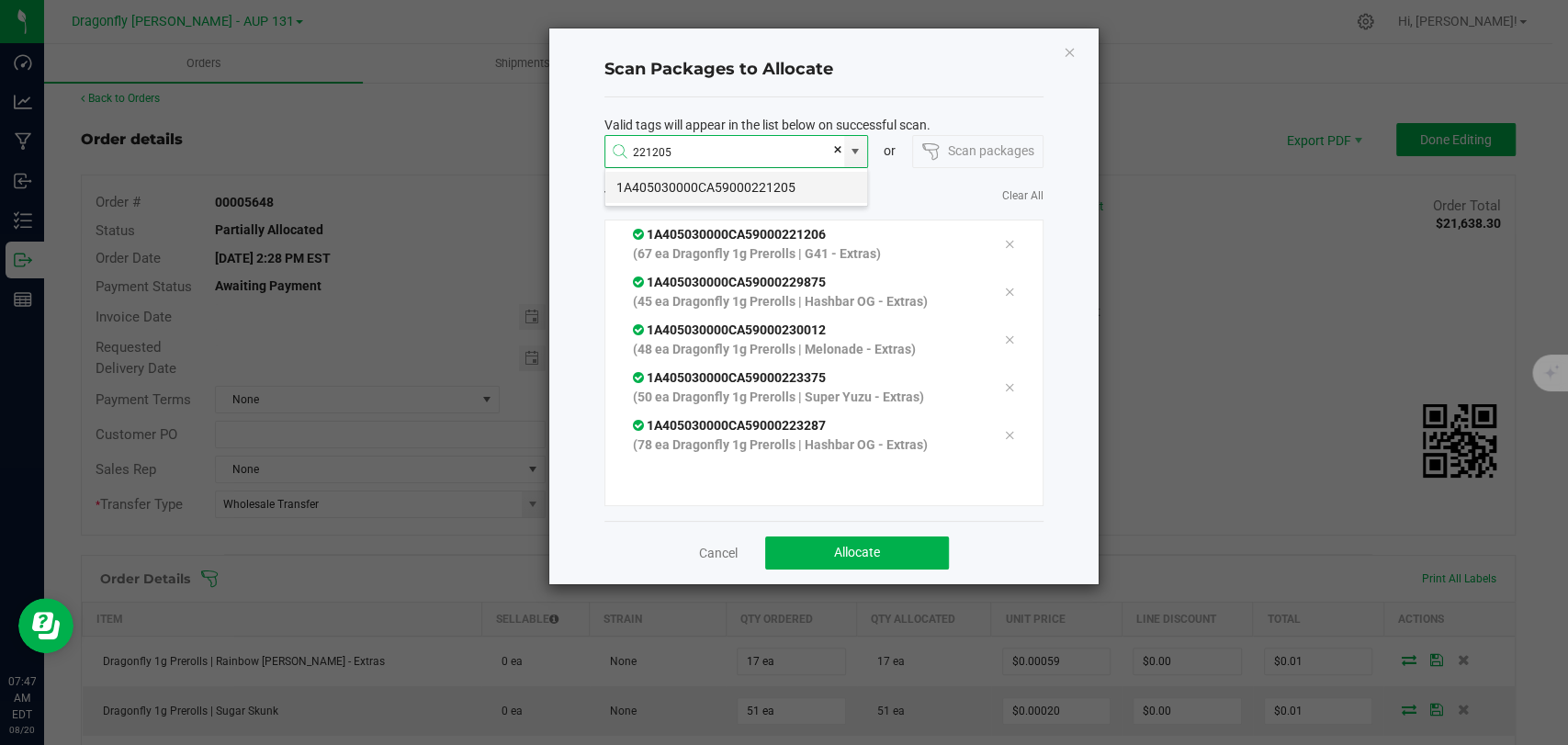
click at [786, 182] on li "1A405030000CA59000221205" at bounding box center [736, 187] width 261 height 32
type input "1A405030000CA59000221205"
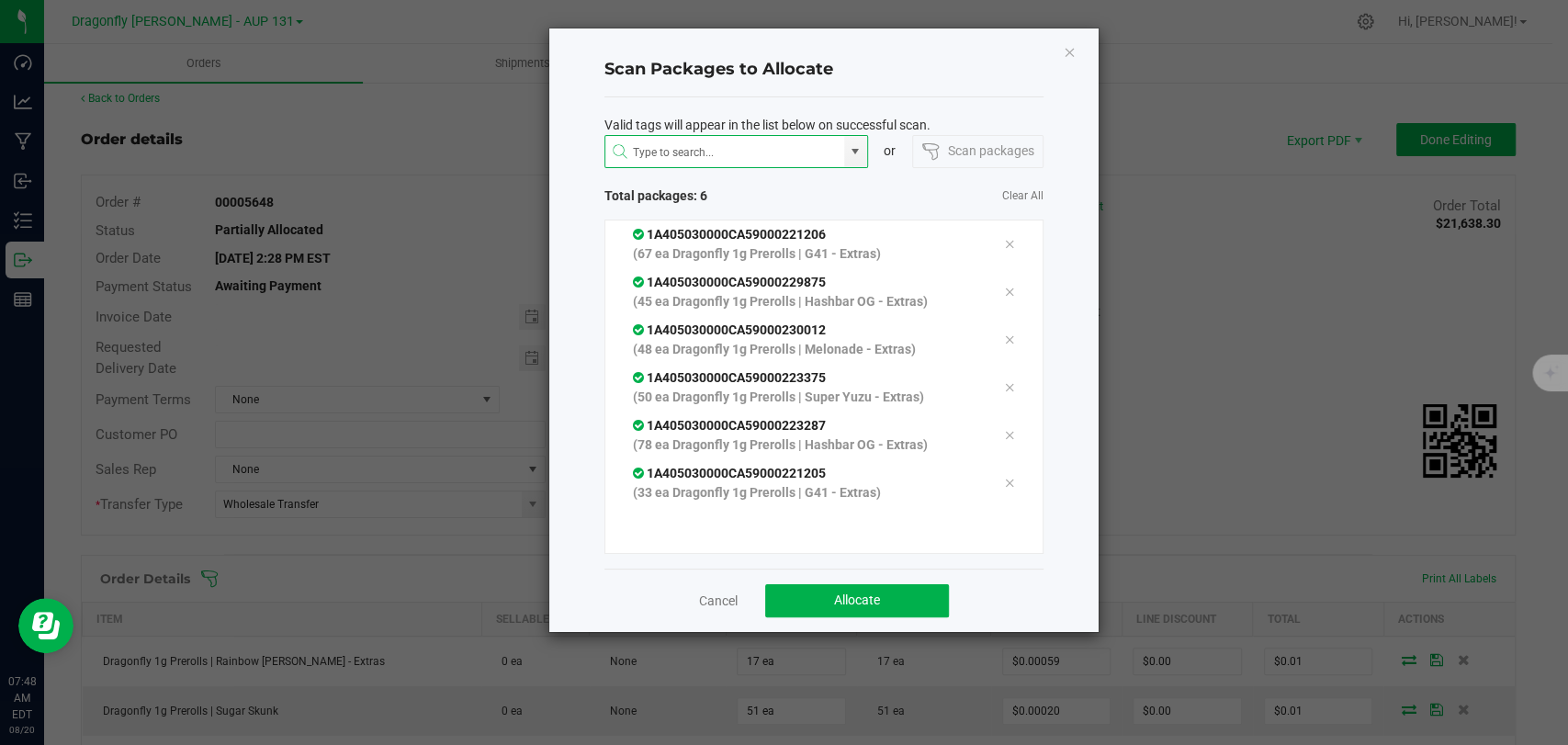
click at [883, 616] on div "Cancel Allocate" at bounding box center [823, 601] width 439 height 63
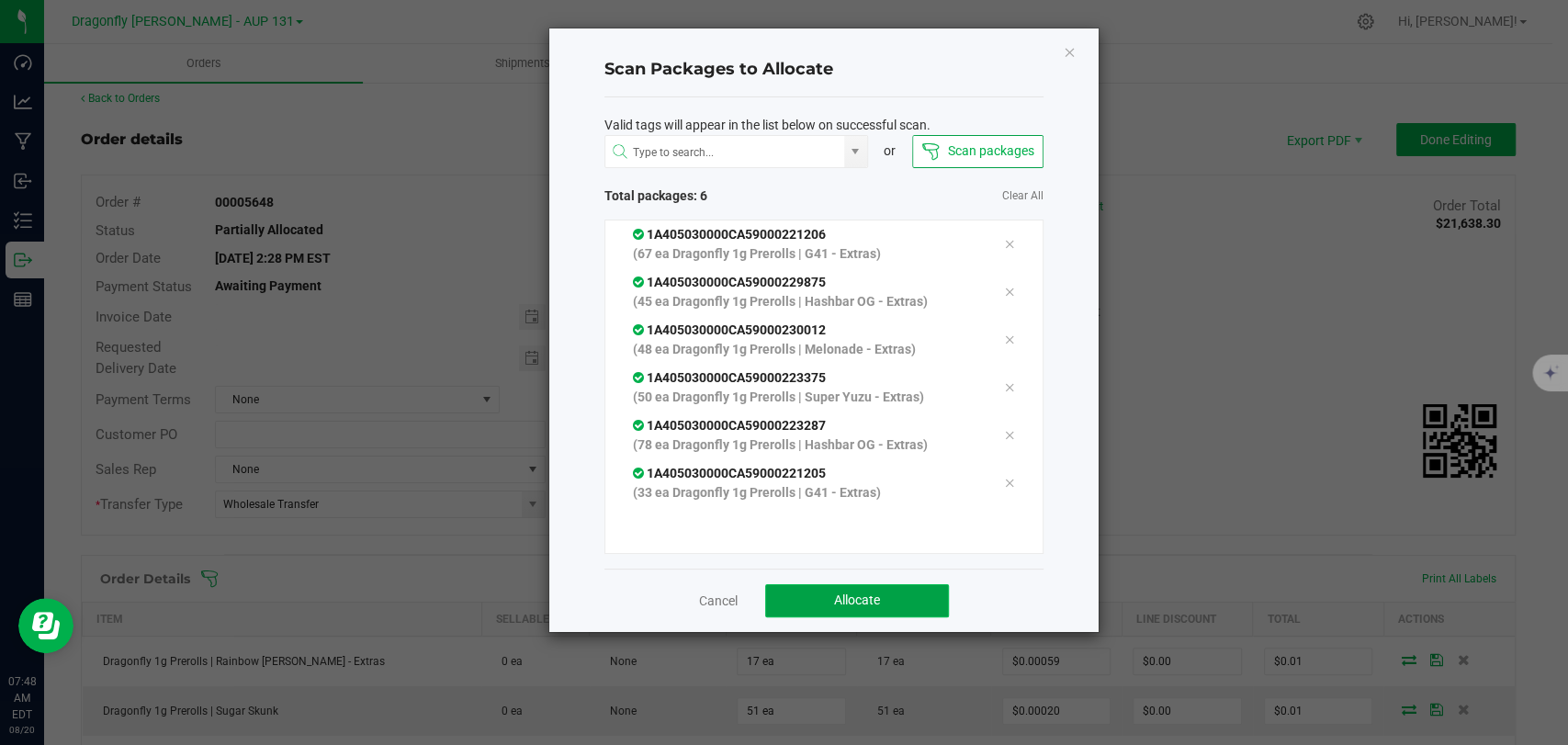
click at [882, 597] on button "Allocate" at bounding box center [856, 601] width 184 height 33
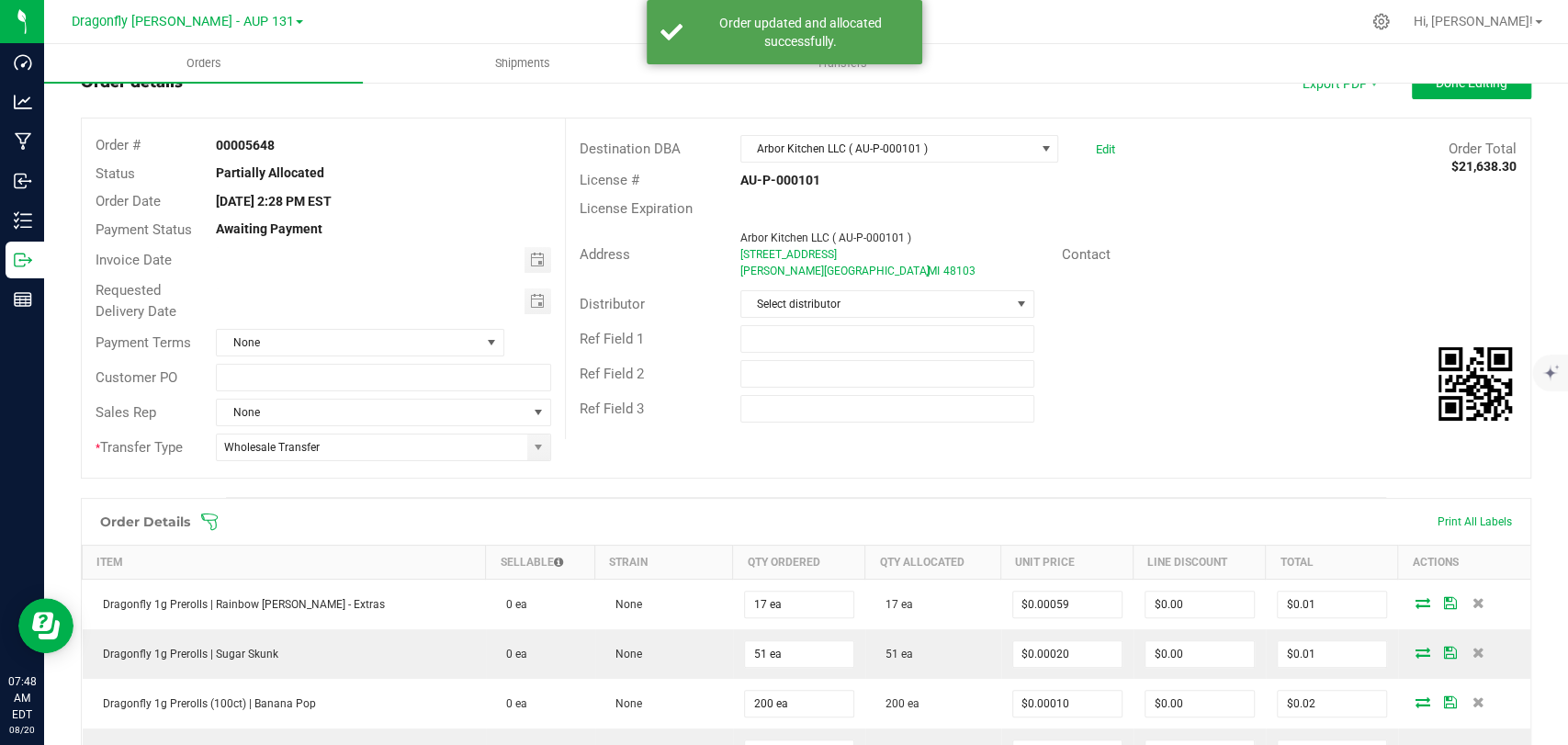
scroll to position [0, 0]
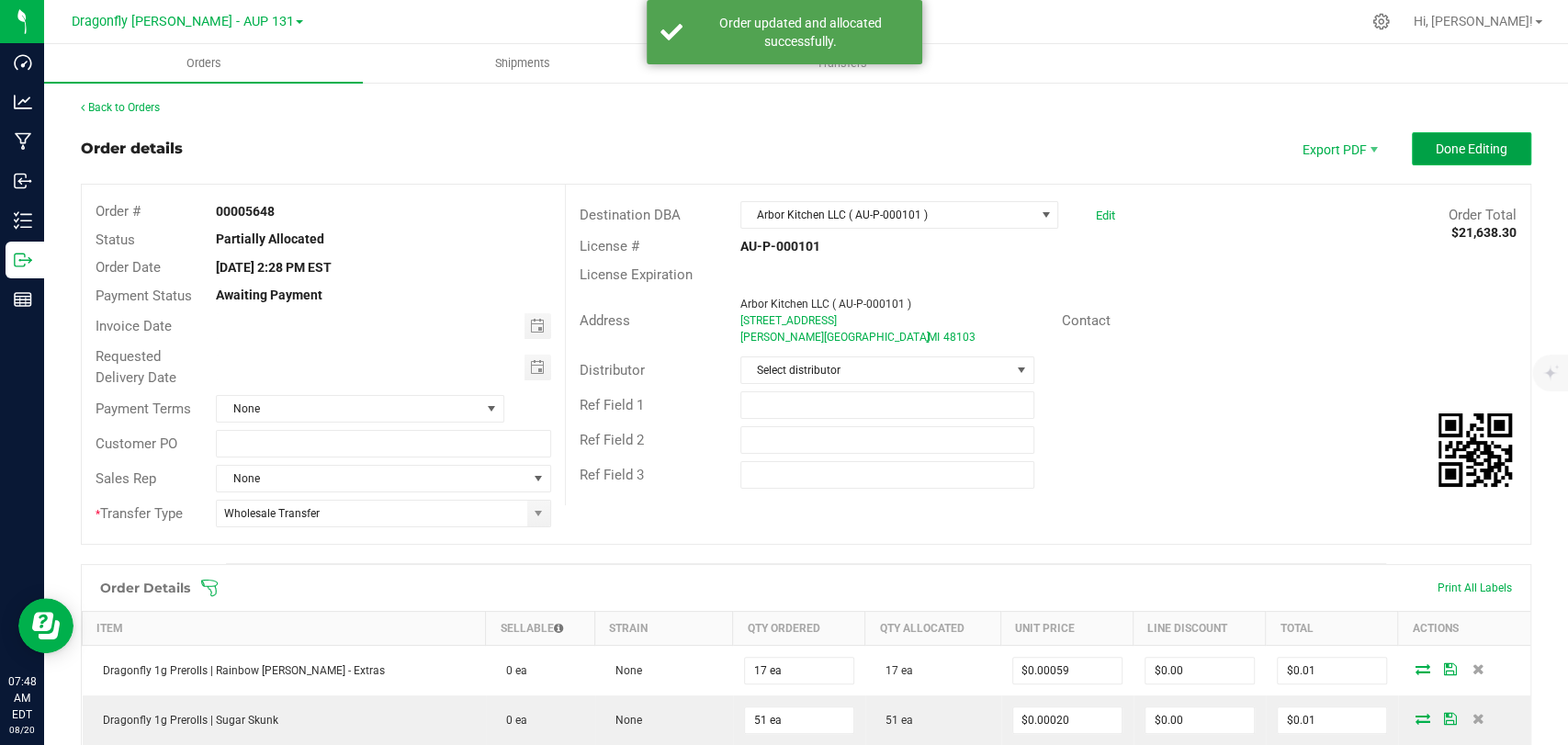
click at [1421, 157] on button "Done Editing" at bounding box center [1471, 149] width 119 height 33
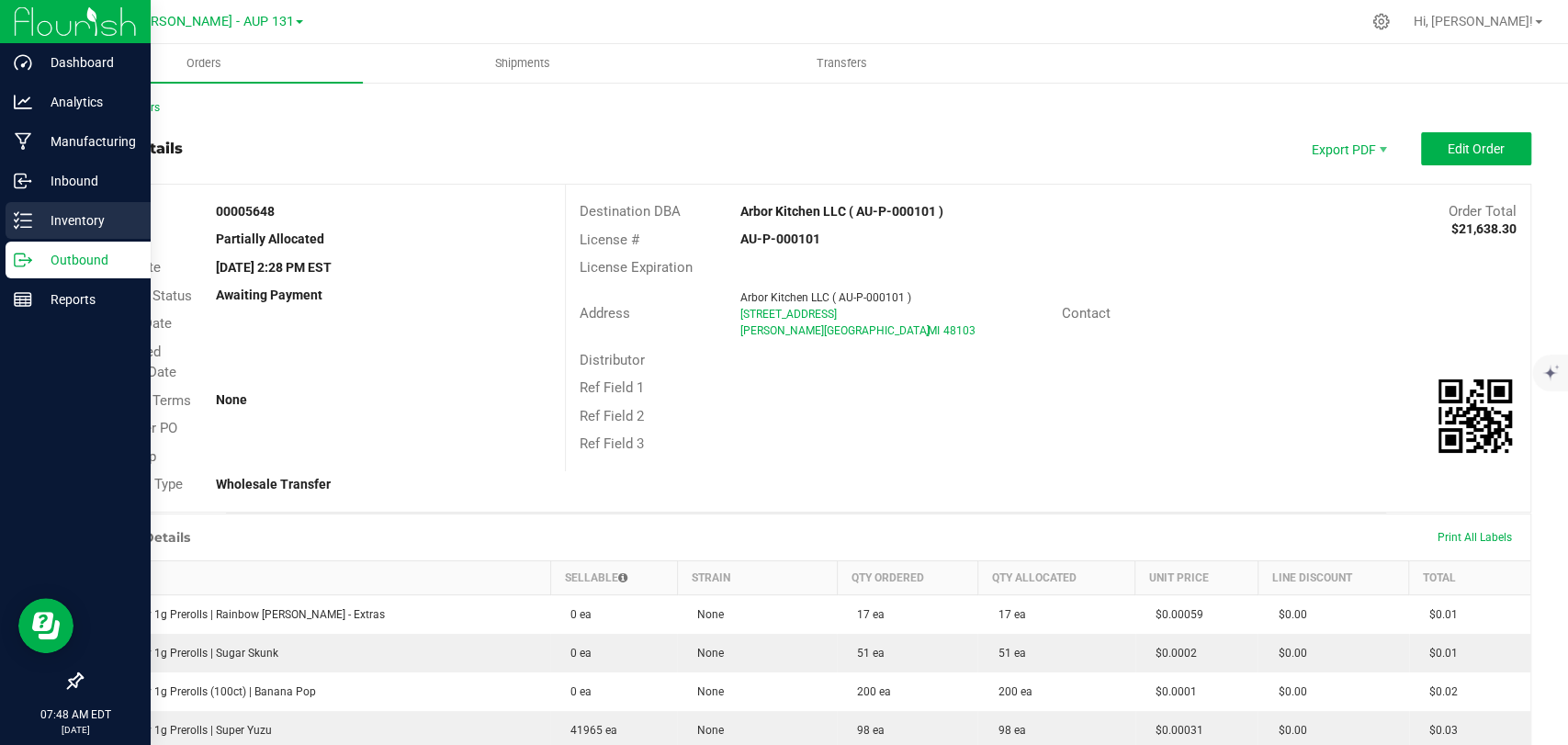
click at [28, 237] on div "Inventory" at bounding box center [78, 220] width 145 height 37
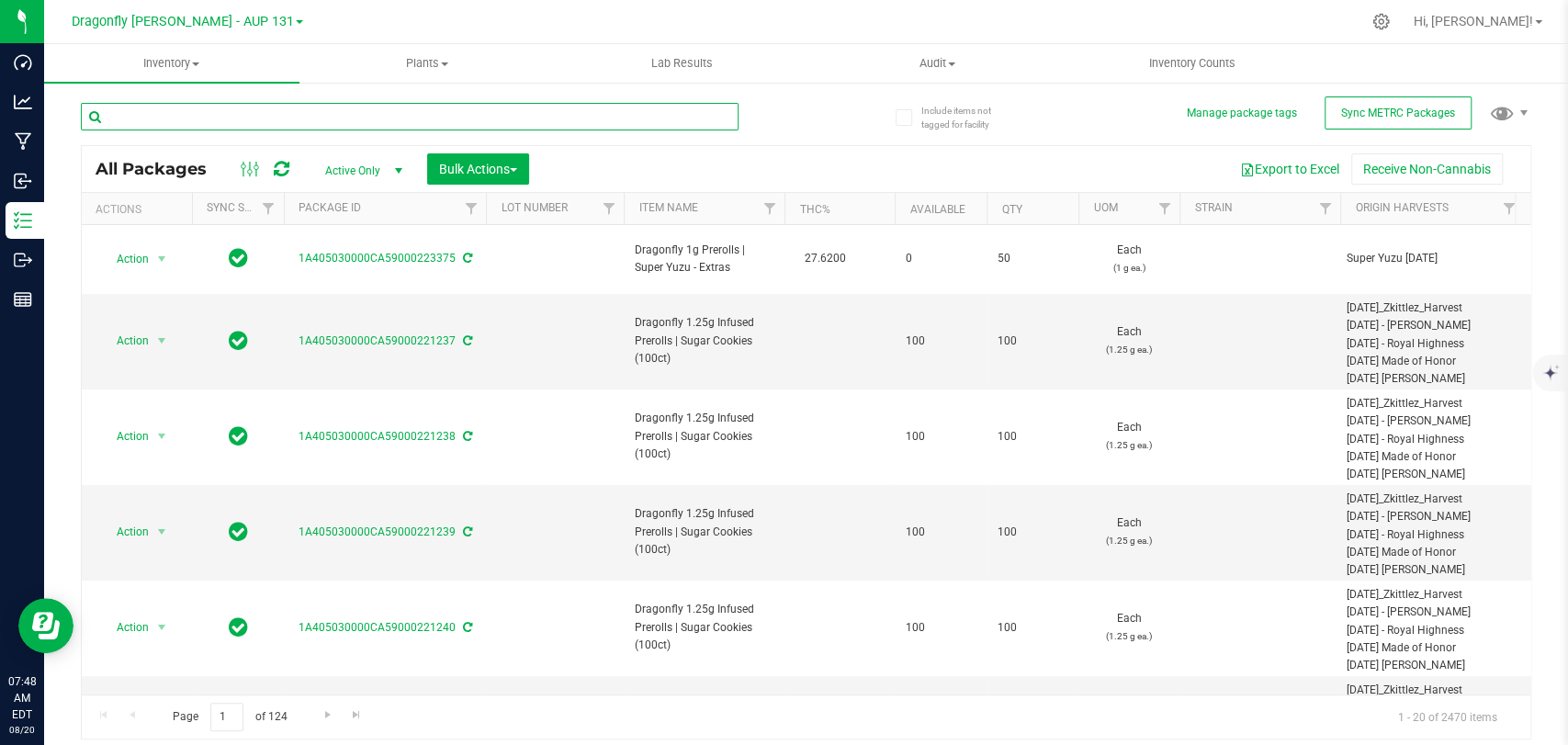
click at [398, 123] on input "text" at bounding box center [409, 116] width 657 height 28
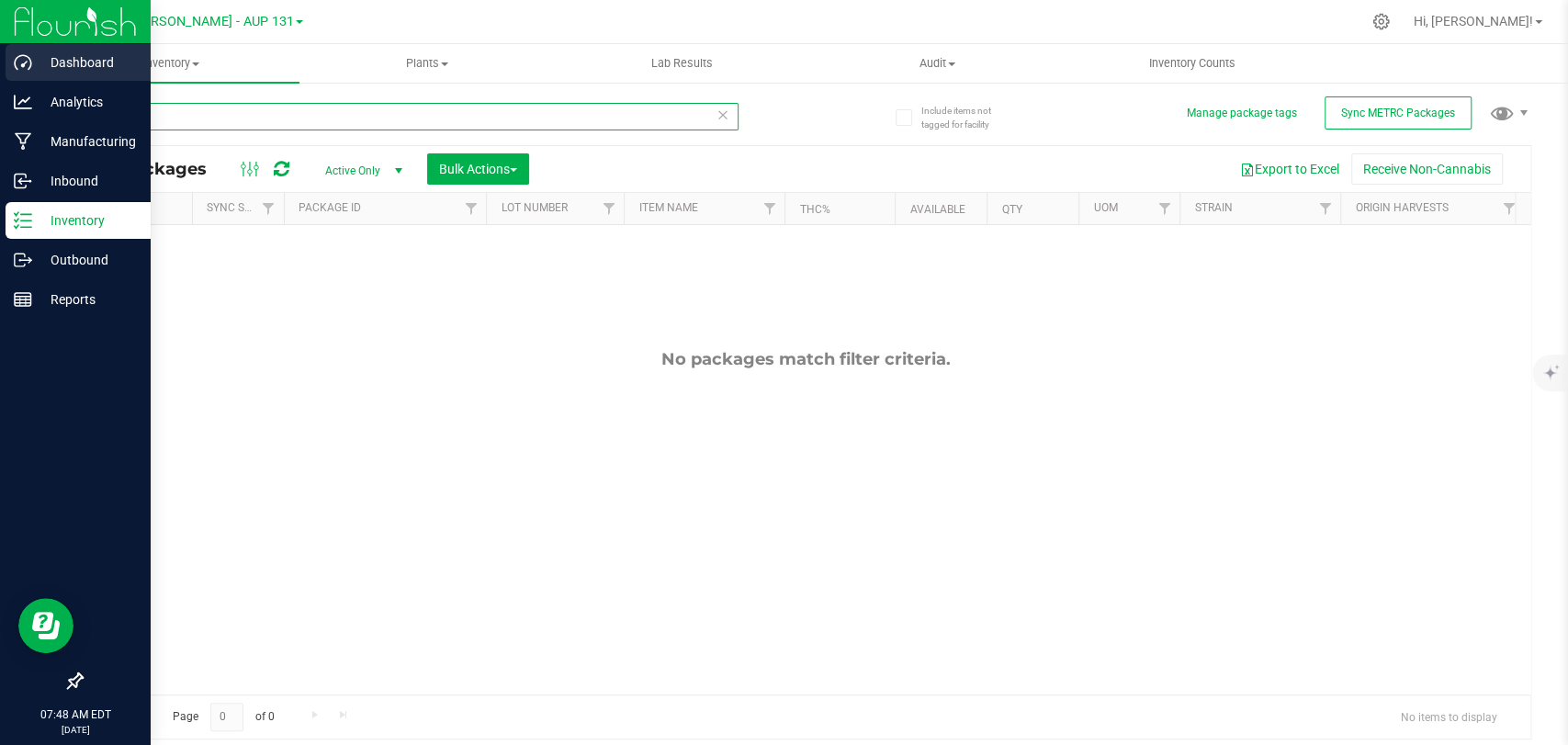
drag, startPoint x: 253, startPoint y: 122, endPoint x: 8, endPoint y: 56, distance: 253.7
click at [0, 63] on div "Dashboard Analytics Manufacturing Inbound Inventory Outbound Reports 07:48 AM E…" at bounding box center [784, 372] width 1568 height 745
drag, startPoint x: 156, startPoint y: 127, endPoint x: 0, endPoint y: 48, distance: 174.9
click at [0, 53] on div "Dashboard Analytics Manufacturing Inbound Inventory Outbound Reports 07:48 AM E…" at bounding box center [784, 372] width 1568 height 745
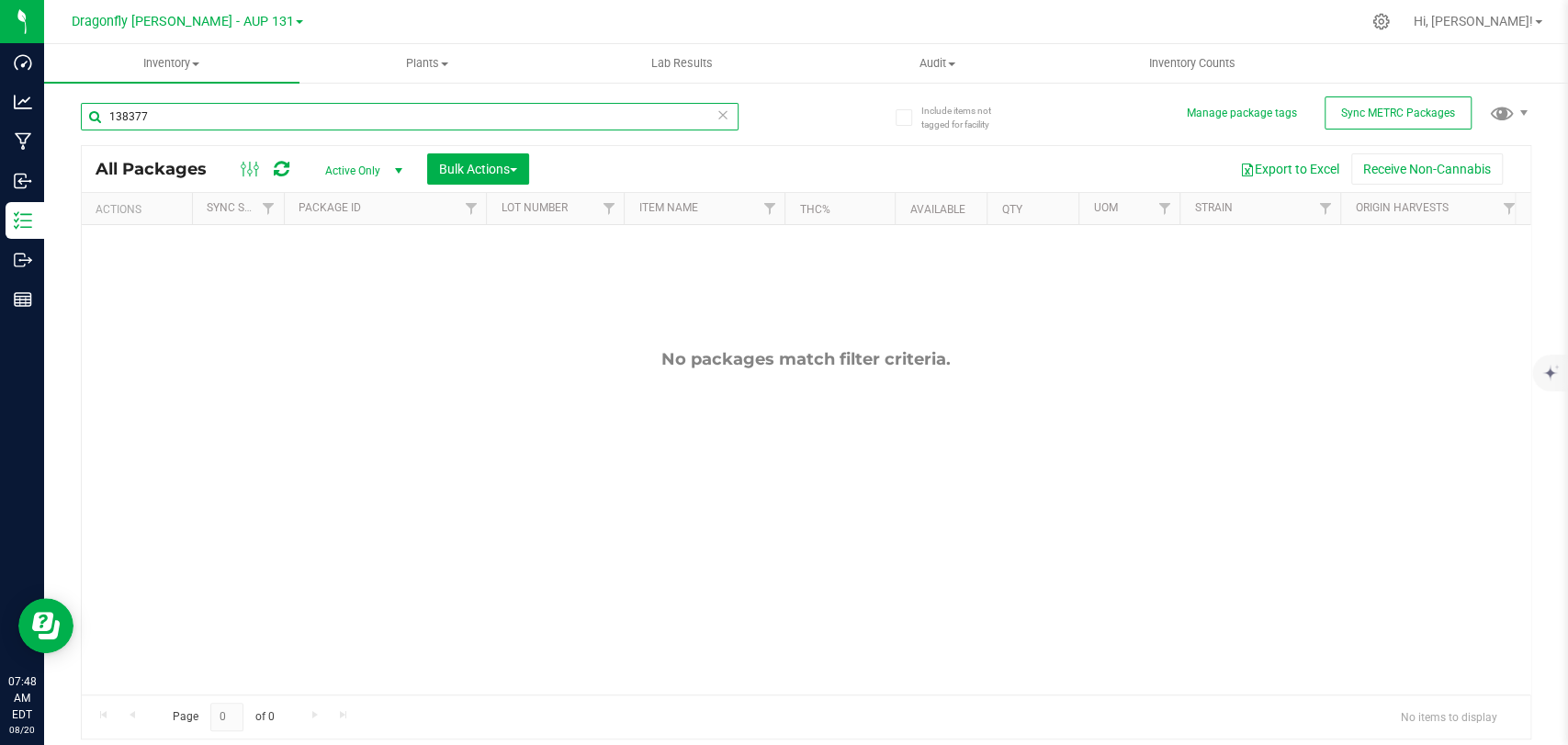
type input "138377"
click at [395, 159] on span "select" at bounding box center [398, 170] width 23 height 26
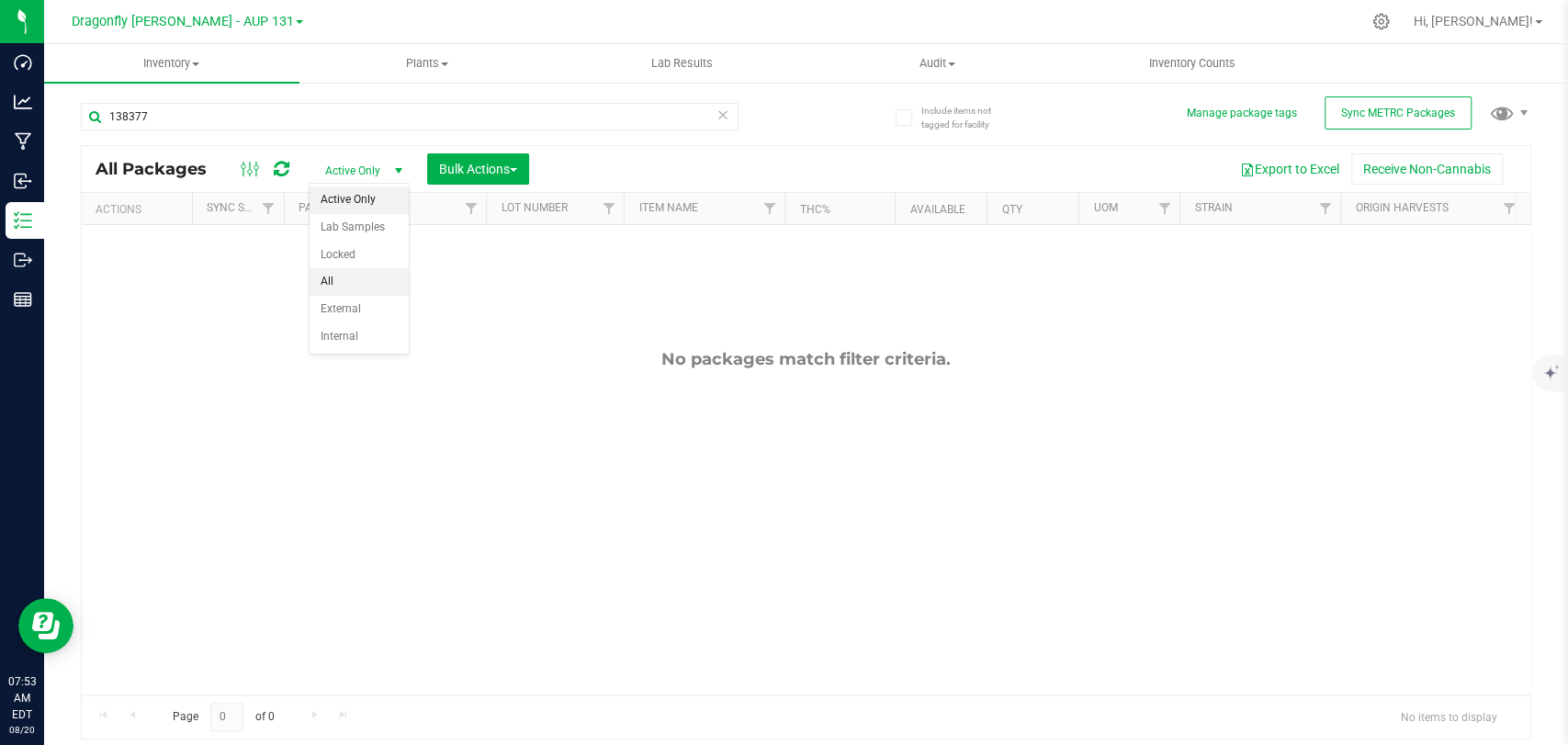
click at [369, 288] on li "All" at bounding box center [358, 282] width 99 height 28
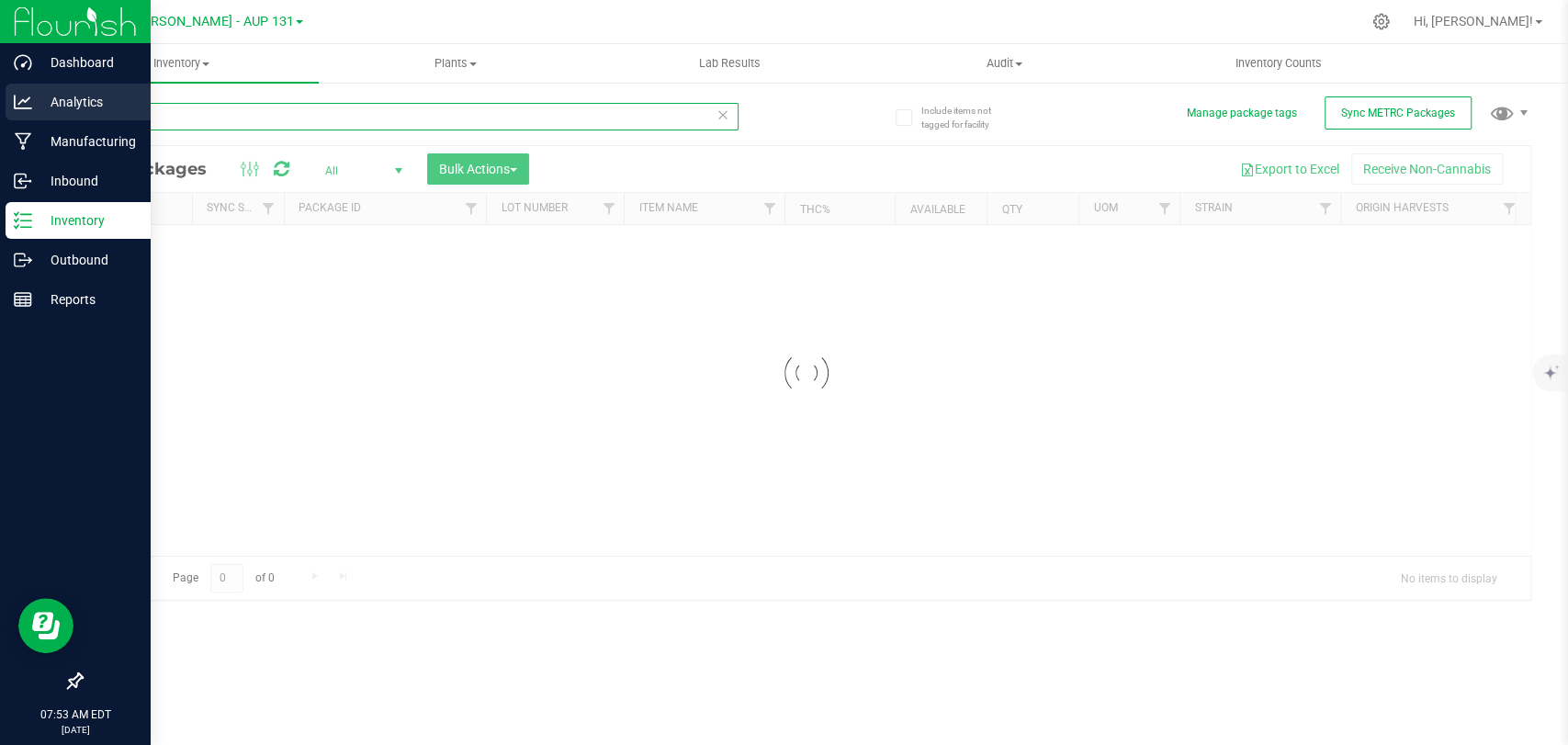
drag, startPoint x: 166, startPoint y: 122, endPoint x: 0, endPoint y: 92, distance: 168.7
click at [0, 97] on div "Dashboard Analytics Manufacturing Inbound Inventory Outbound Reports 07:53 AM E…" at bounding box center [784, 372] width 1568 height 745
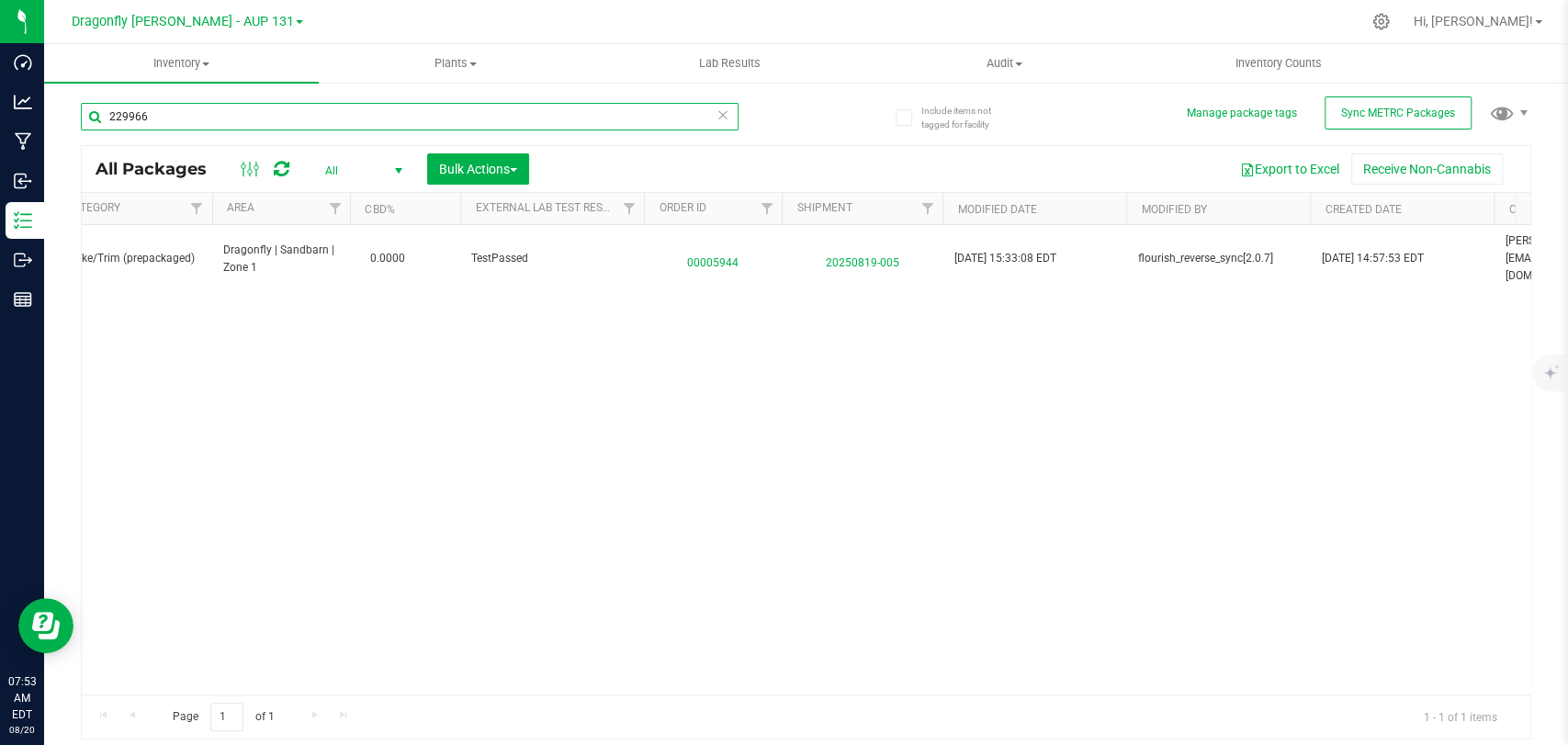
scroll to position [0, 1741]
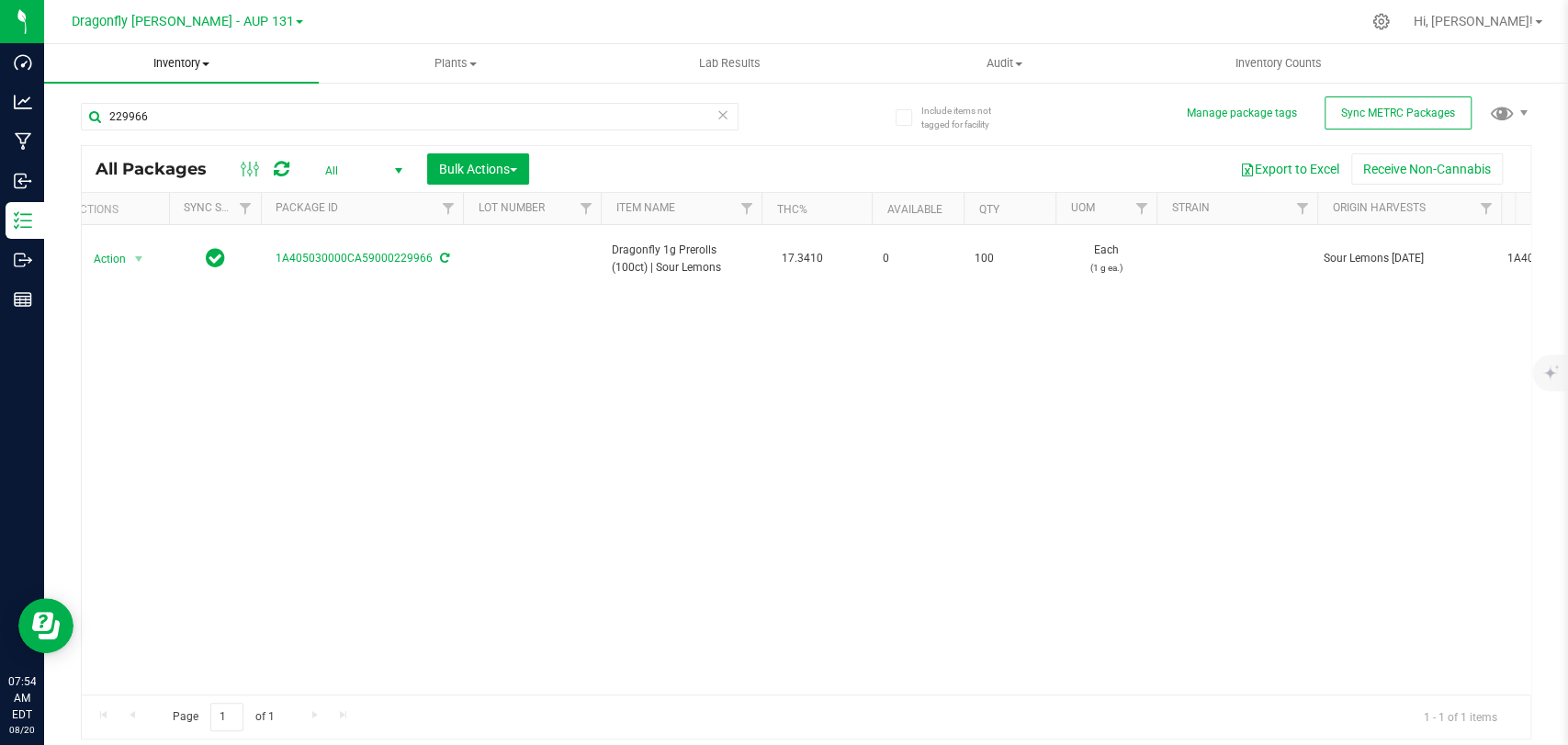
drag, startPoint x: 197, startPoint y: 101, endPoint x: 190, endPoint y: 68, distance: 33.7
click at [0, 59] on div "Dashboard Analytics Manufacturing Inbound Inventory Outbound Reports 07:54 AM E…" at bounding box center [784, 372] width 1568 height 745
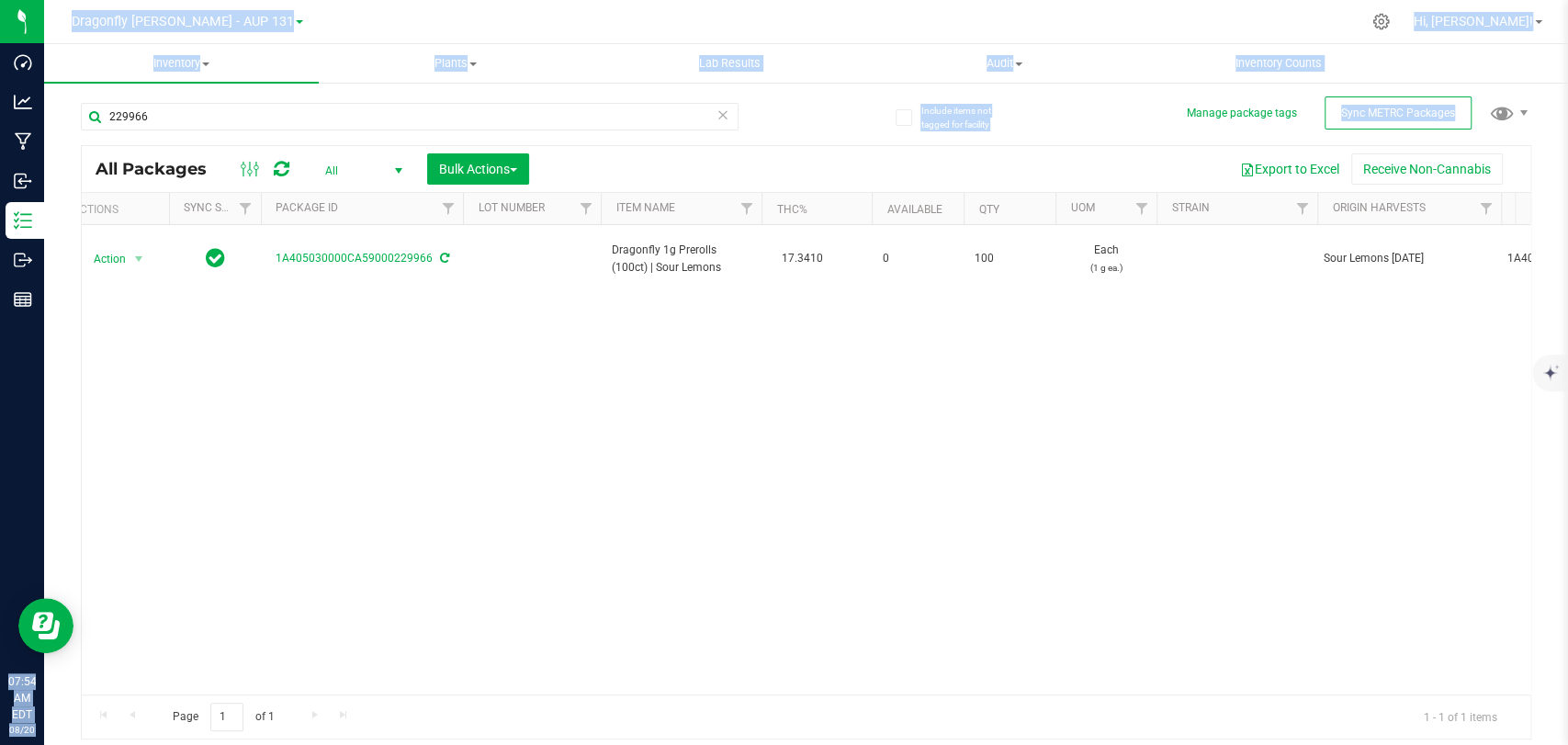
click at [224, 89] on div "229966" at bounding box center [443, 115] width 725 height 59
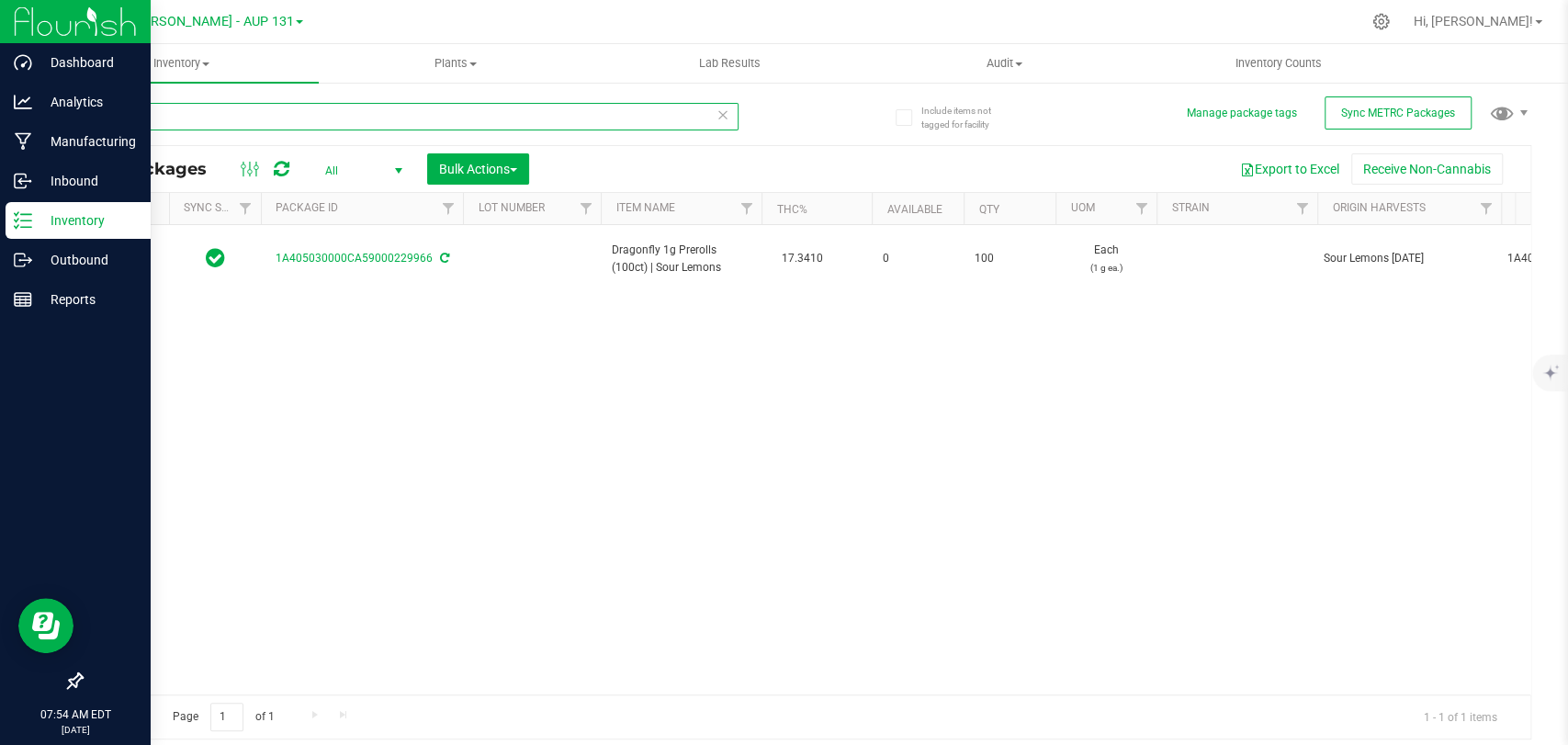
drag, startPoint x: 167, startPoint y: 112, endPoint x: 35, endPoint y: 17, distance: 162.6
click at [0, 17] on div "Dashboard Analytics Manufacturing Inbound Inventory Outbound Reports 07:54 AM E…" at bounding box center [784, 372] width 1568 height 745
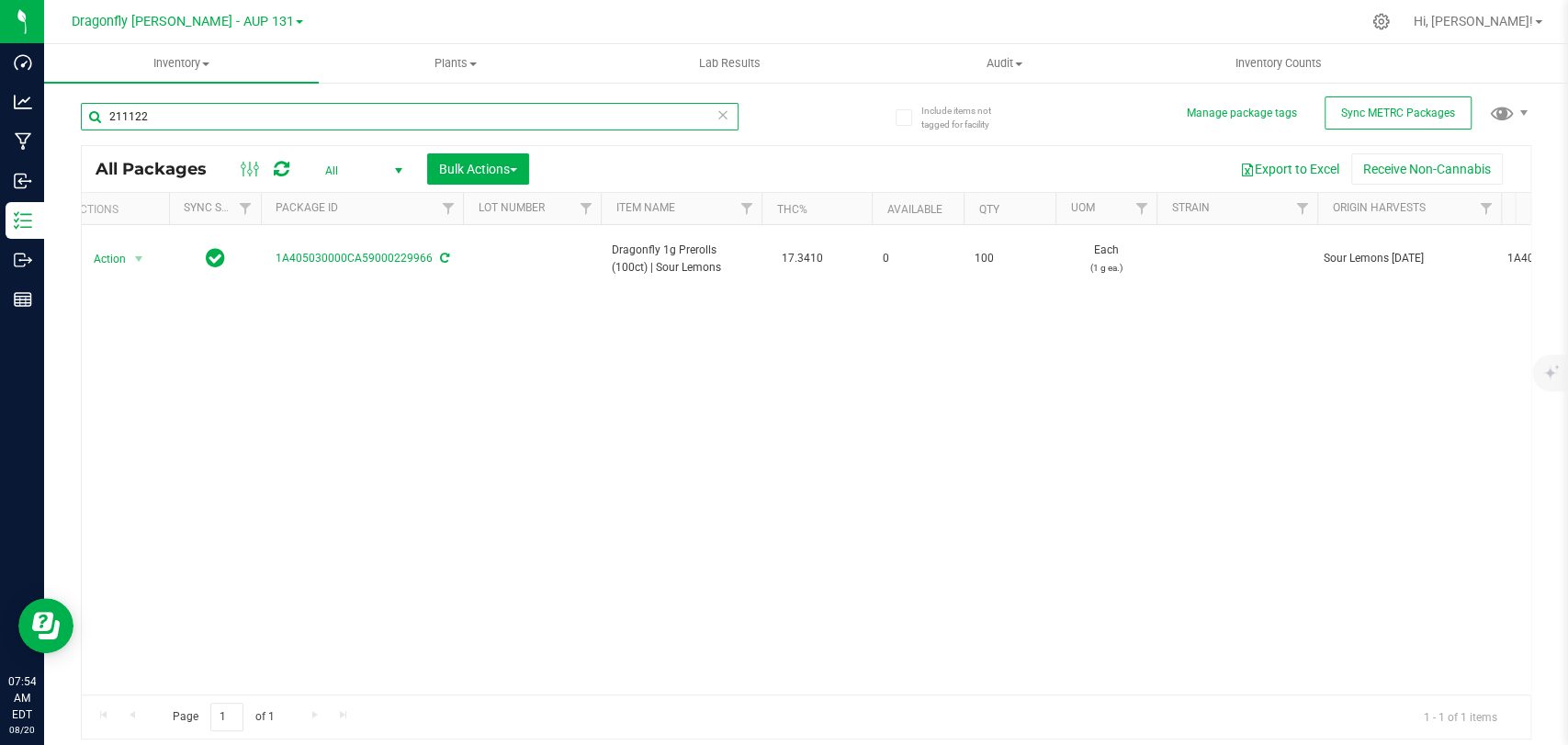
type input "211122"
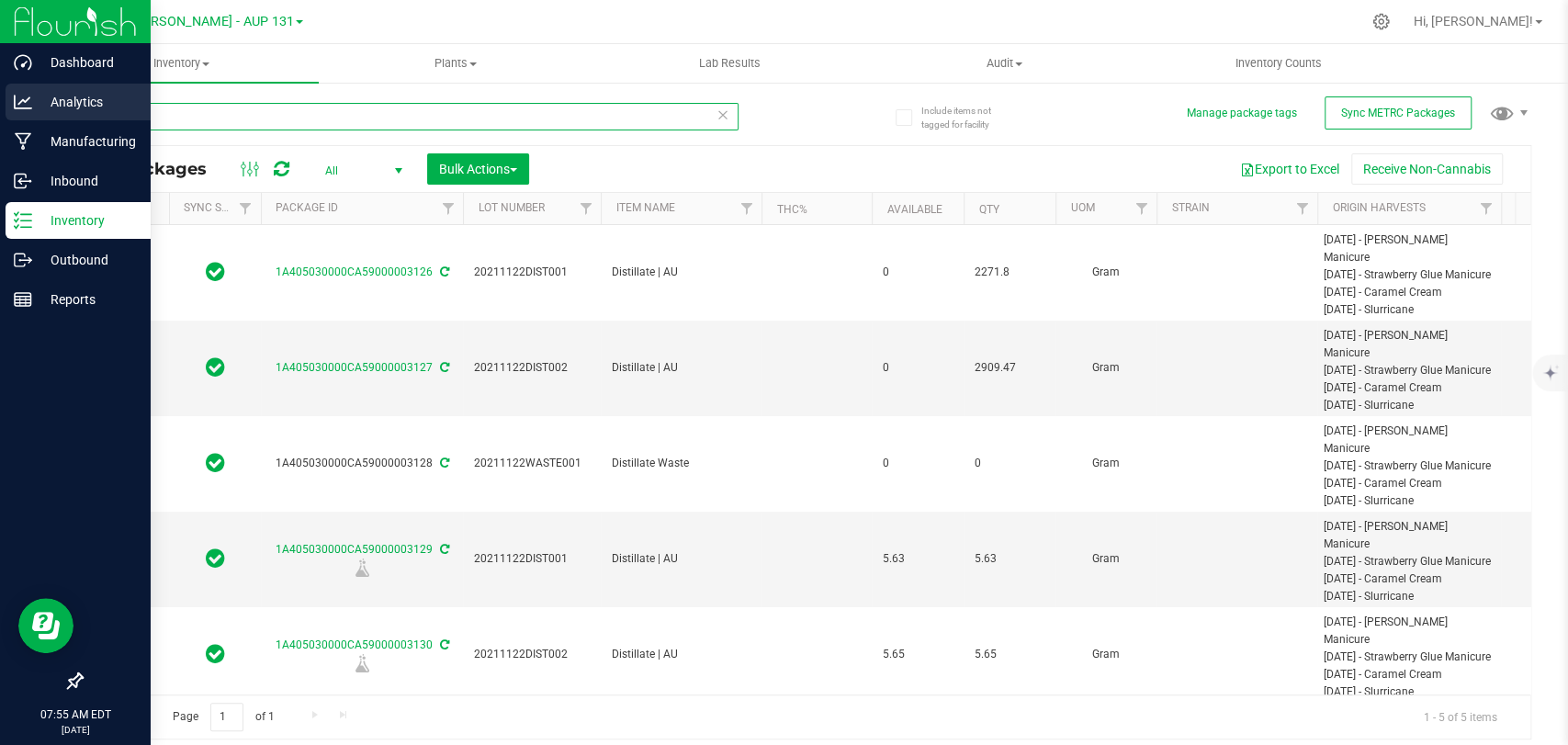
drag, startPoint x: 181, startPoint y: 118, endPoint x: 0, endPoint y: 91, distance: 183.0
click at [0, 91] on div "Dashboard Analytics Manufacturing Inbound Inventory Outbound Reports 07:55 AM E…" at bounding box center [784, 372] width 1568 height 745
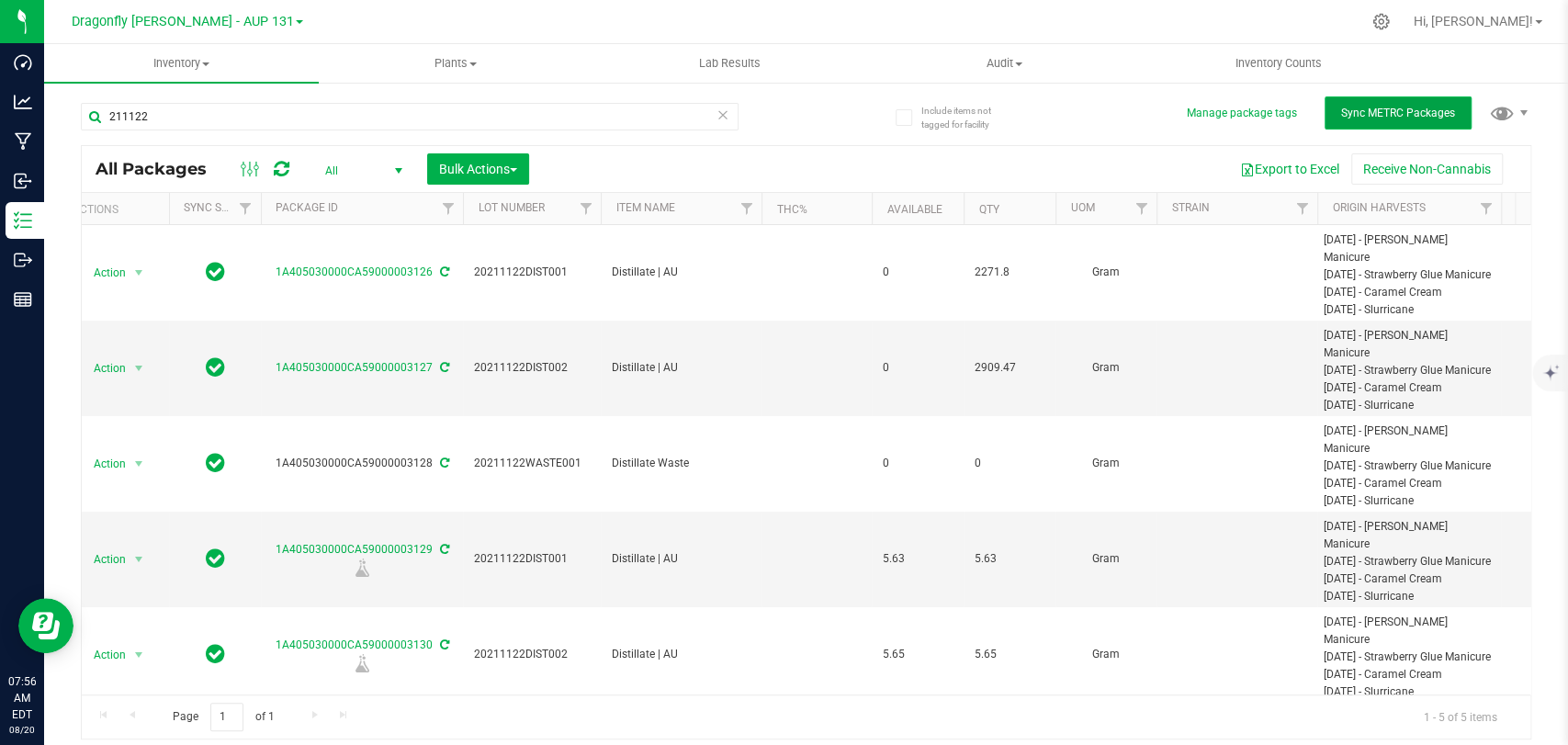
click at [1383, 120] on button "Sync METRC Packages" at bounding box center [1397, 112] width 147 height 33
click at [355, 178] on span "All" at bounding box center [359, 170] width 101 height 26
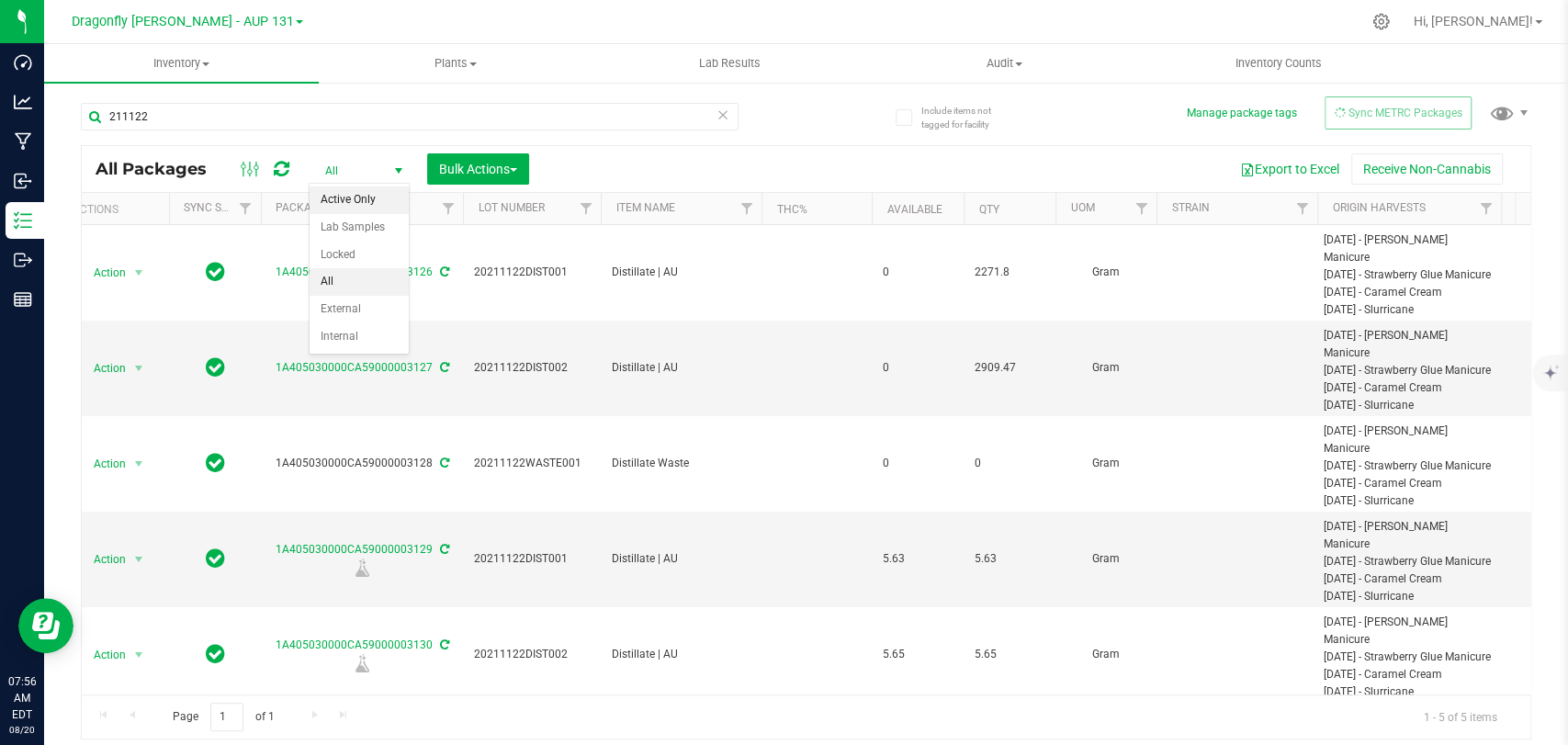
click at [364, 198] on li "Active Only" at bounding box center [358, 200] width 99 height 28
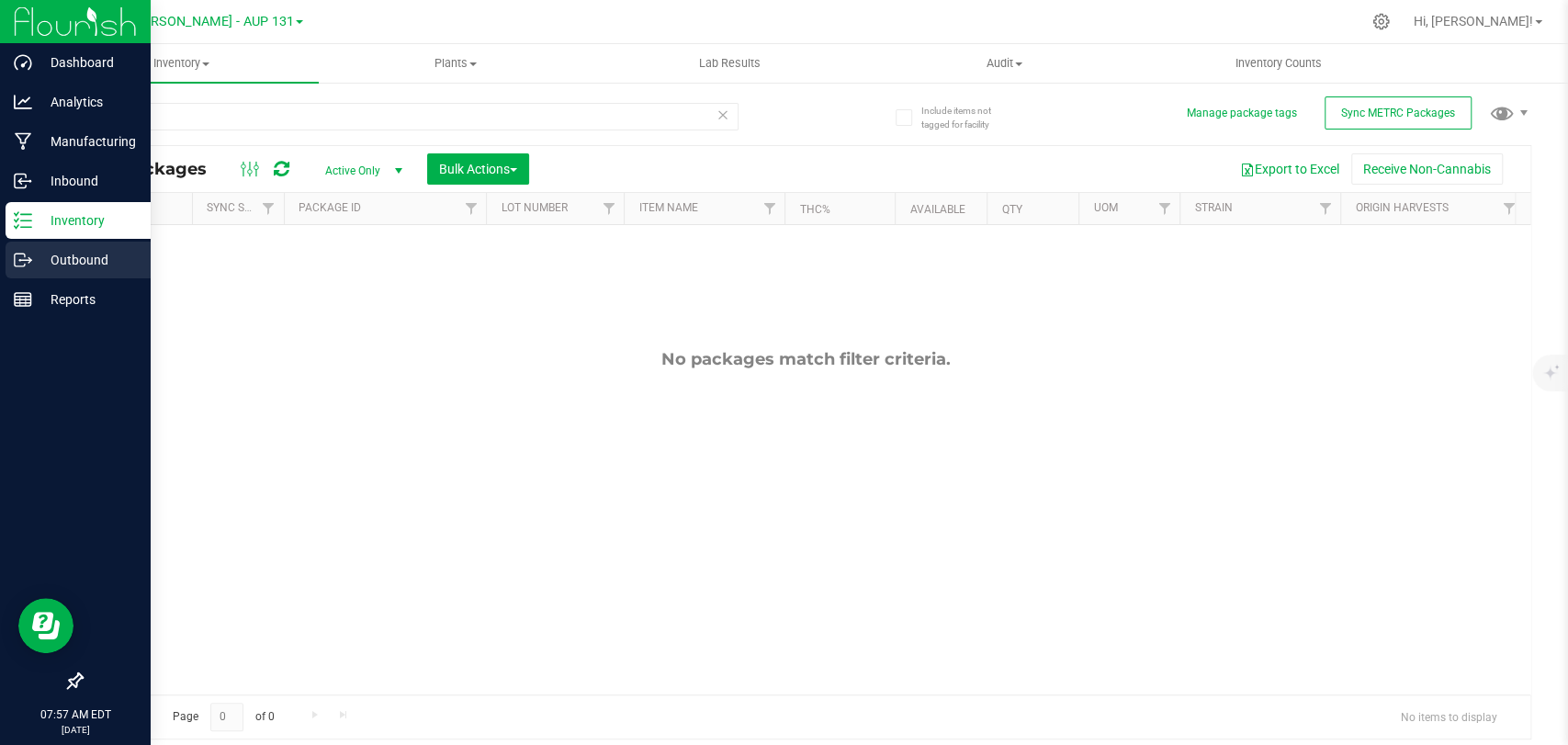
click at [69, 261] on p "Outbound" at bounding box center [86, 260] width 110 height 22
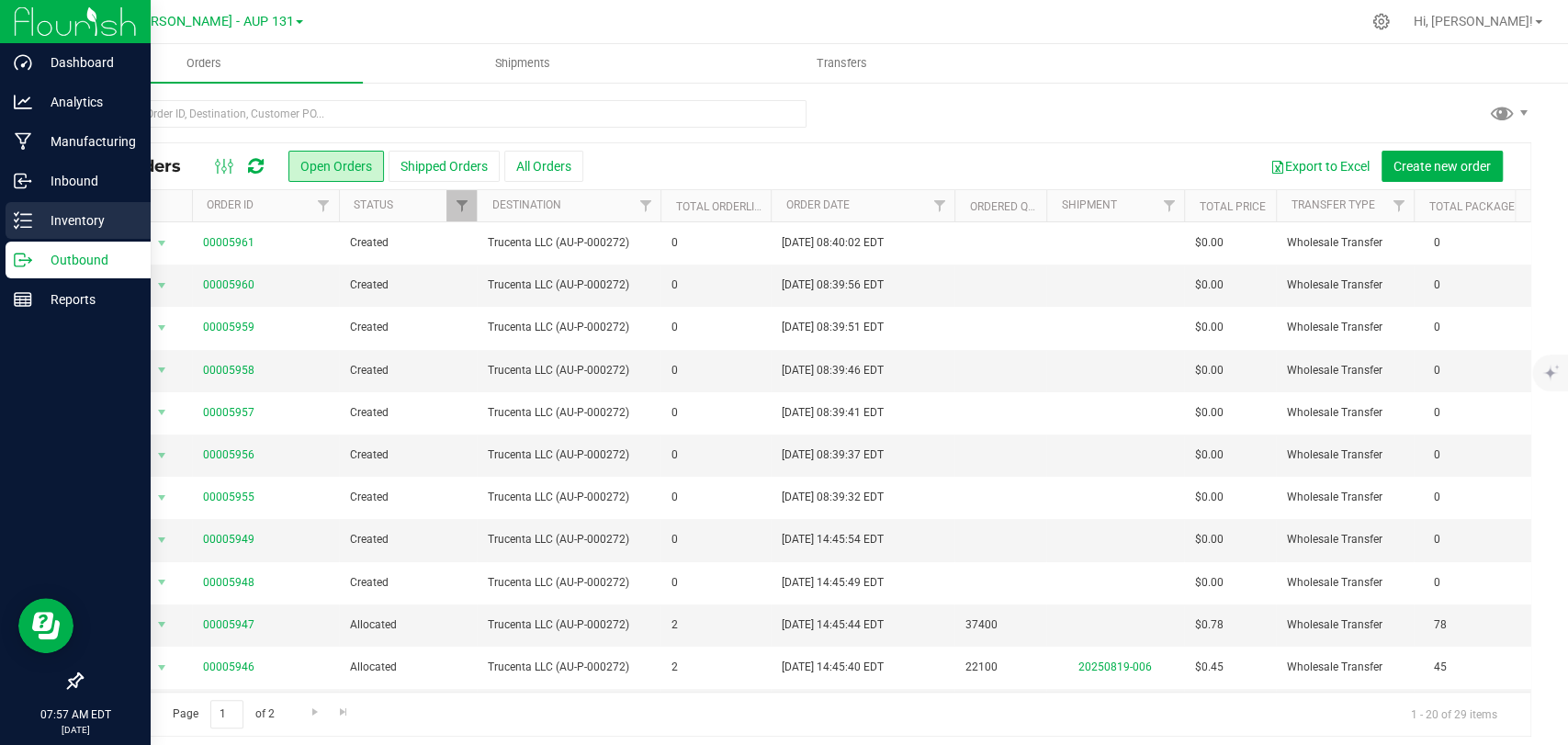
click at [59, 219] on p "Inventory" at bounding box center [86, 220] width 110 height 22
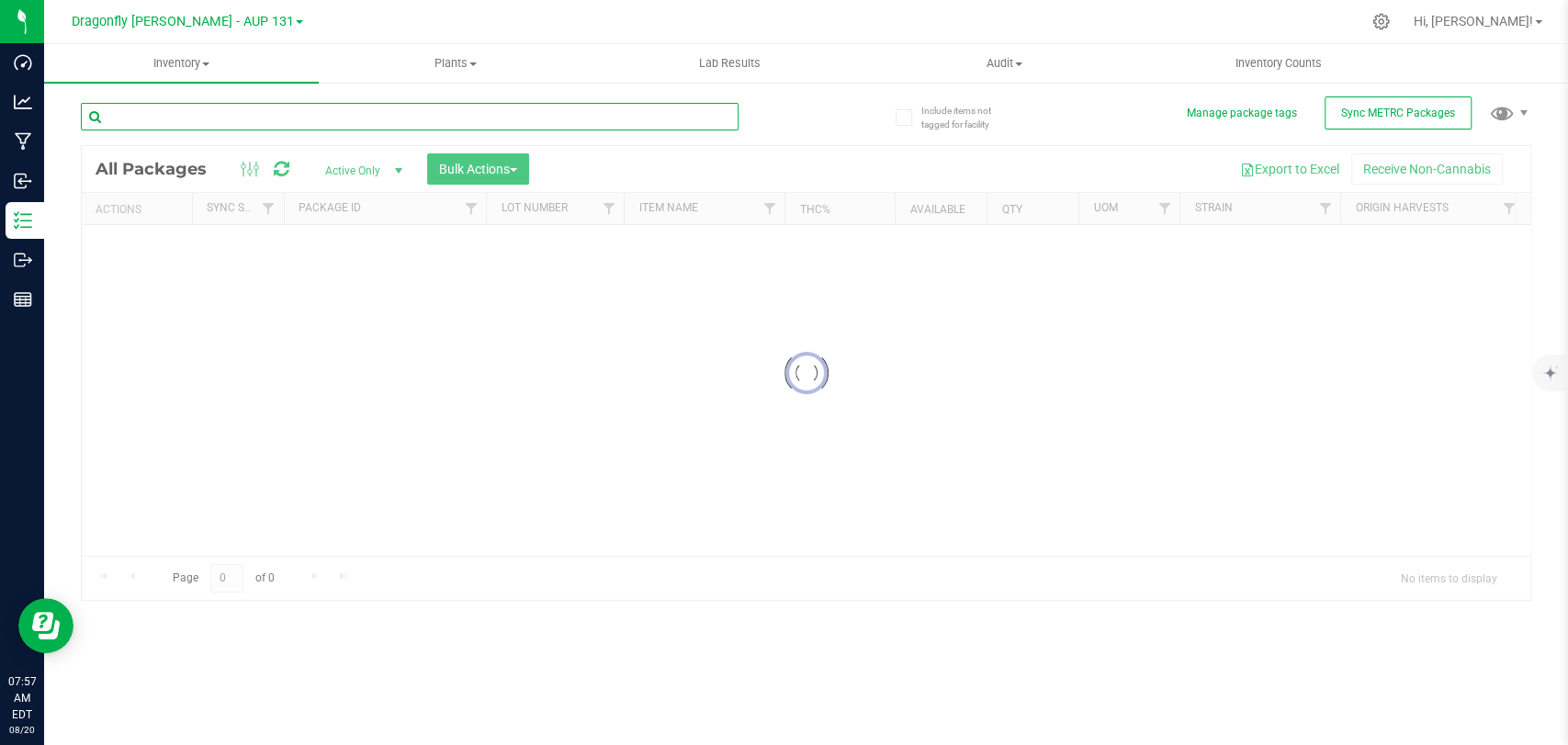
click at [378, 118] on input "text" at bounding box center [409, 116] width 657 height 28
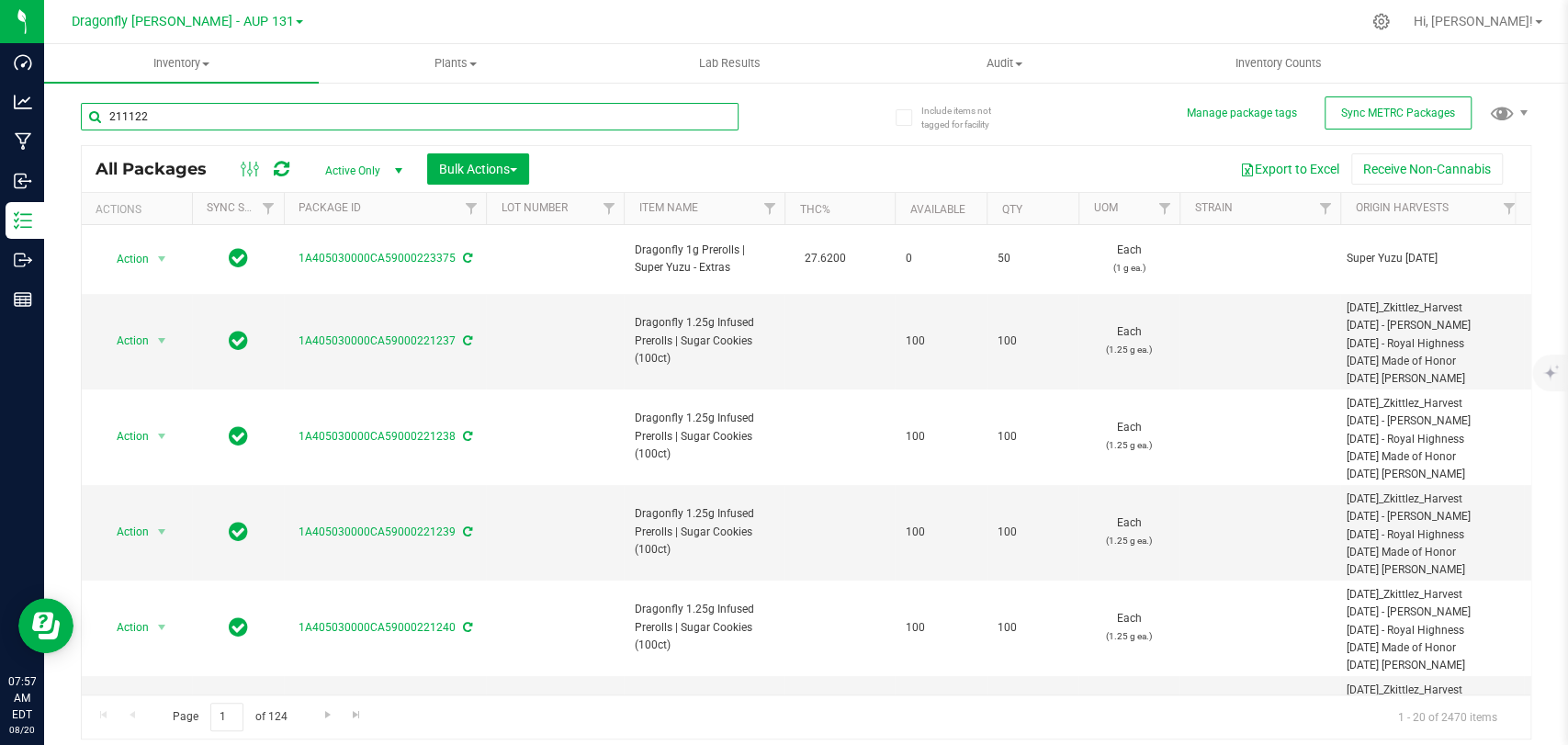
type input "211122"
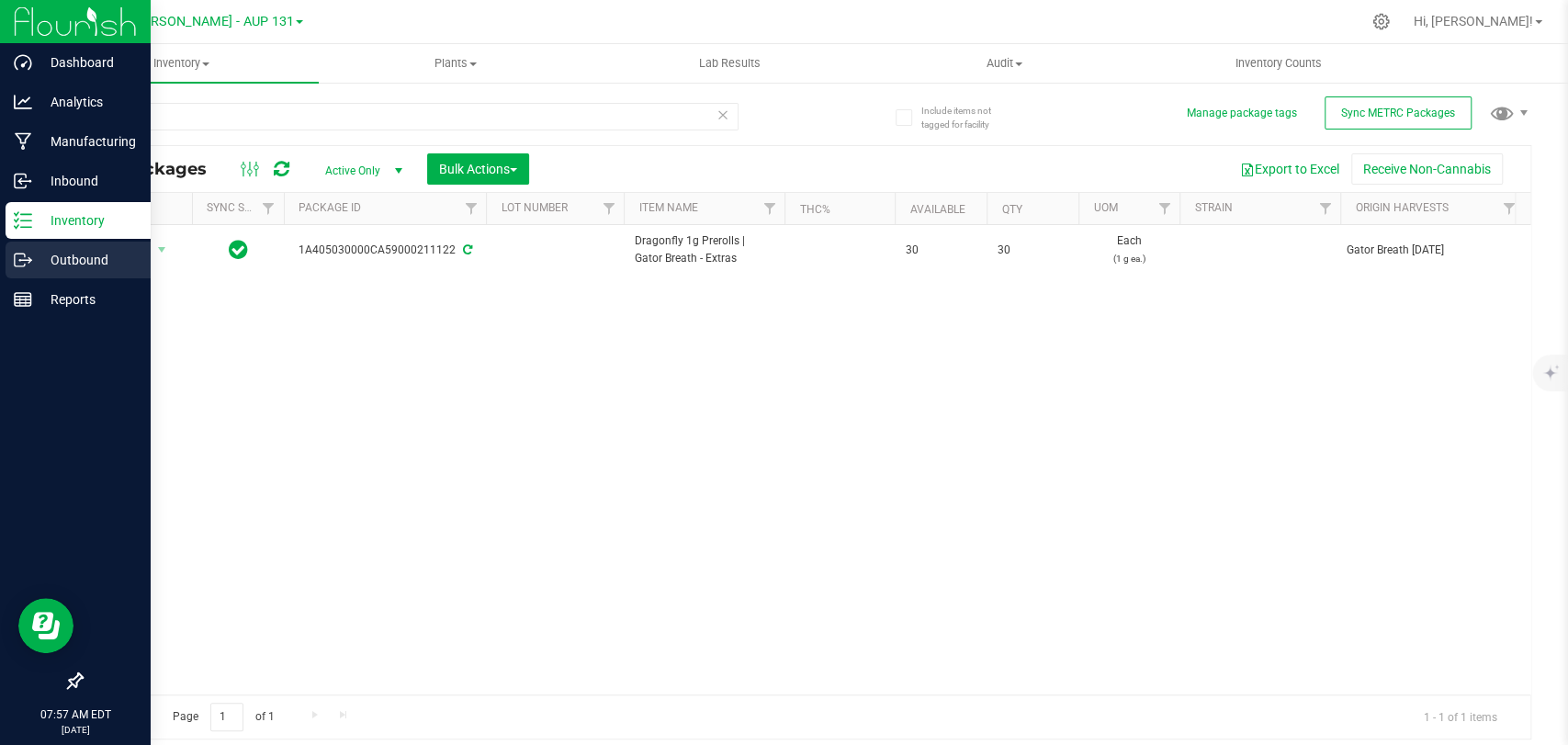
click at [65, 244] on div "Outbound" at bounding box center [78, 260] width 145 height 37
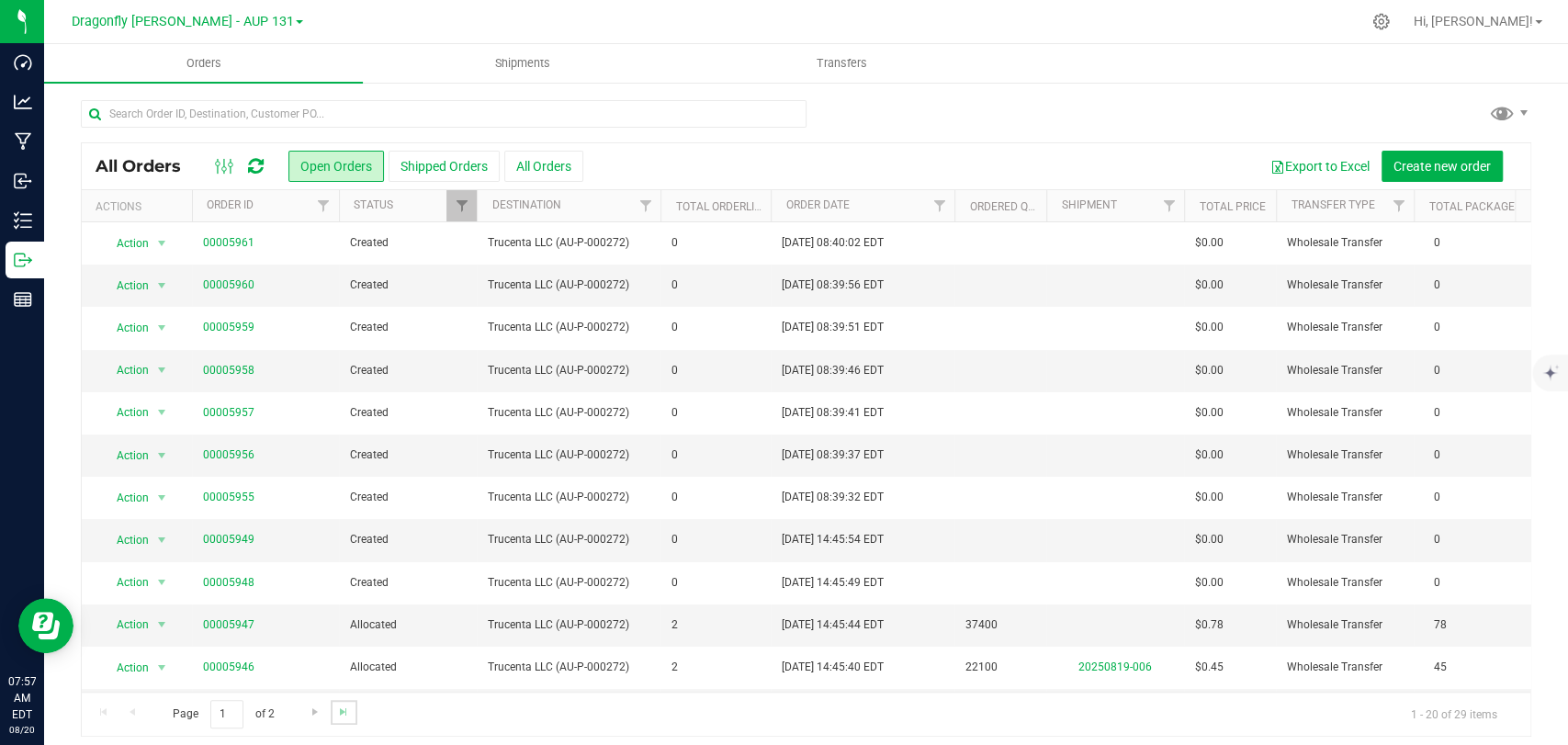
click at [341, 701] on link "Go to the last page" at bounding box center [344, 712] width 27 height 25
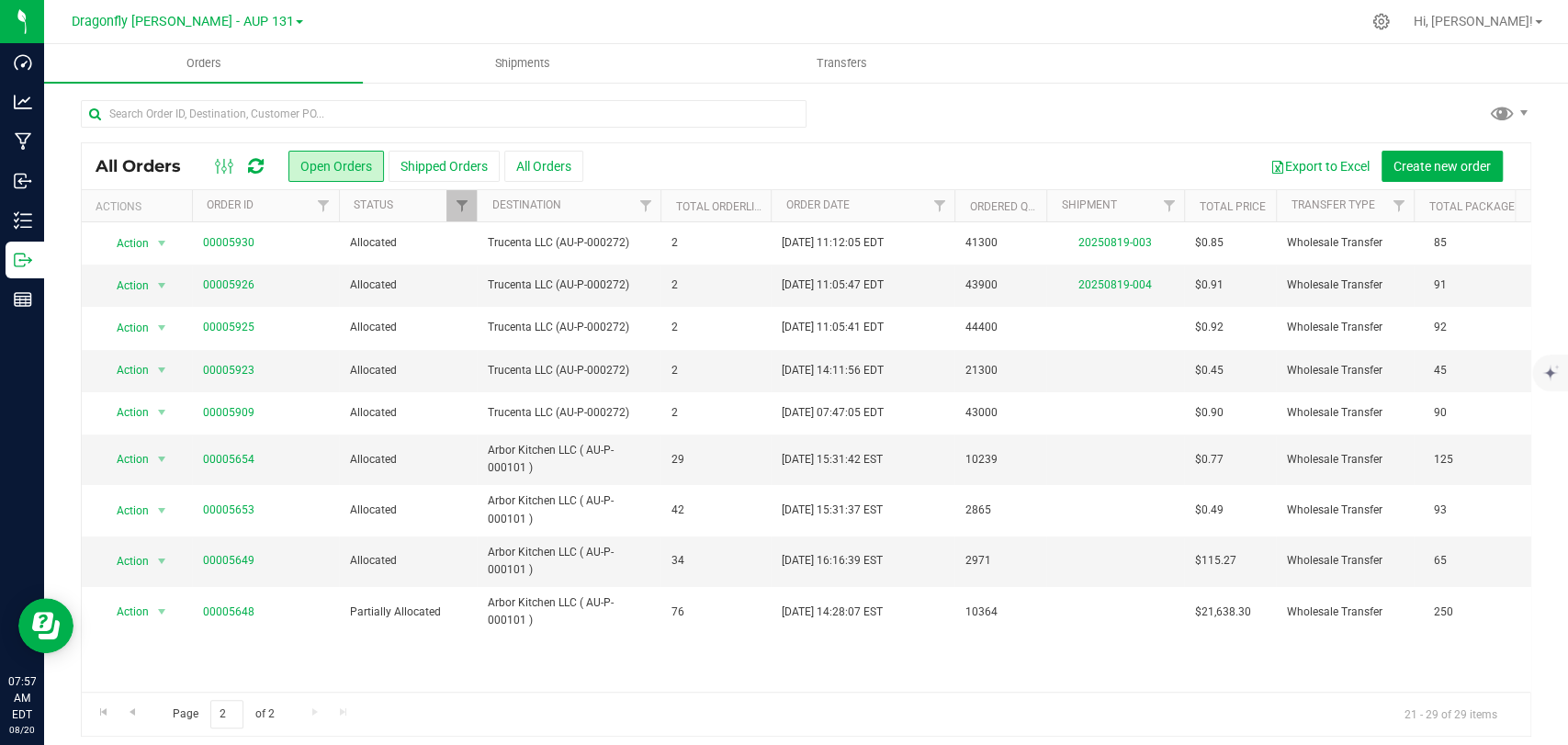
click at [348, 705] on div "Page 2 of 2 21 - 29 of 29 items" at bounding box center [806, 714] width 1449 height 44
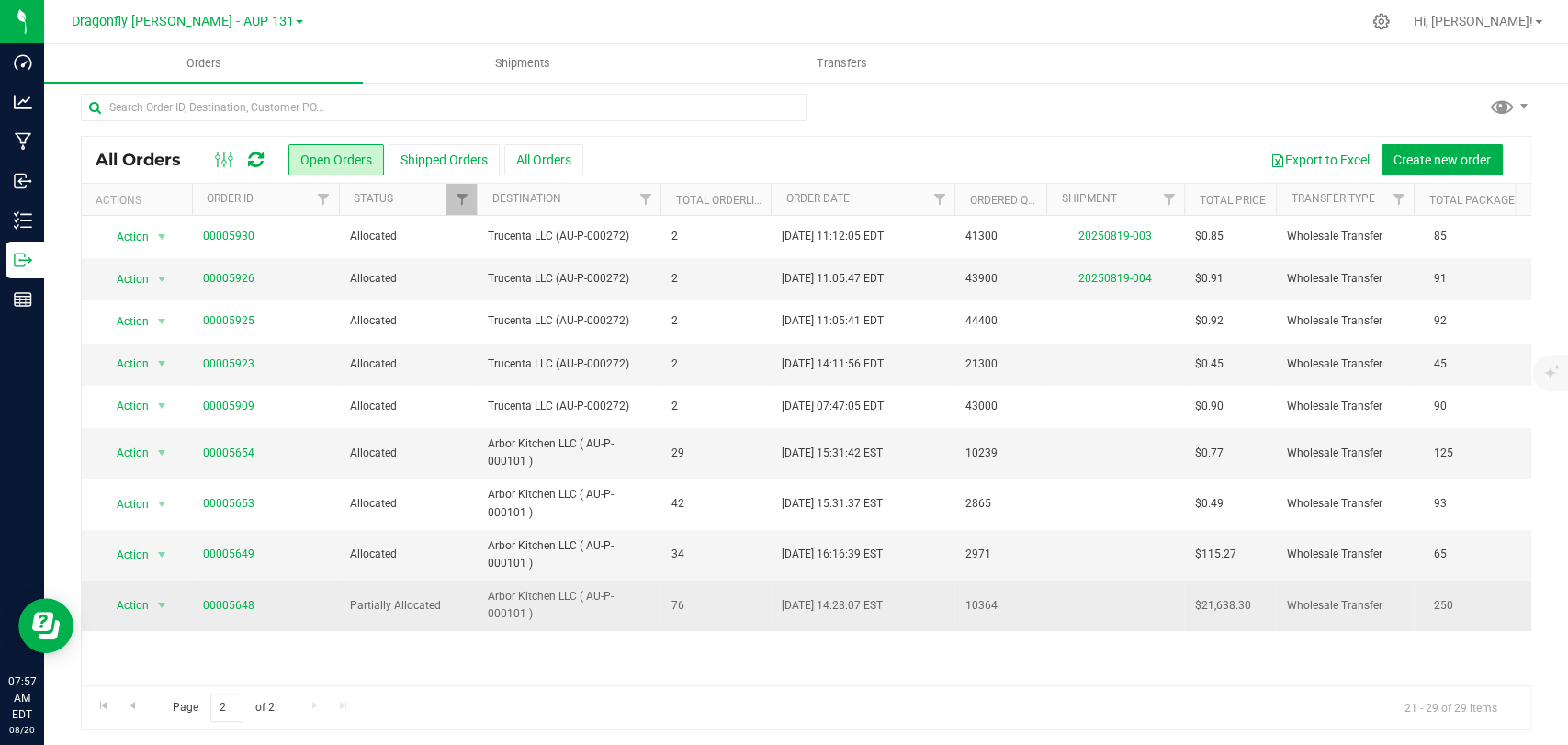
scroll to position [10, 0]
click at [229, 607] on link "00005648" at bounding box center [229, 604] width 52 height 17
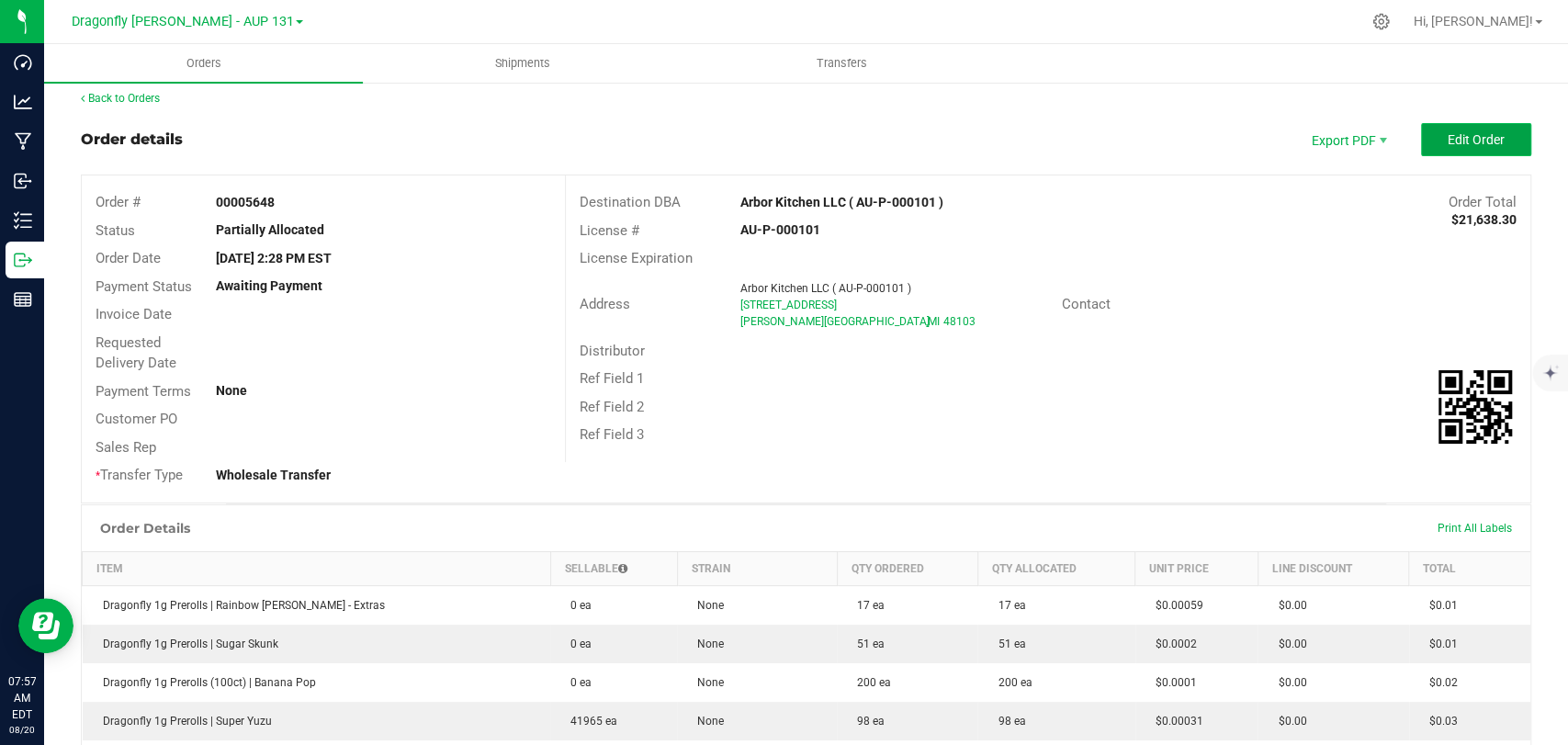
click at [1504, 131] on button "Edit Order" at bounding box center [1476, 139] width 110 height 33
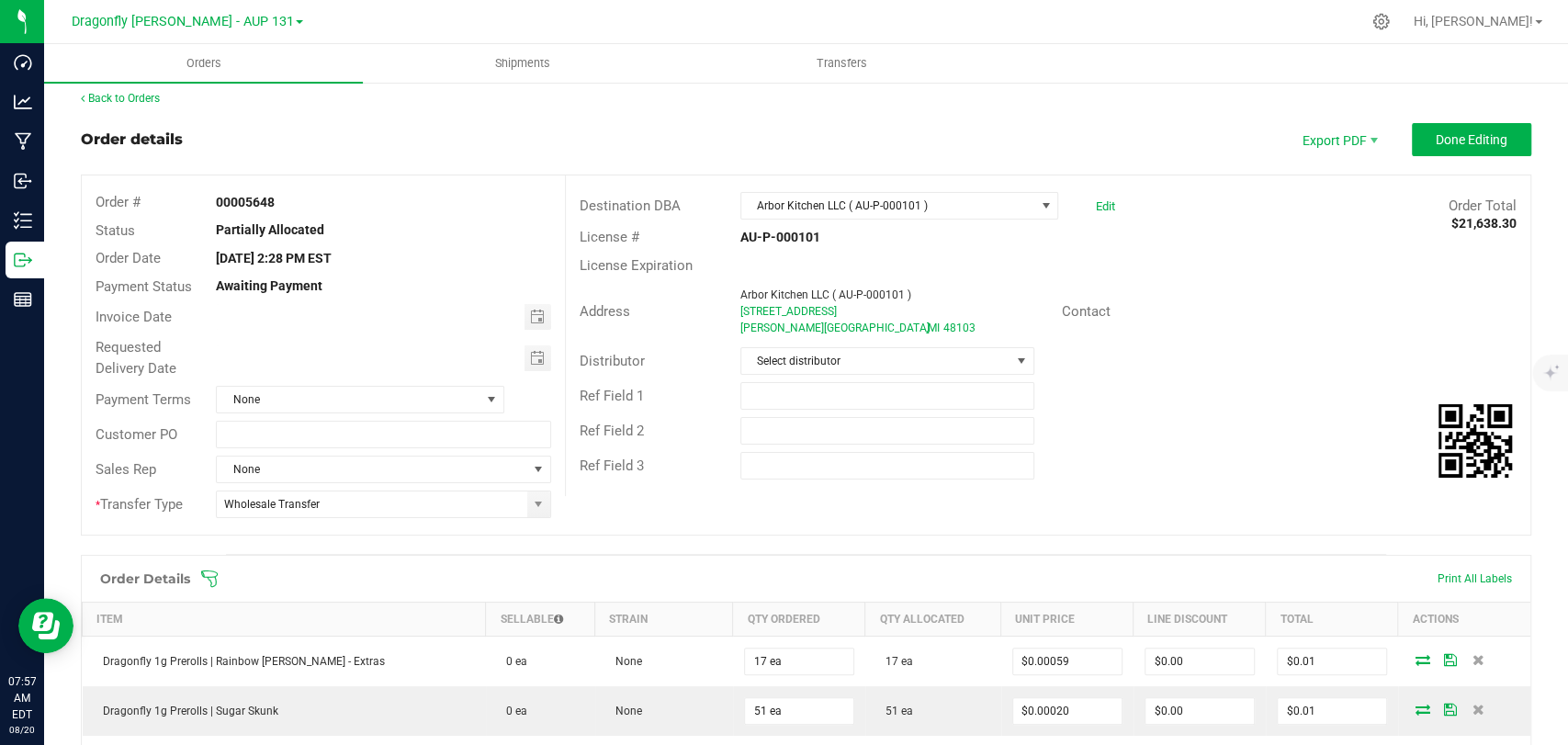
click at [205, 579] on icon at bounding box center [208, 579] width 18 height 18
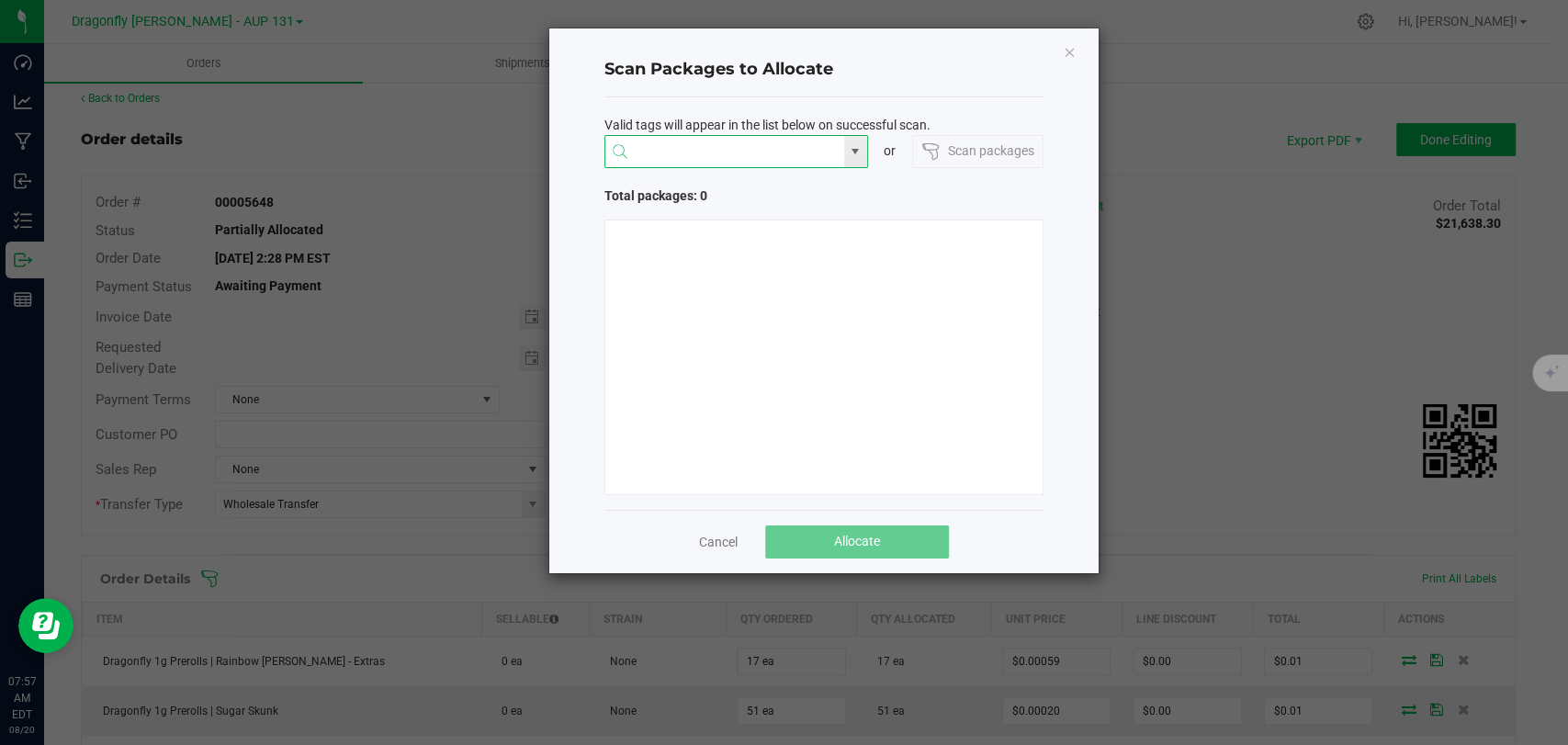
click at [690, 161] on input "NO DATA FOUND" at bounding box center [724, 152] width 239 height 33
type input "2"
click at [719, 193] on li "1A405030000CA59000211122" at bounding box center [736, 187] width 261 height 32
type input "1A405030000CA59000211122"
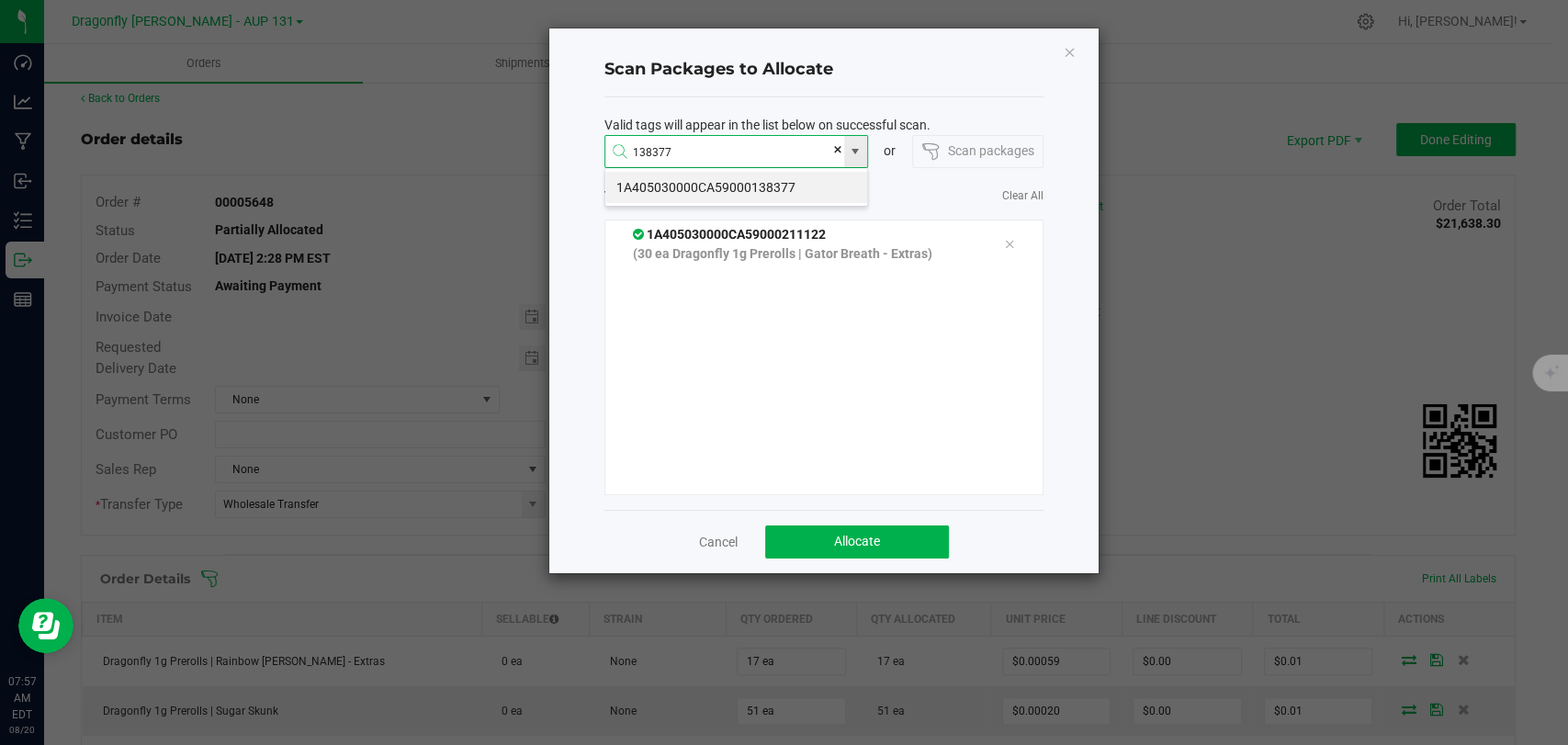
click at [719, 193] on li "1A405030000CA59000138377" at bounding box center [736, 187] width 261 height 32
type input "1A405030000CA59000138377"
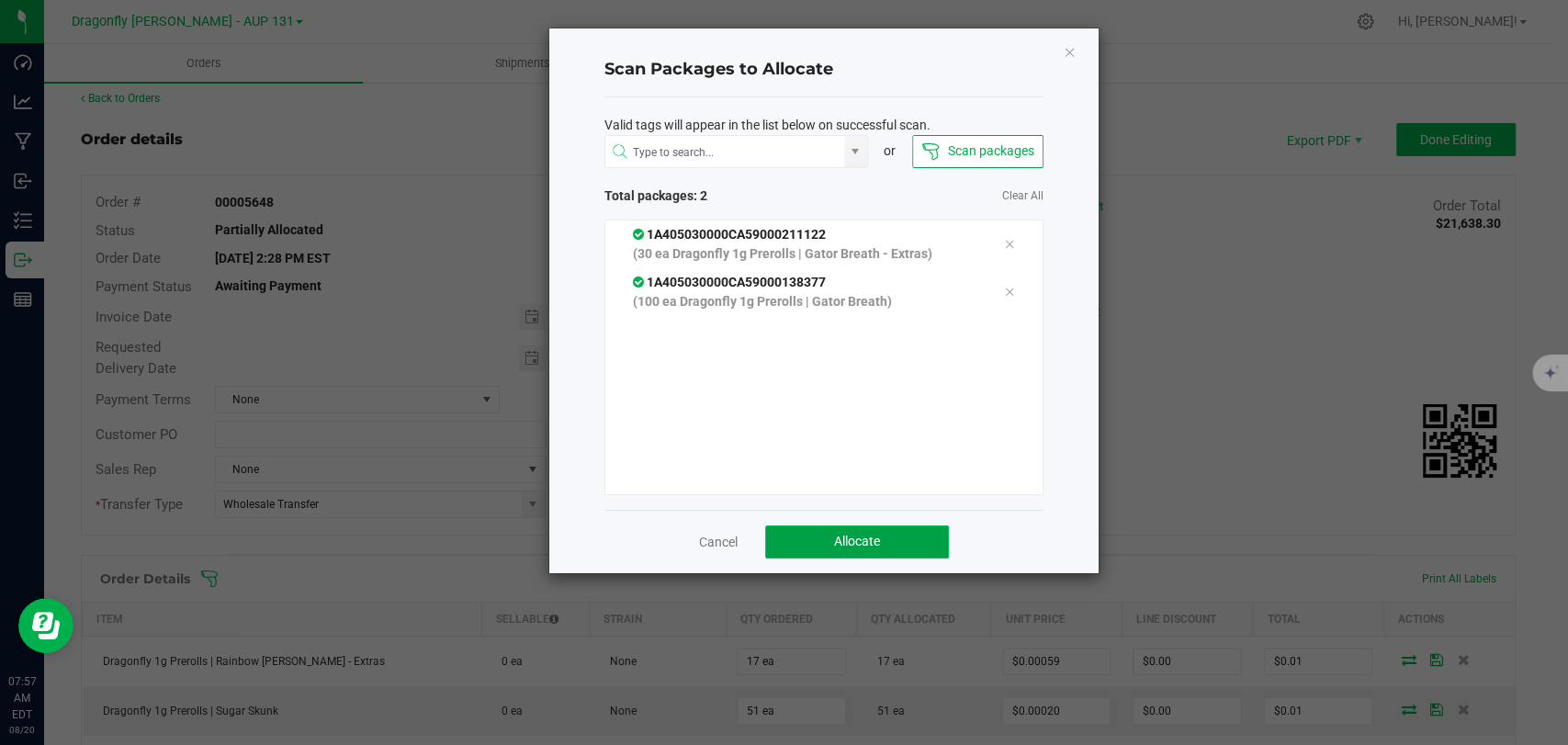
click at [870, 546] on span "Allocate" at bounding box center [857, 540] width 46 height 14
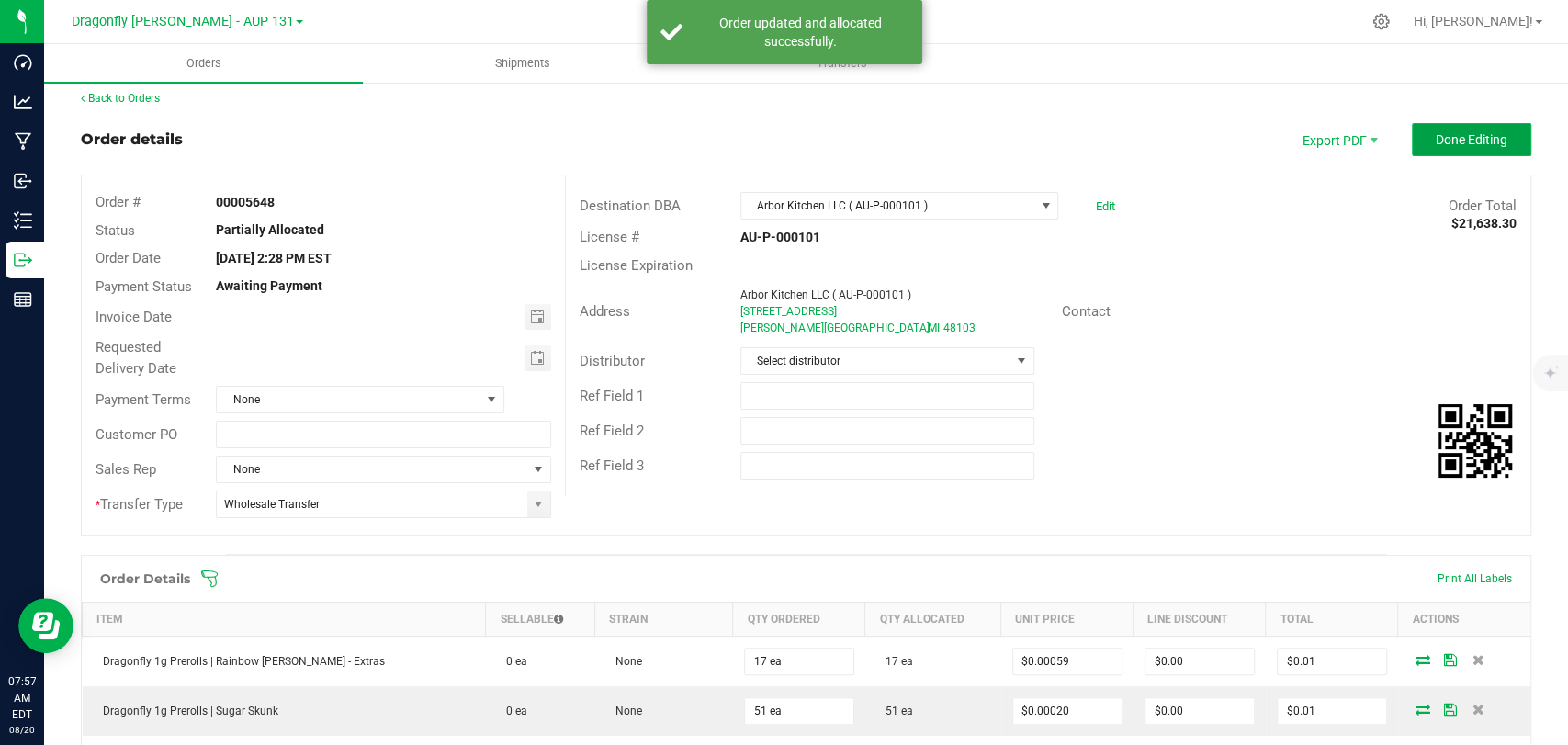
click at [1486, 136] on span "Done Editing" at bounding box center [1471, 139] width 72 height 14
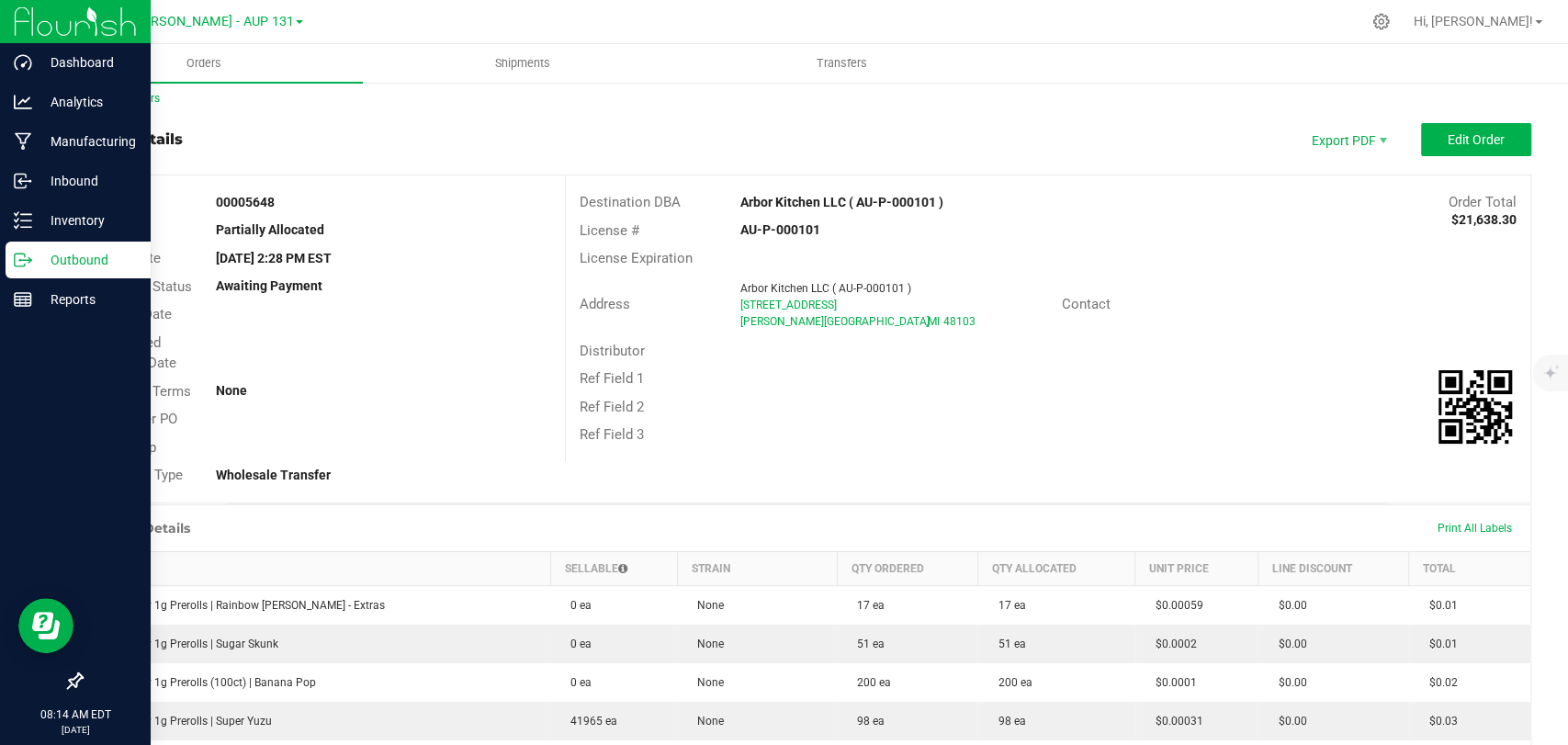
click at [63, 261] on p "Outbound" at bounding box center [86, 260] width 110 height 22
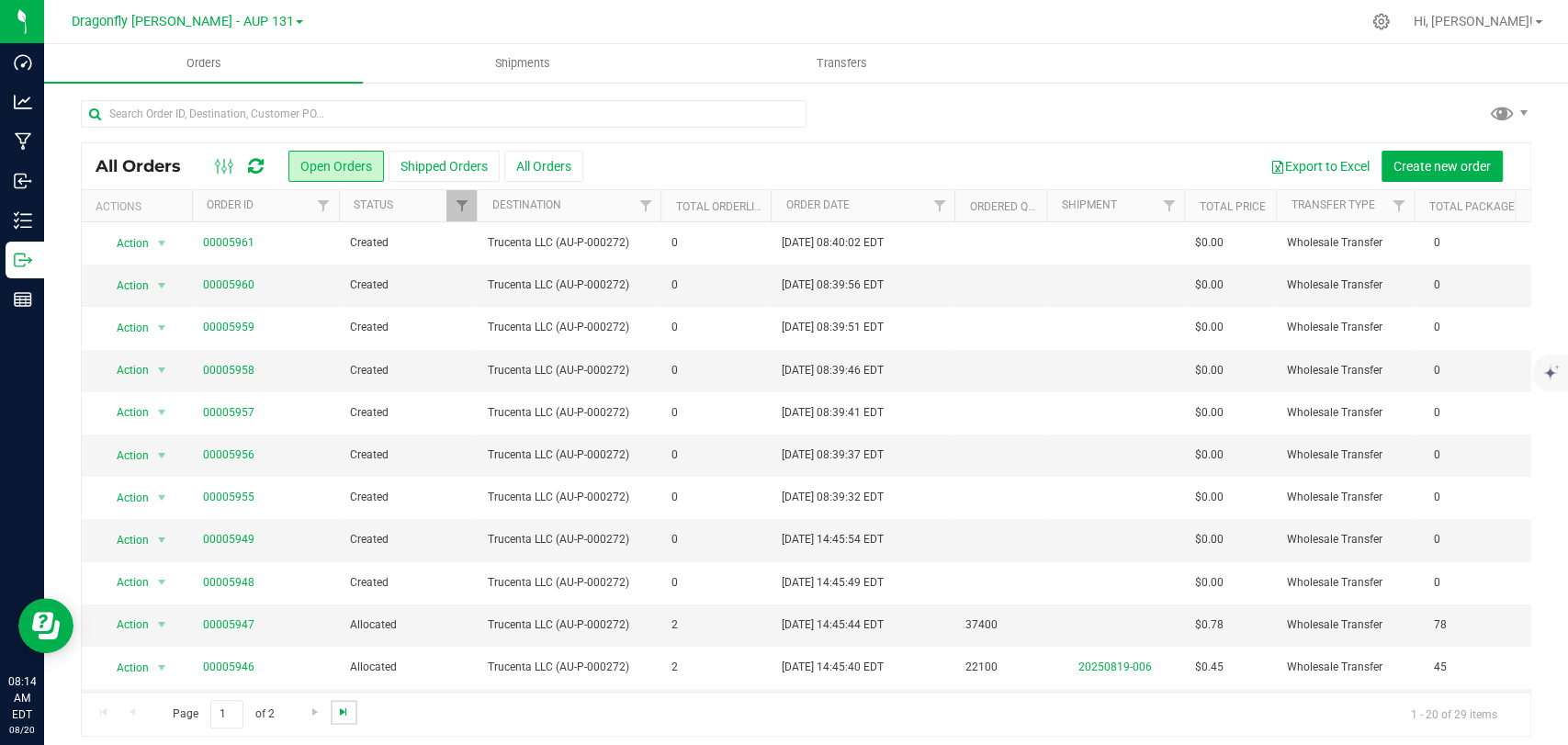
click at [349, 705] on span "Go to the last page" at bounding box center [343, 711] width 14 height 14
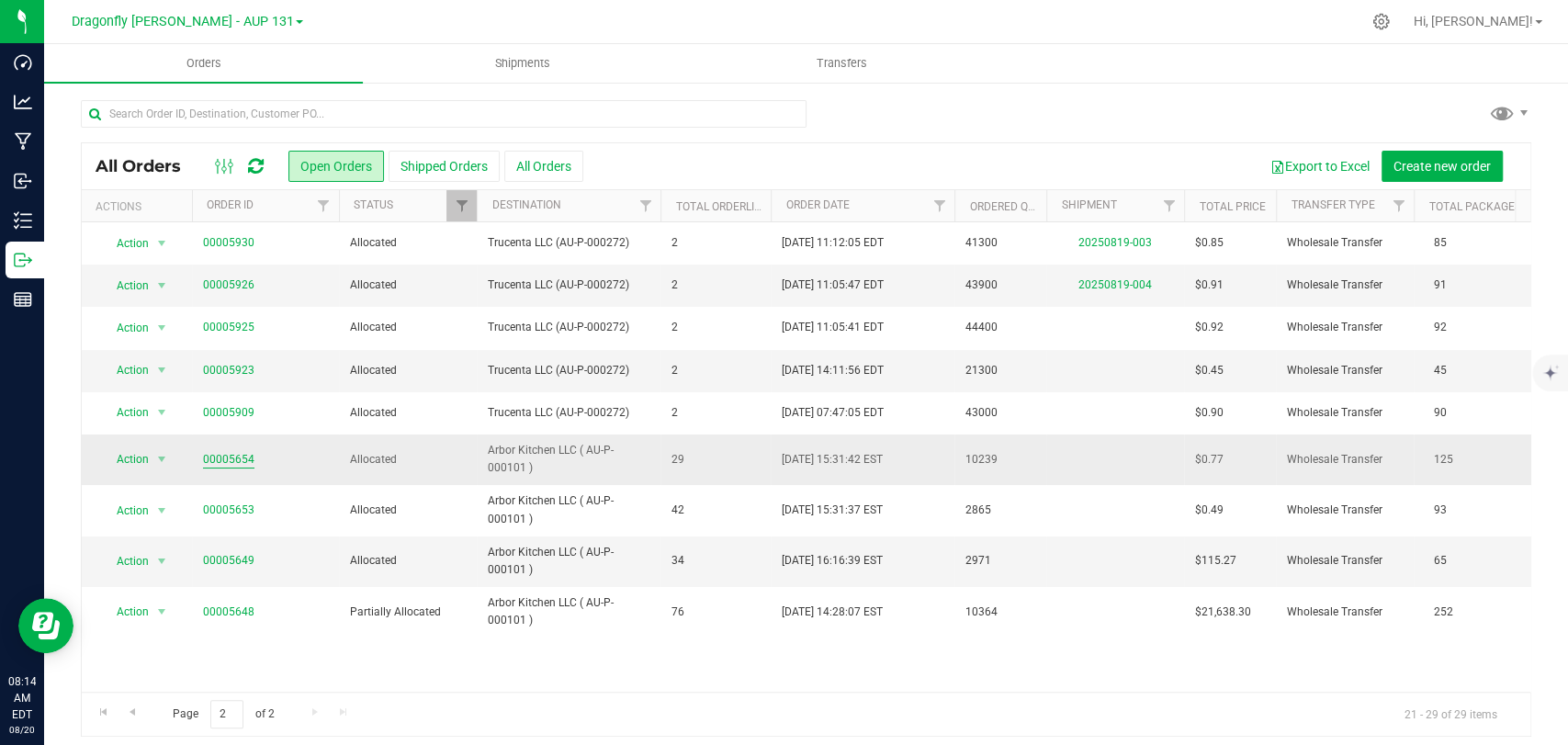
click at [242, 458] on link "00005654" at bounding box center [229, 459] width 52 height 17
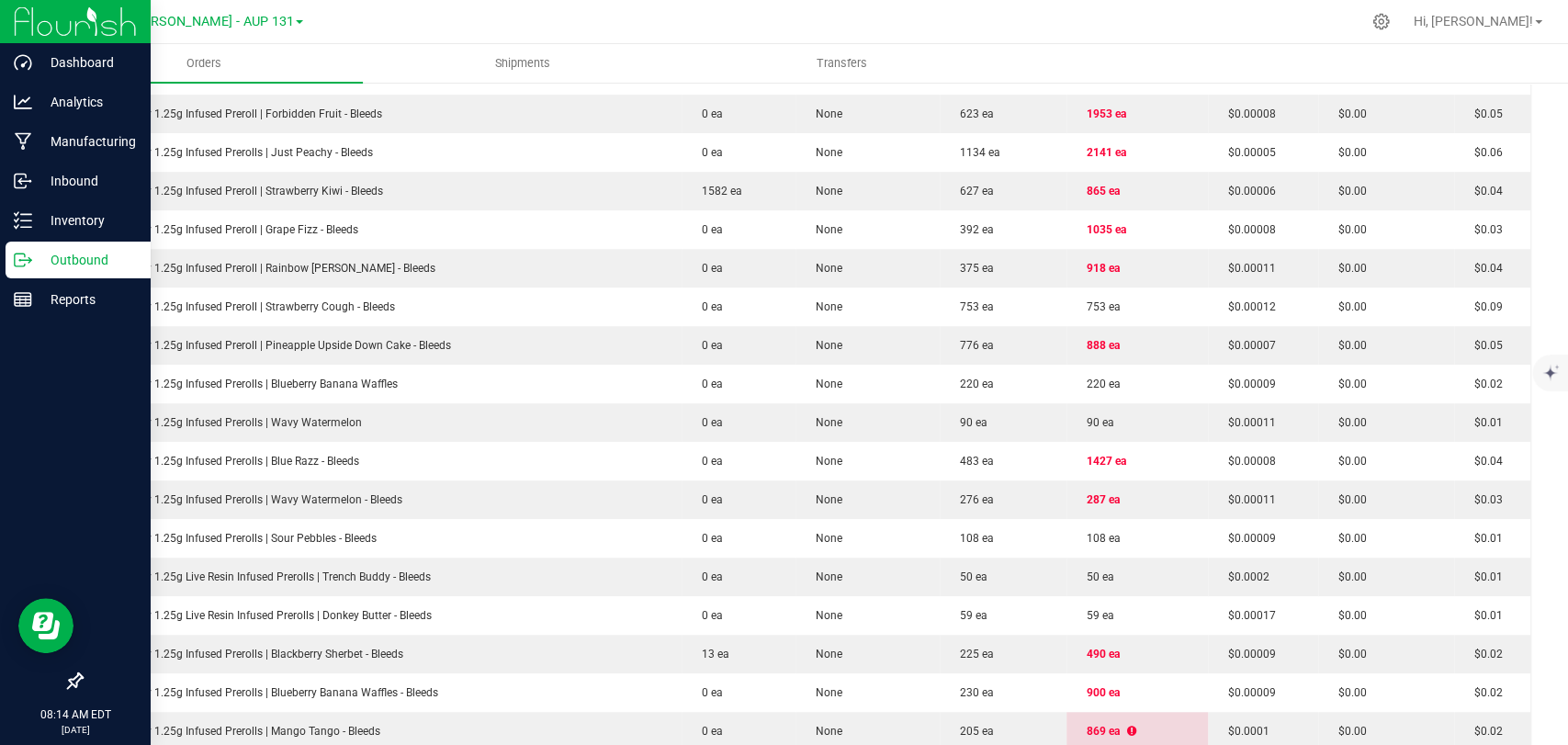
scroll to position [510, 0]
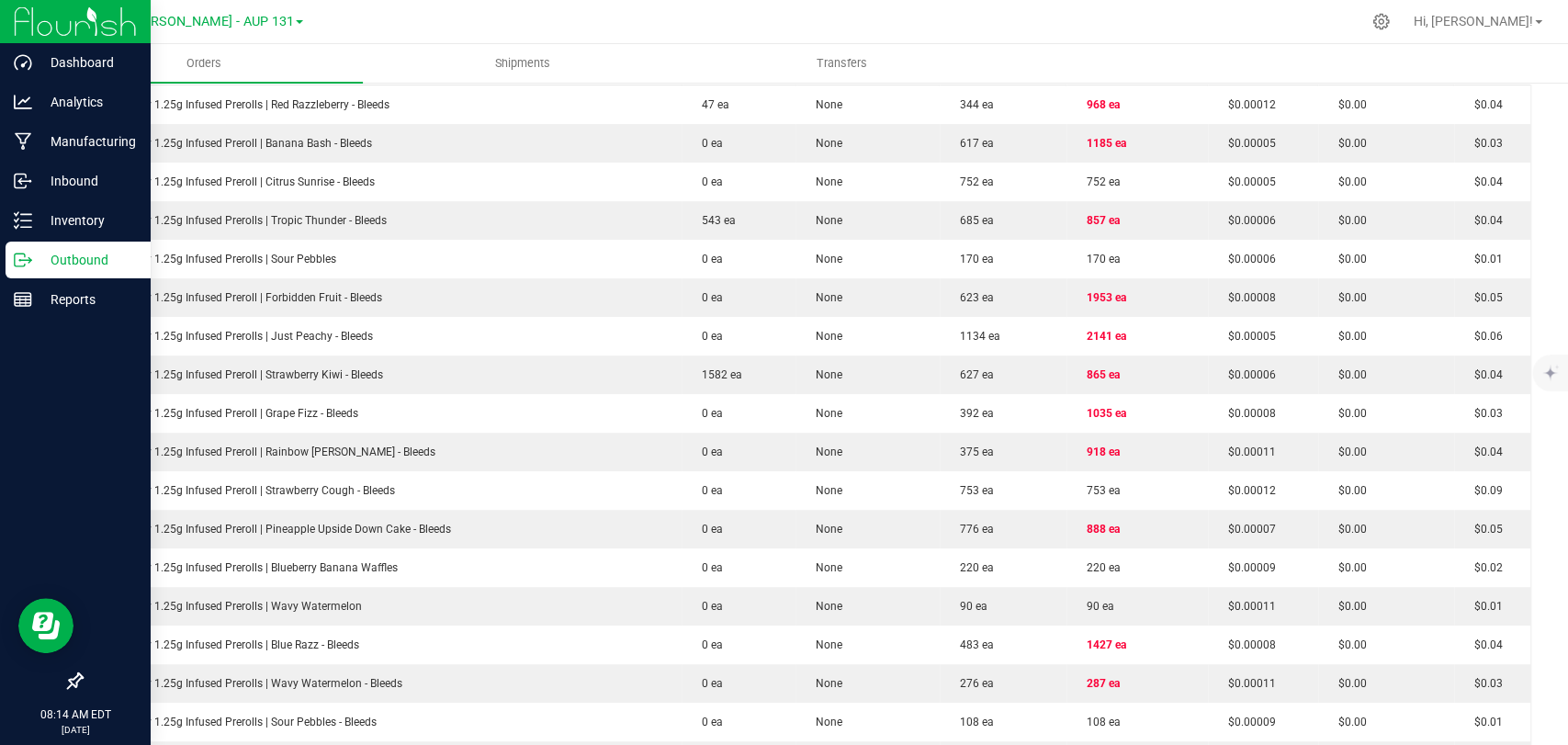
click at [44, 265] on p "Outbound" at bounding box center [86, 260] width 110 height 22
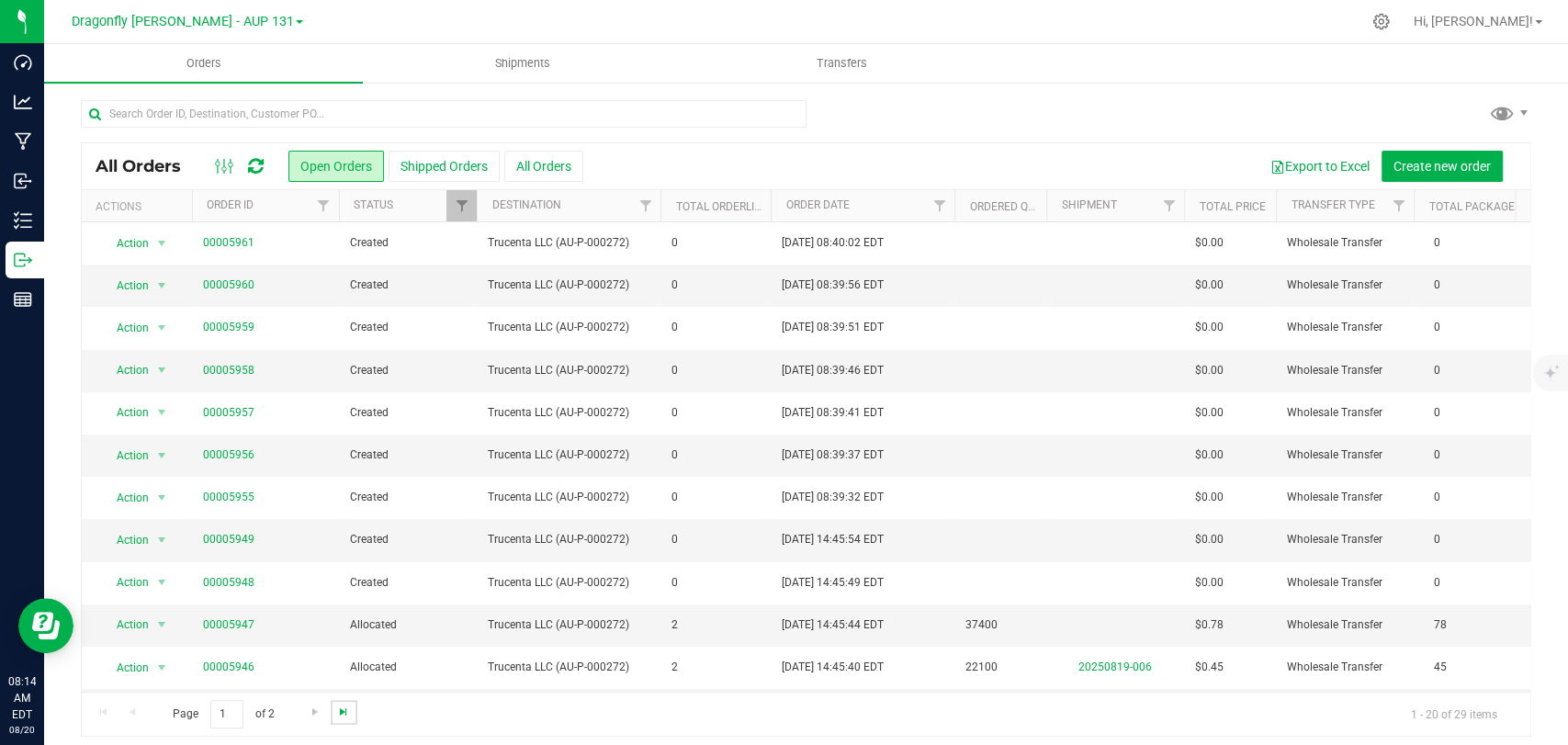
click at [340, 717] on span "Go to the last page" at bounding box center [343, 711] width 14 height 14
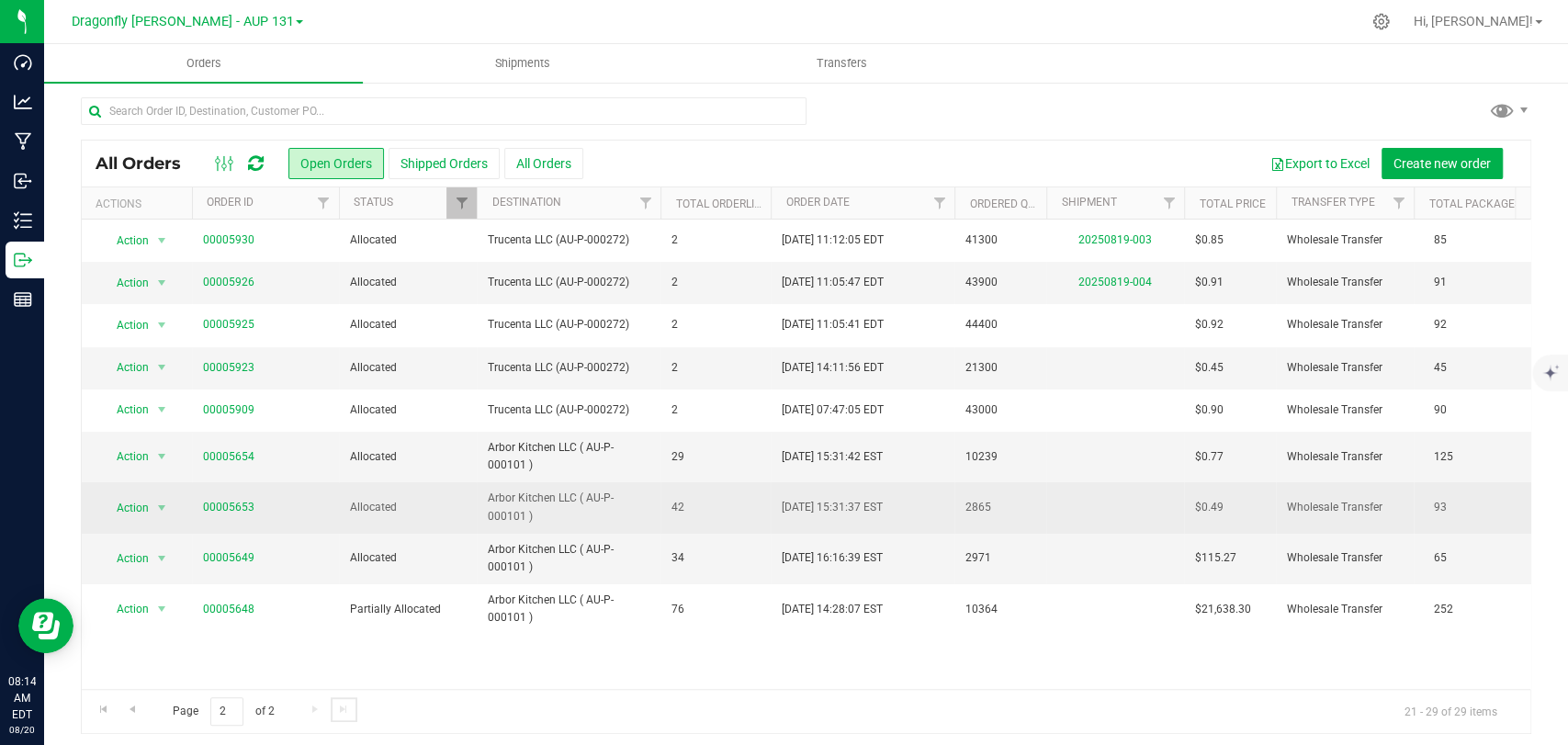
scroll to position [10, 0]
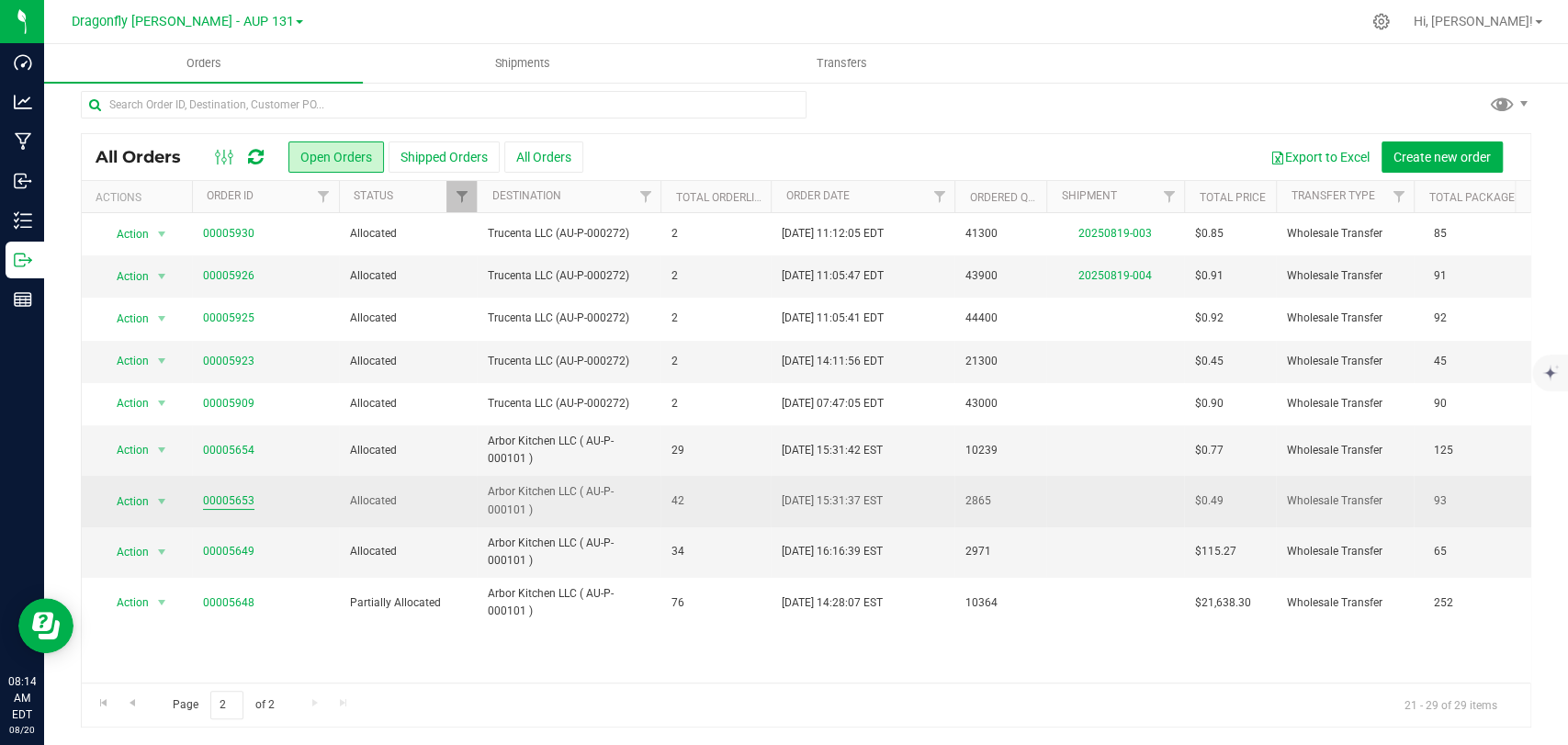
click at [251, 508] on link "00005653" at bounding box center [229, 501] width 52 height 17
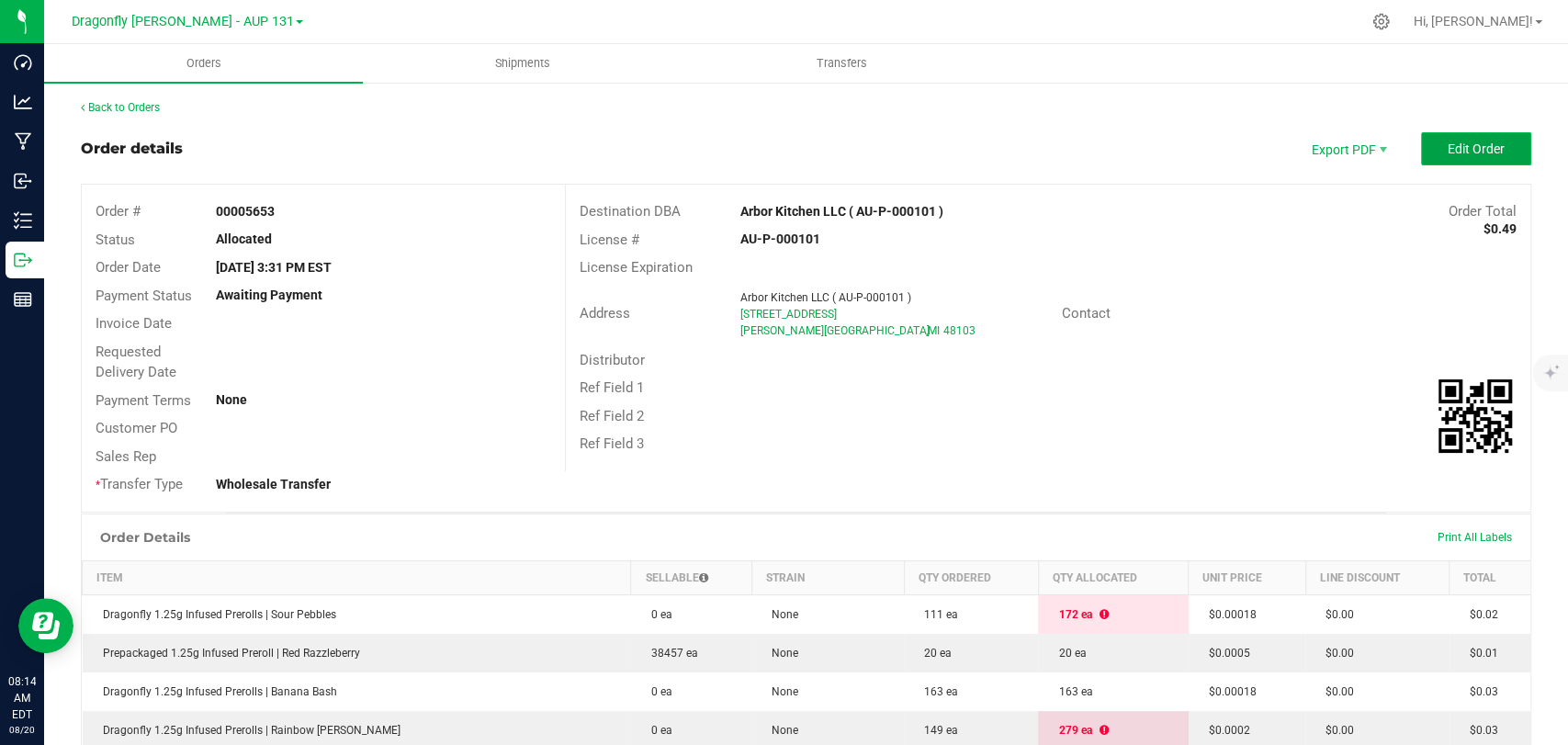
click at [1458, 157] on button "Edit Order" at bounding box center [1476, 149] width 110 height 33
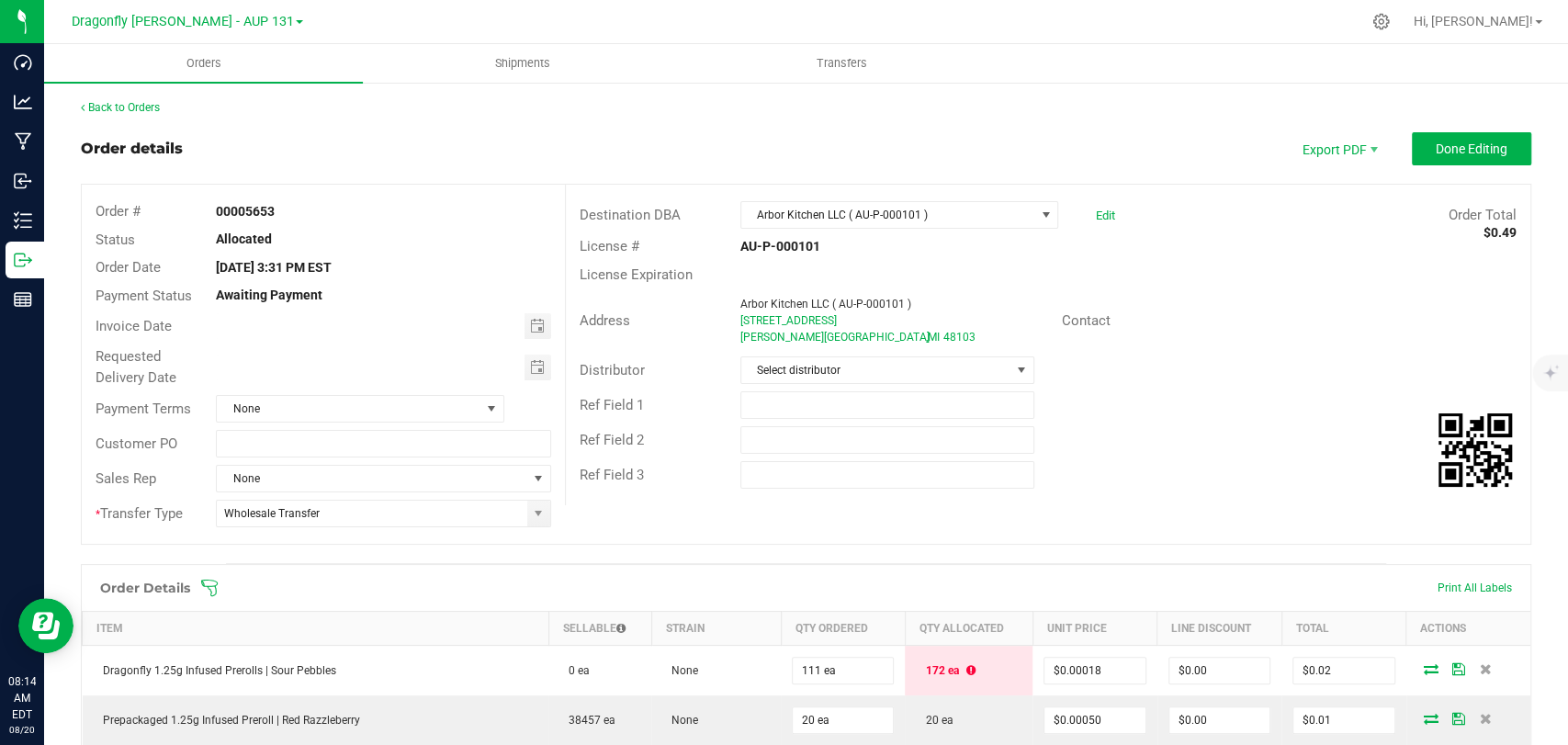
click at [206, 582] on icon at bounding box center [208, 587] width 18 height 18
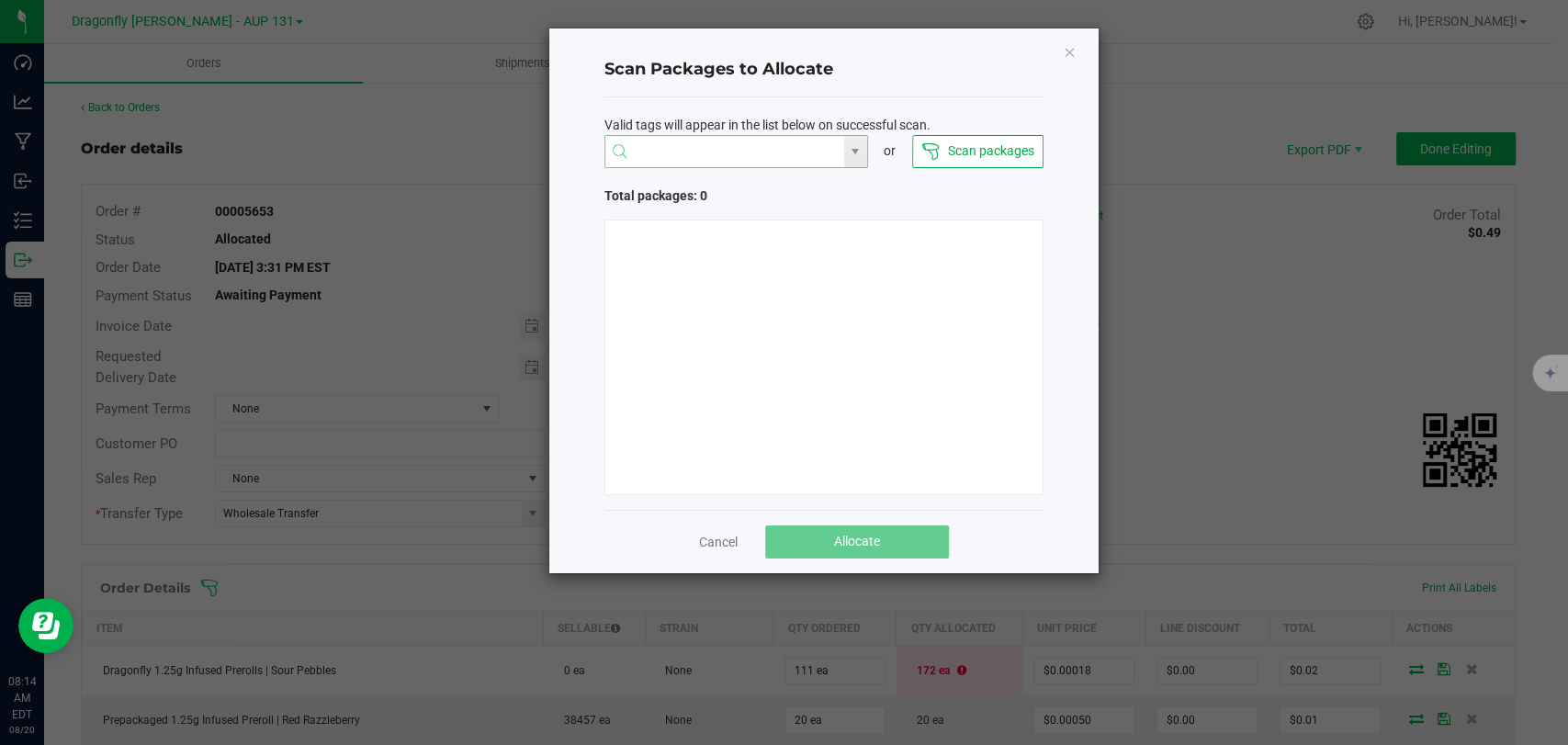
click at [782, 144] on input "NO DATA FOUND" at bounding box center [724, 152] width 239 height 33
click at [779, 180] on li "1A405030000CA59000223191" at bounding box center [736, 187] width 261 height 32
type input "1A405030000CA59000223191"
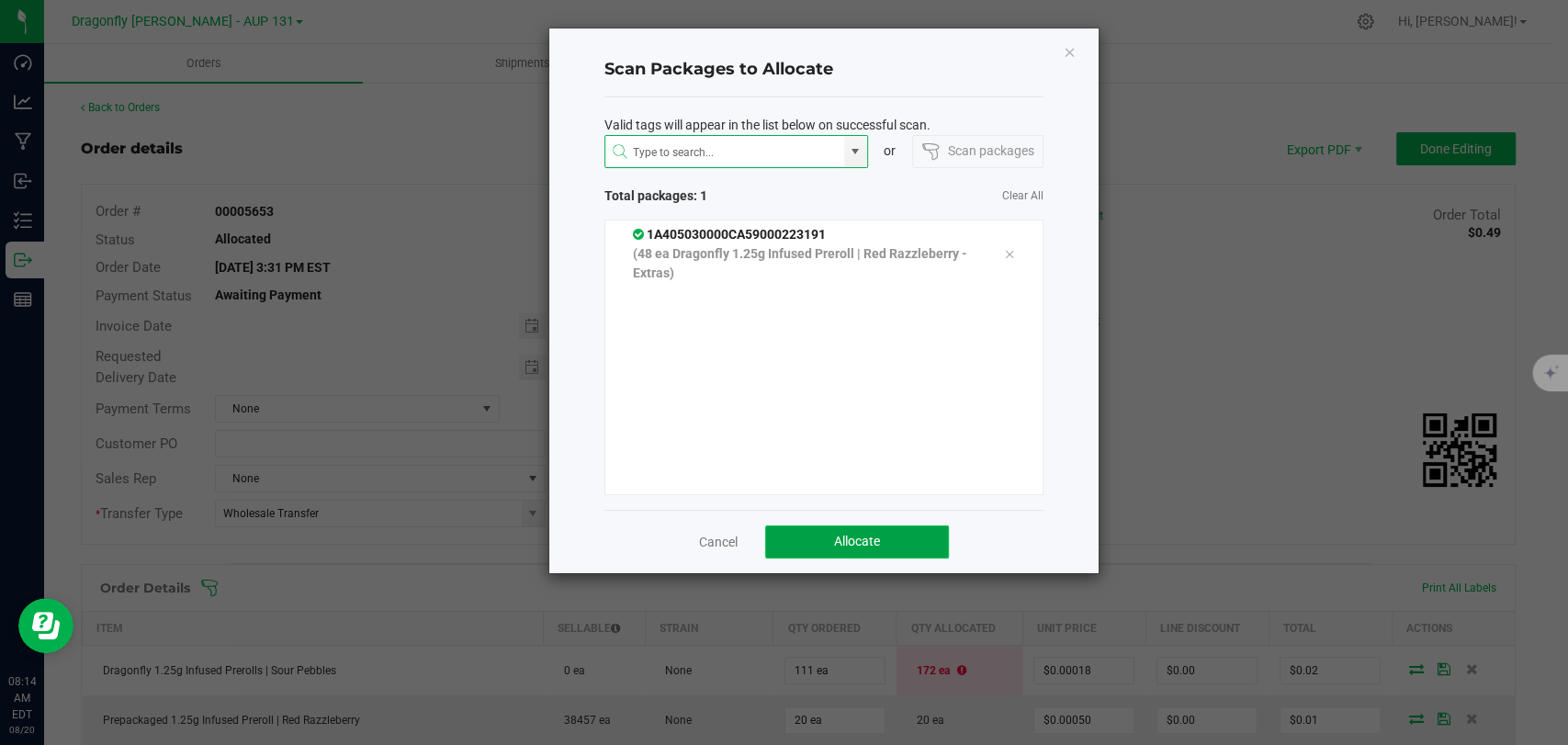
click at [919, 539] on button "Allocate" at bounding box center [856, 542] width 184 height 33
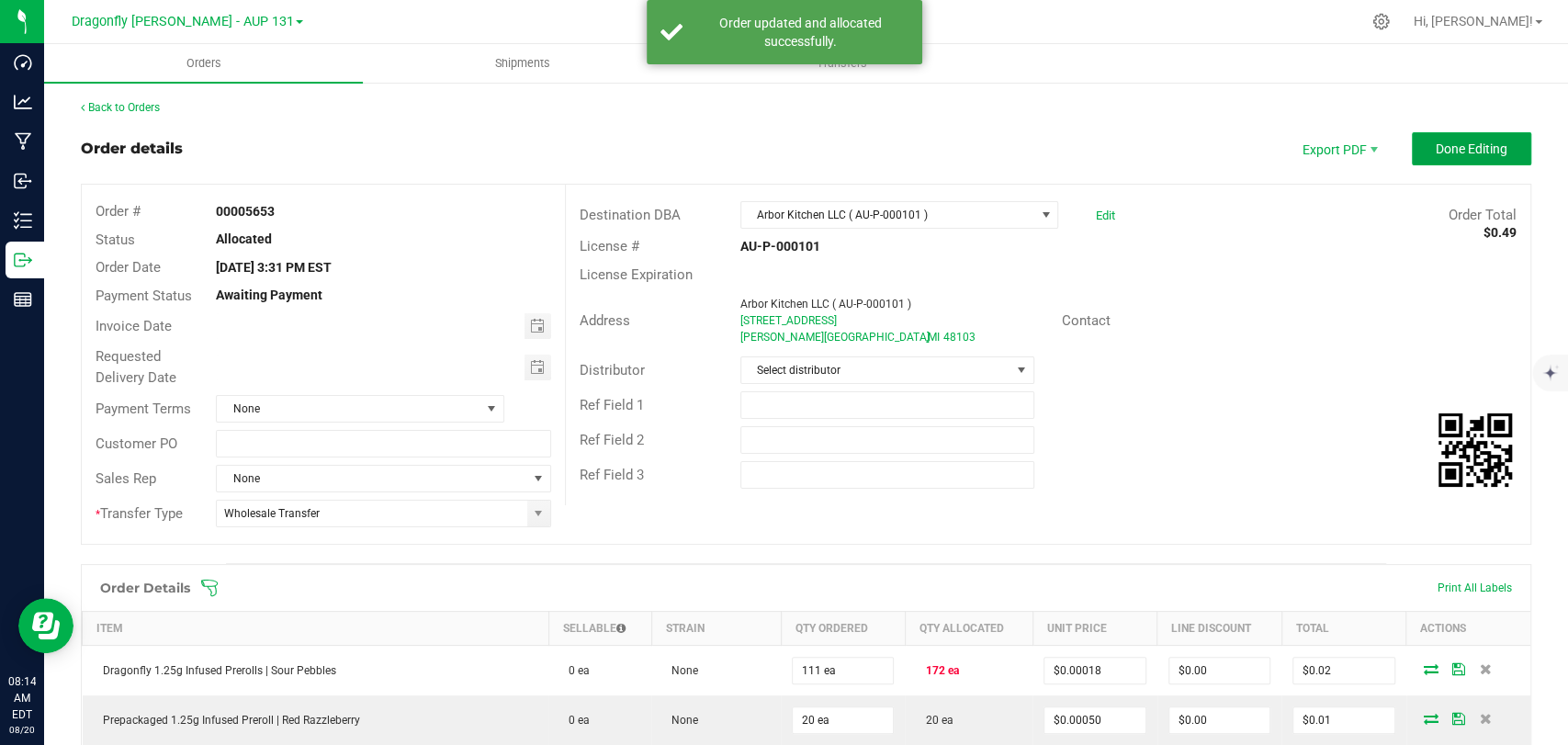
drag, startPoint x: 1430, startPoint y: 147, endPoint x: 1375, endPoint y: 148, distance: 55.0
click at [1435, 149] on span "Done Editing" at bounding box center [1471, 148] width 72 height 14
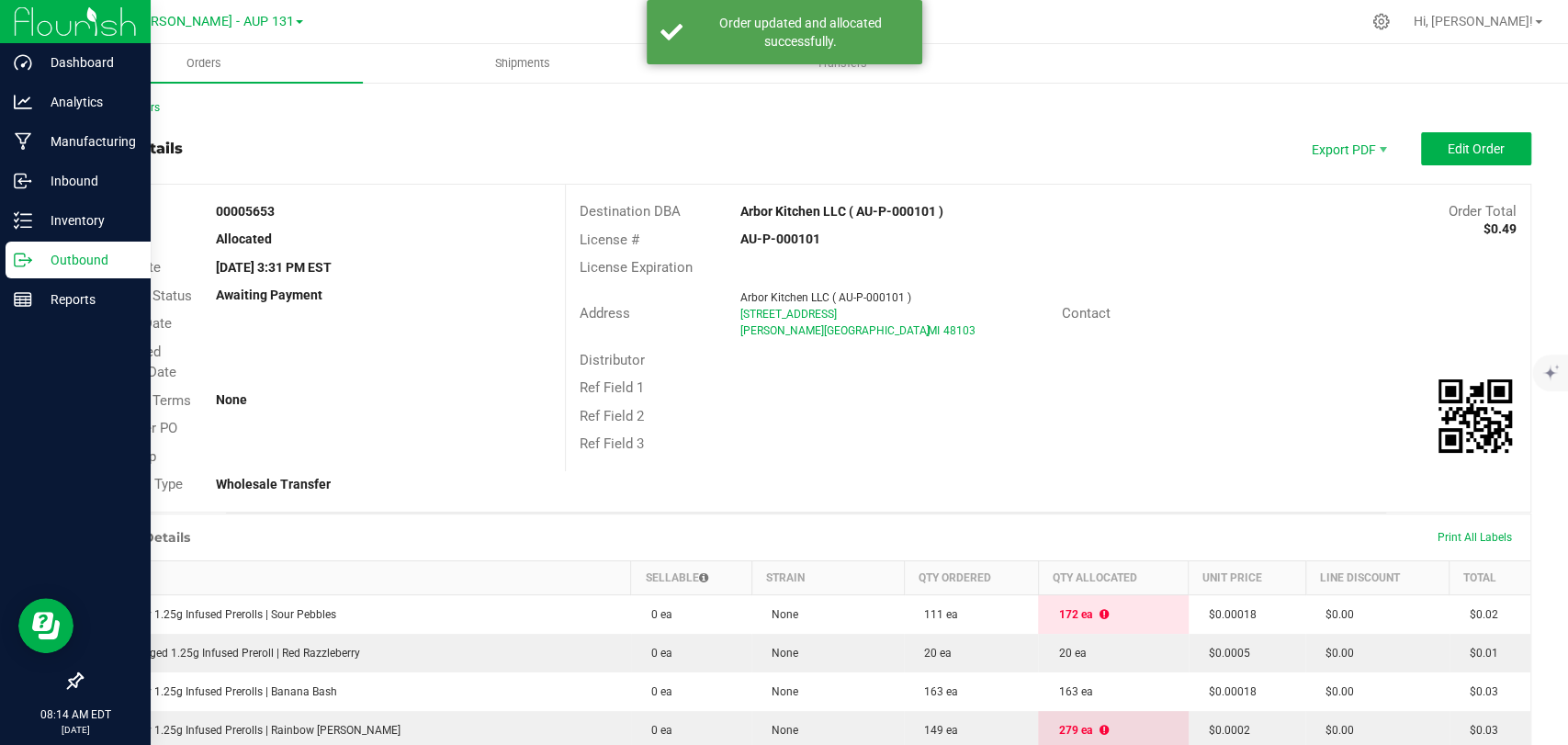
click at [31, 256] on icon at bounding box center [22, 260] width 18 height 18
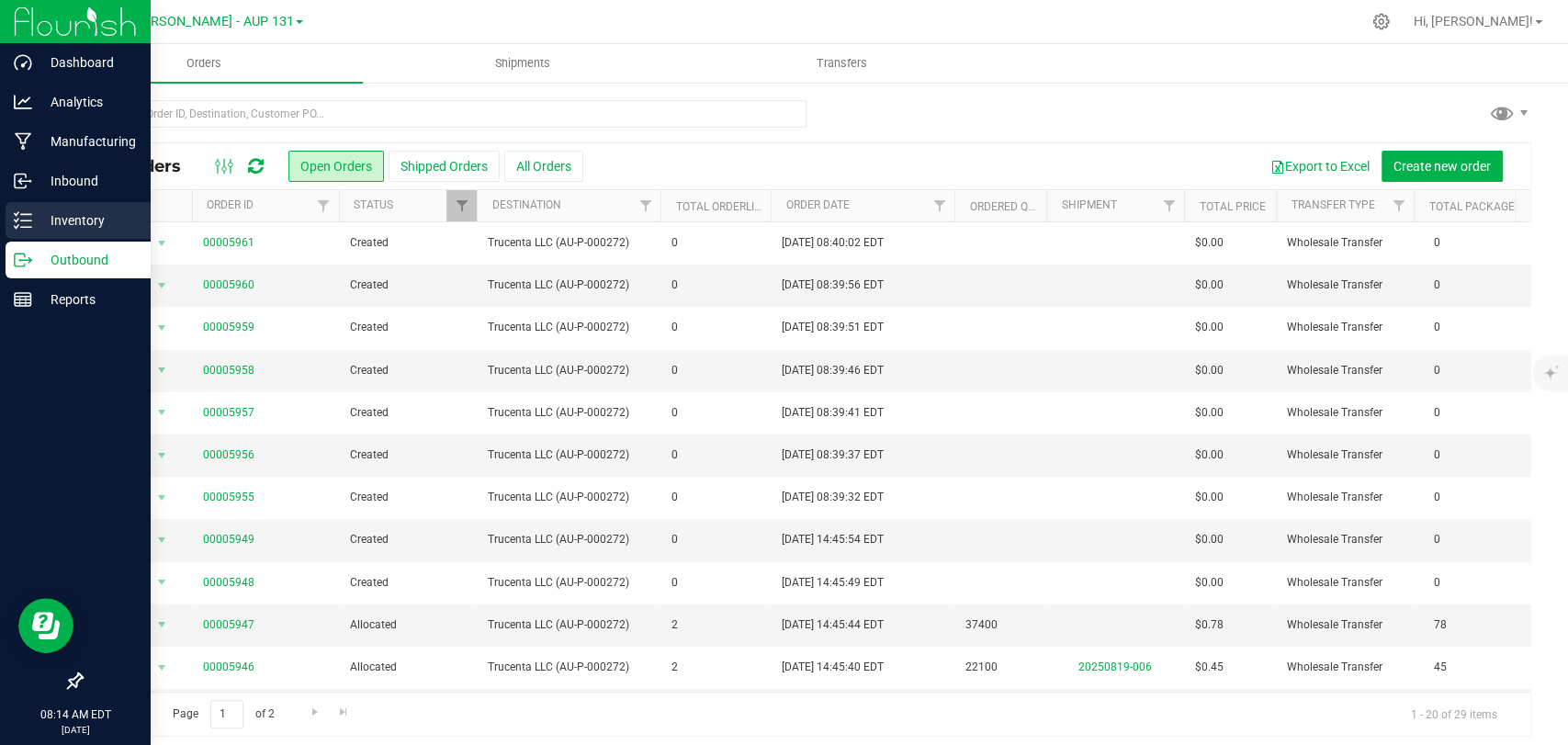
click at [39, 228] on p "Inventory" at bounding box center [86, 220] width 110 height 22
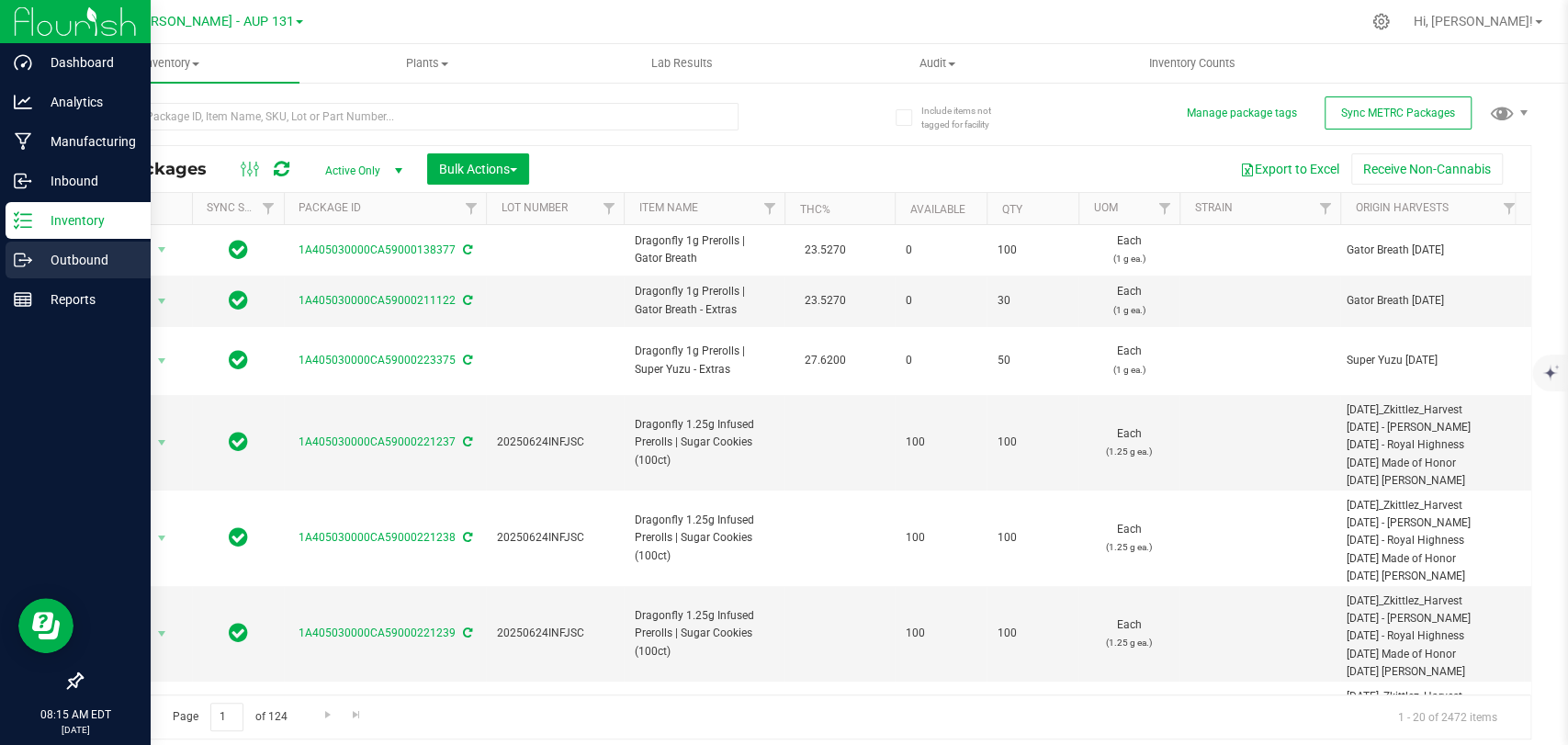
click at [97, 260] on p "Outbound" at bounding box center [86, 260] width 110 height 22
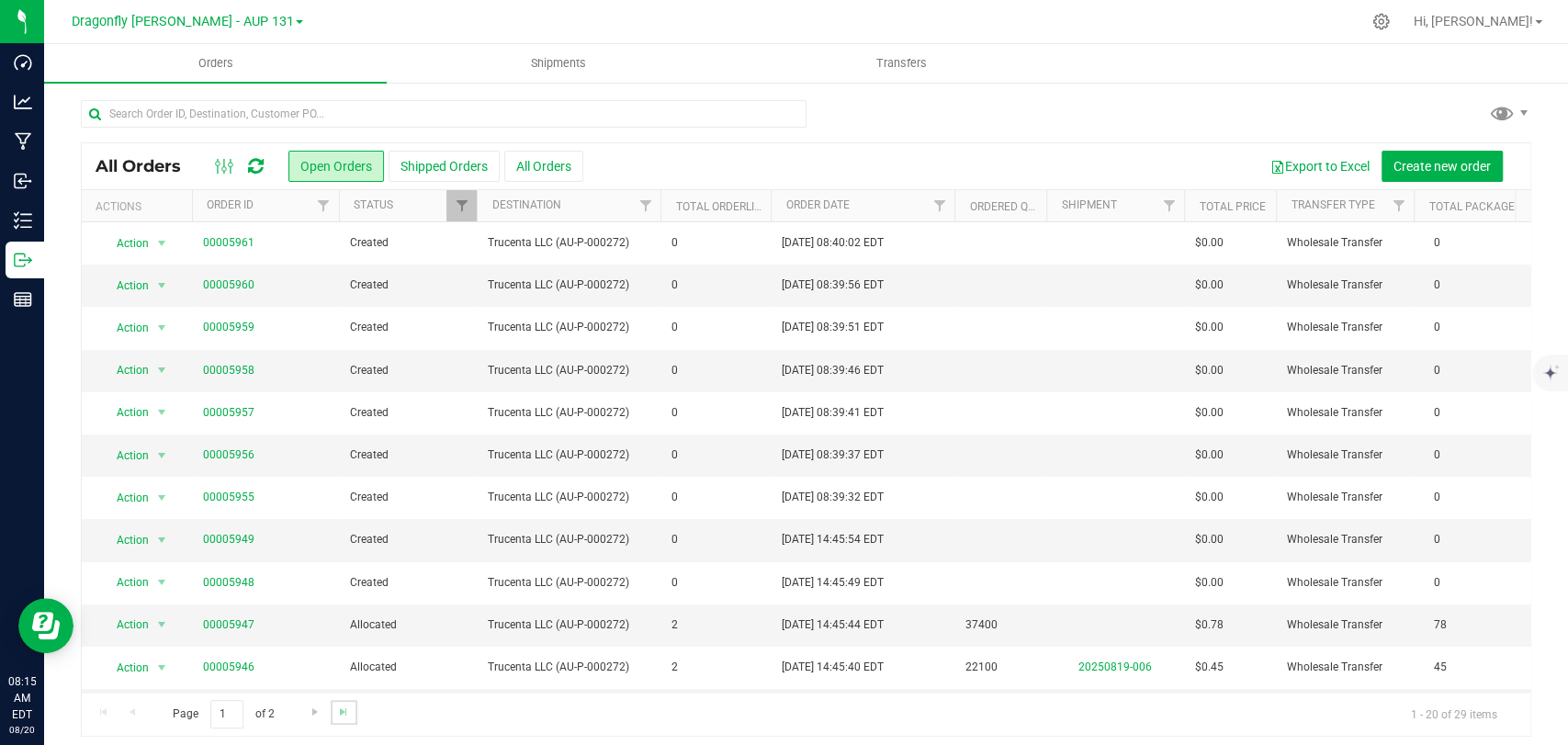
click at [331, 708] on link "Go to the last page" at bounding box center [344, 712] width 27 height 25
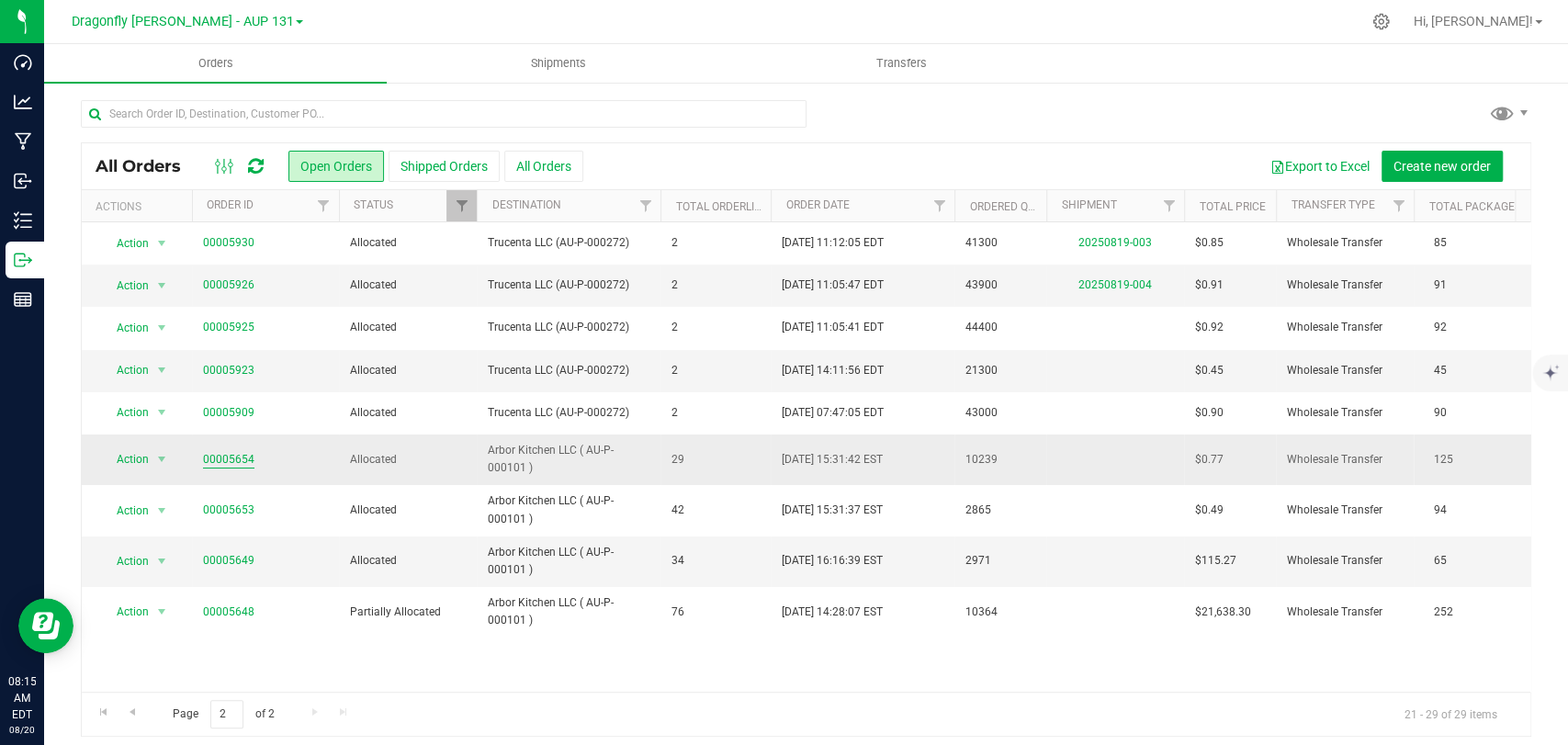
click at [220, 453] on link "00005654" at bounding box center [229, 459] width 52 height 17
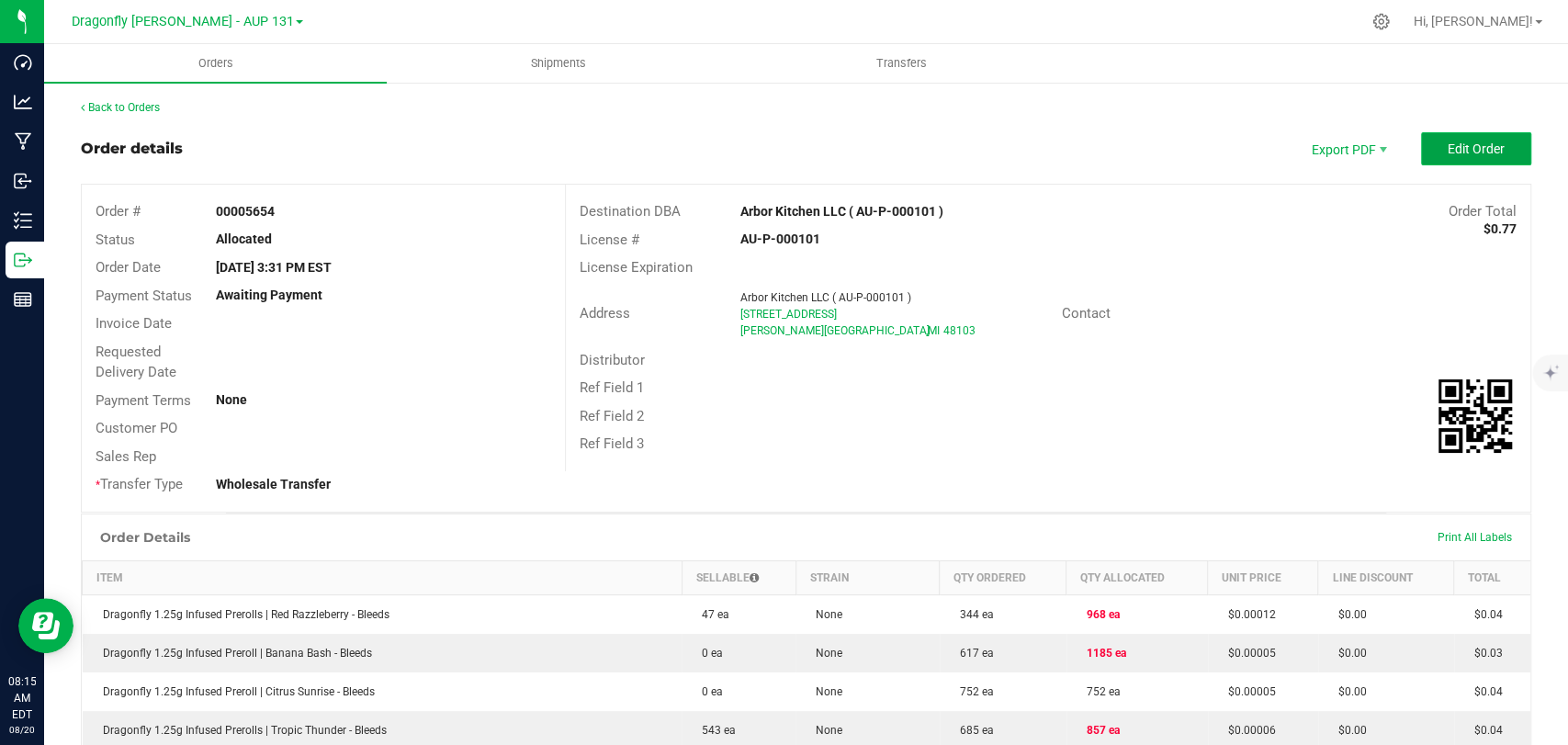
click at [1450, 138] on button "Edit Order" at bounding box center [1476, 149] width 110 height 33
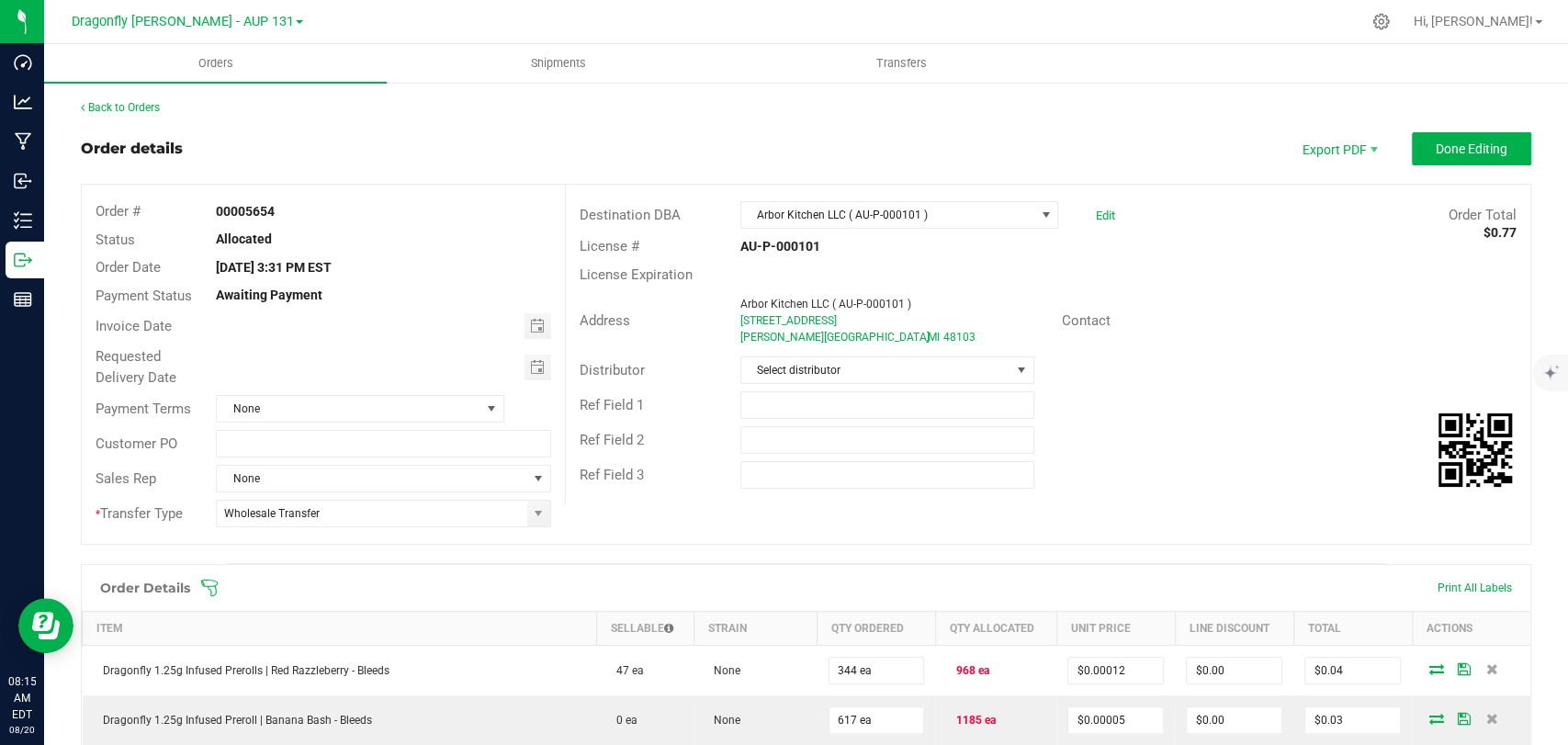
click at [210, 590] on icon at bounding box center [208, 587] width 16 height 16
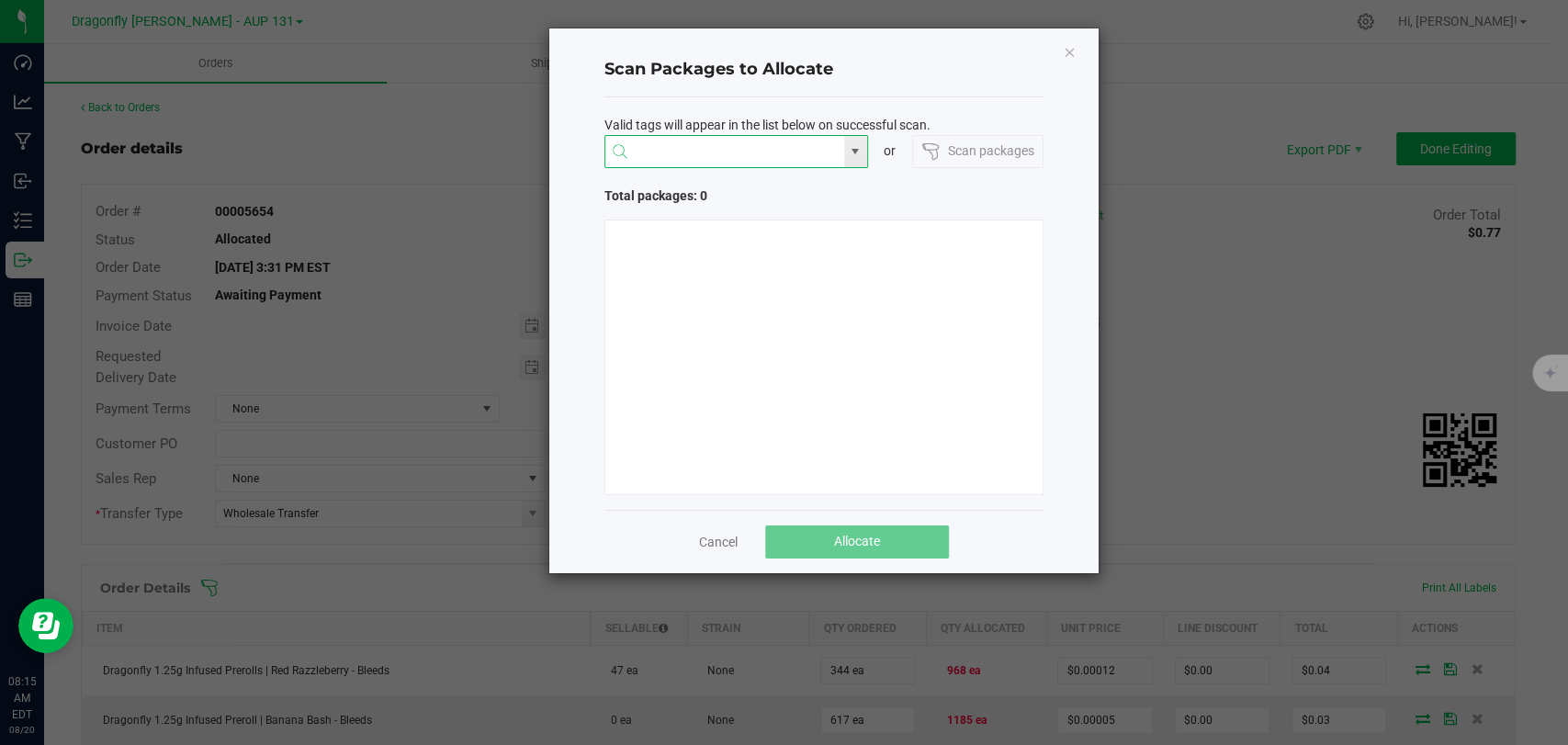
click at [669, 141] on input "NO DATA FOUND" at bounding box center [724, 152] width 239 height 33
click at [795, 206] on div "1A405030000CA59000223190" at bounding box center [736, 186] width 263 height 39
click at [792, 190] on li "1A405030000CA59000223190" at bounding box center [736, 187] width 261 height 32
type input "1A405030000CA59000223190"
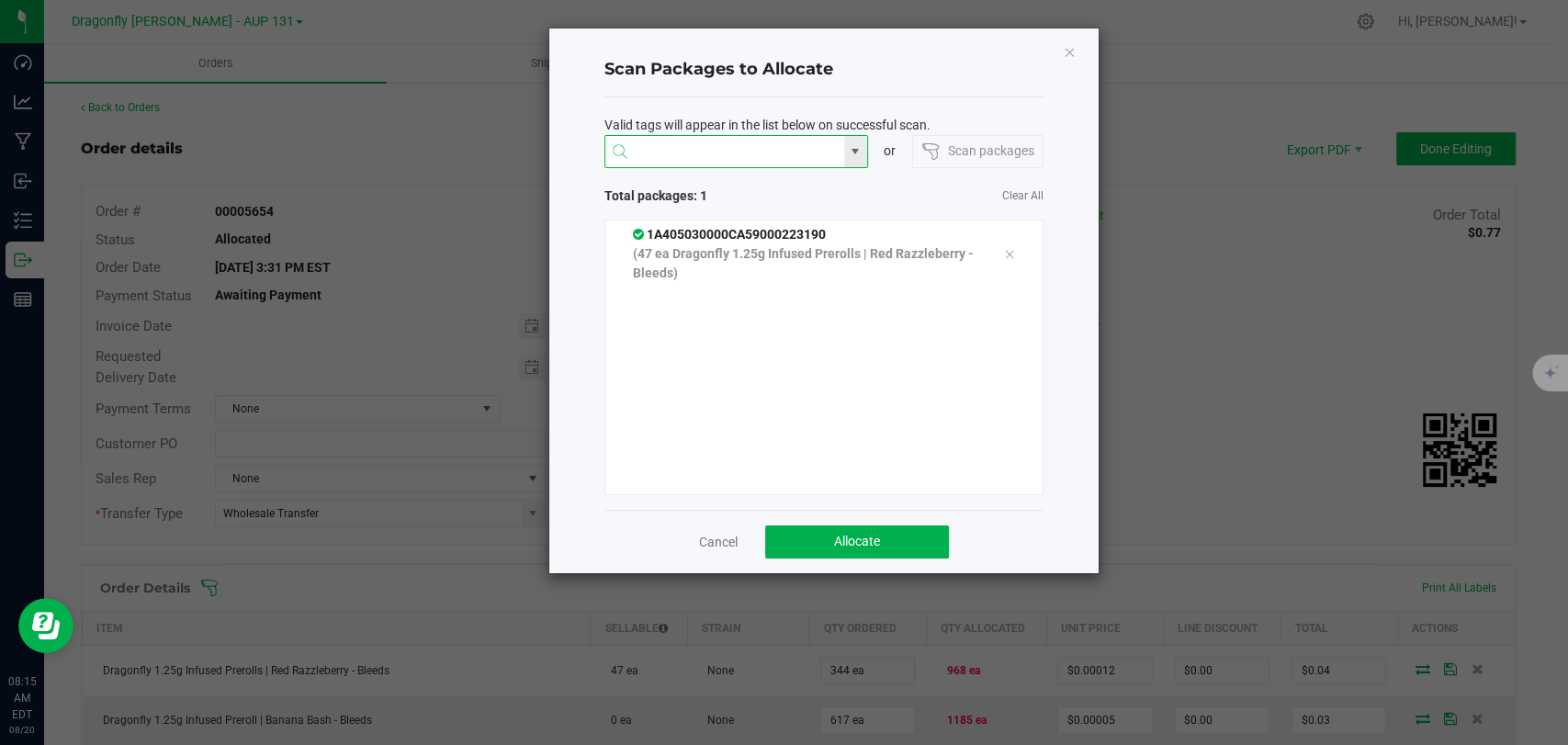
click at [783, 156] on input at bounding box center [724, 152] width 239 height 33
click at [742, 186] on li "1A405030000CA59000230011" at bounding box center [736, 187] width 261 height 32
type input "1A405030000CA59000230011"
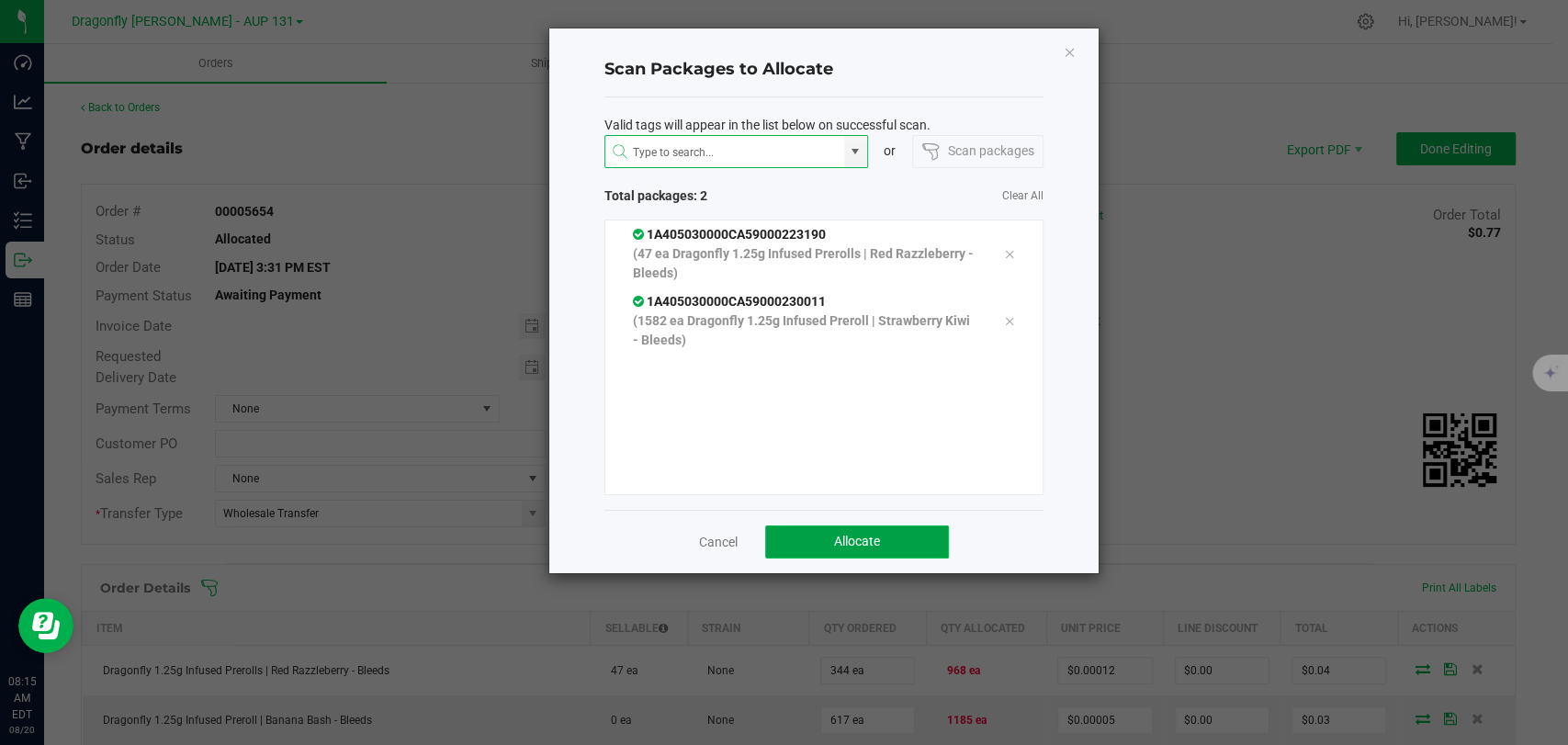
click at [845, 532] on button "Allocate" at bounding box center [856, 542] width 184 height 33
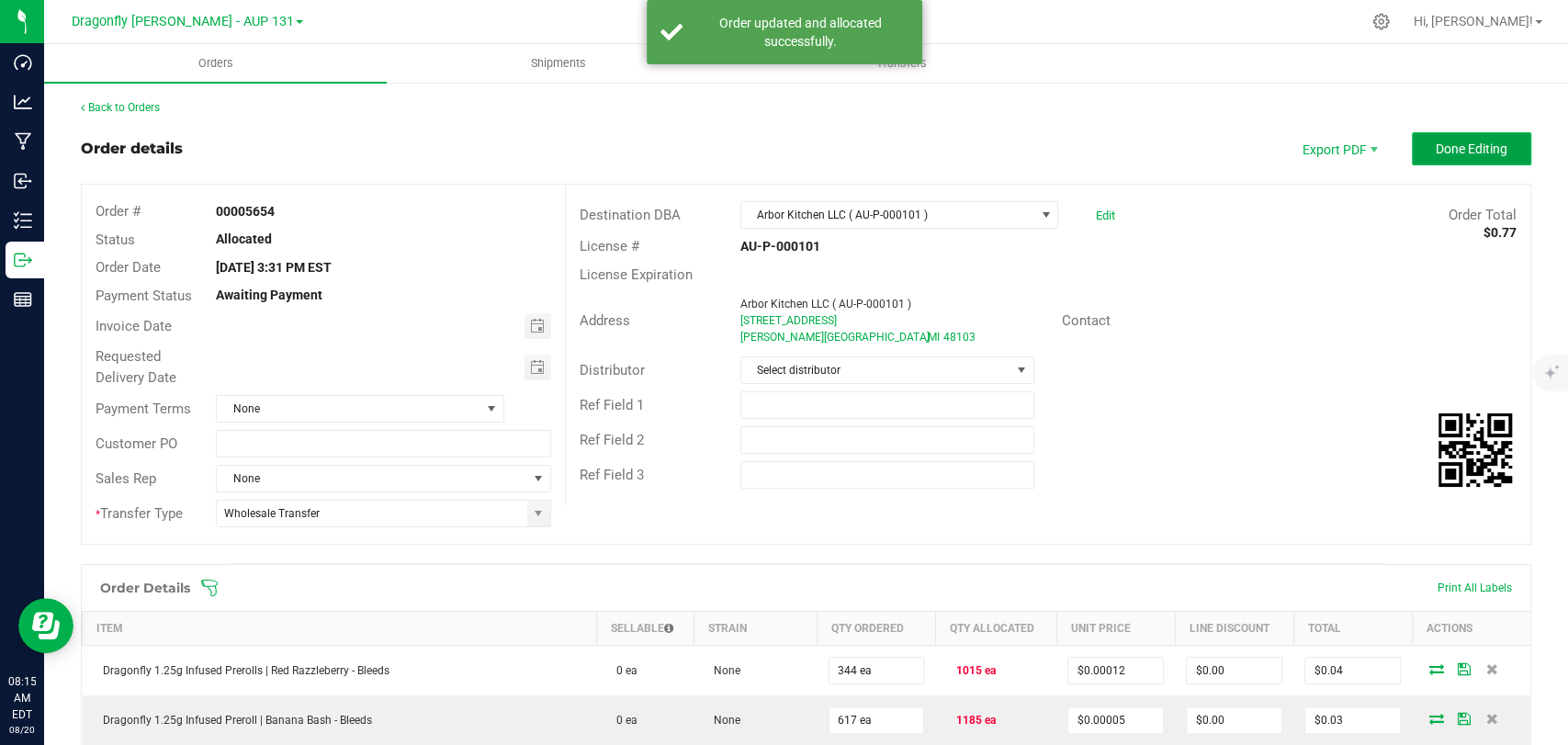
click at [1435, 148] on span "Done Editing" at bounding box center [1471, 148] width 72 height 14
